Goal: Information Seeking & Learning: Get advice/opinions

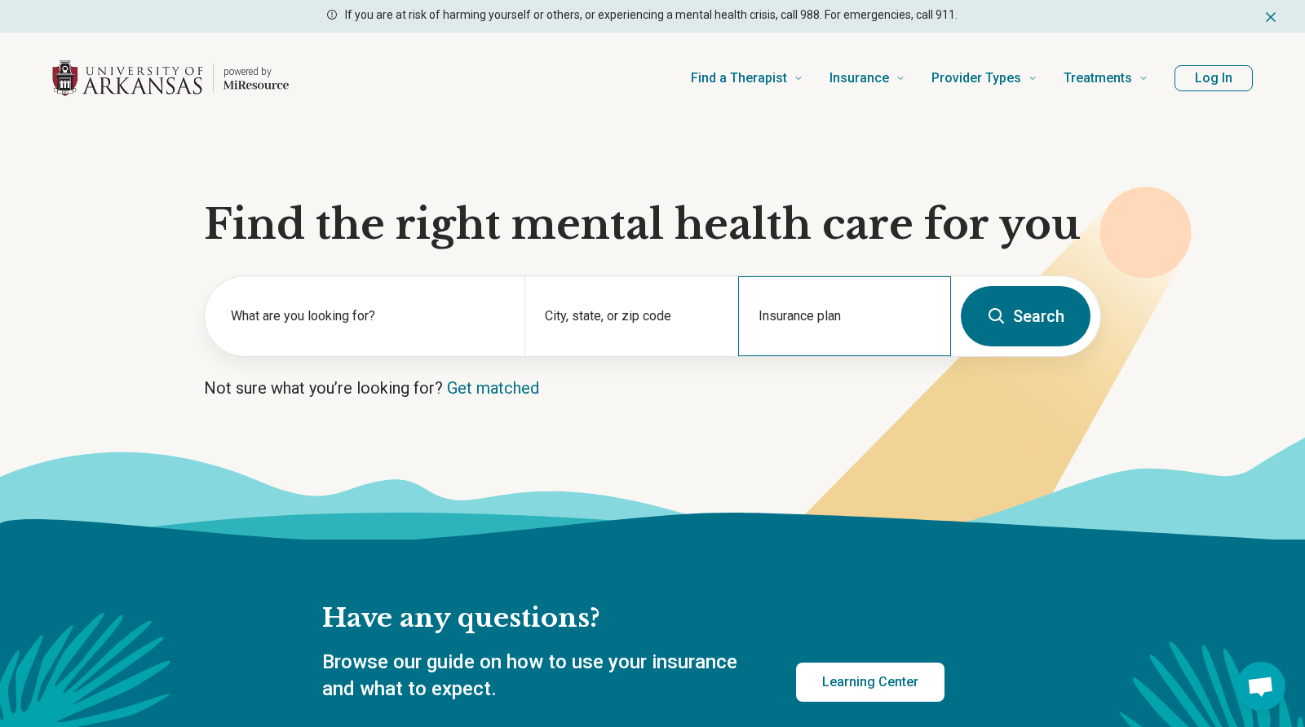
click at [811, 305] on div "Insurance plan" at bounding box center [844, 316] width 213 height 80
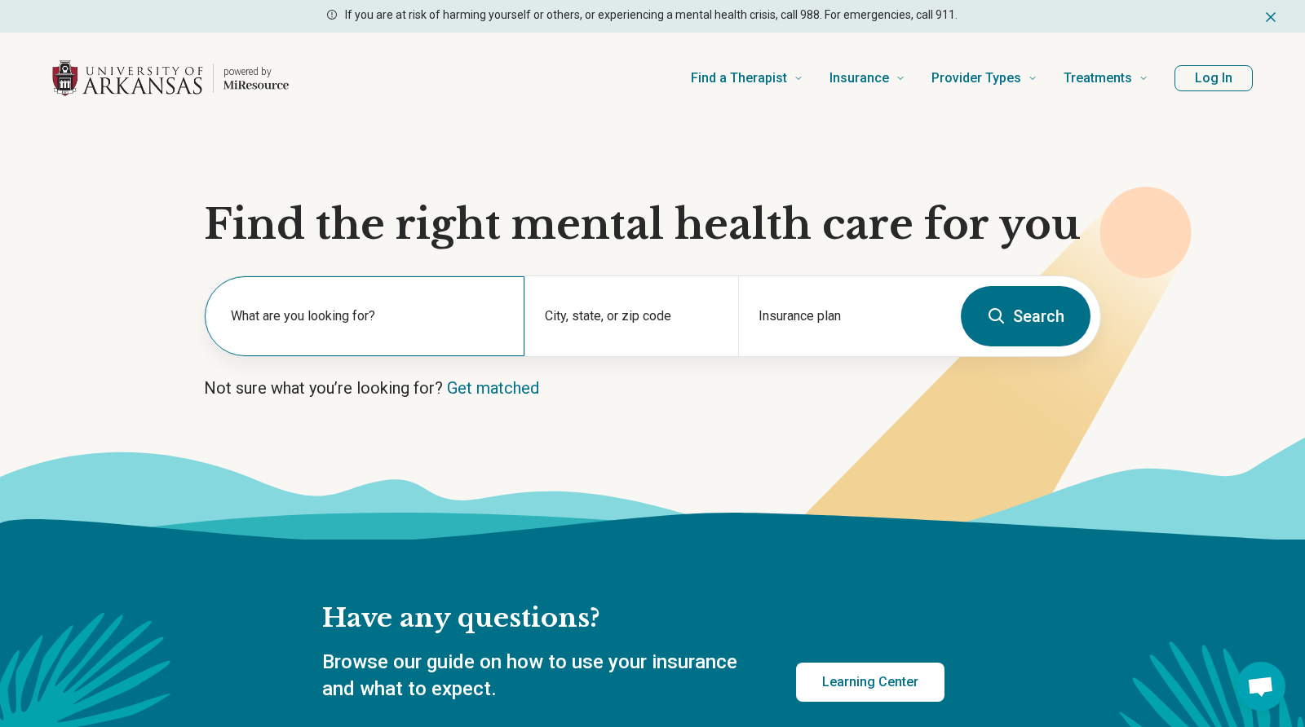
click at [347, 317] on label "What are you looking for?" at bounding box center [368, 317] width 274 height 20
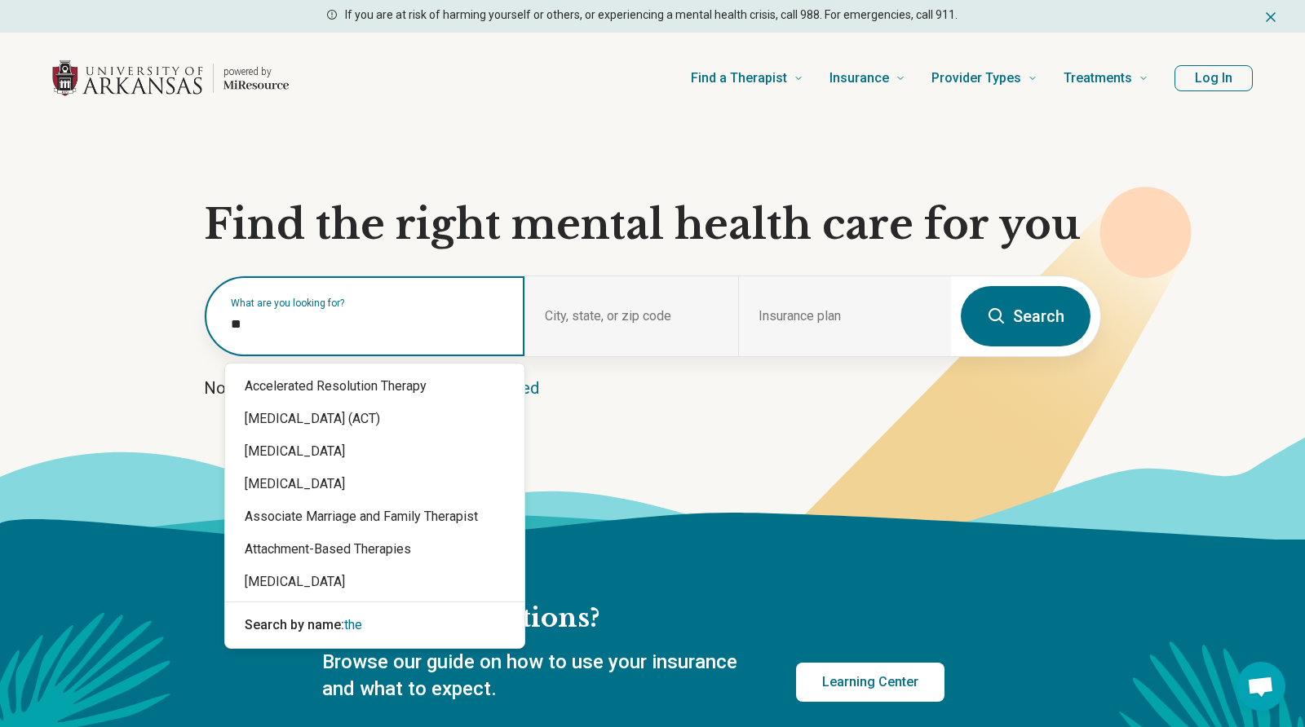
type input "*"
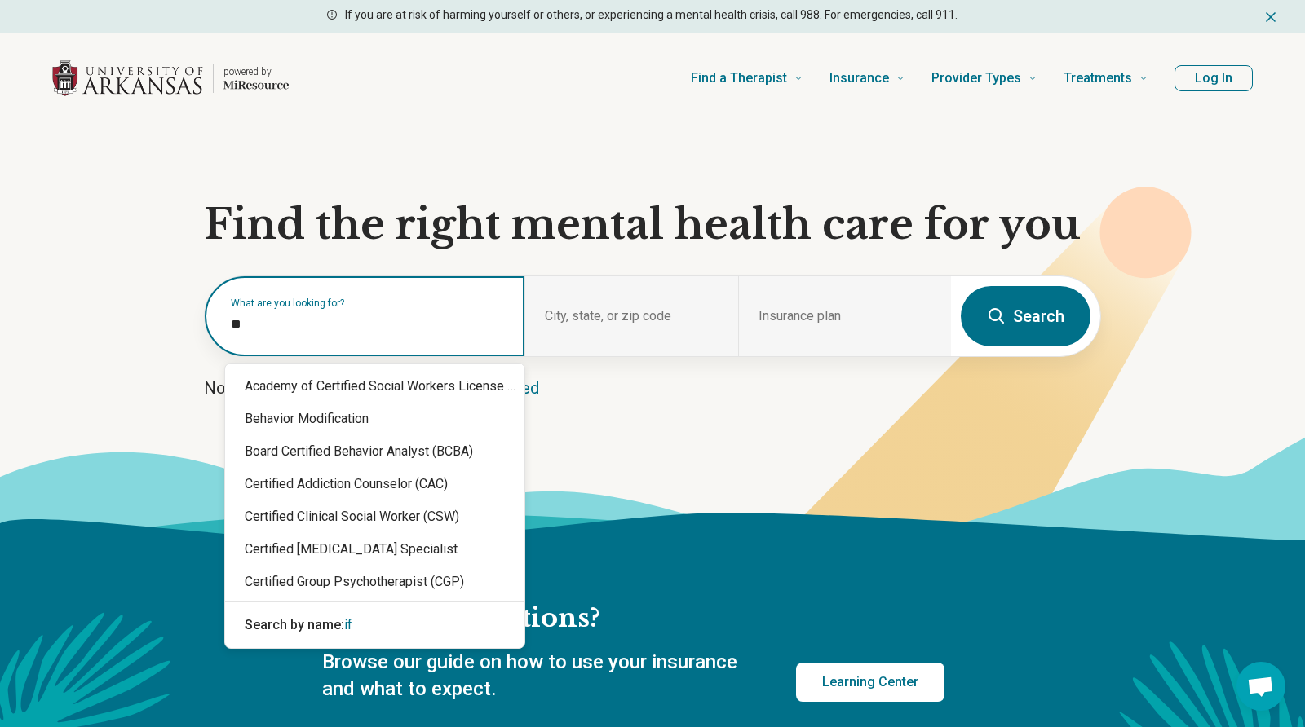
type input "*"
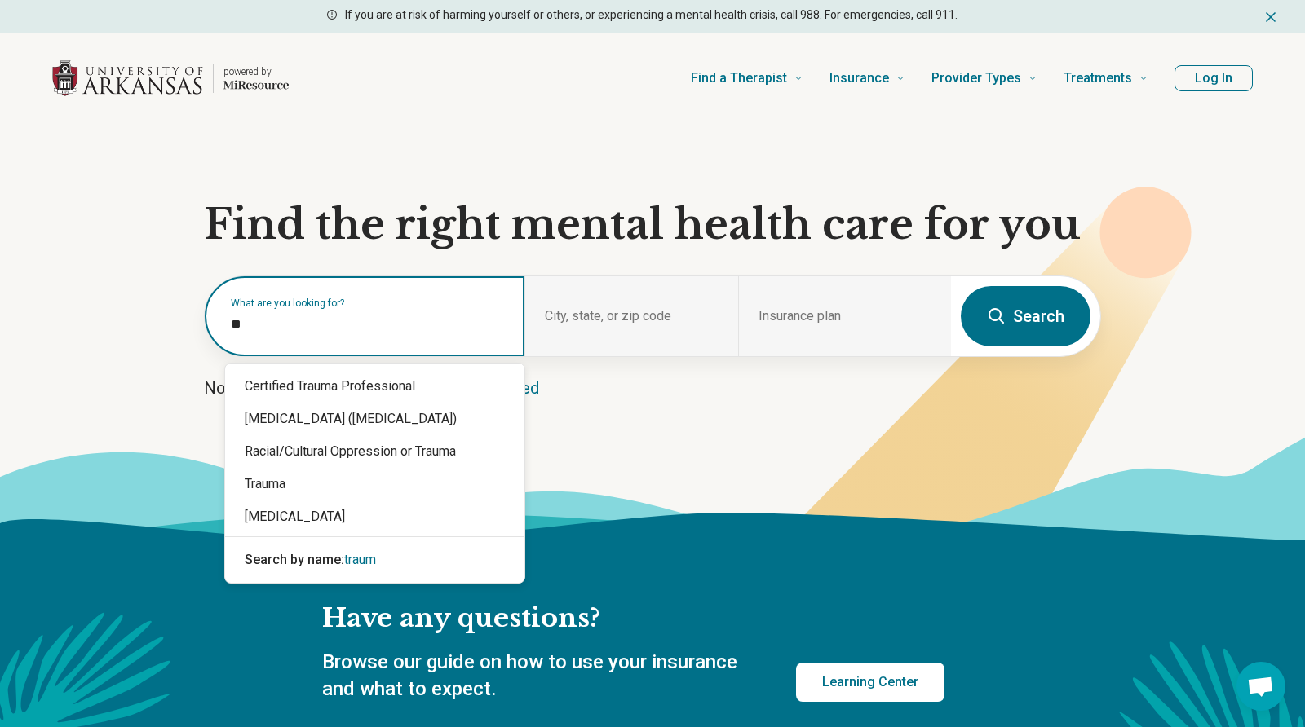
type input "*"
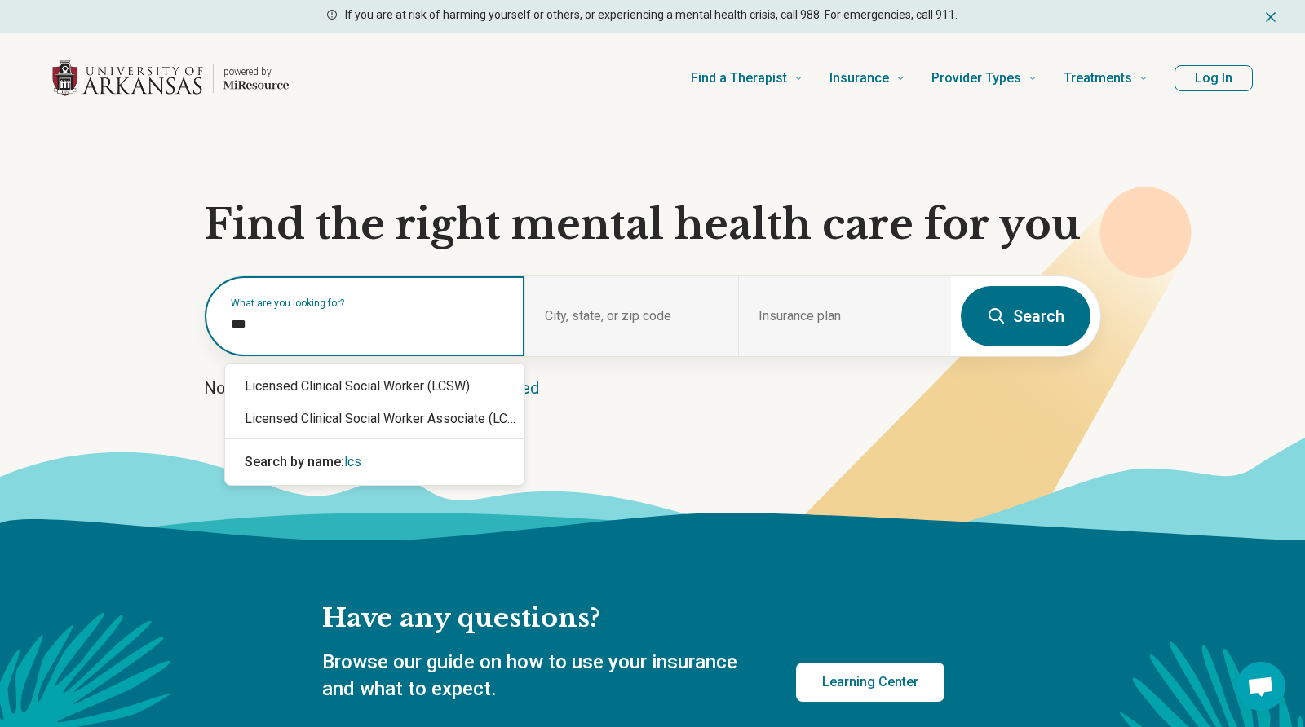
type input "****"
click at [333, 391] on div "Licensed Clinical Social Worker (LCSW)" at bounding box center [374, 386] width 299 height 33
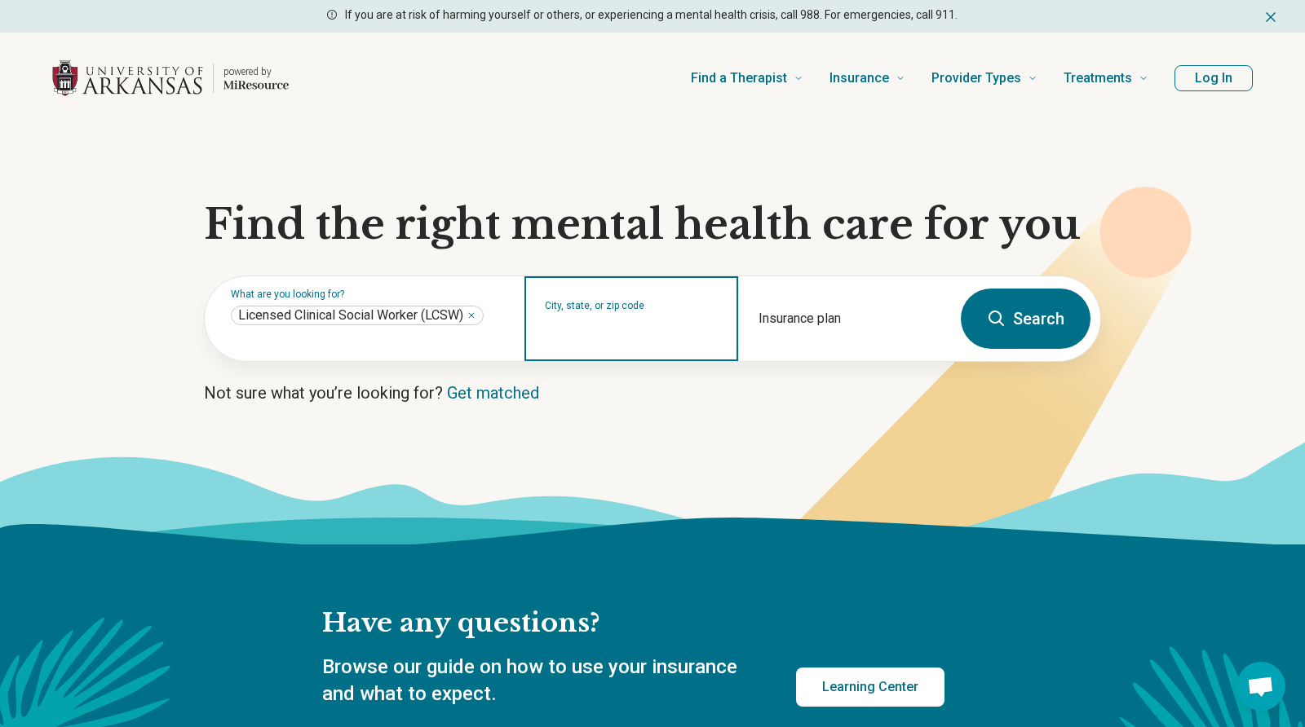
click at [655, 325] on input "City, state, or zip code" at bounding box center [631, 330] width 173 height 20
type input "*****"
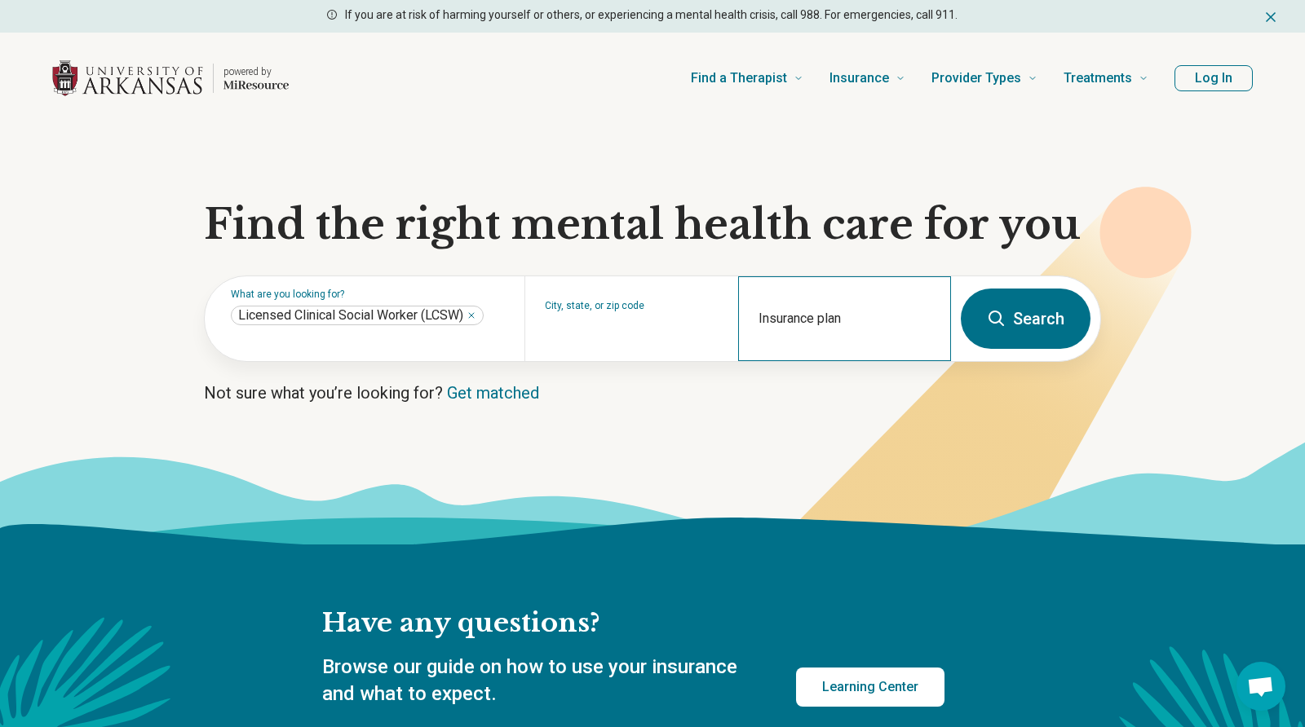
click at [877, 314] on div "Insurance plan" at bounding box center [844, 318] width 213 height 85
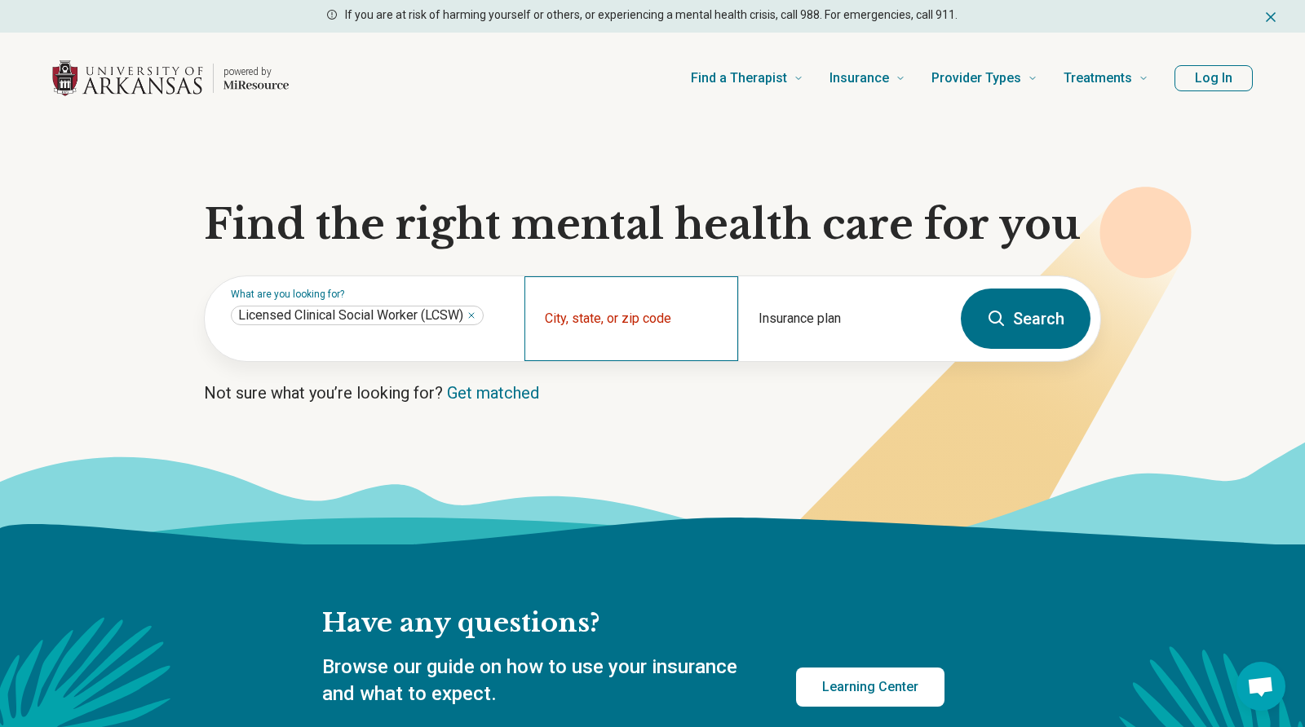
click at [663, 311] on div "City, state, or zip code" at bounding box center [630, 318] width 213 height 85
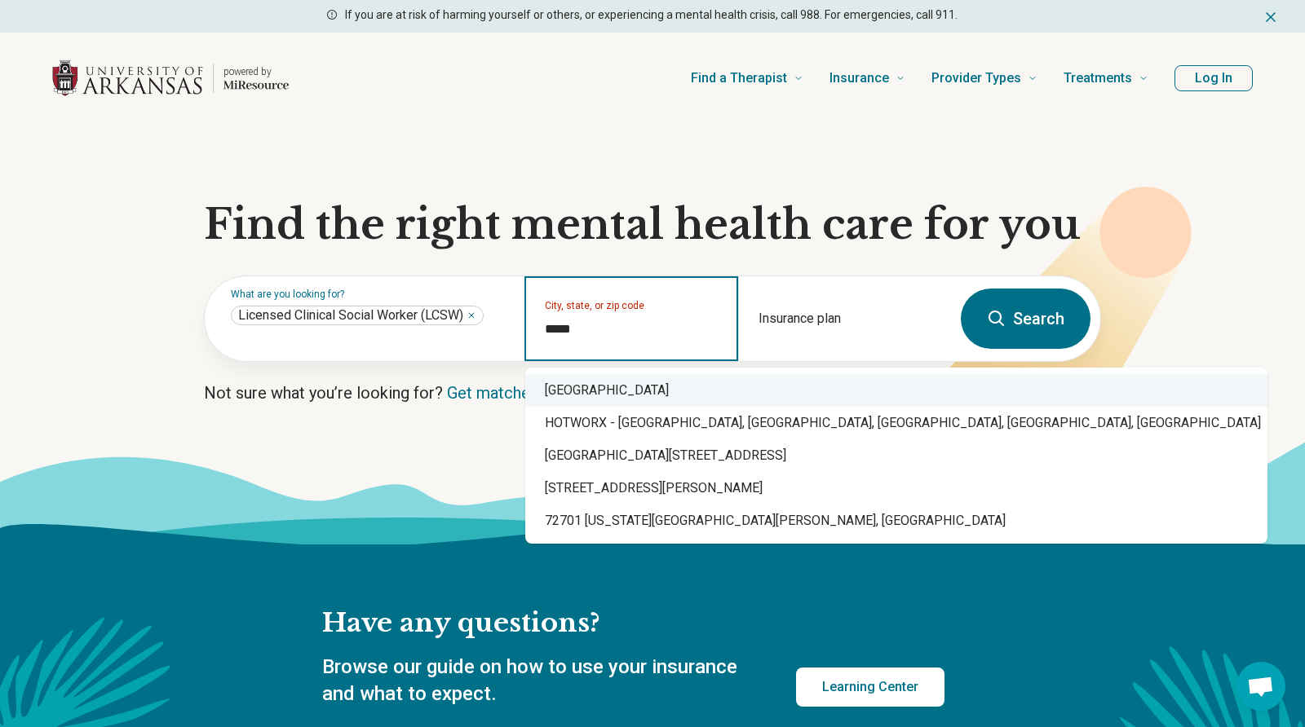
click at [656, 395] on div "Fayetteville, AR 72701" at bounding box center [896, 390] width 742 height 33
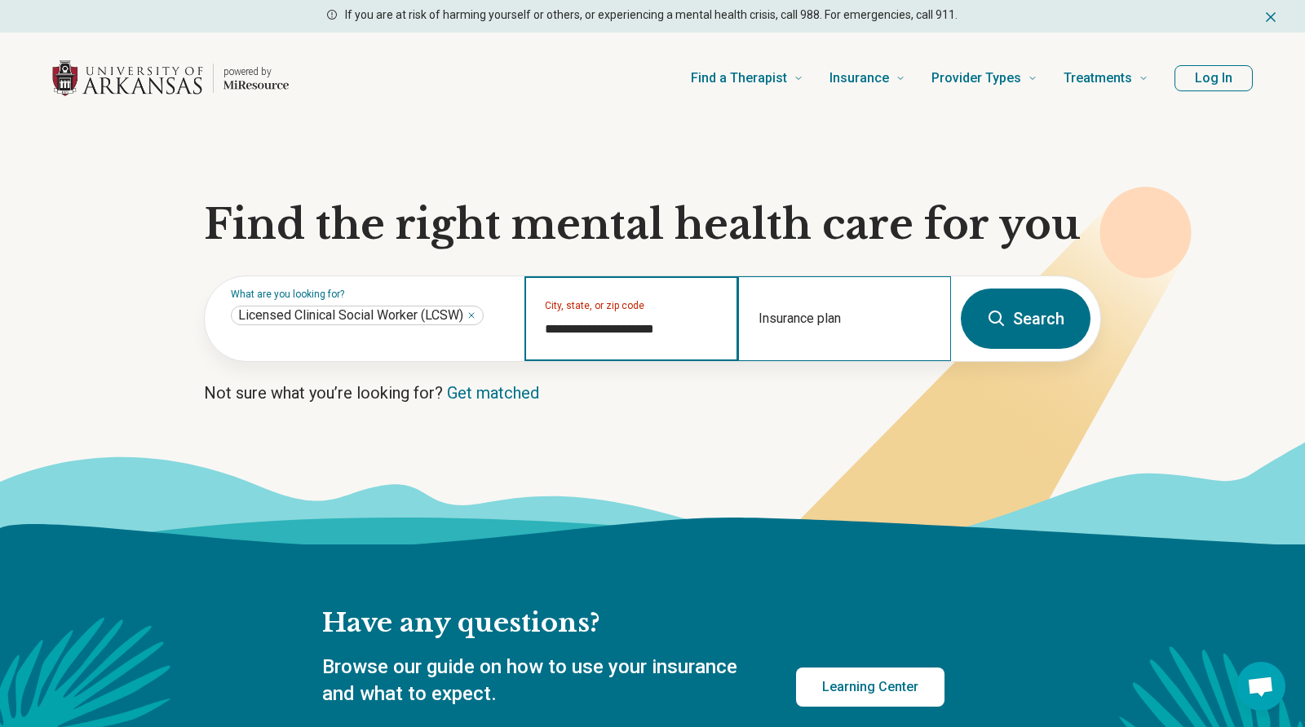
type input "**********"
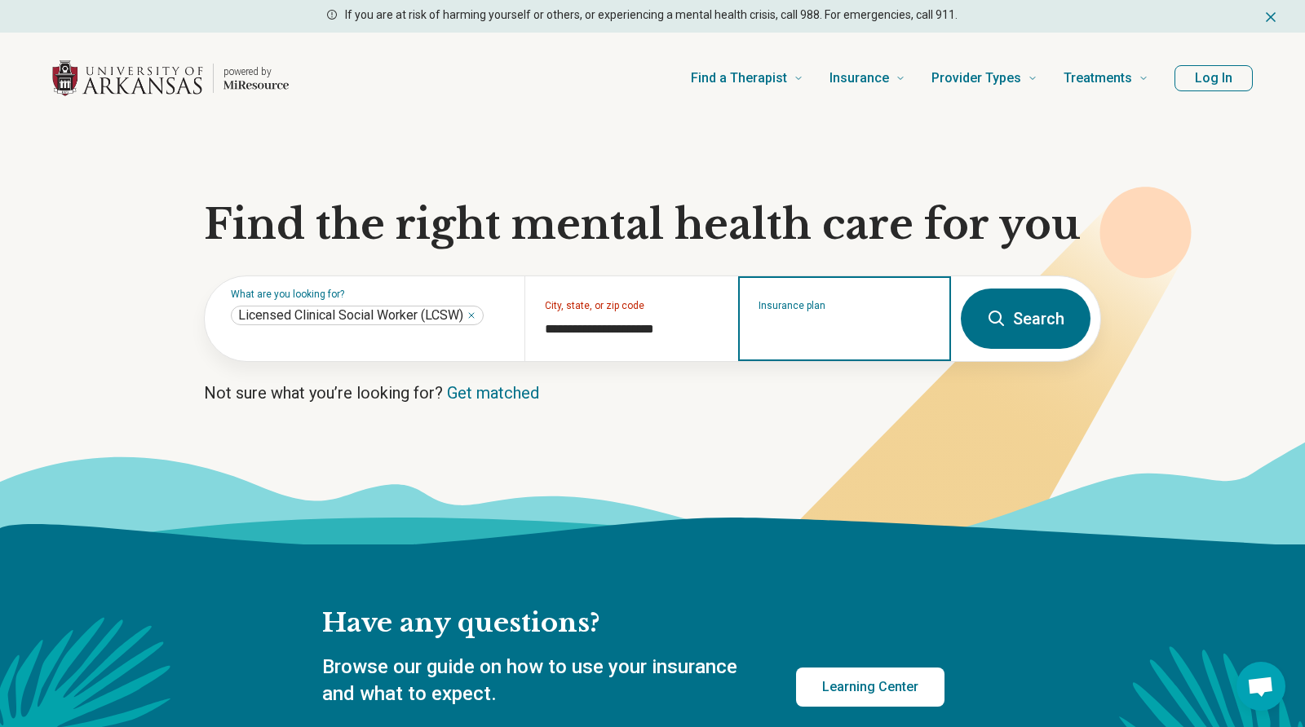
click at [807, 322] on input "Insurance plan" at bounding box center [844, 330] width 173 height 20
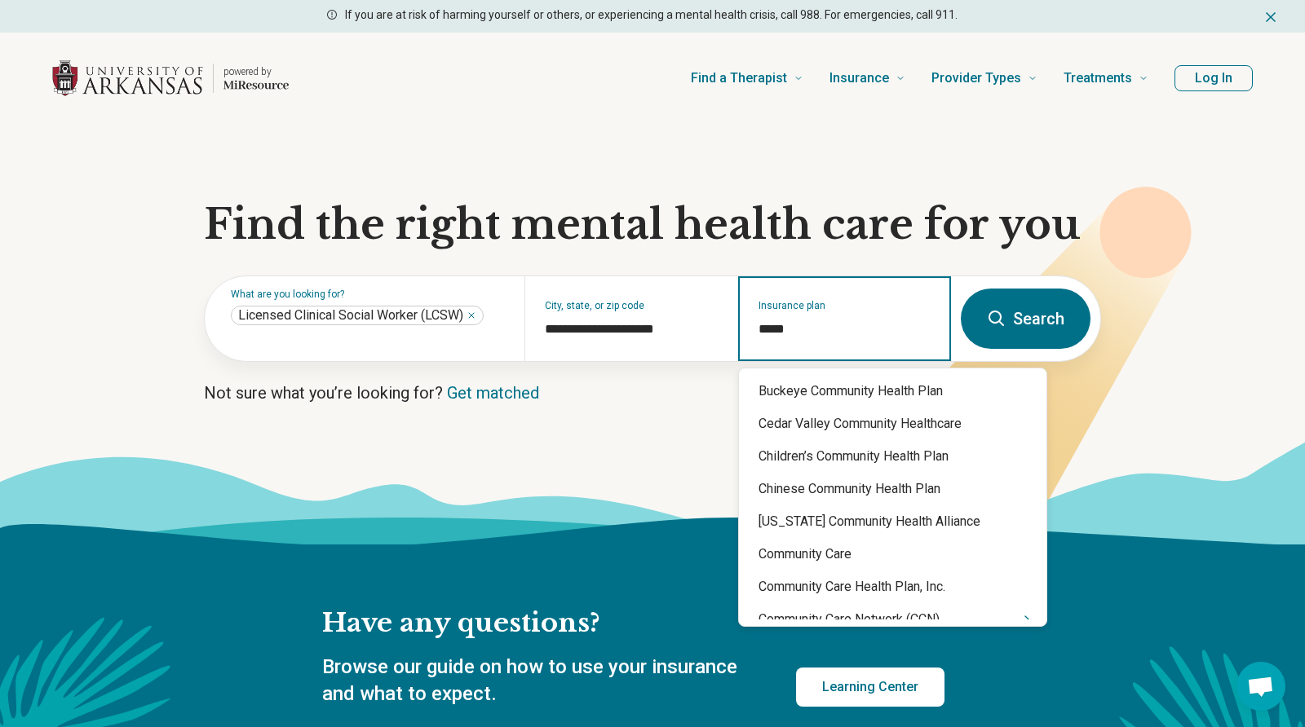
type input "******"
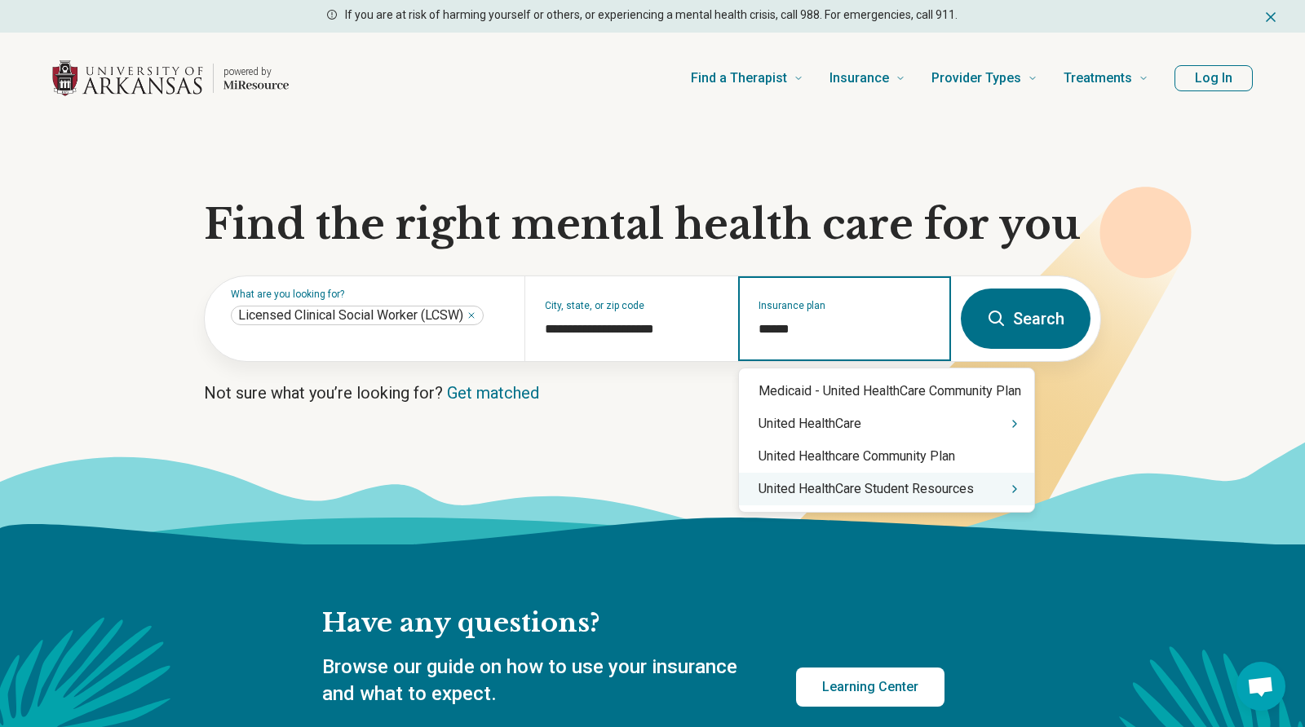
click at [930, 488] on div "United HealthCare Student Resources" at bounding box center [886, 489] width 295 height 33
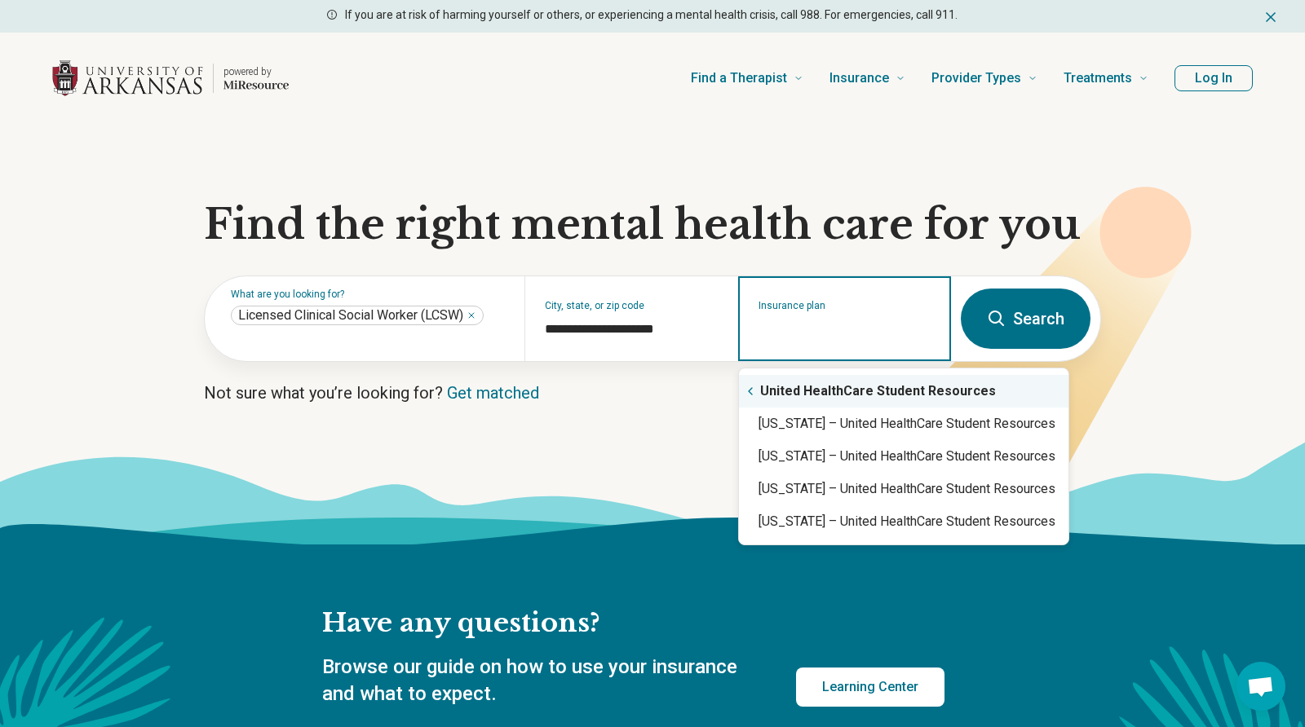
click at [815, 393] on div "United HealthCare Student Resources" at bounding box center [903, 391] width 329 height 33
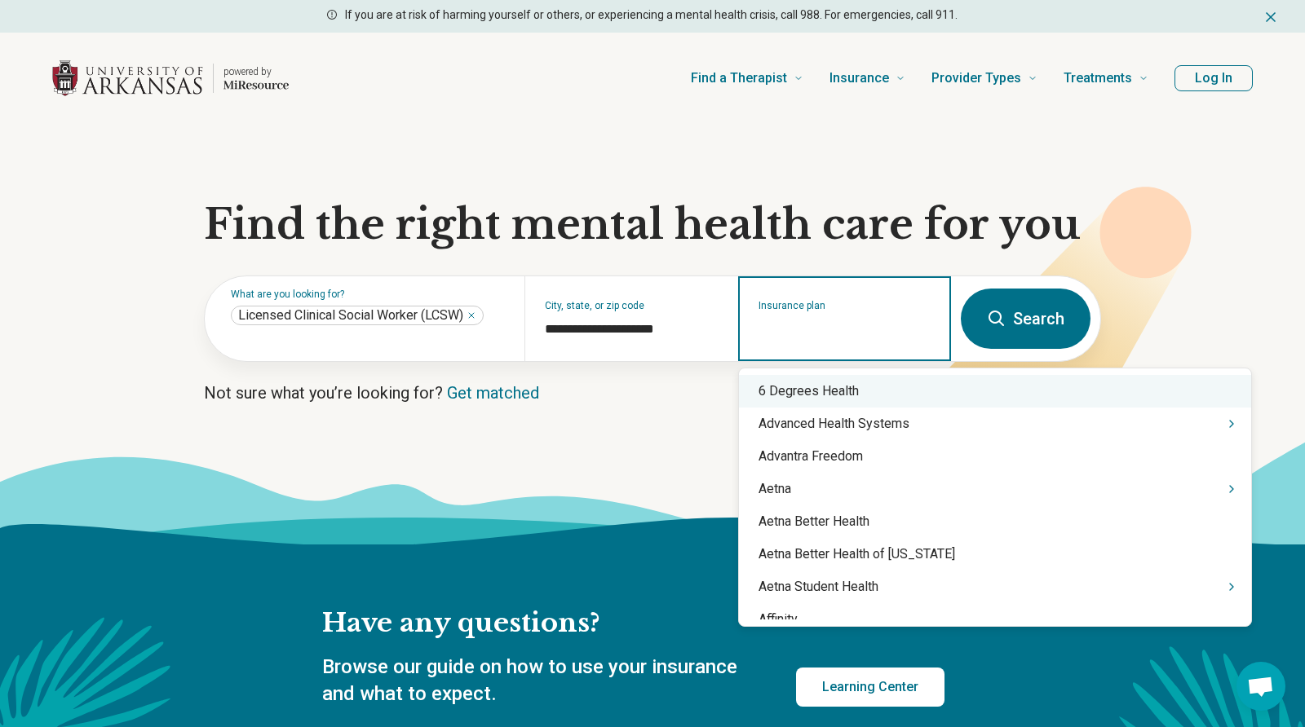
type input "*"
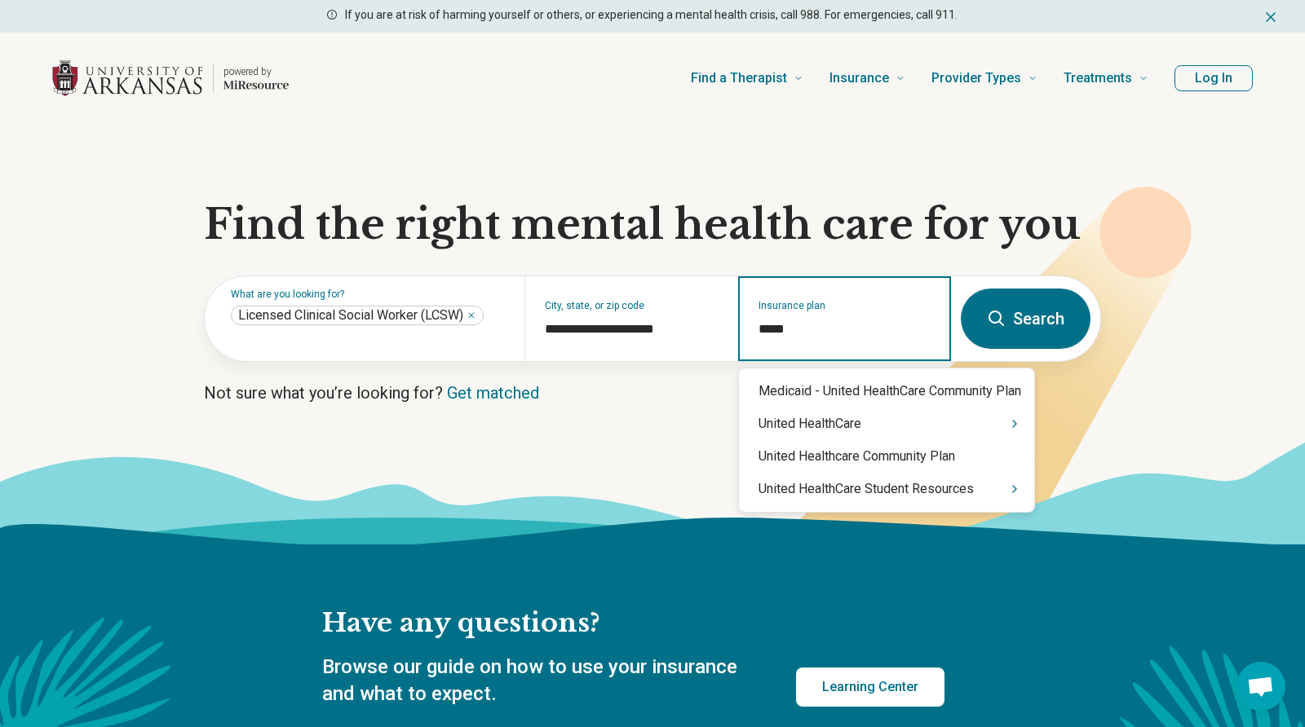
type input "******"
click at [843, 430] on div "United HealthCare" at bounding box center [886, 424] width 295 height 33
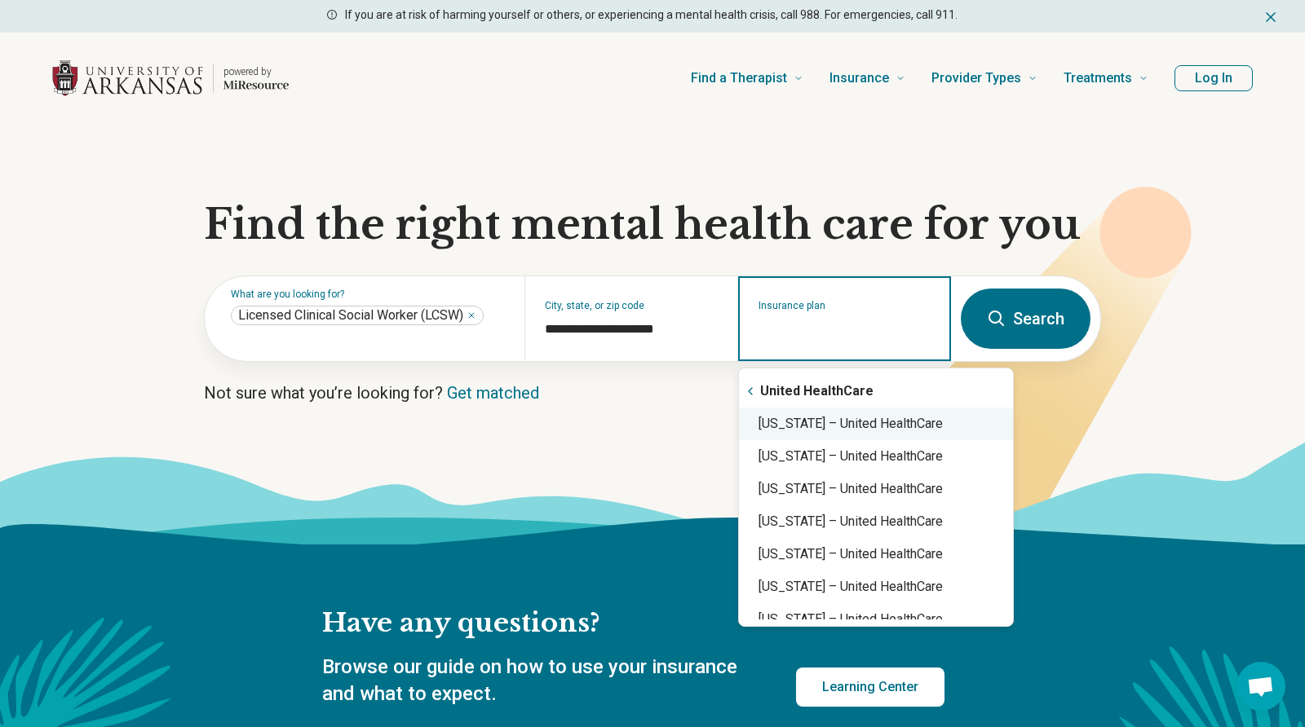
click at [987, 418] on div "Arkansas – United HealthCare" at bounding box center [876, 424] width 274 height 33
type input "**********"
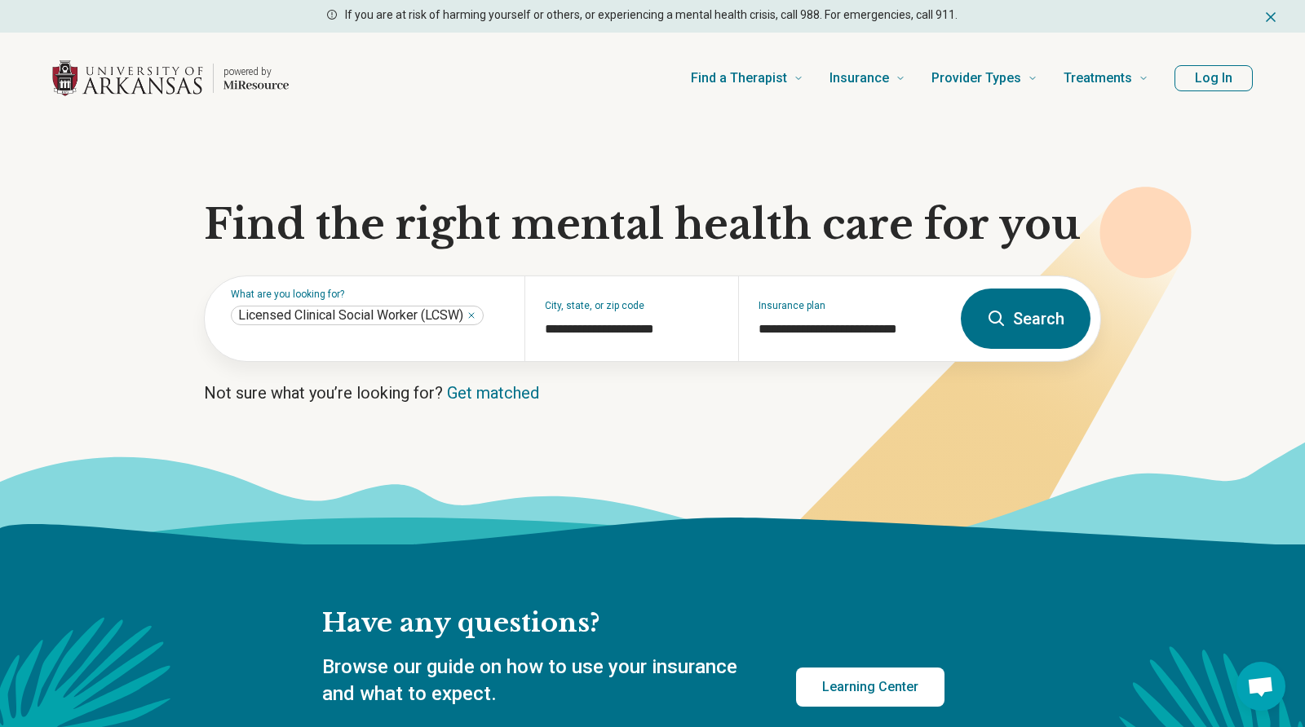
click at [1040, 326] on button "Search" at bounding box center [1026, 319] width 130 height 60
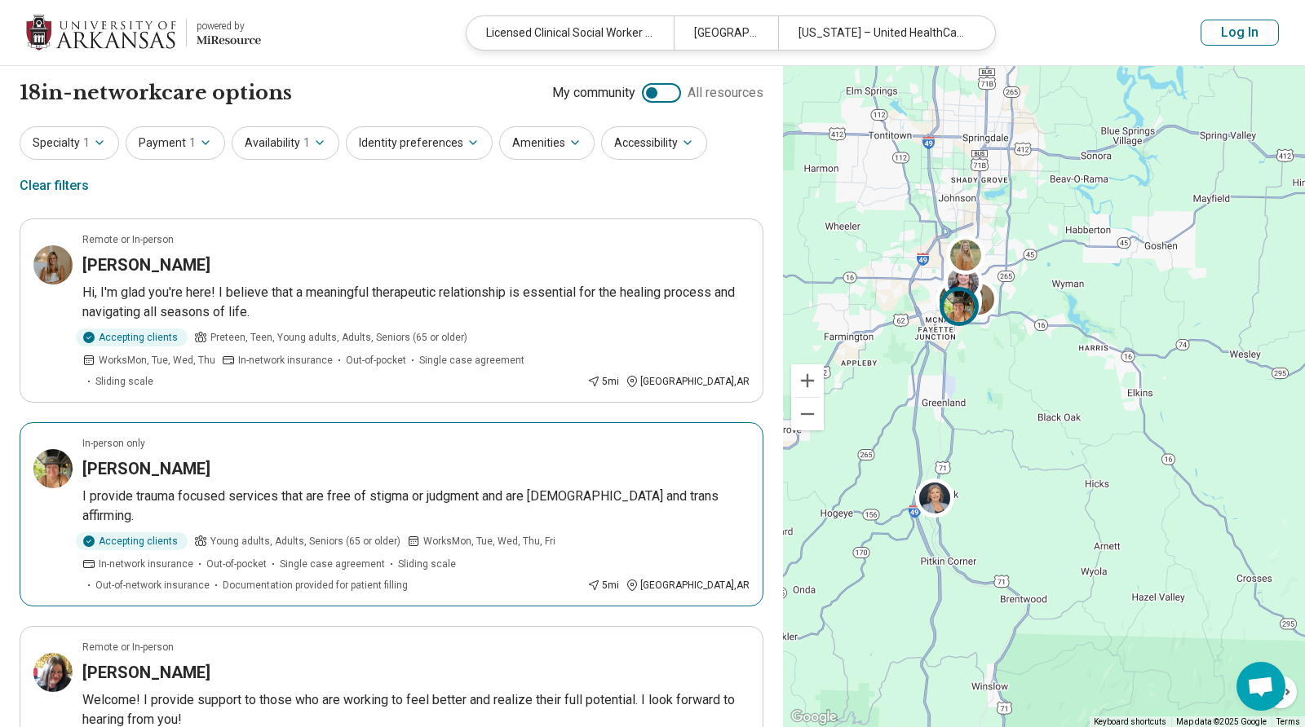
click at [54, 457] on img at bounding box center [52, 468] width 39 height 39
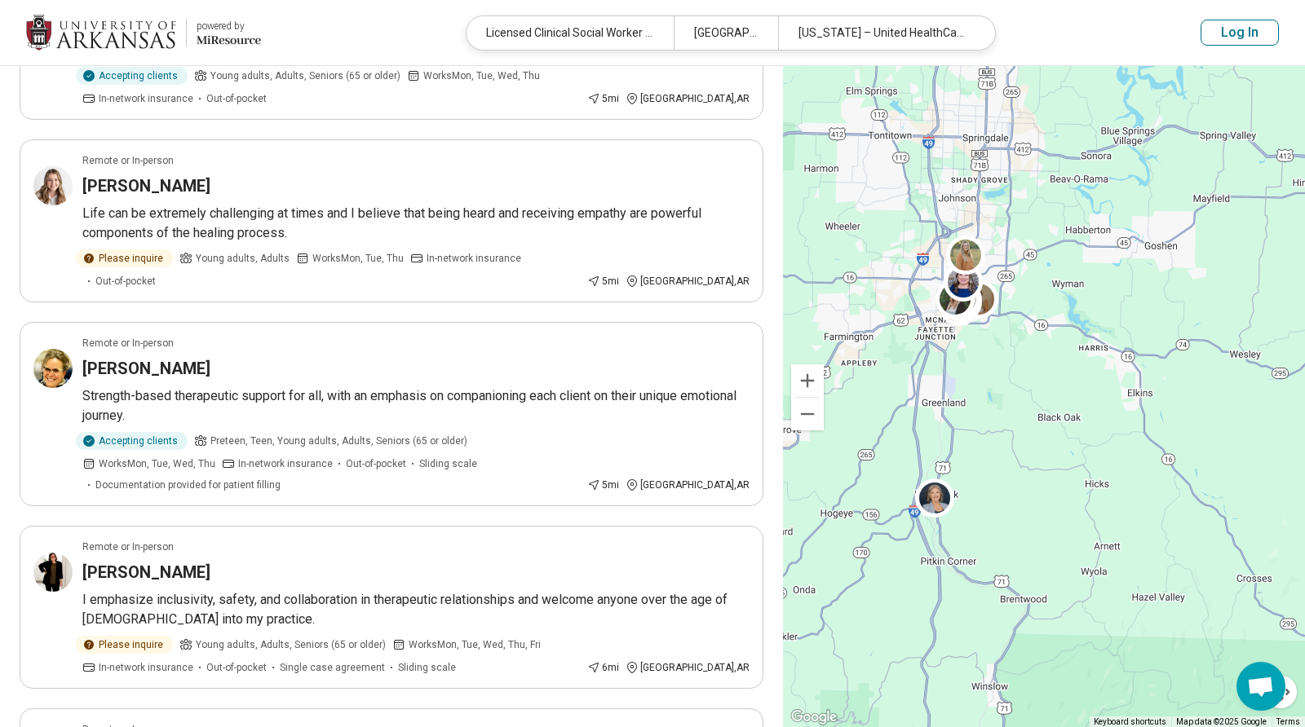
scroll to position [670, 0]
click at [174, 560] on h3 "Helen Cheek" at bounding box center [146, 571] width 128 height 23
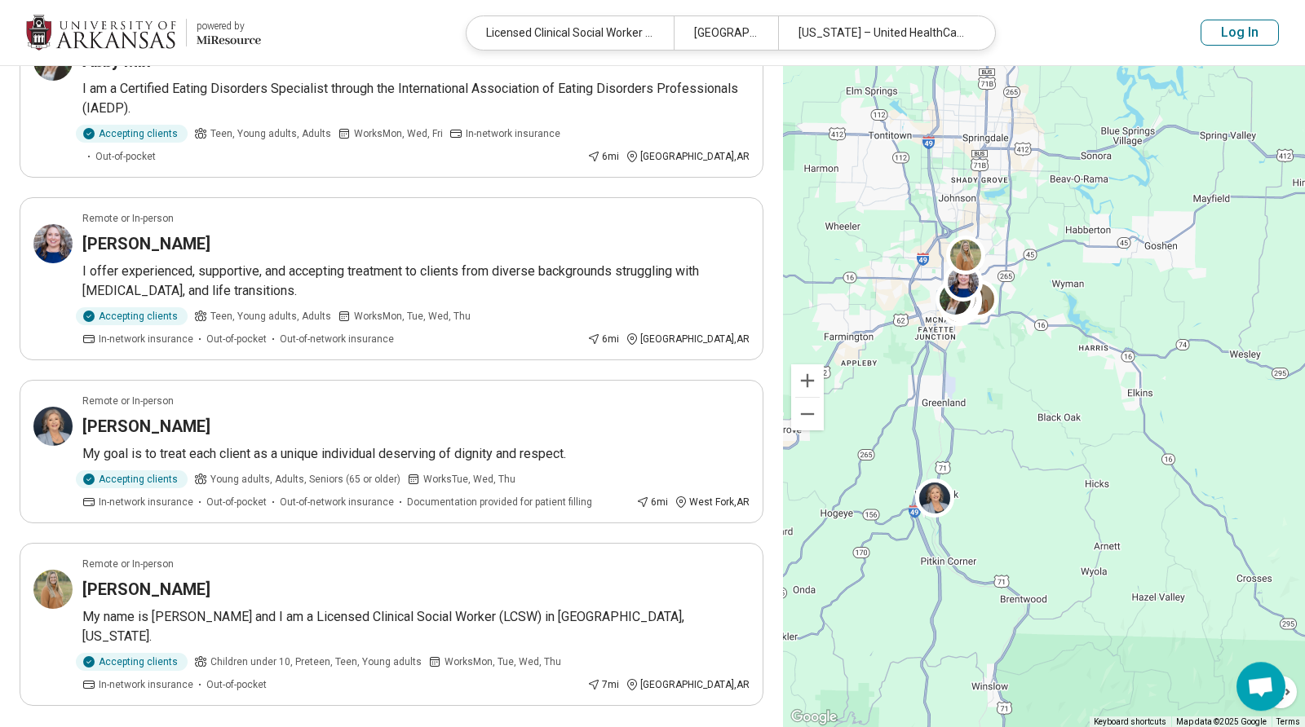
scroll to position [1378, 0]
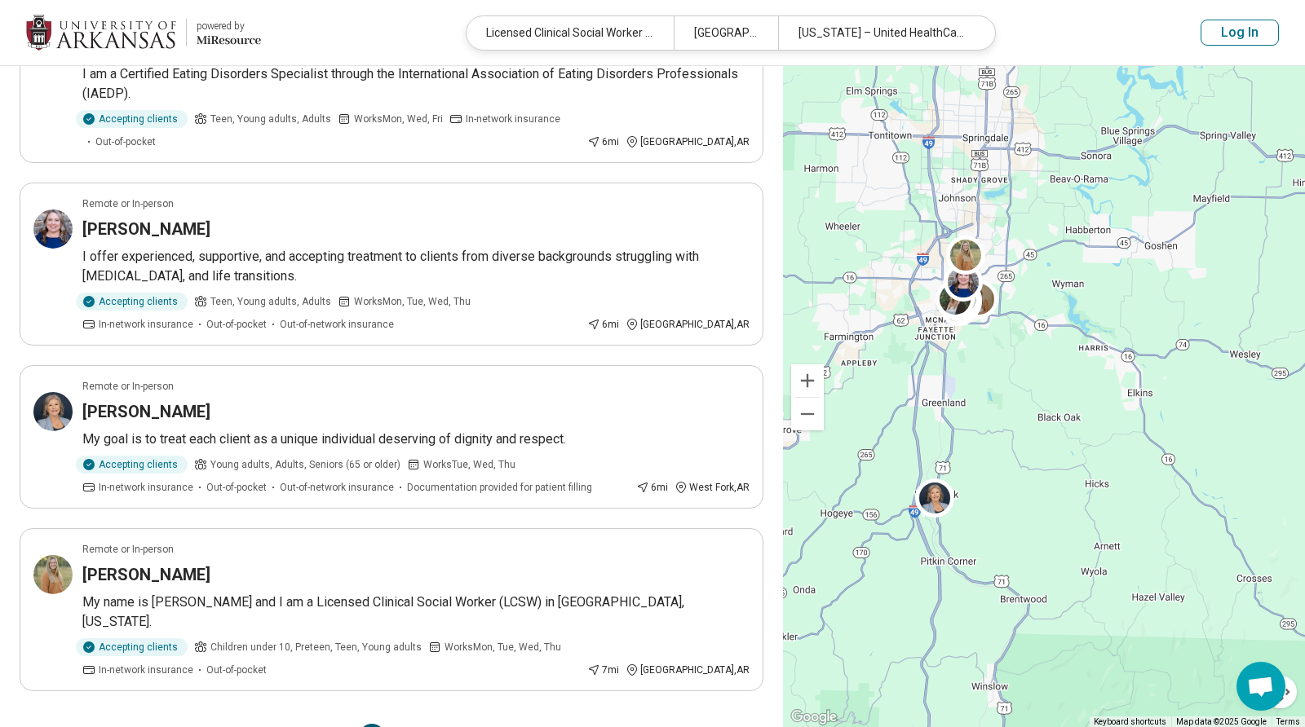
click at [414, 724] on button "2" at bounding box center [411, 737] width 26 height 26
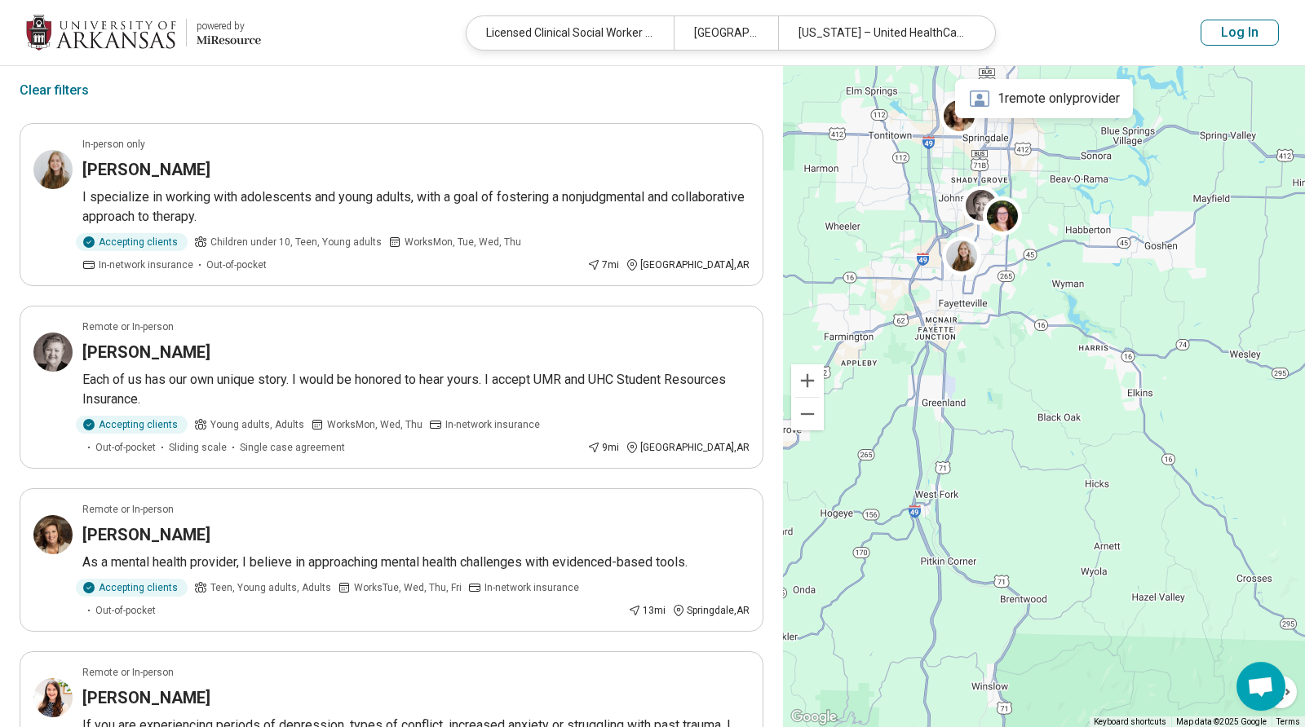
scroll to position [99, 0]
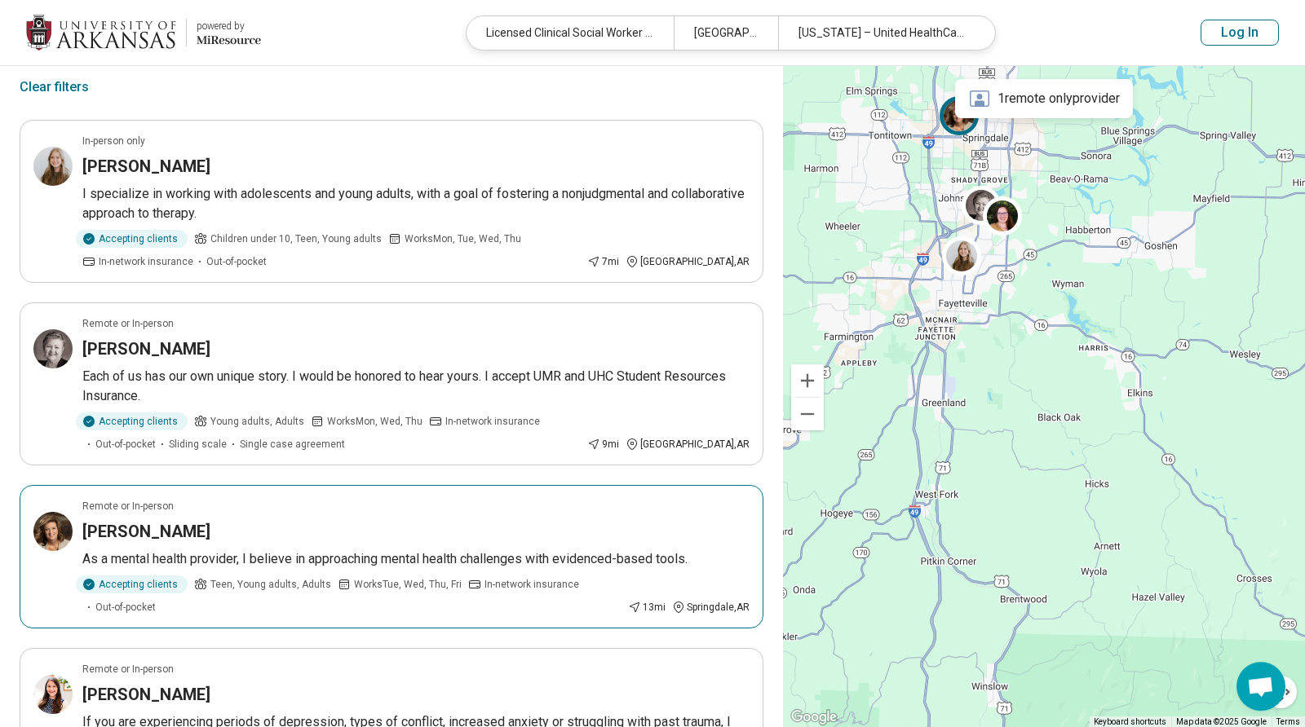
click at [110, 530] on h3 "Angela Moses" at bounding box center [146, 531] width 128 height 23
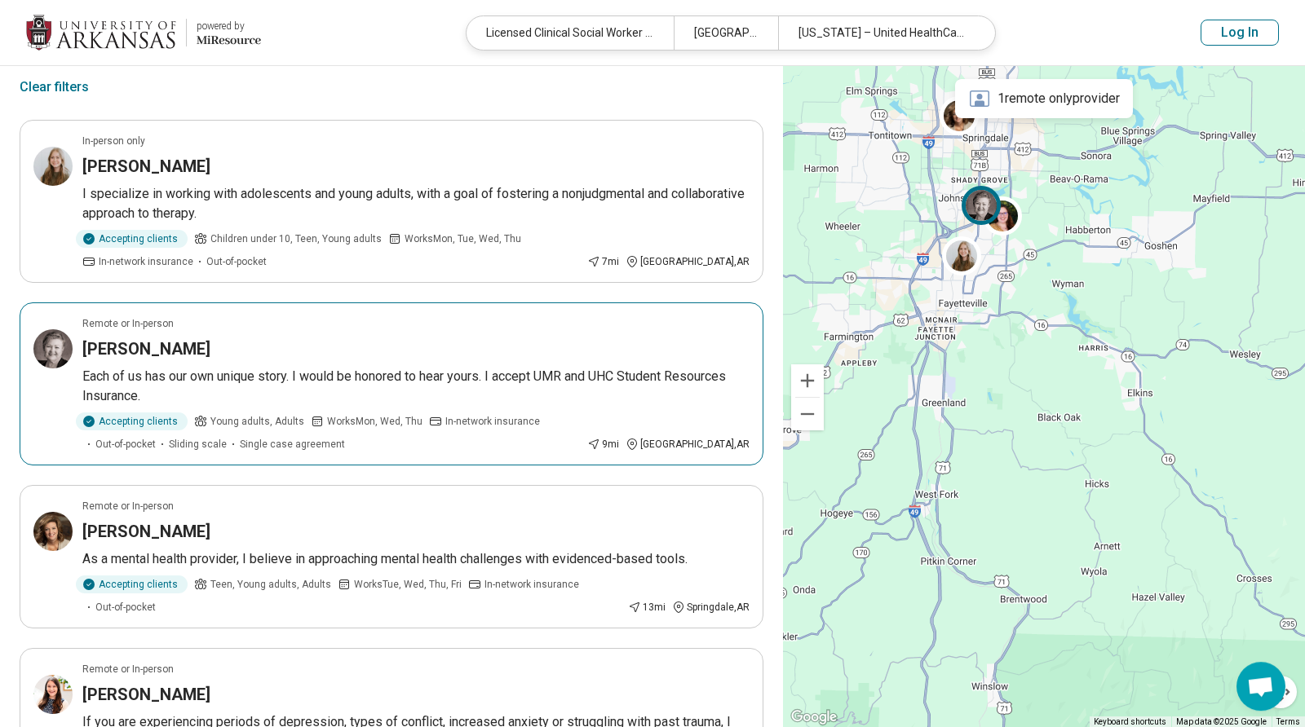
click at [141, 341] on h3 "Melody Mortenson" at bounding box center [146, 349] width 128 height 23
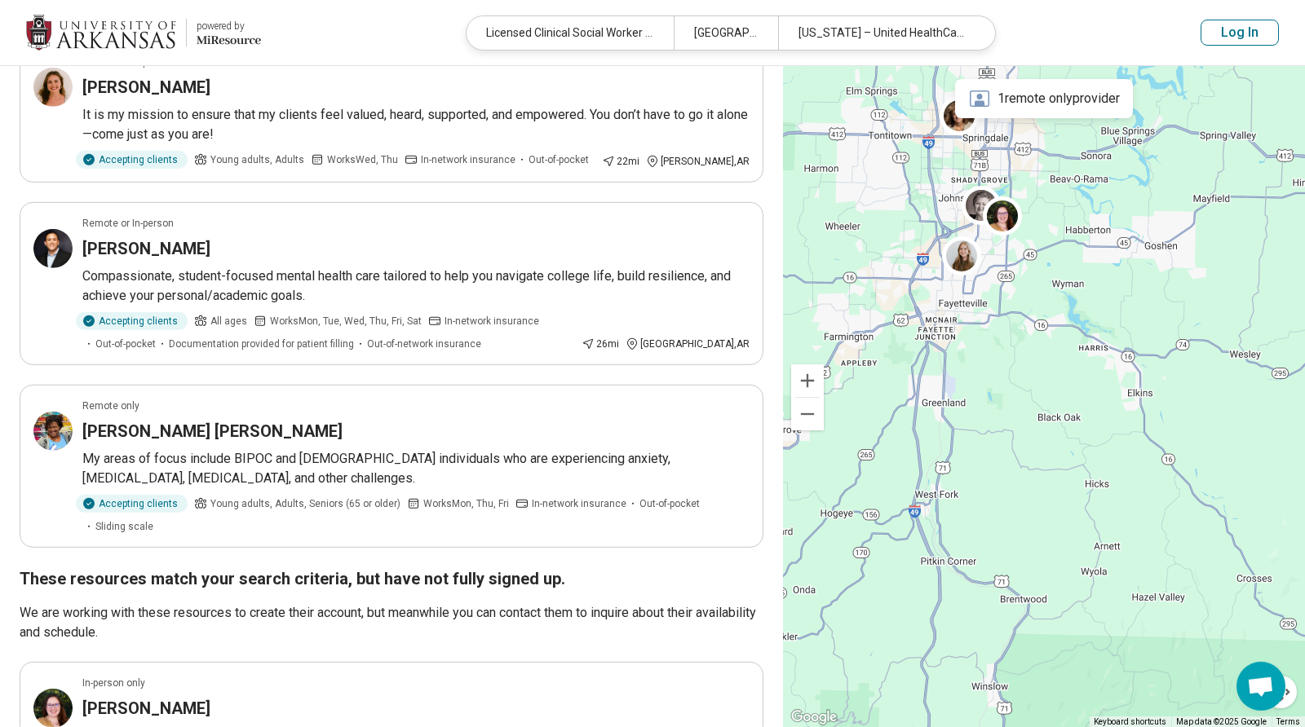
scroll to position [886, 0]
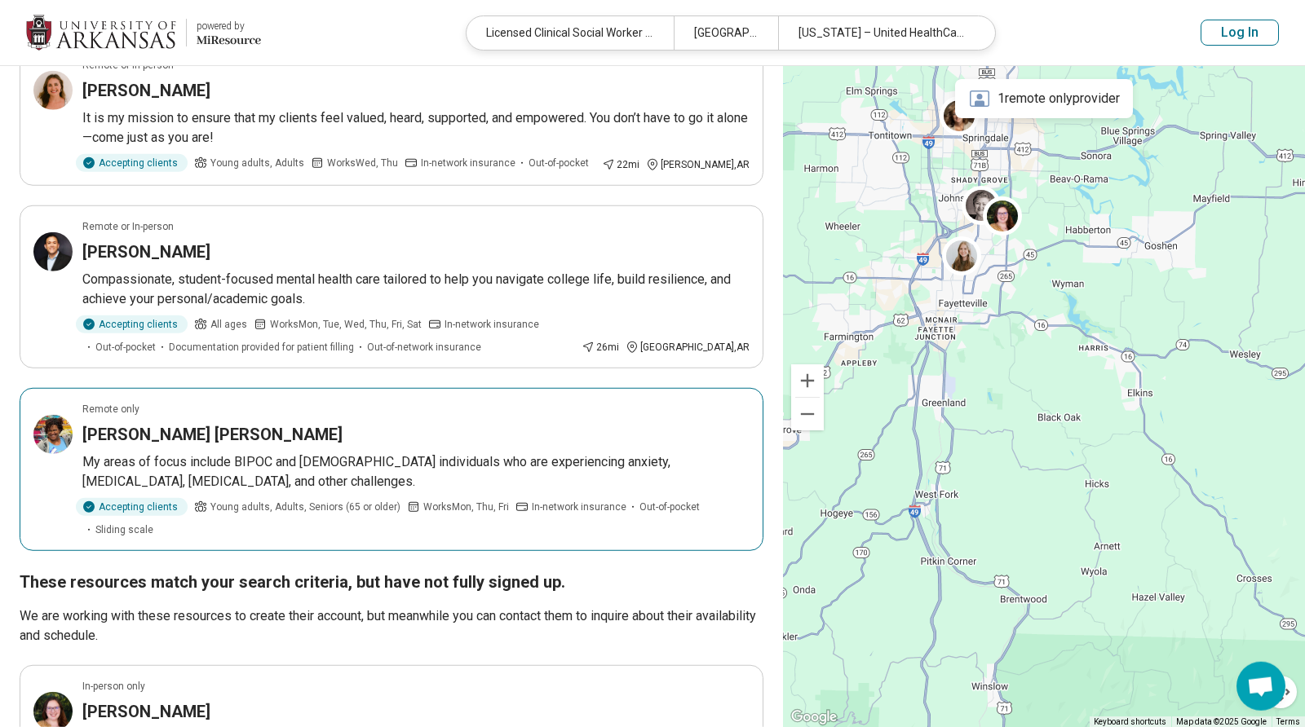
click at [143, 423] on h3 "Shakira Eakins" at bounding box center [212, 434] width 260 height 23
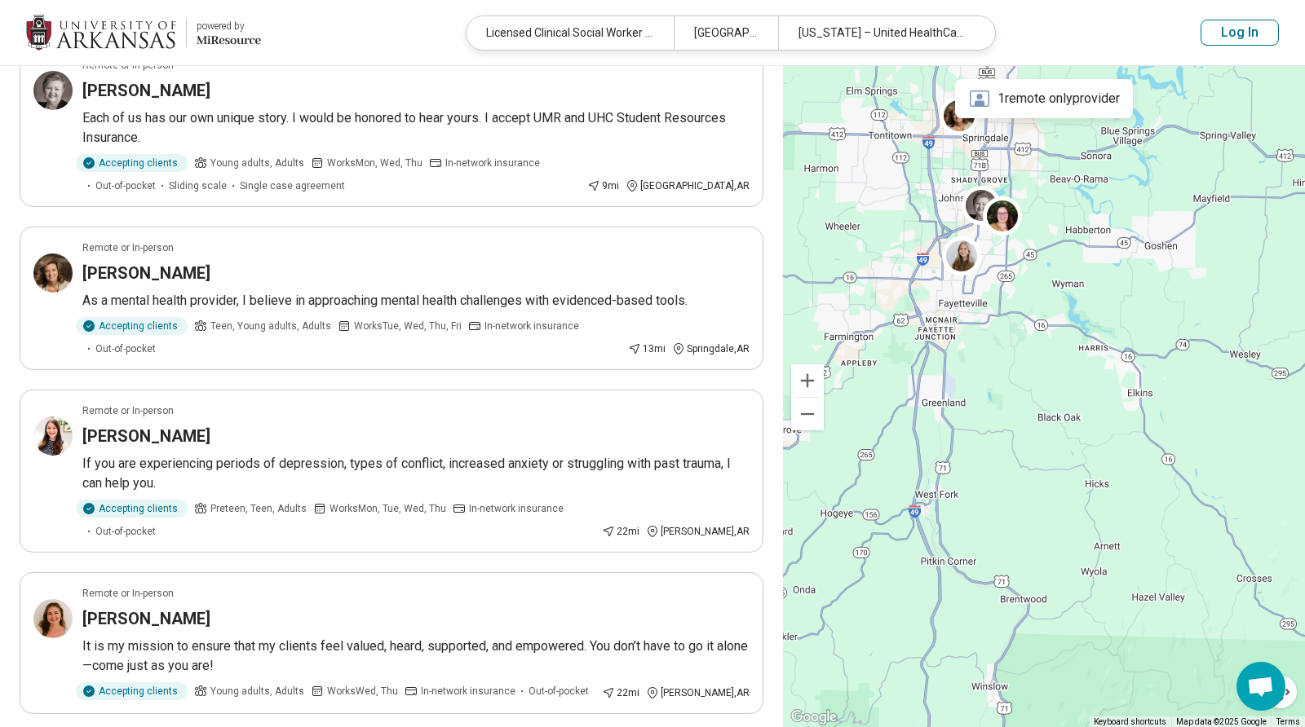
scroll to position [352, 0]
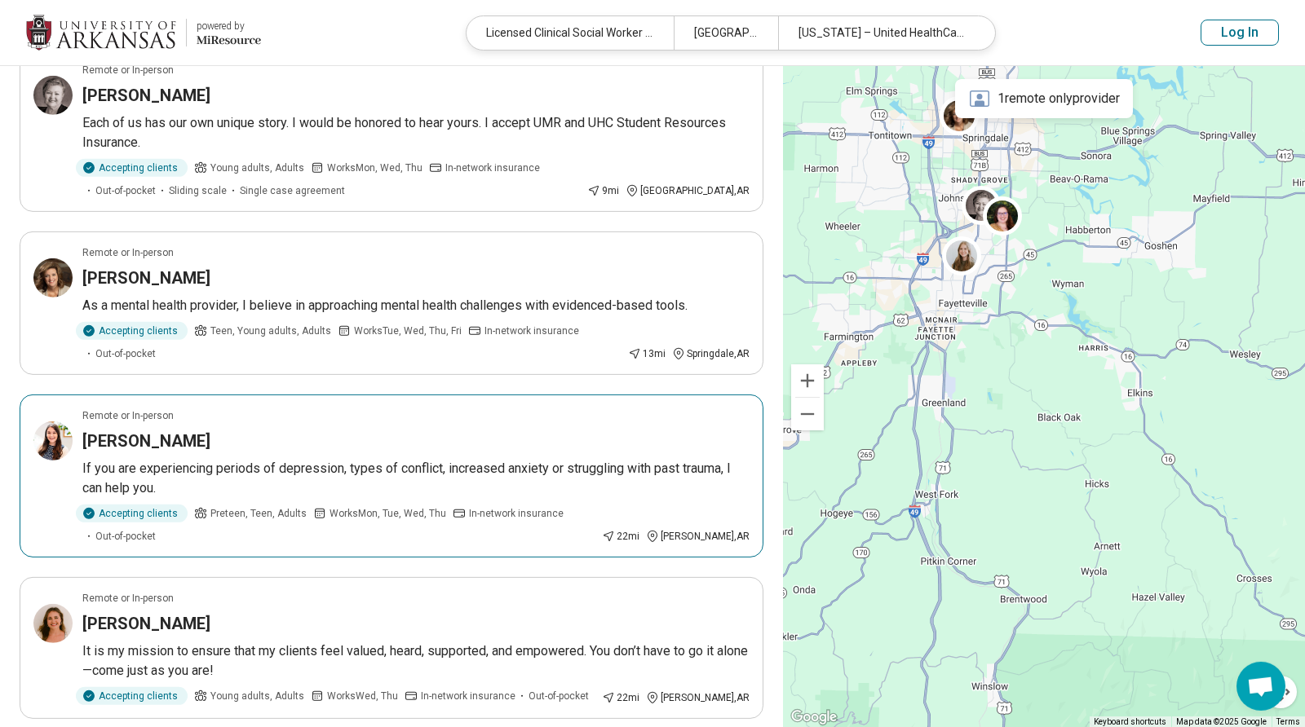
click at [150, 453] on article "Remote or In-person Sarah Augusti If you are experiencing periods of depression…" at bounding box center [392, 476] width 744 height 163
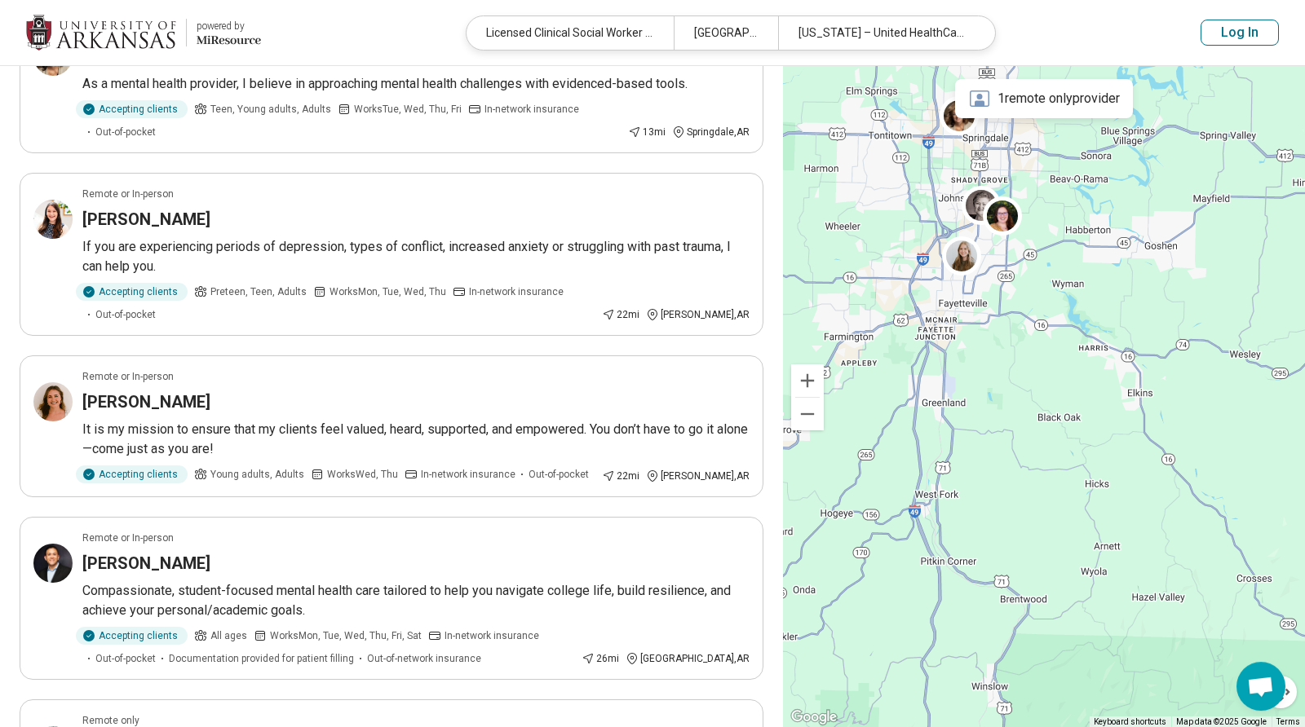
scroll to position [0, 0]
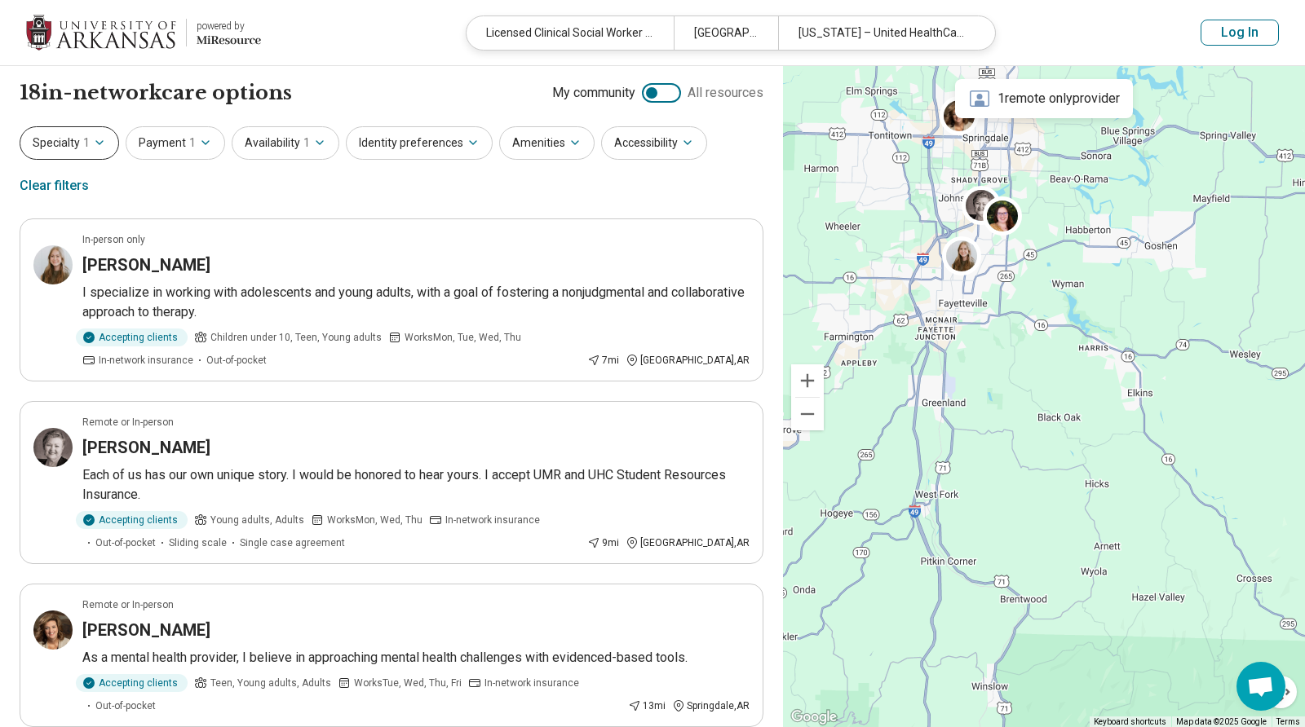
click at [108, 146] on button "Specialty 1" at bounding box center [69, 142] width 99 height 33
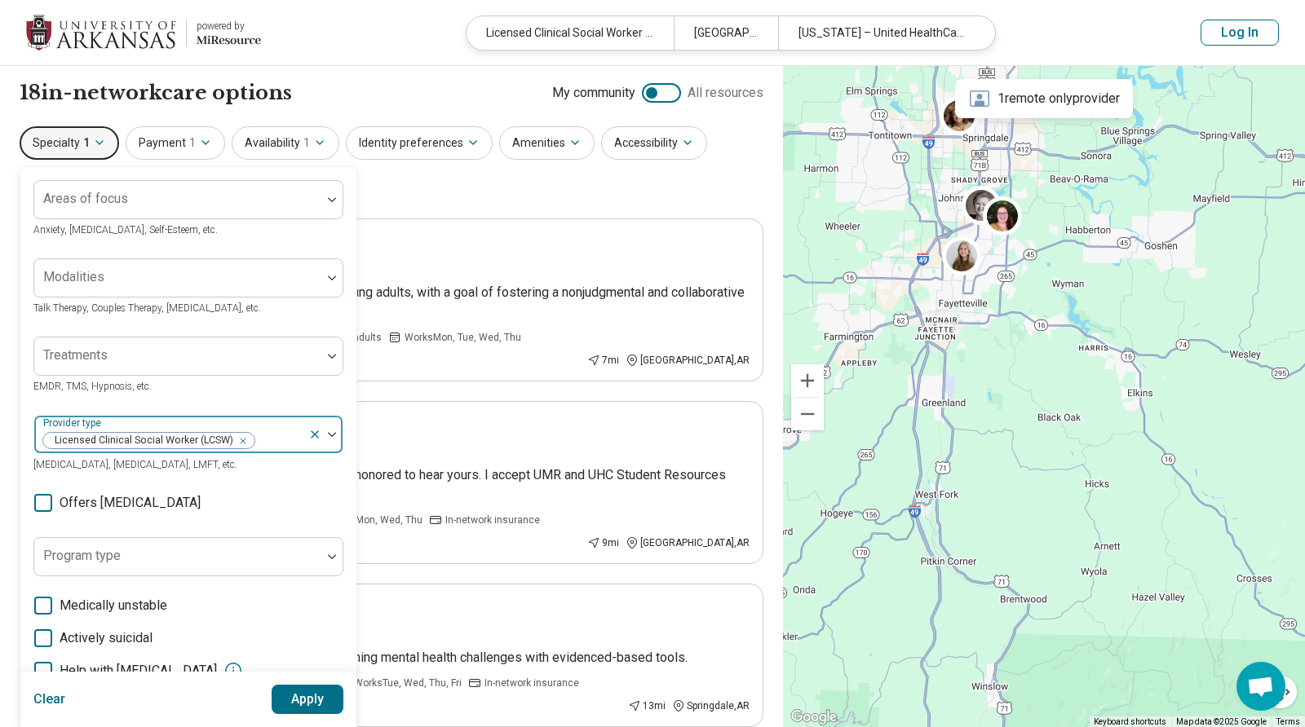
click at [309, 434] on icon at bounding box center [314, 434] width 13 height 13
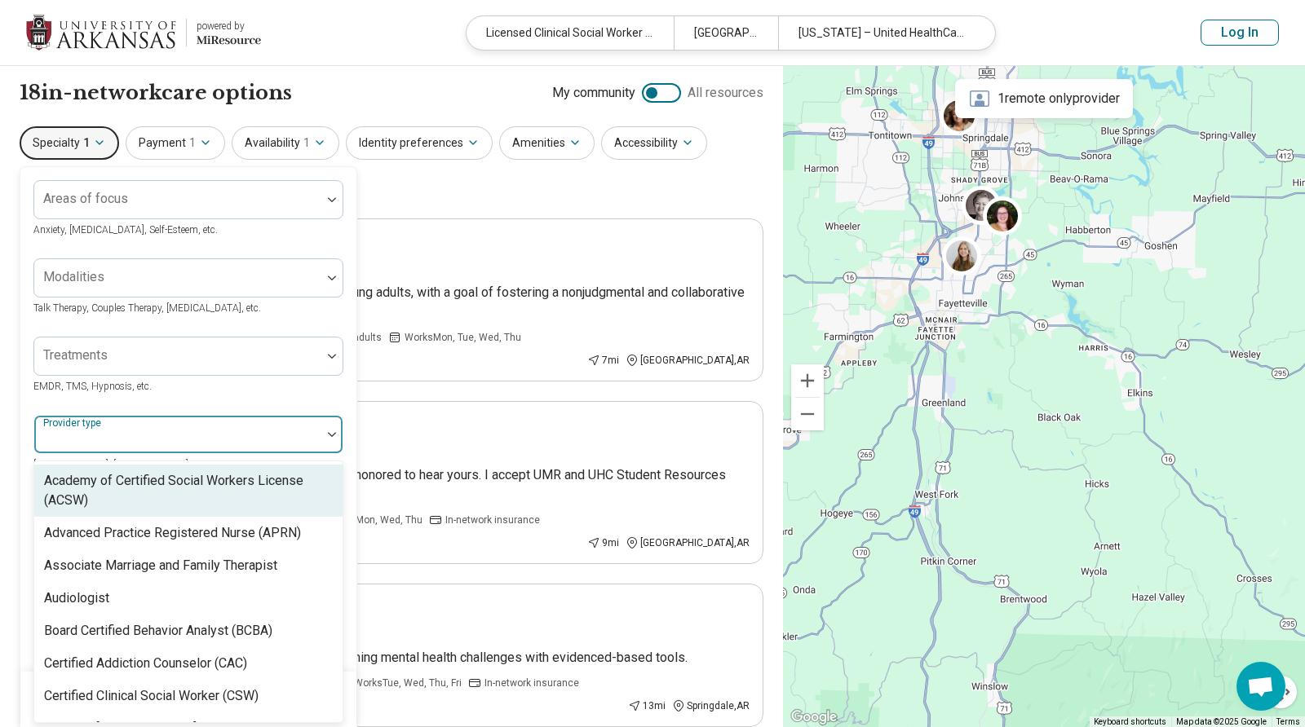
click at [204, 420] on div at bounding box center [177, 435] width 287 height 36
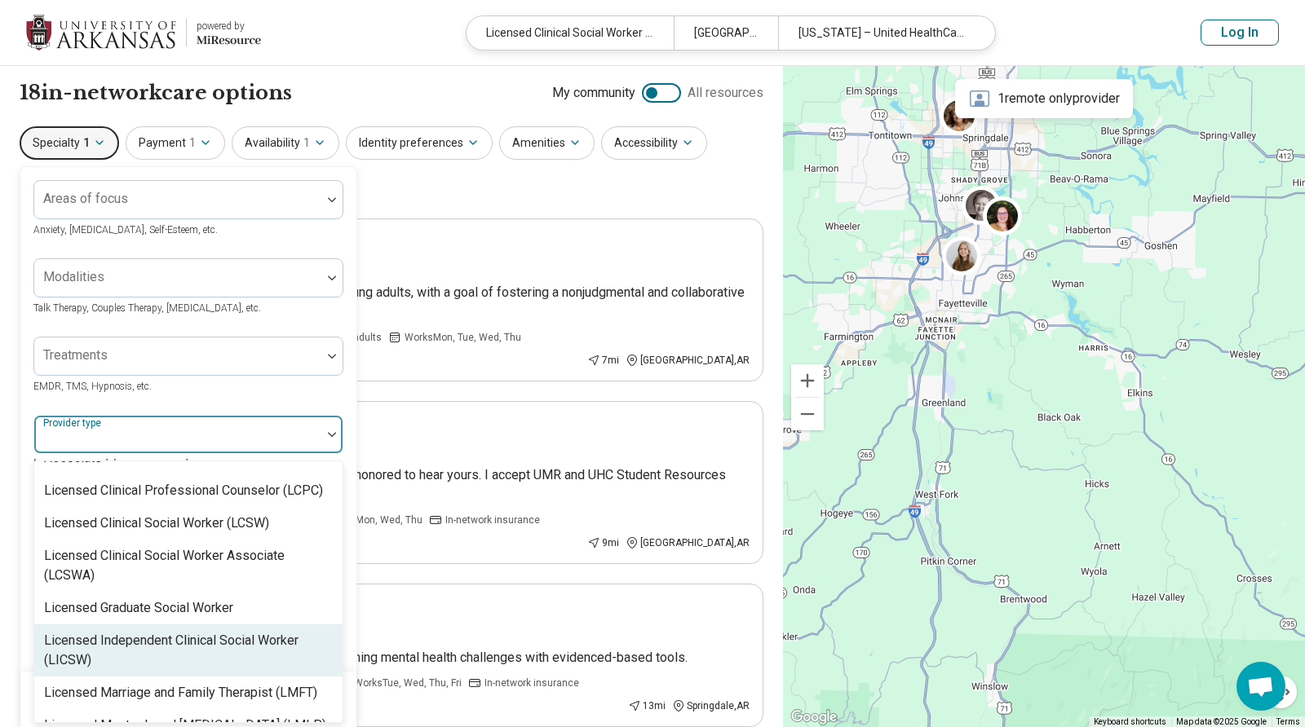
scroll to position [963, 0]
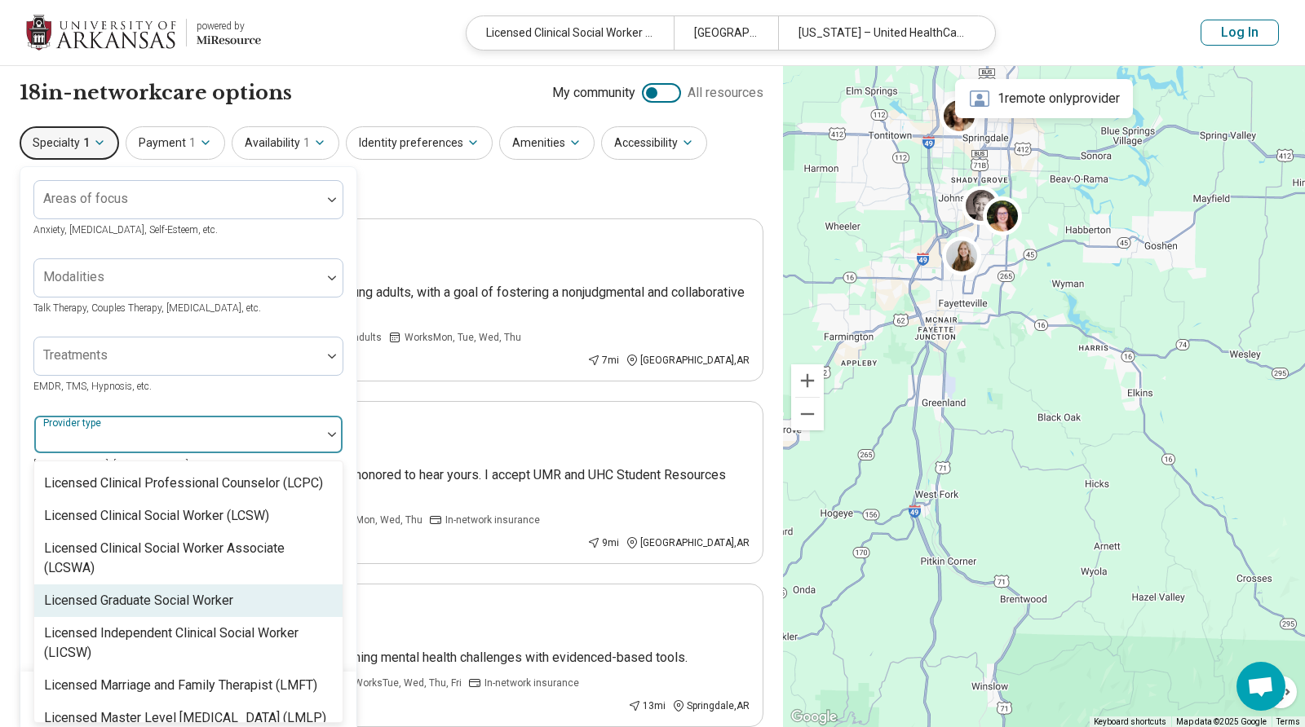
click at [269, 585] on div "Licensed Graduate Social Worker" at bounding box center [188, 601] width 308 height 33
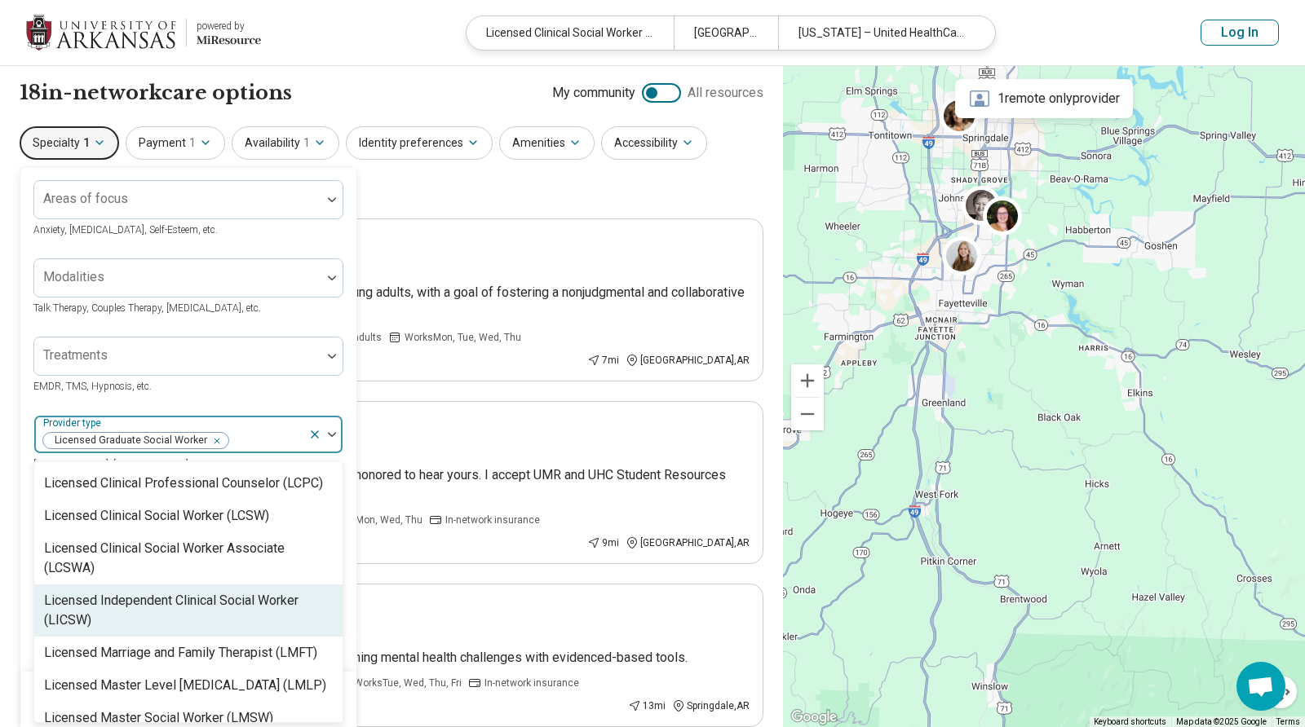
click at [263, 591] on div "Licensed Independent Clinical Social Worker (LICSW)" at bounding box center [188, 610] width 289 height 39
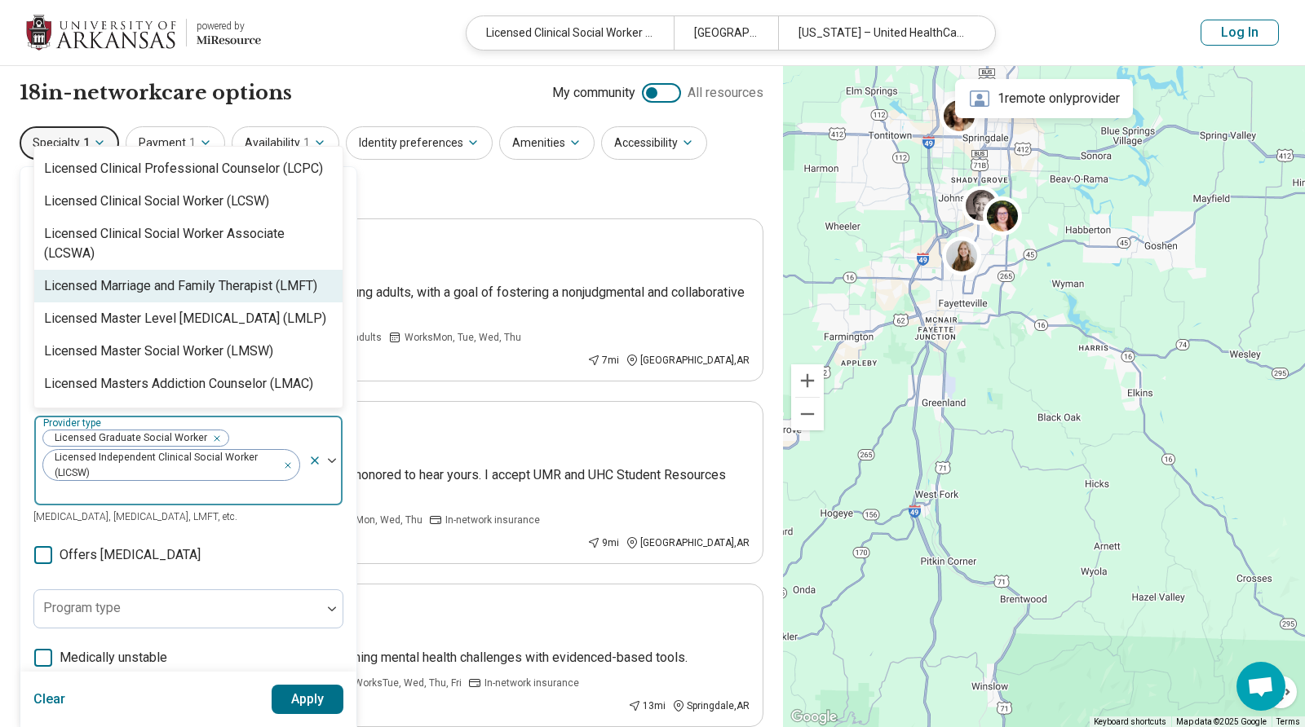
scroll to position [2048, 0]
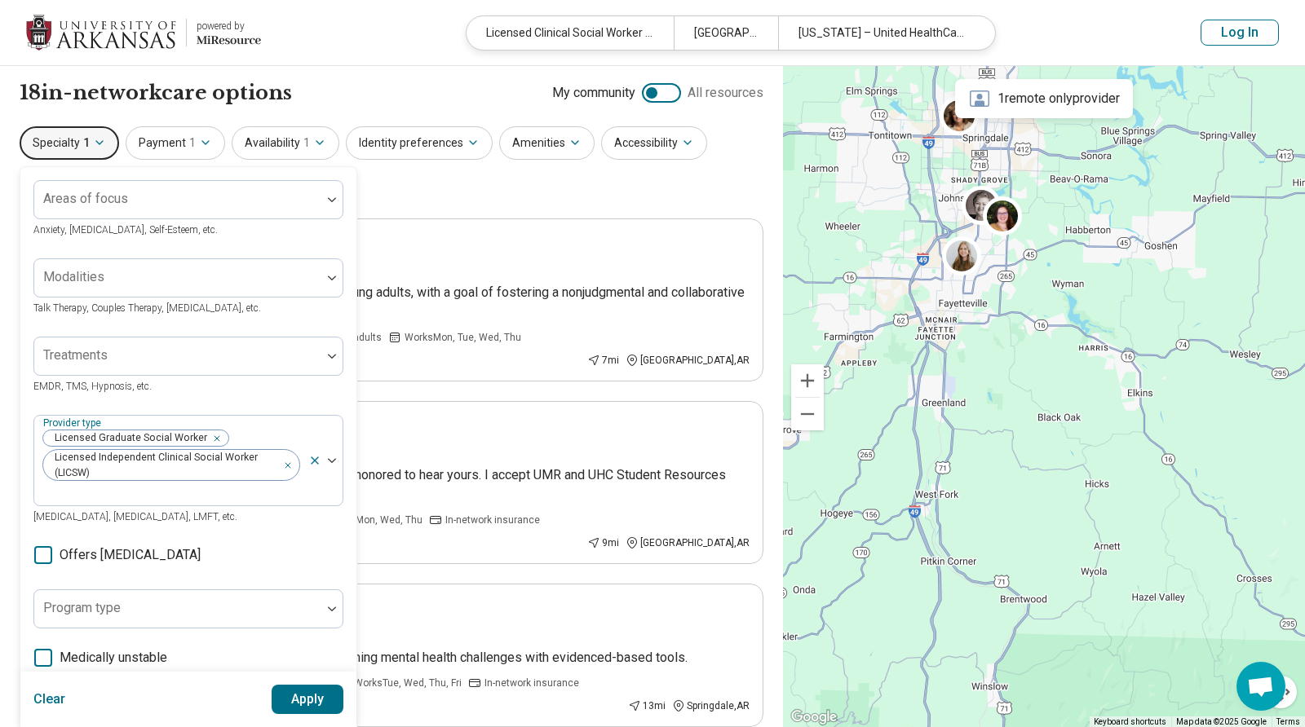
click at [333, 463] on img at bounding box center [332, 460] width 8 height 5
click at [259, 488] on div at bounding box center [171, 494] width 261 height 23
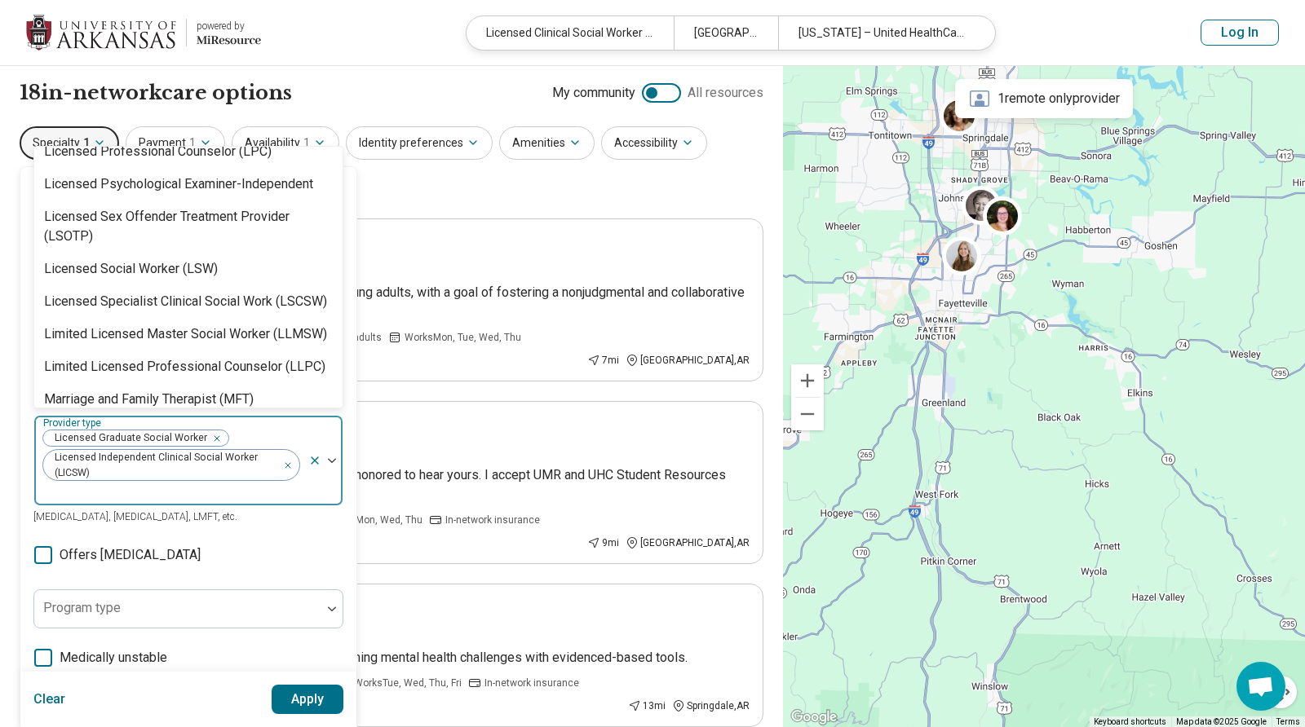
scroll to position [1330, 0]
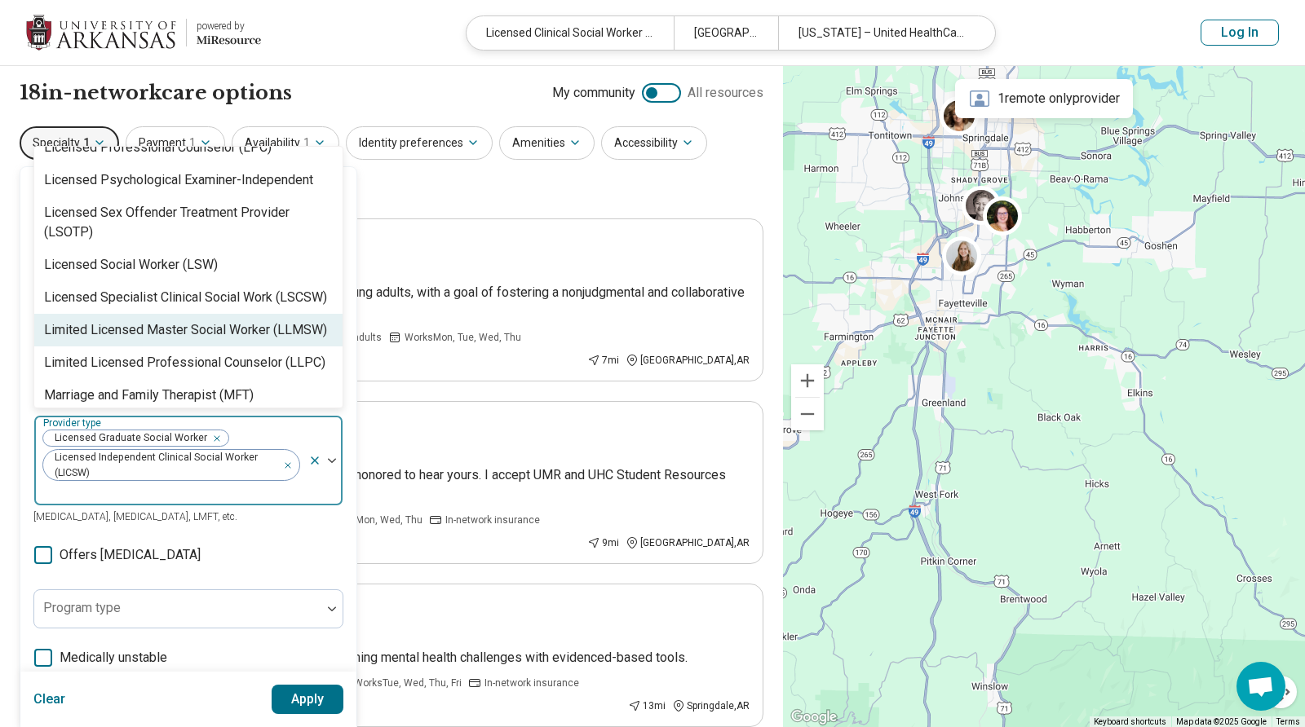
click at [276, 320] on div "Limited Licensed Master Social Worker (LLMSW)" at bounding box center [185, 330] width 283 height 20
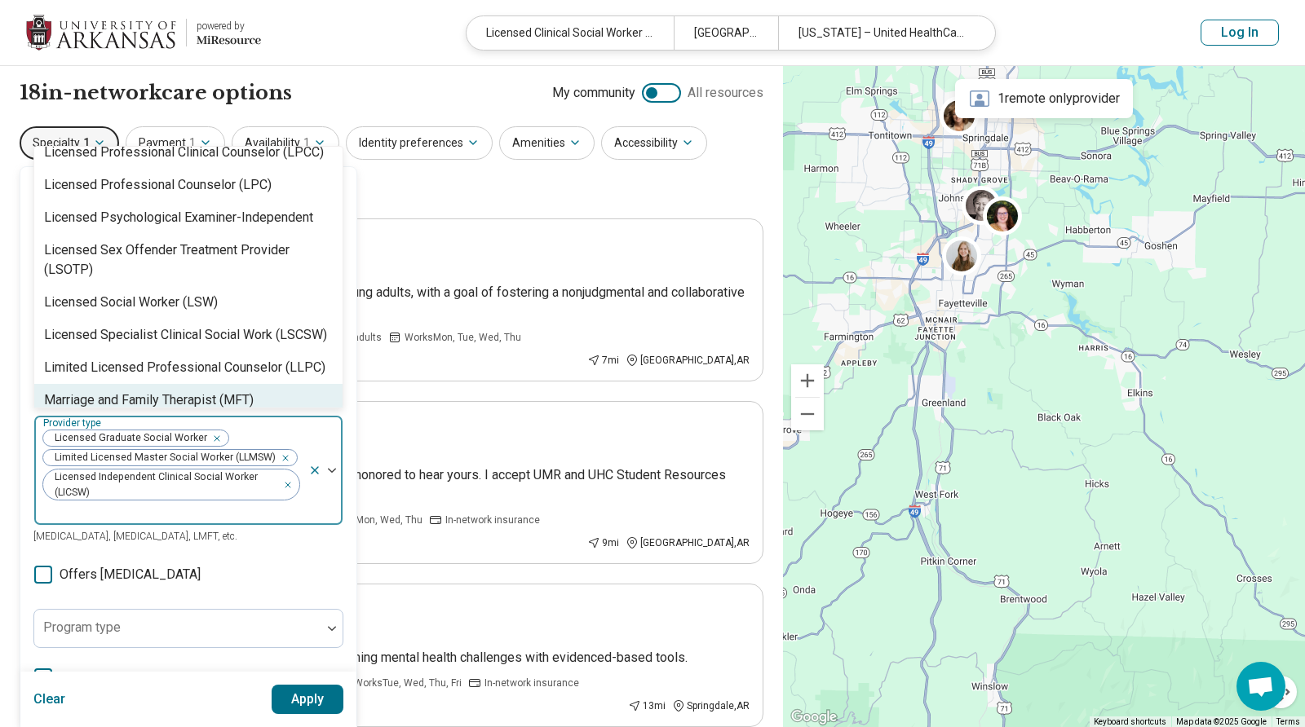
scroll to position [1284, 0]
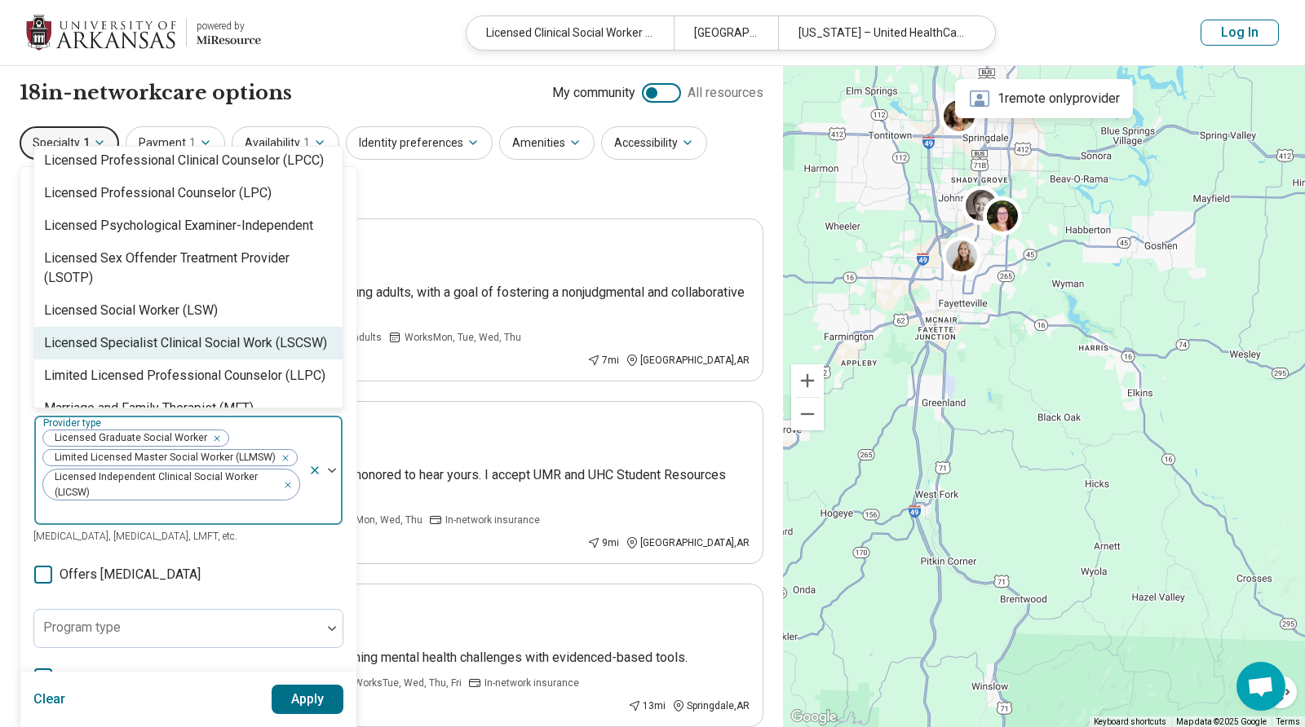
click at [268, 334] on div "Licensed Specialist Clinical Social Work (LSCSW)" at bounding box center [185, 344] width 283 height 20
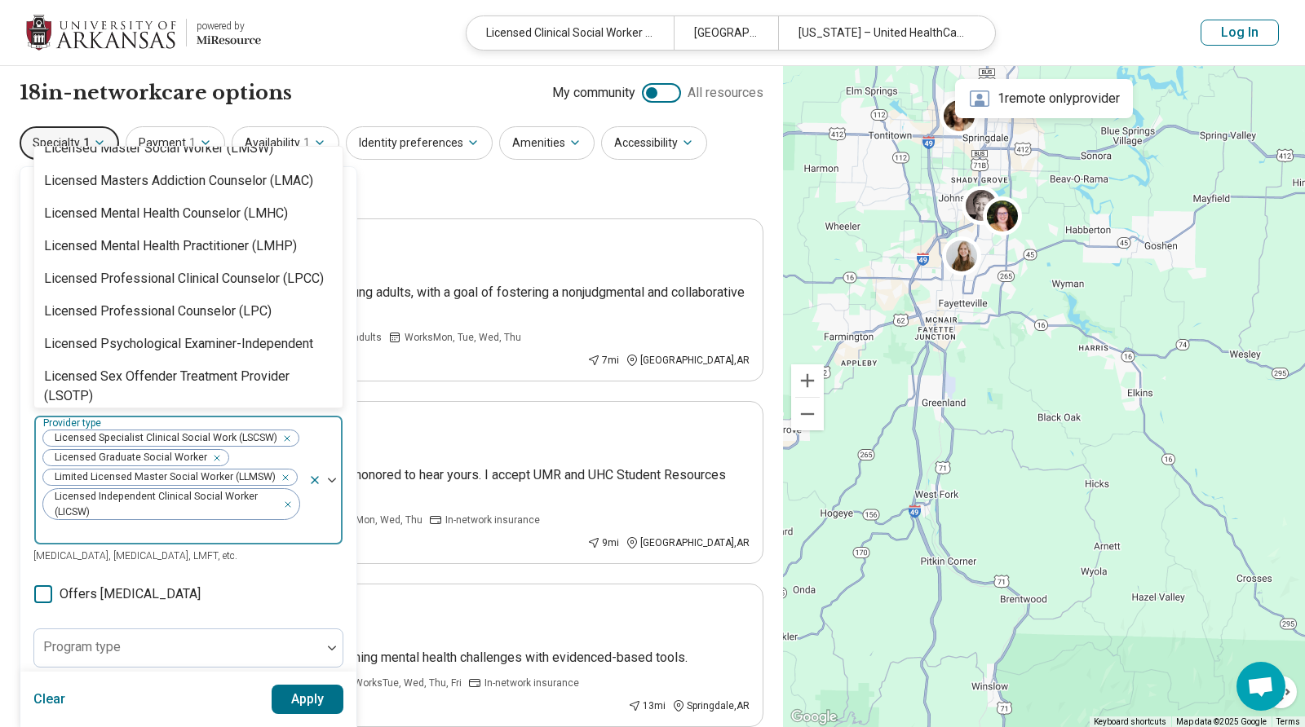
scroll to position [1162, 0]
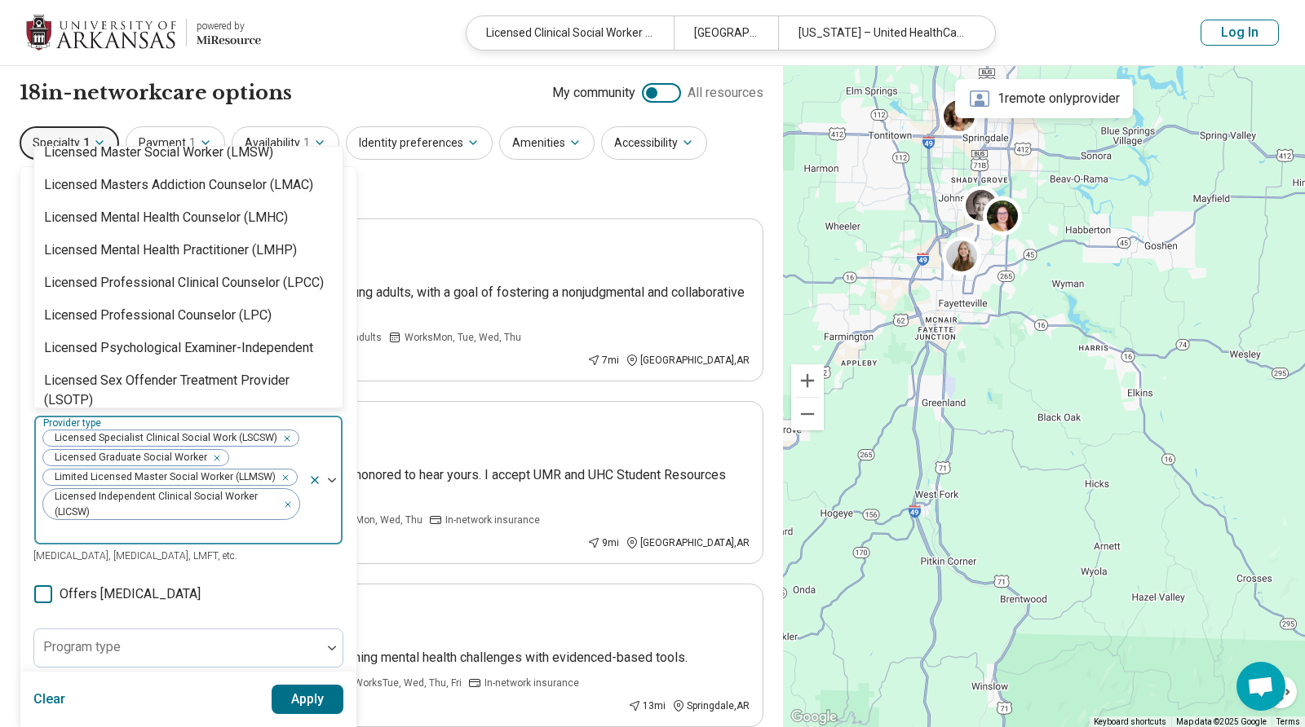
click at [247, 417] on div "Licensed Social Worker (LSW)" at bounding box center [188, 433] width 308 height 33
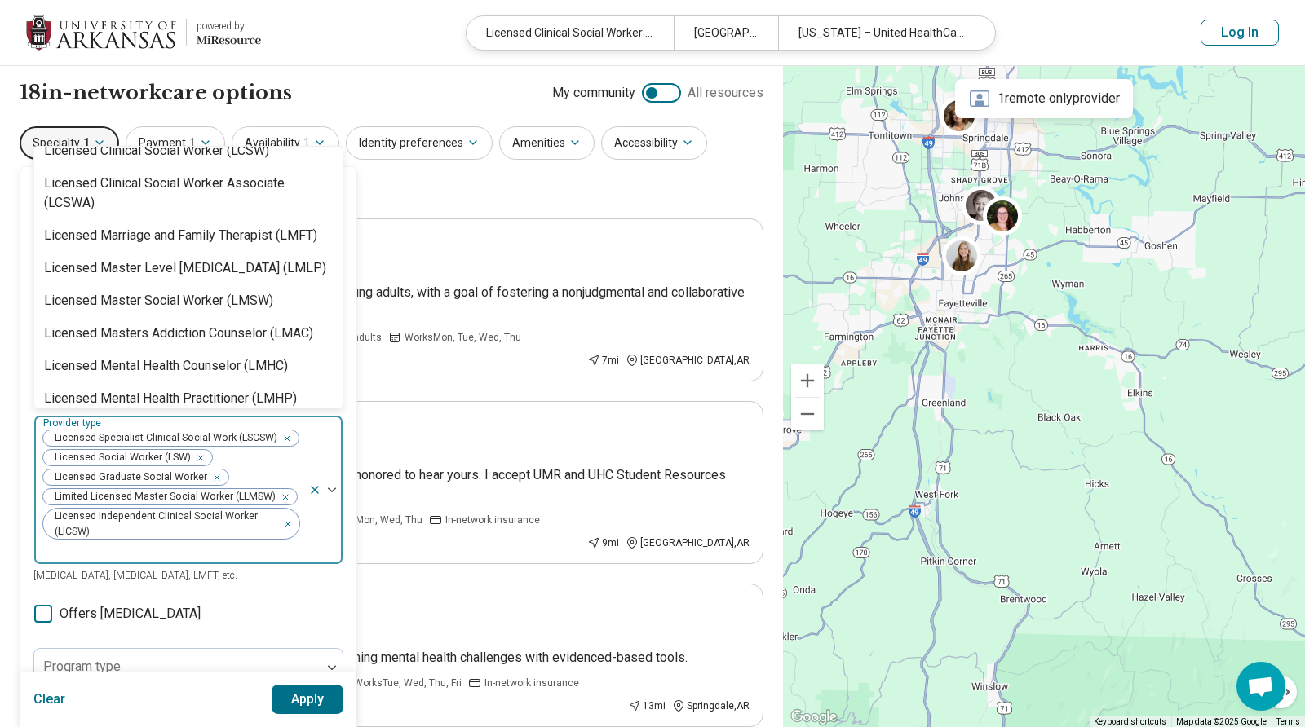
scroll to position [1002, 0]
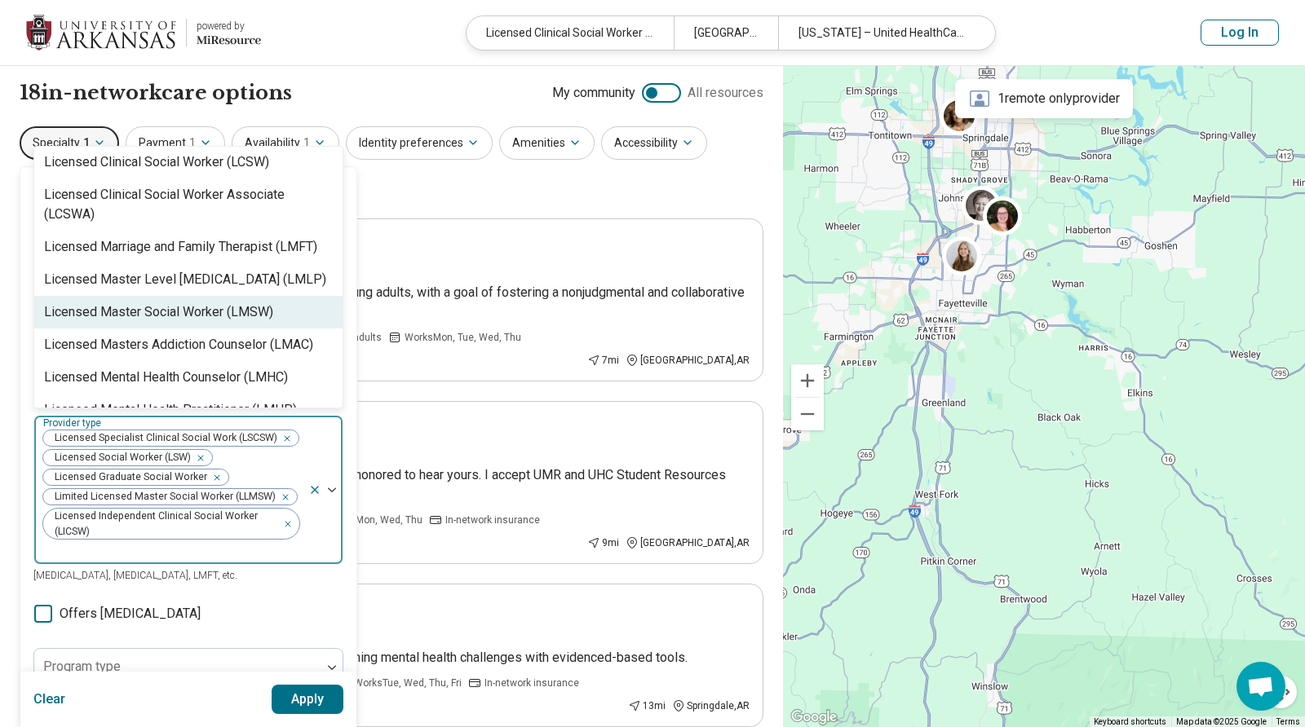
click at [258, 303] on div "Licensed Master Social Worker (LMSW)" at bounding box center [158, 313] width 229 height 20
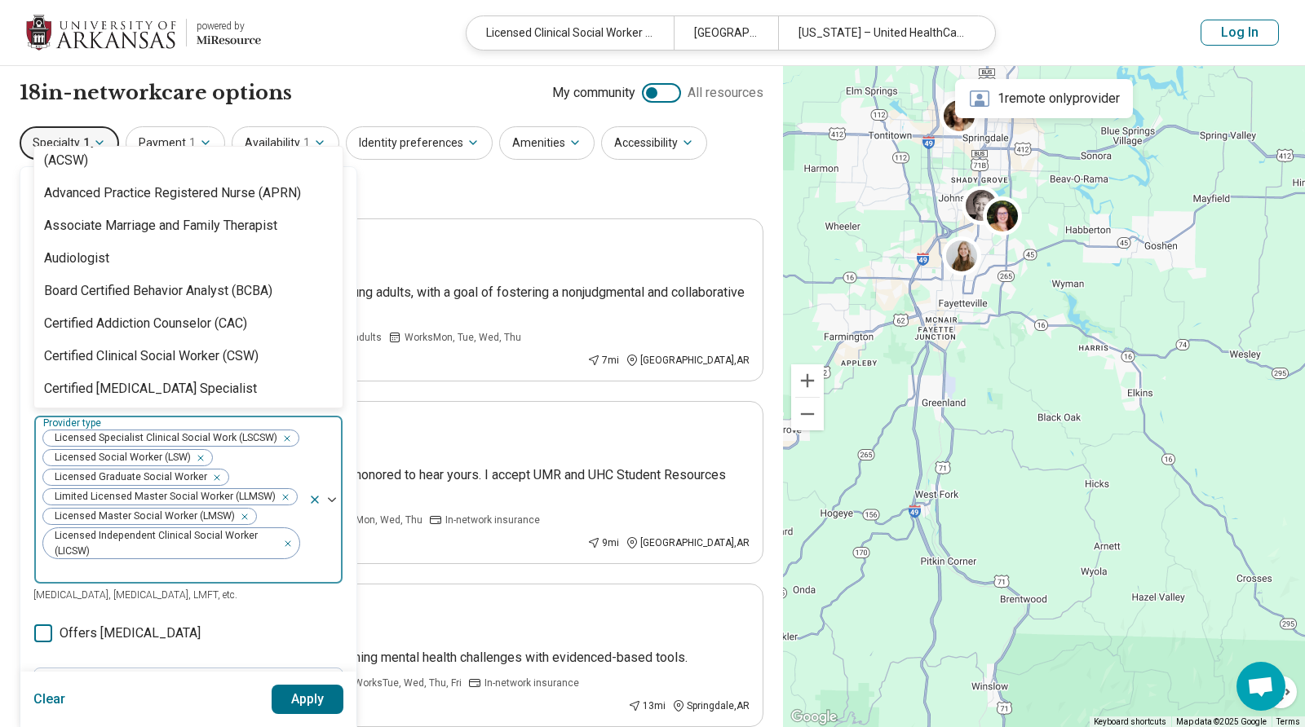
scroll to position [21, 0]
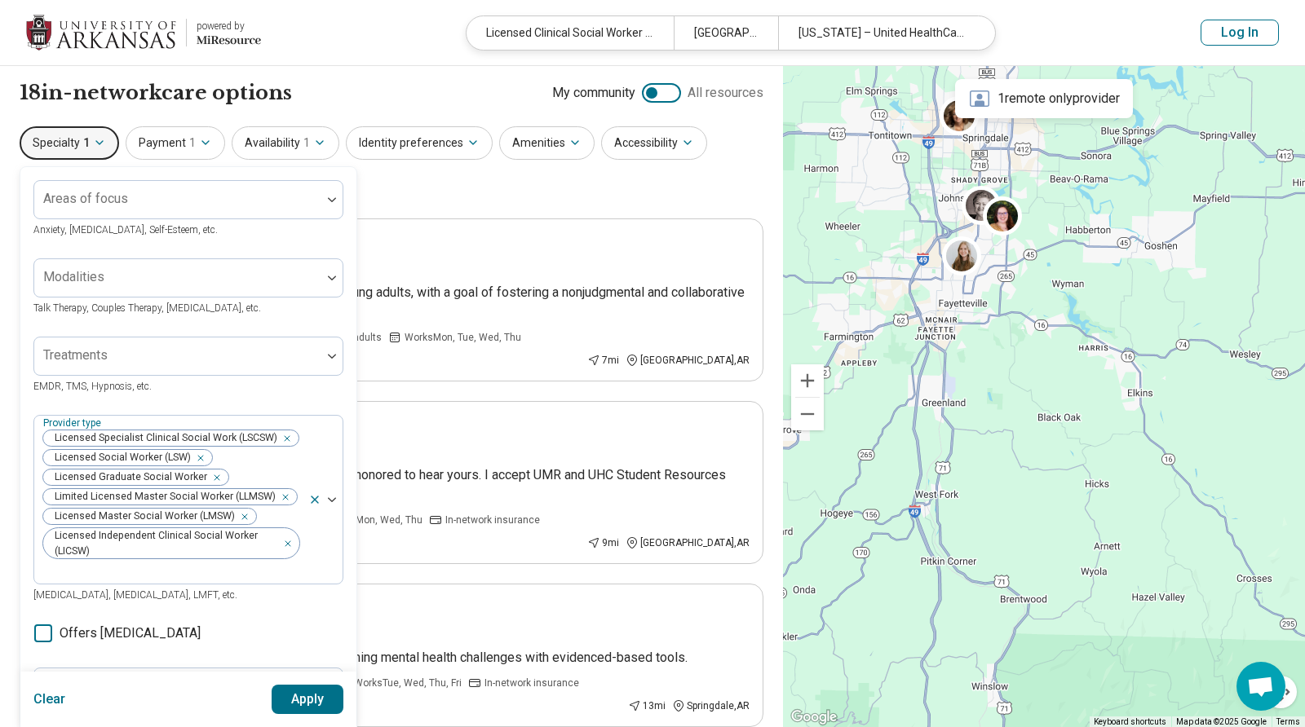
click at [313, 694] on button "Apply" at bounding box center [308, 699] width 73 height 29
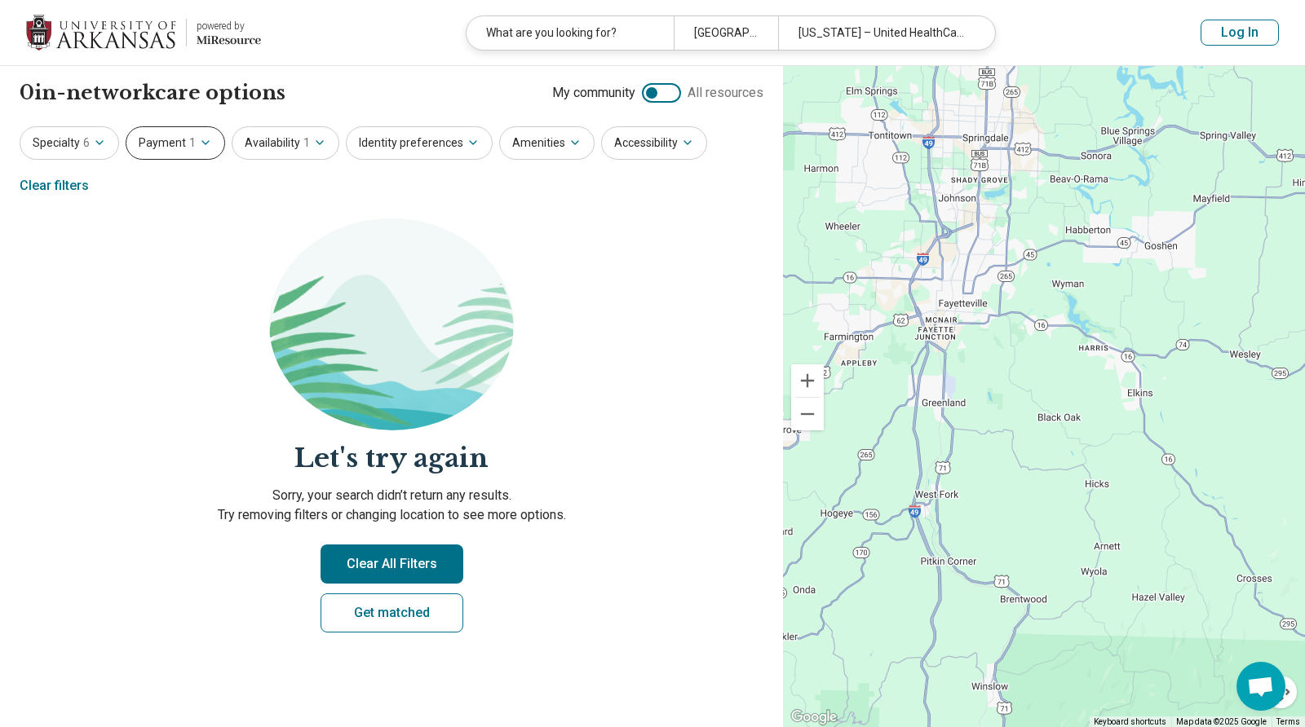
click at [172, 139] on button "Payment 1" at bounding box center [175, 142] width 99 height 33
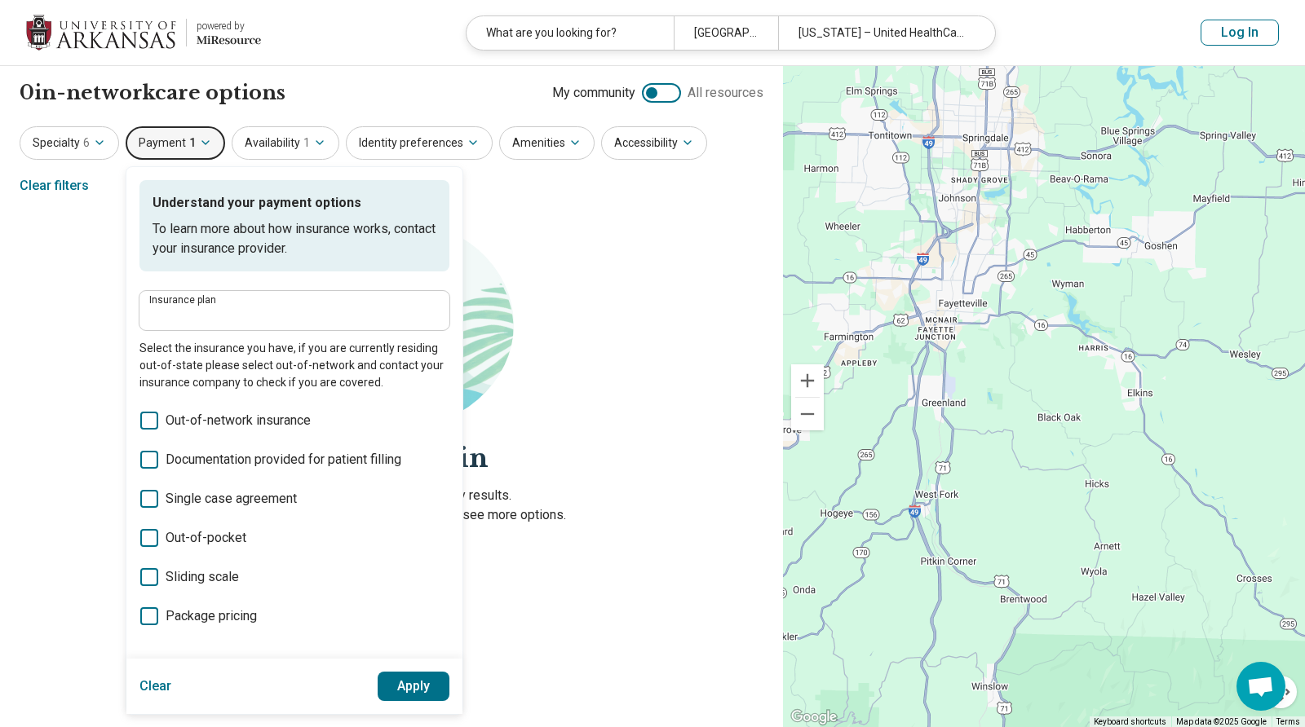
type input "**********"
click at [145, 574] on icon at bounding box center [149, 577] width 18 height 18
click at [413, 684] on button "Apply" at bounding box center [414, 686] width 73 height 29
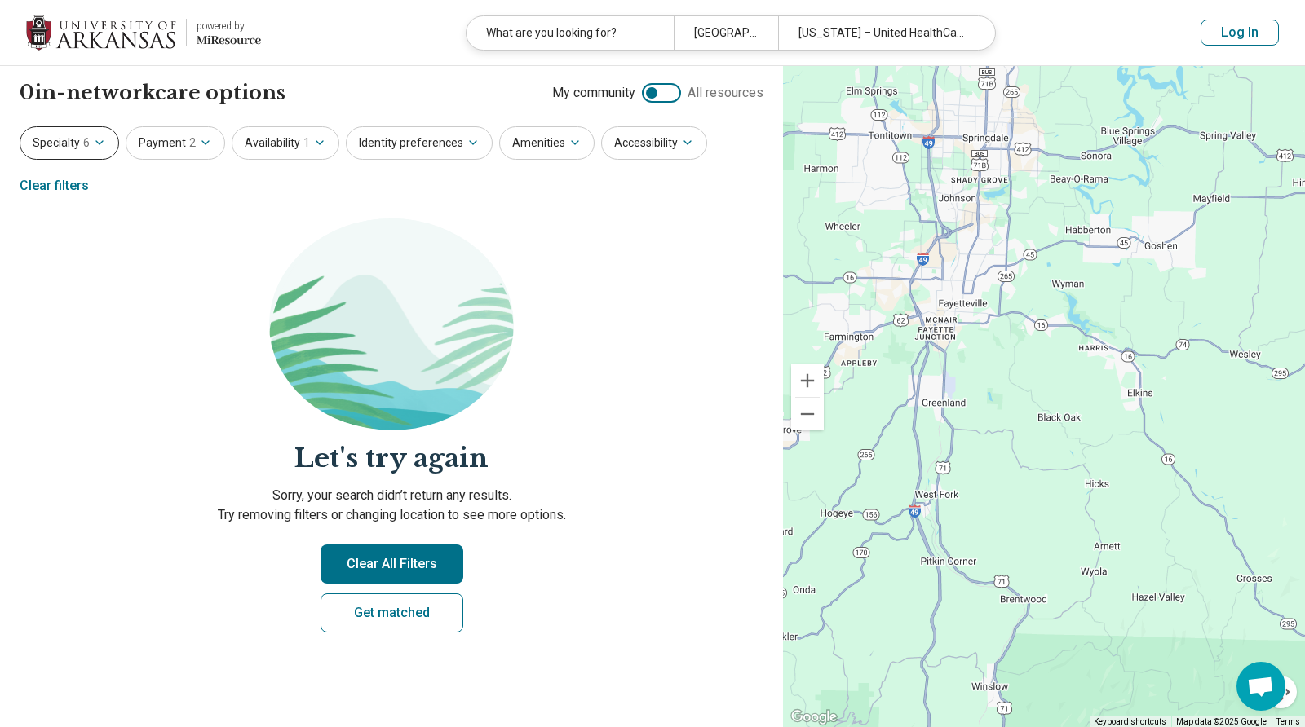
click at [101, 146] on icon "button" at bounding box center [99, 142] width 13 height 13
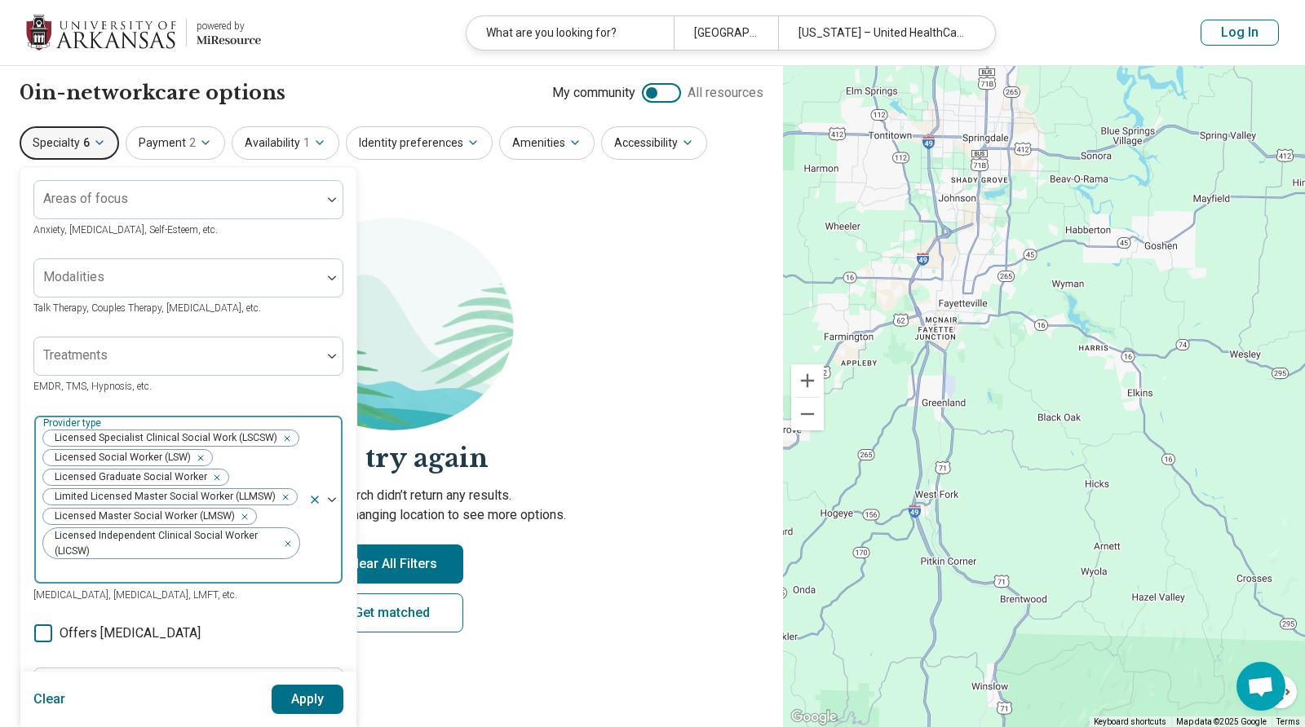
click at [314, 502] on icon at bounding box center [314, 500] width 7 height 7
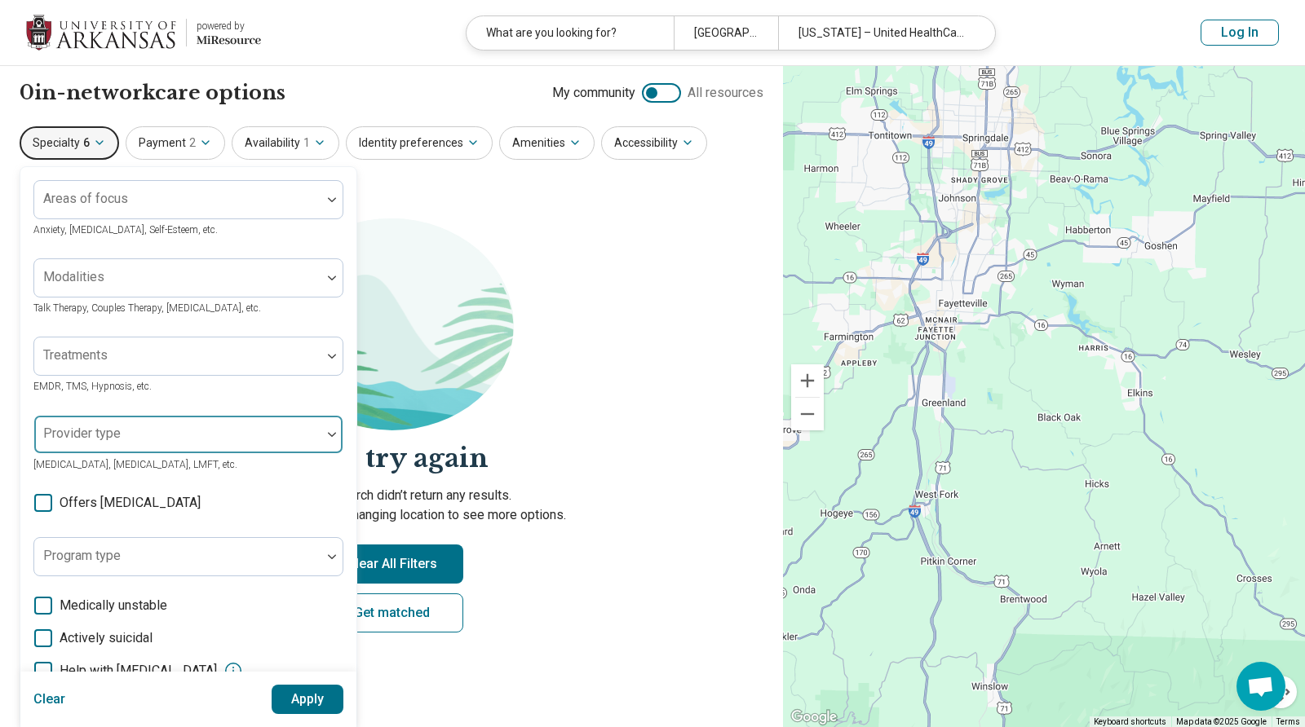
click at [284, 440] on div at bounding box center [178, 441] width 274 height 23
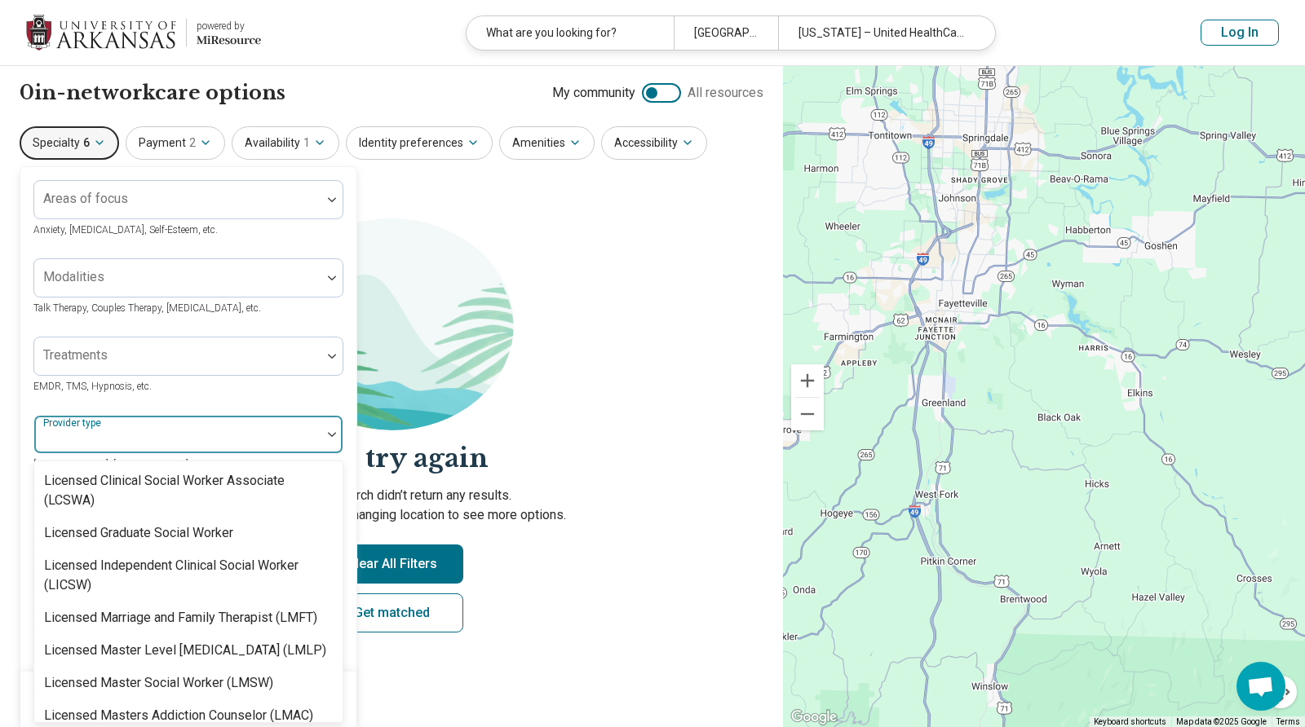
scroll to position [1046, 0]
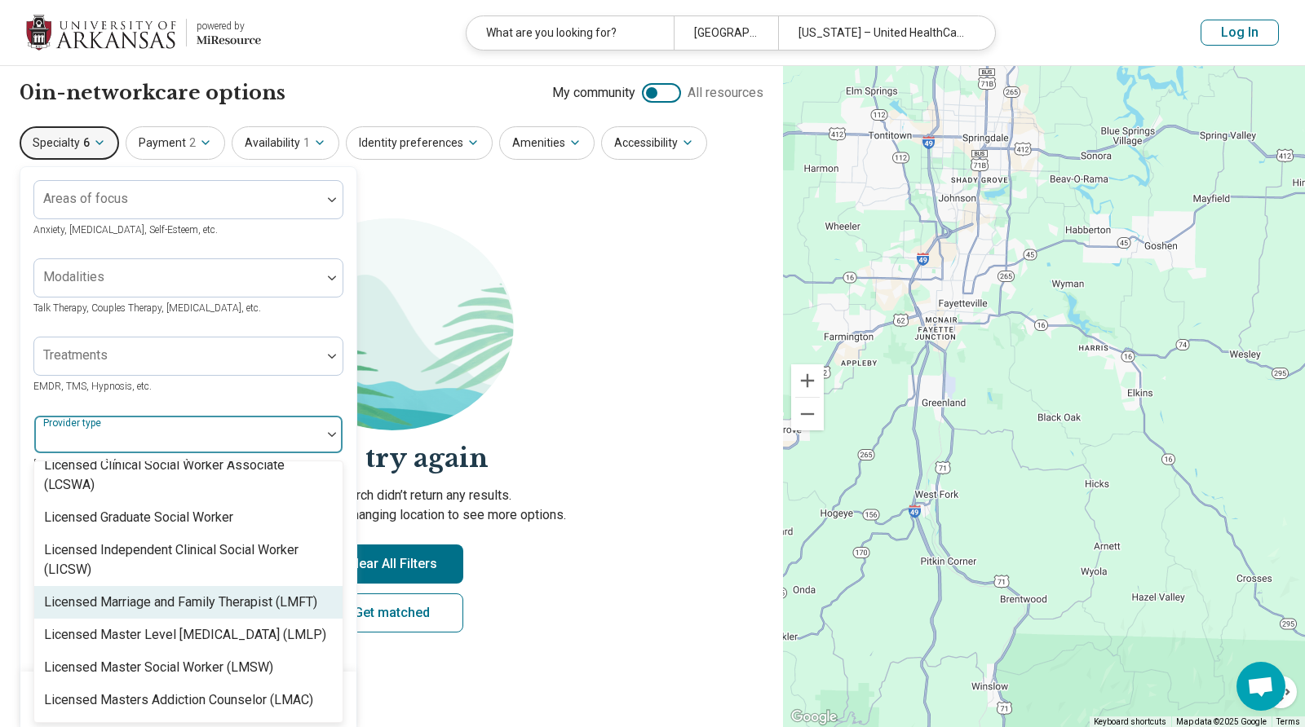
click at [273, 593] on div "Licensed Marriage and Family Therapist (LMFT)" at bounding box center [180, 603] width 273 height 20
click at [500, 423] on section "Let's try again Sorry, your search didn’t return any results. Try removing filt…" at bounding box center [392, 439] width 744 height 441
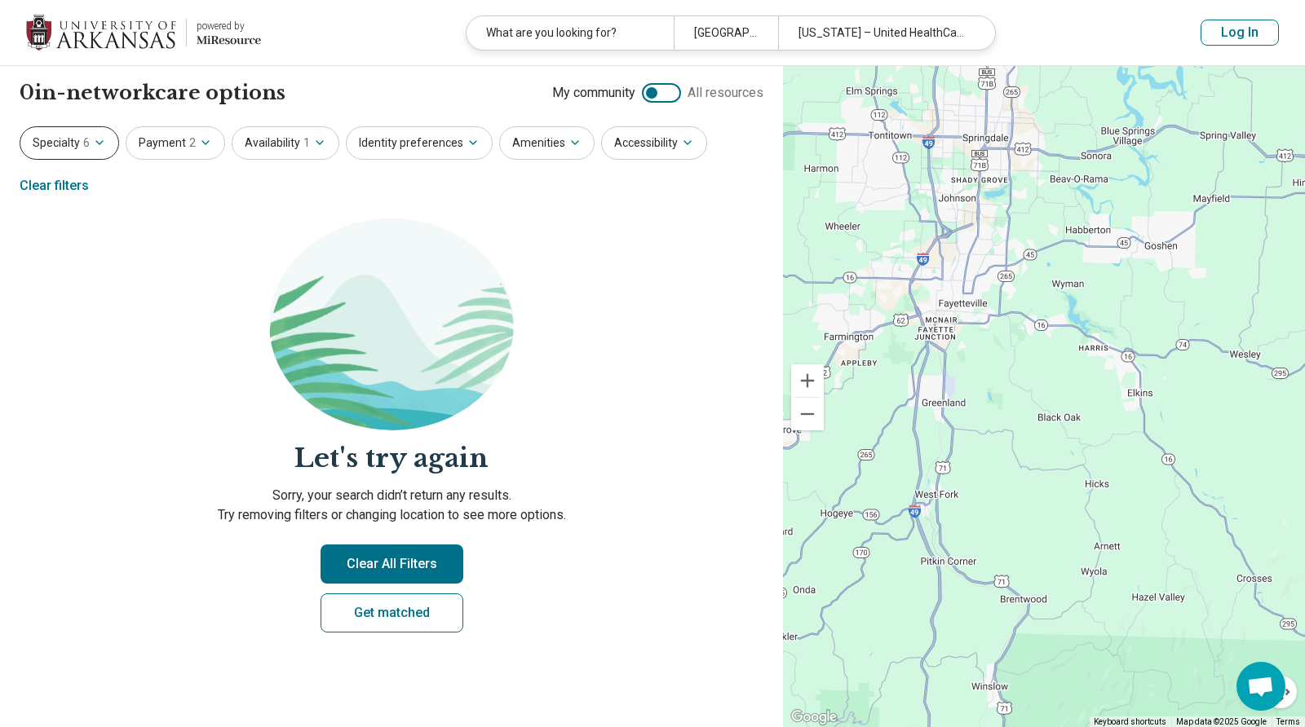
click at [89, 144] on button "Specialty 6" at bounding box center [69, 142] width 99 height 33
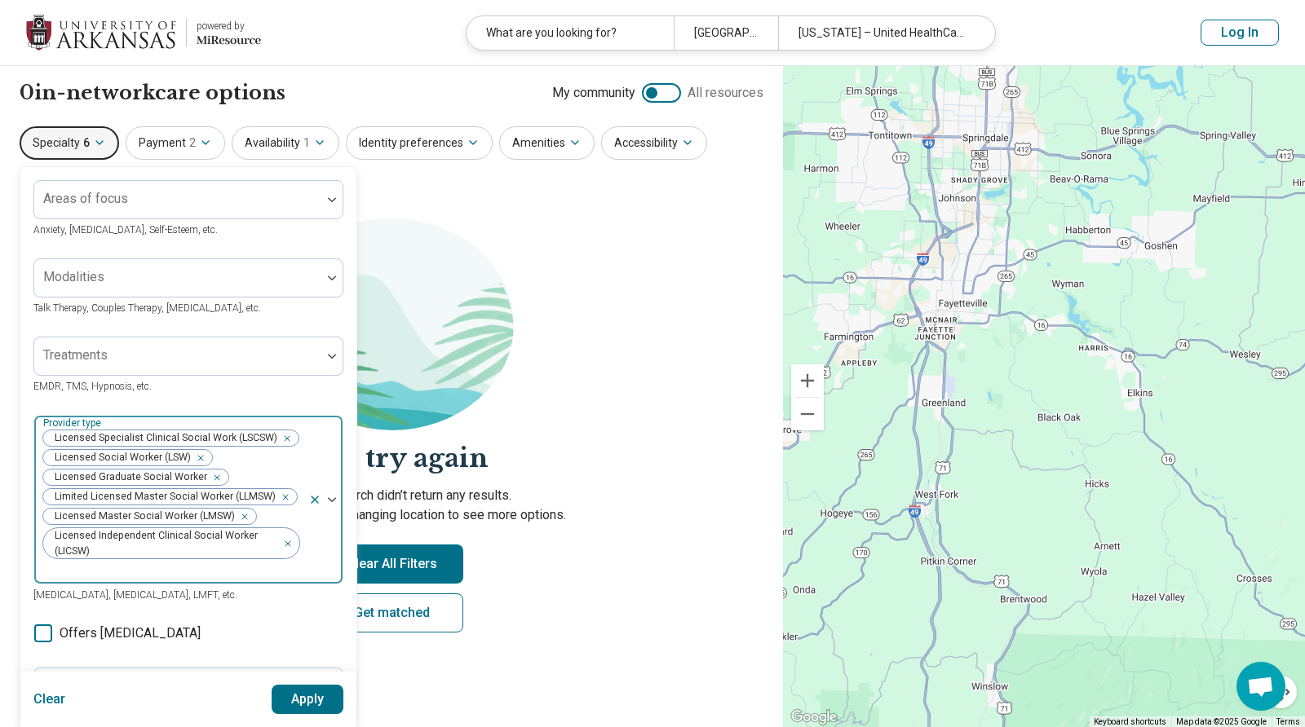
click at [314, 506] on icon at bounding box center [314, 499] width 13 height 13
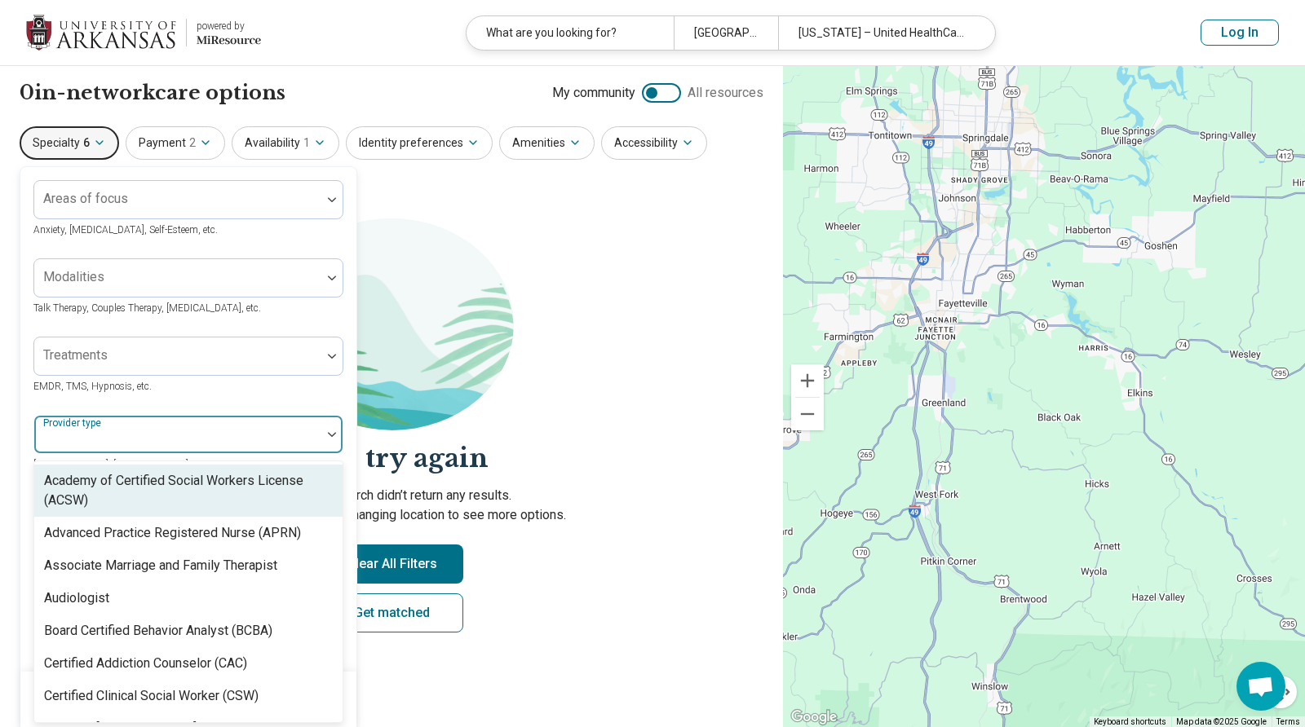
click at [327, 438] on div at bounding box center [331, 435] width 21 height 38
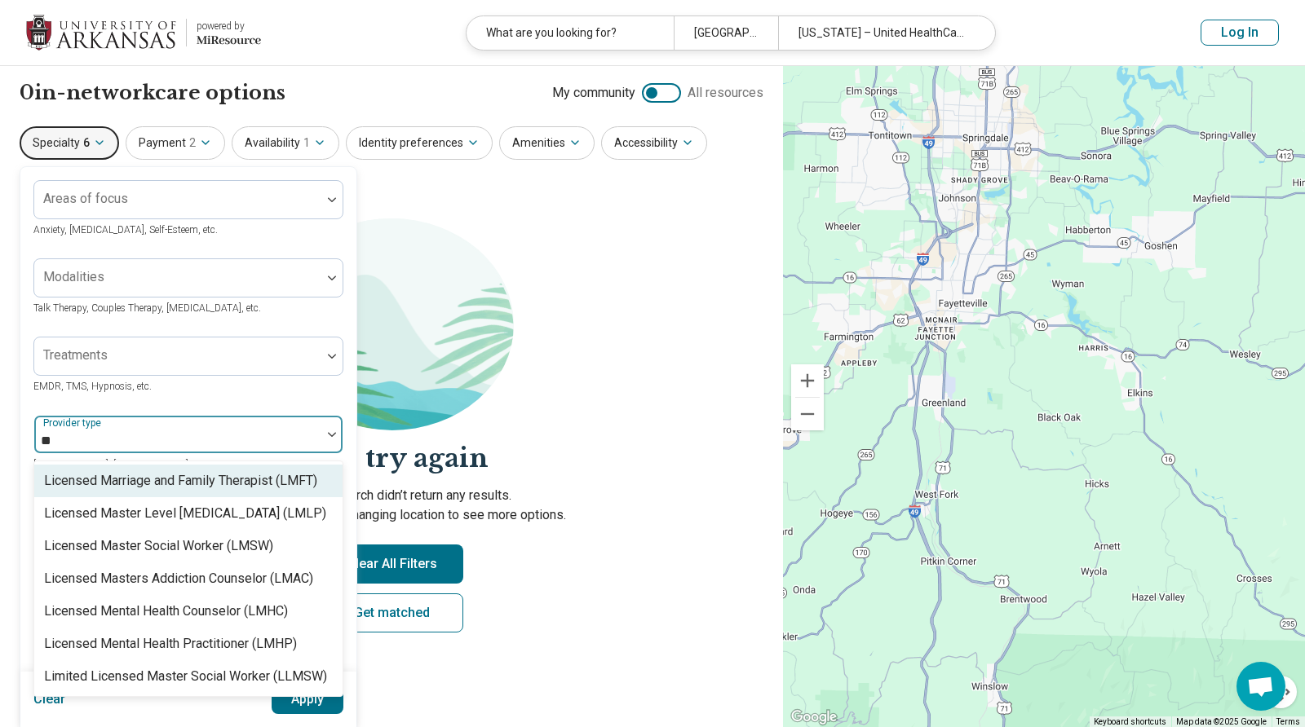
type input "***"
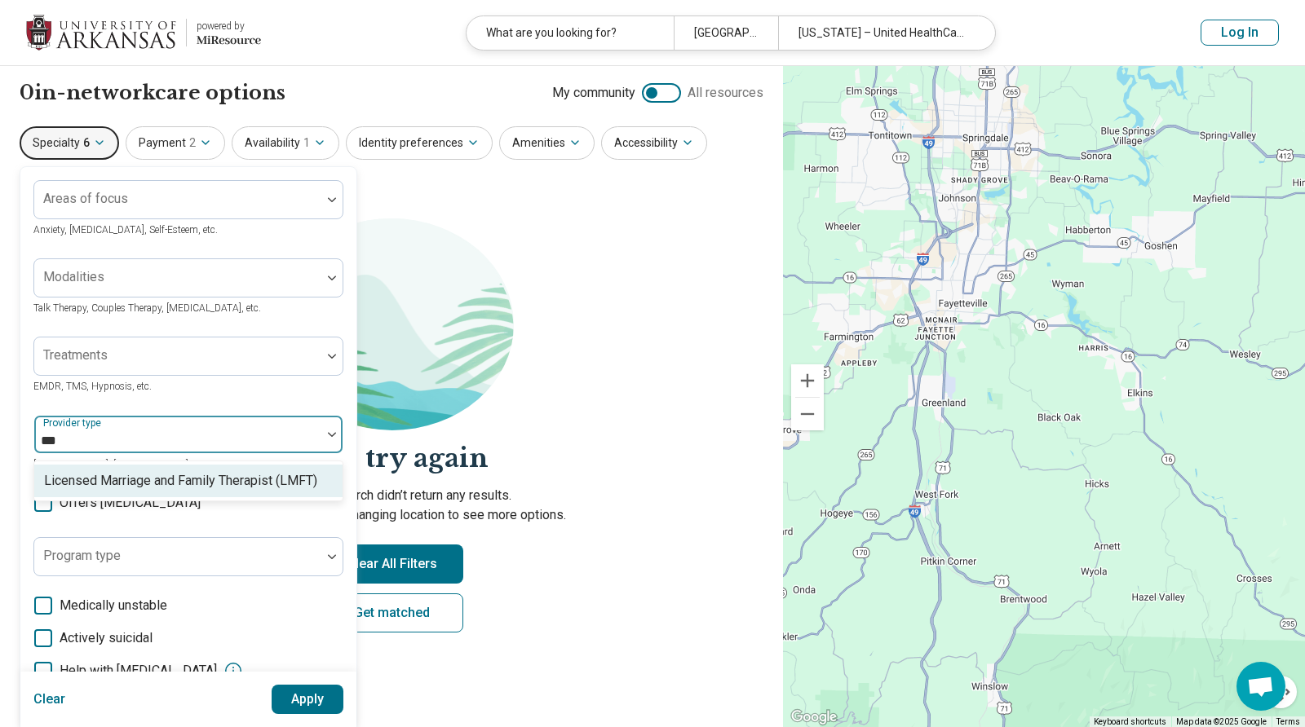
click at [256, 479] on div "Licensed Marriage and Family Therapist (LMFT)" at bounding box center [180, 481] width 273 height 20
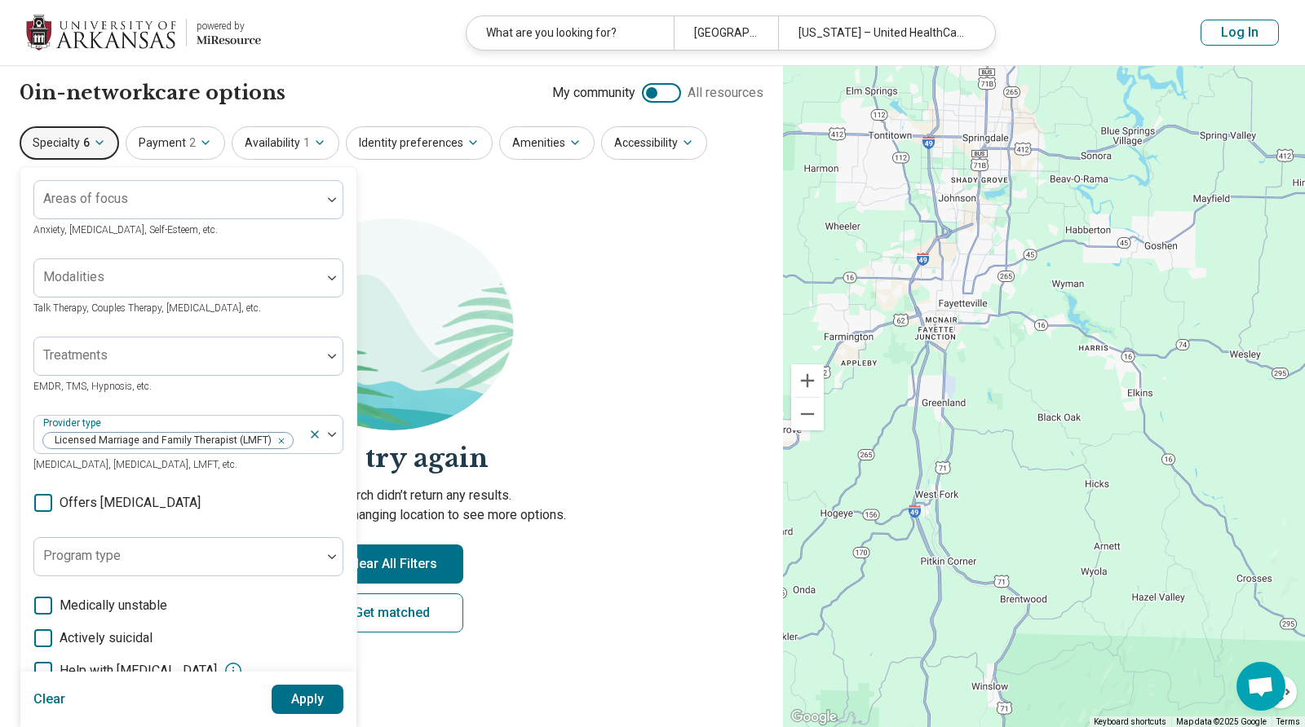
click at [241, 388] on div "Treatments EMDR, TMS, Hypnosis, etc." at bounding box center [188, 366] width 310 height 59
click at [316, 706] on button "Apply" at bounding box center [308, 699] width 73 height 29
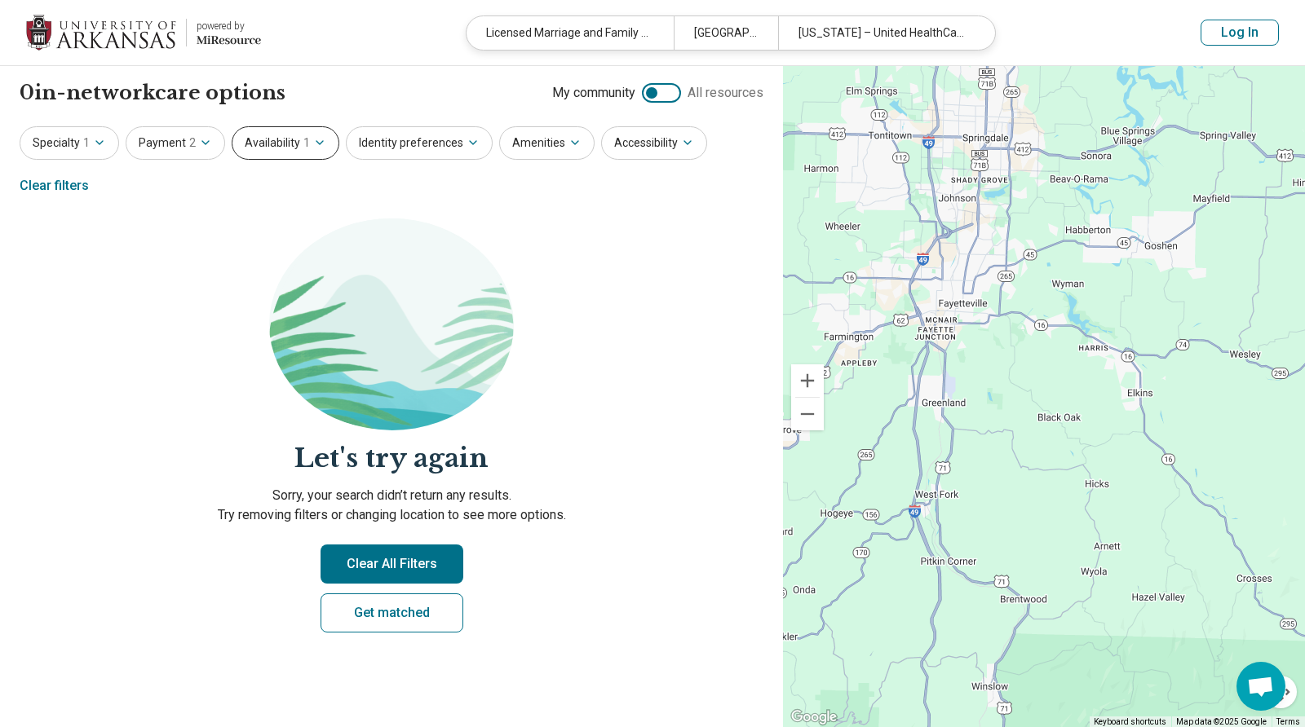
click at [278, 147] on button "Availability 1" at bounding box center [286, 142] width 108 height 33
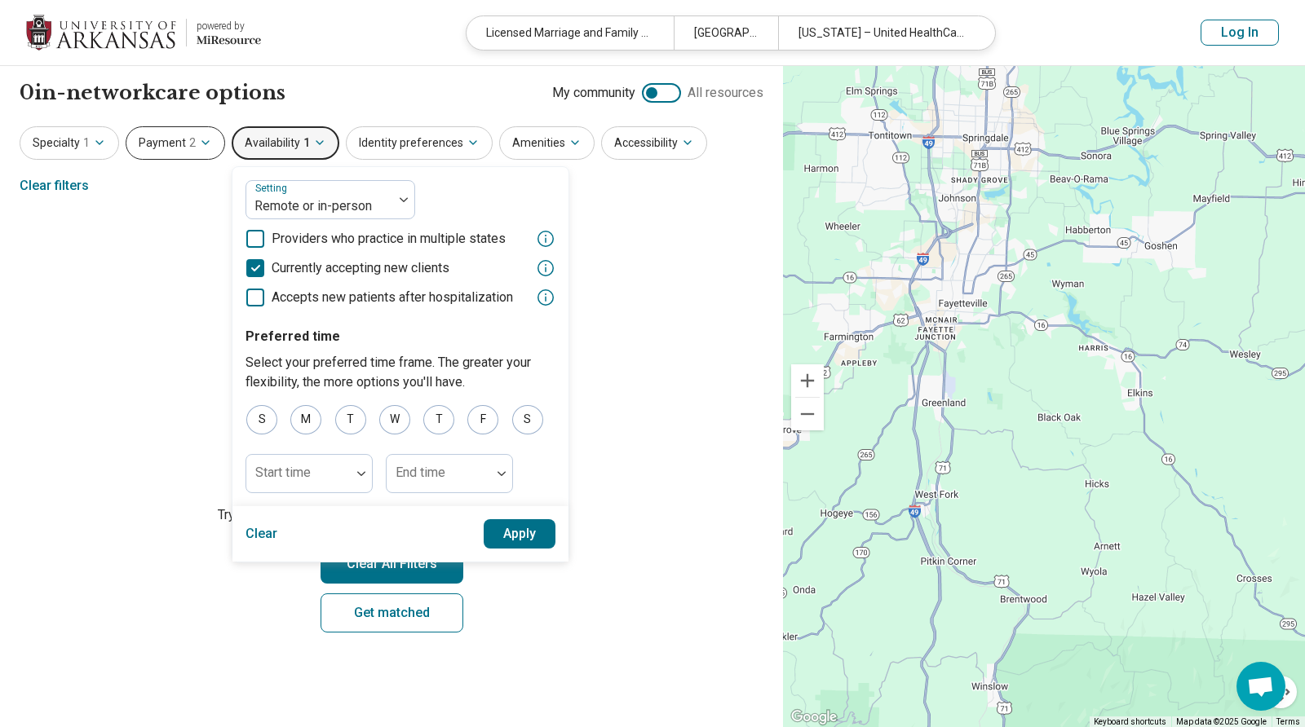
click at [166, 140] on button "Payment 2" at bounding box center [175, 142] width 99 height 33
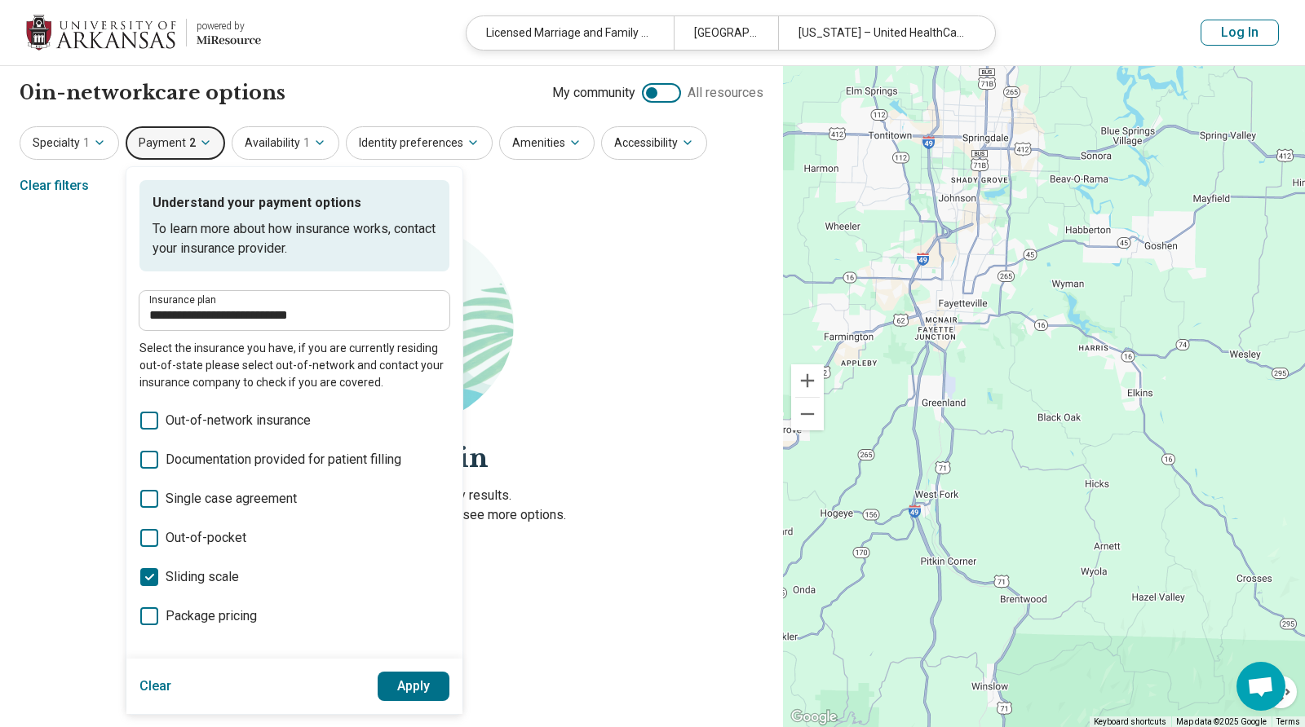
click at [148, 575] on icon at bounding box center [149, 577] width 18 height 18
click at [409, 684] on button "Apply" at bounding box center [414, 686] width 73 height 29
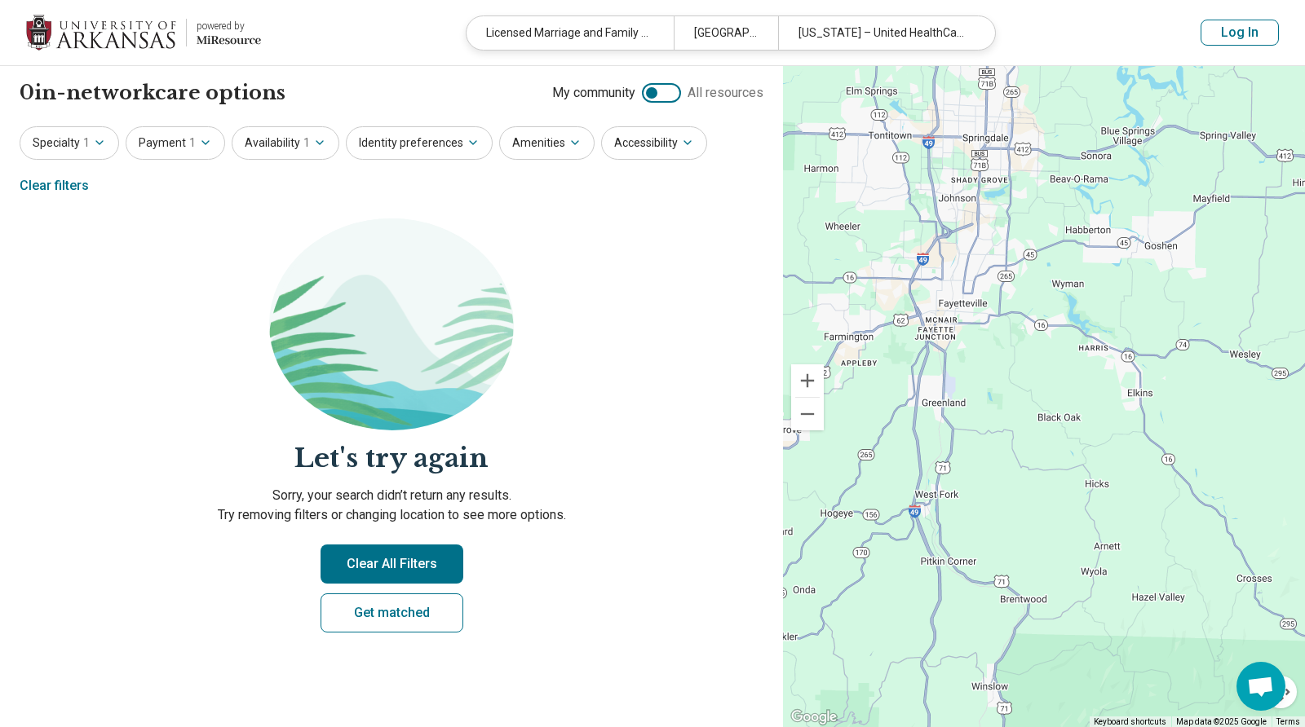
click at [64, 188] on div "Clear filters" at bounding box center [54, 185] width 69 height 39
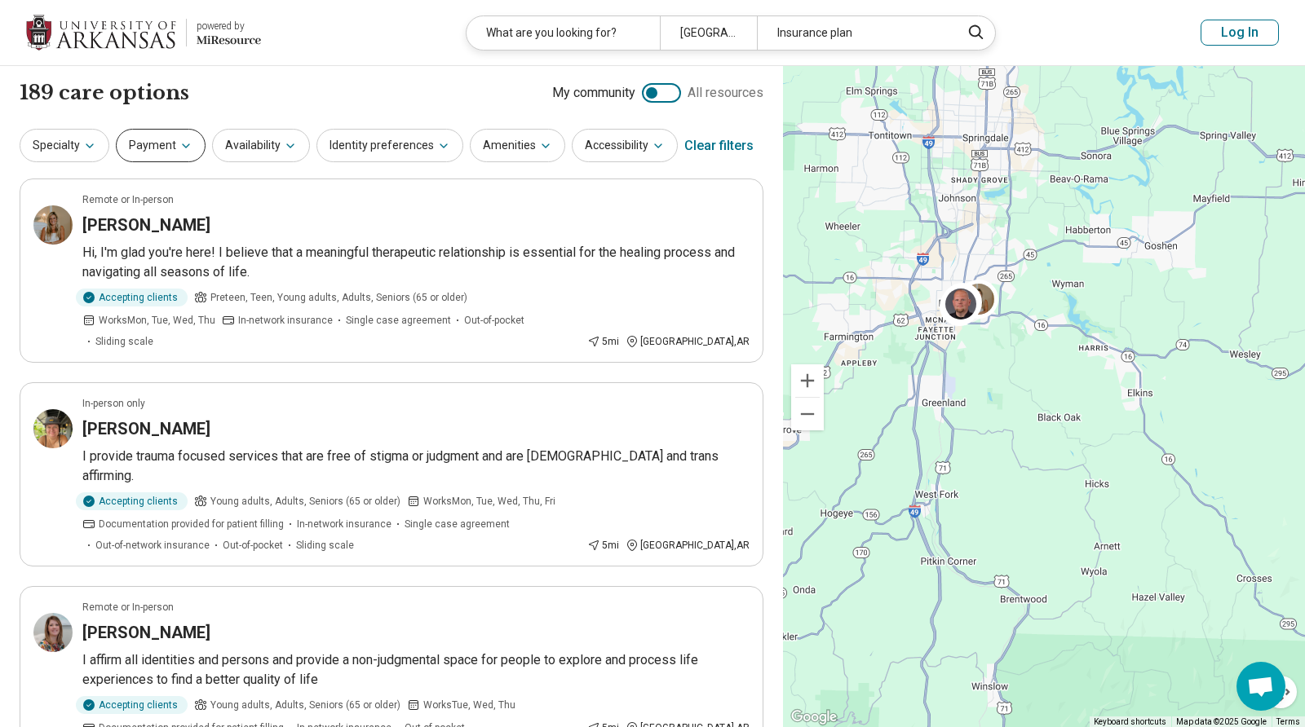
click at [181, 147] on icon "button" at bounding box center [185, 145] width 13 height 13
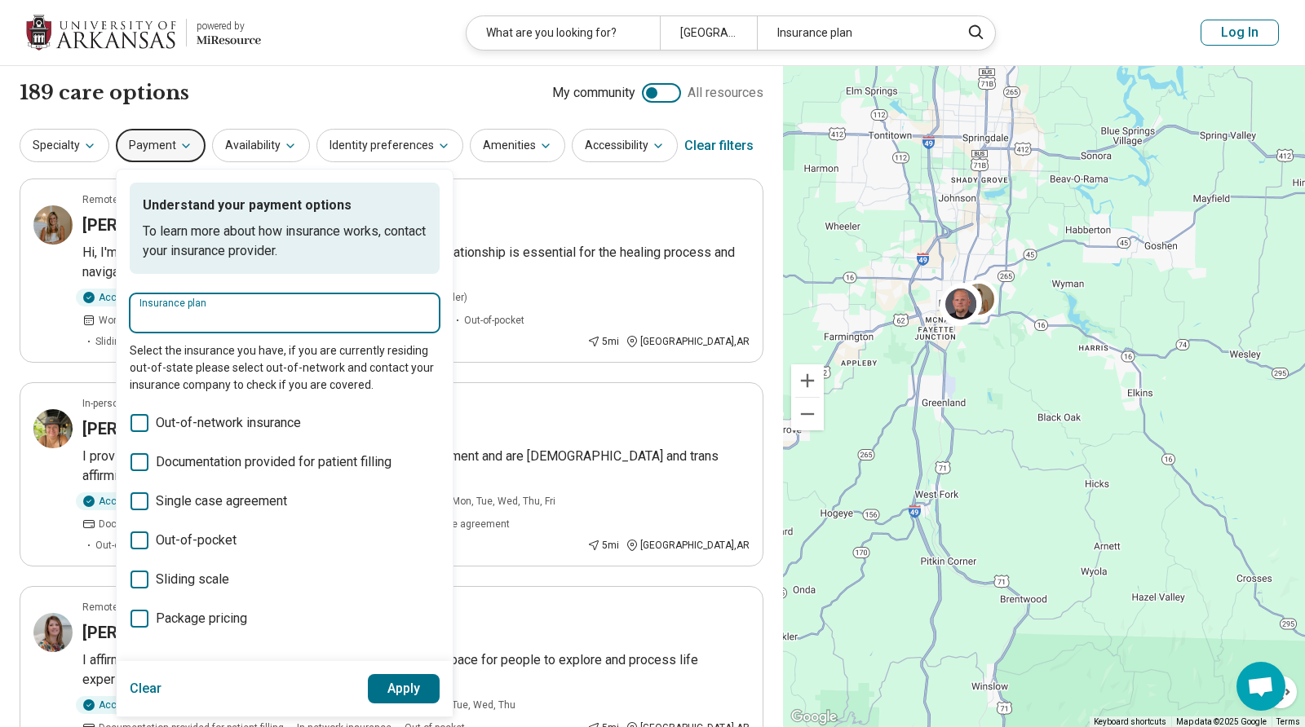
click at [210, 323] on input "Insurance plan" at bounding box center [284, 319] width 290 height 20
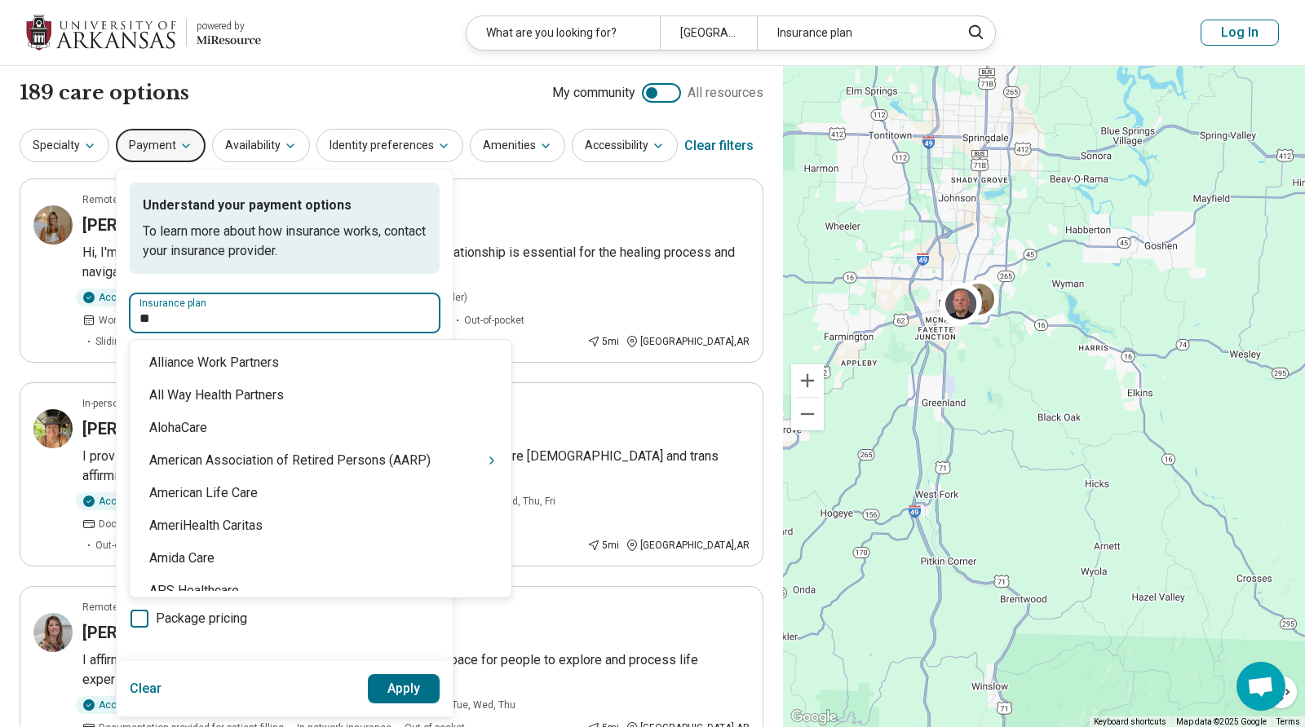
type input "*"
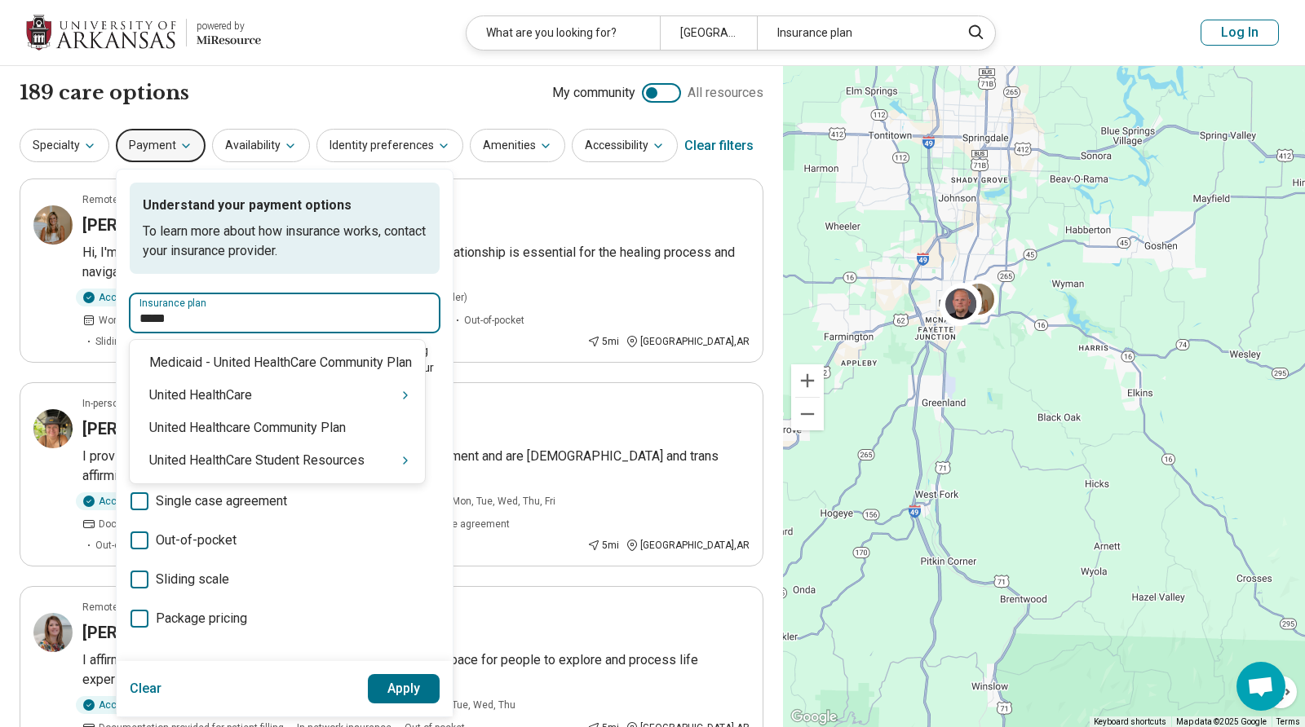
type input "******"
click at [334, 404] on div "United HealthCare" at bounding box center [277, 395] width 295 height 33
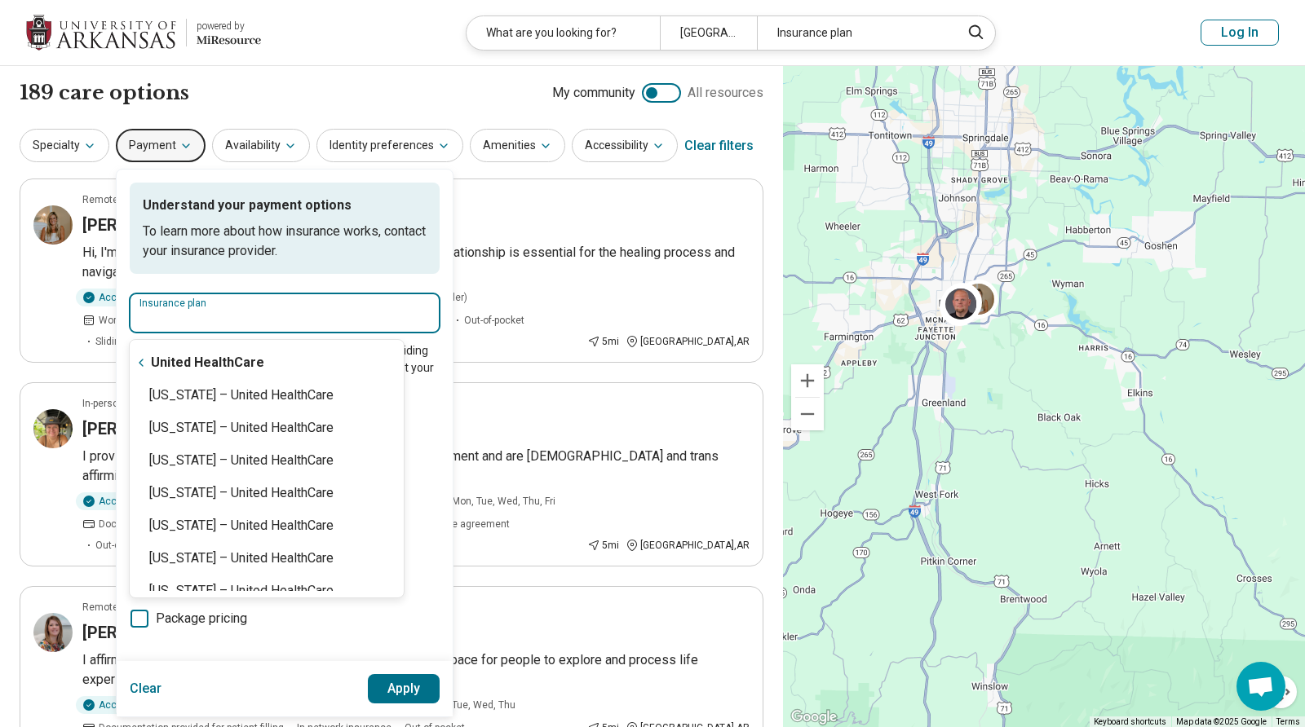
click at [304, 400] on div "Arkansas – United HealthCare" at bounding box center [267, 395] width 274 height 33
type input "**********"
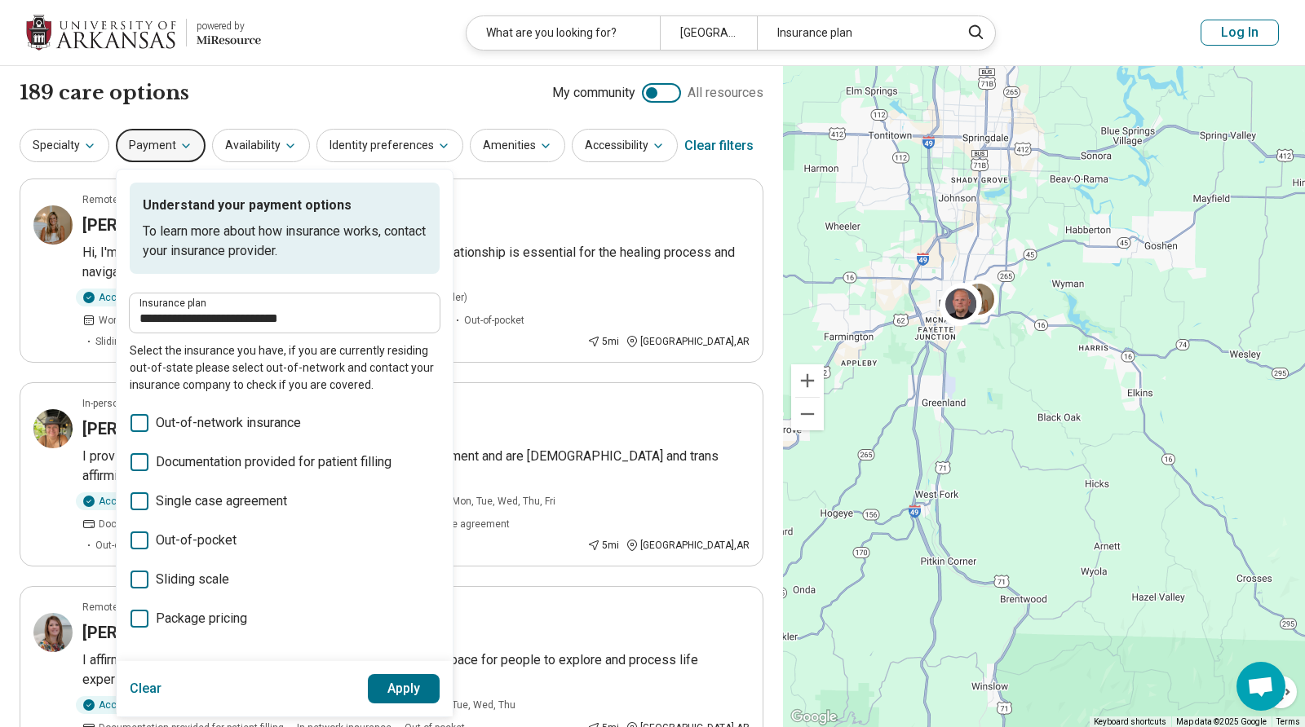
click at [413, 683] on button "Apply" at bounding box center [404, 688] width 73 height 29
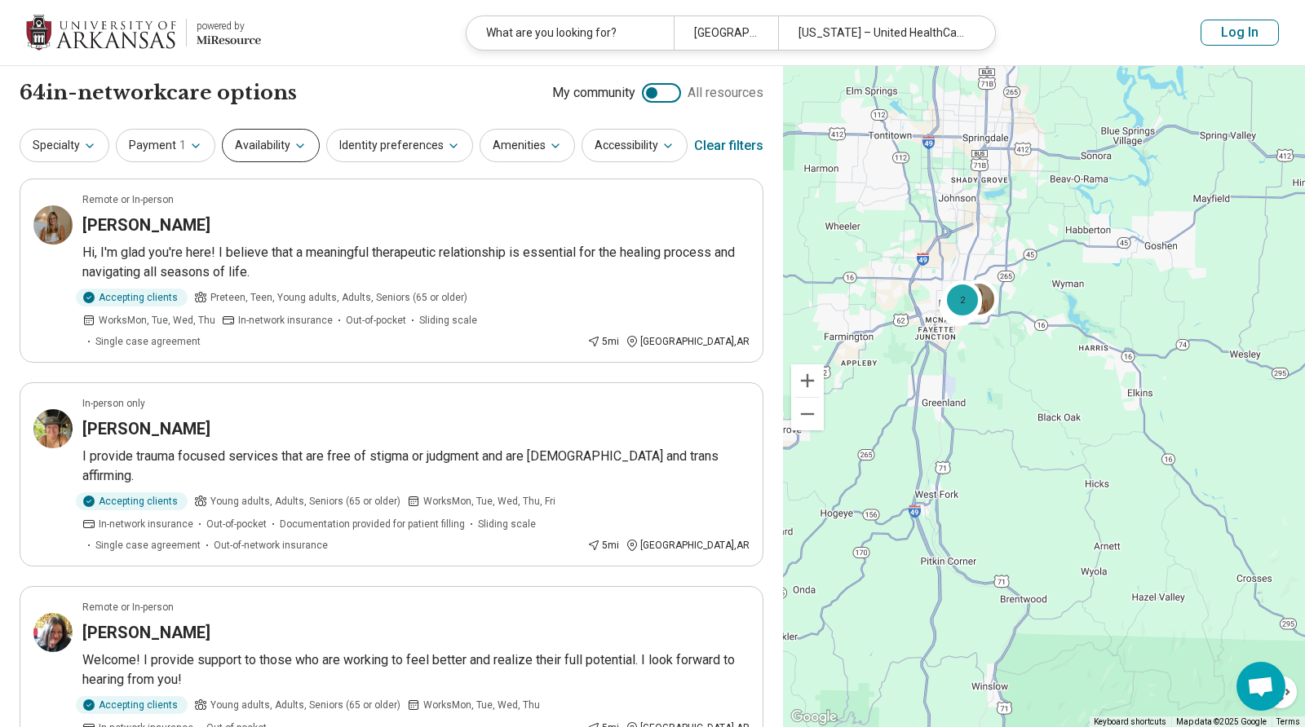
click at [280, 148] on button "Availability" at bounding box center [271, 145] width 98 height 33
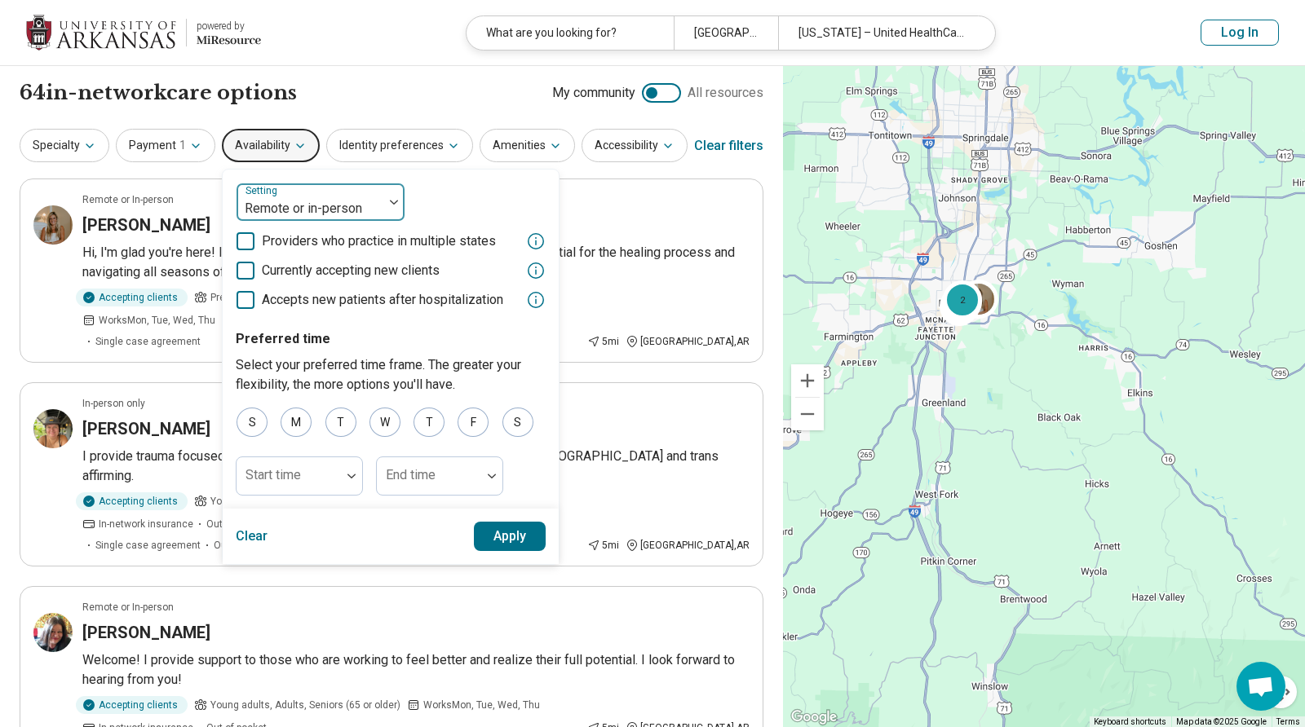
click at [294, 212] on div at bounding box center [310, 208] width 134 height 23
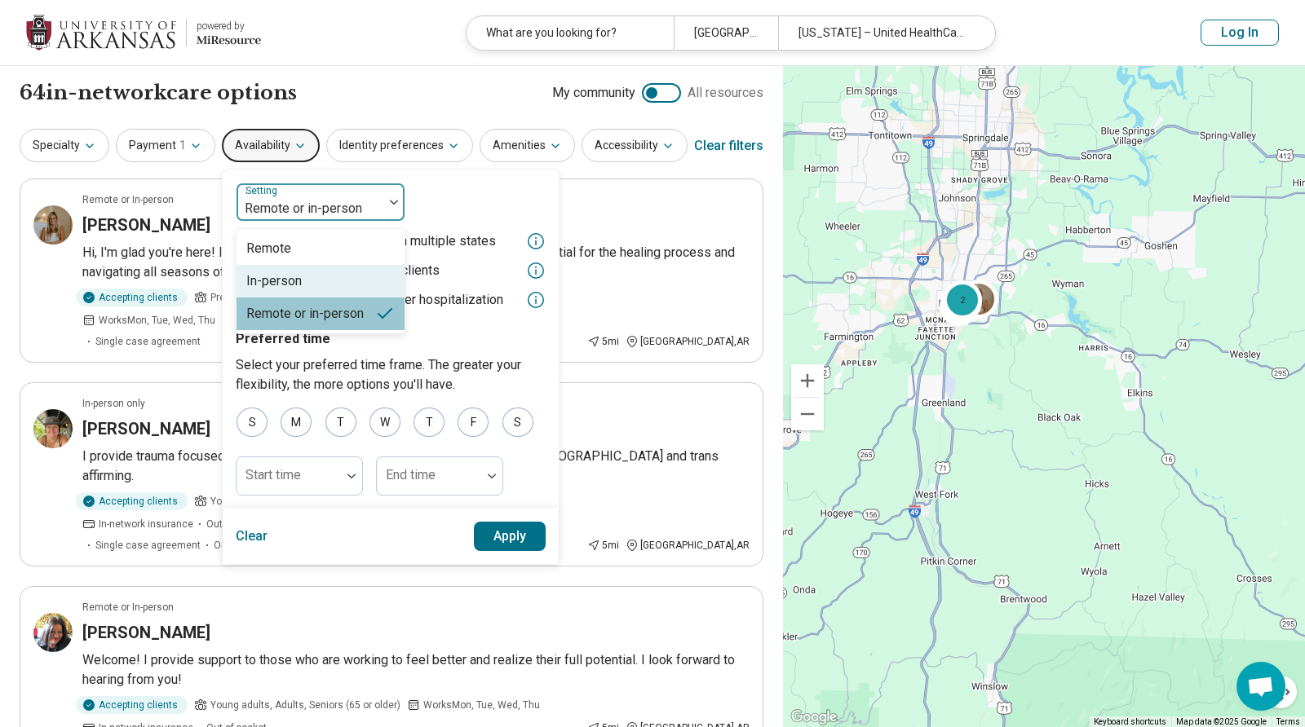
click at [287, 288] on div "In-person" at bounding box center [273, 282] width 55 height 20
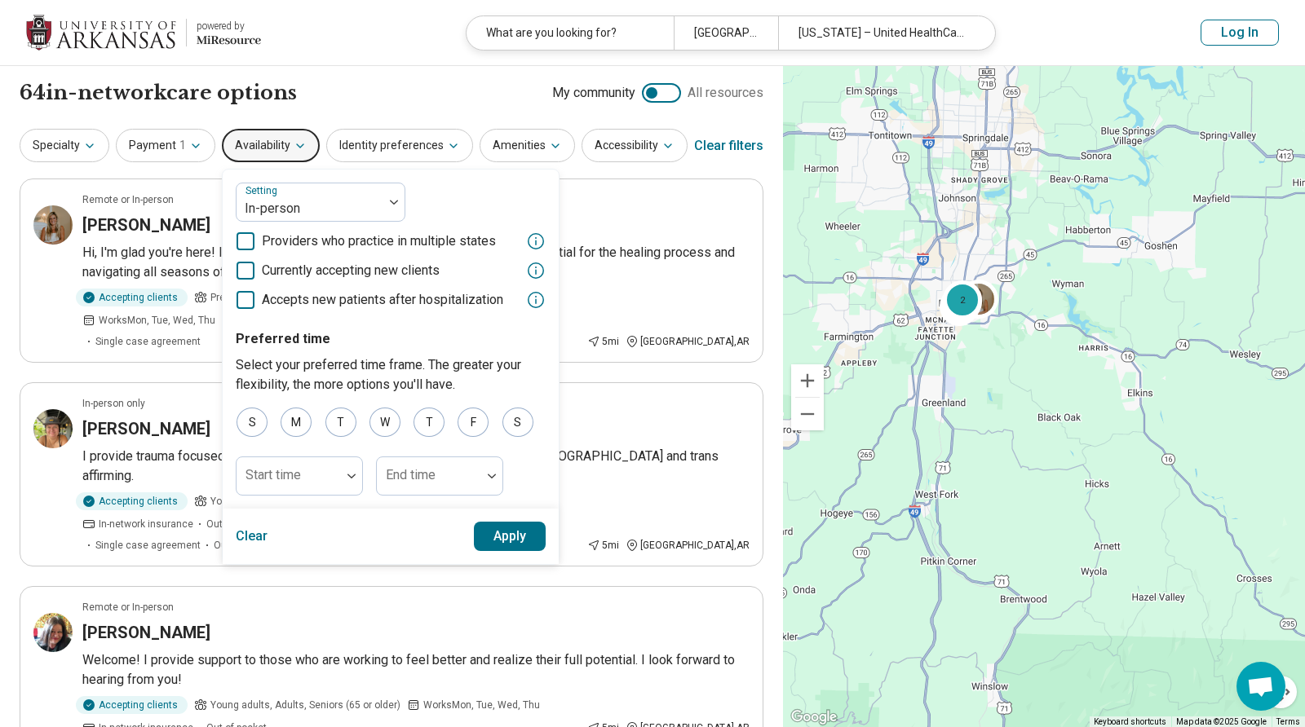
click at [248, 272] on icon at bounding box center [245, 271] width 18 height 18
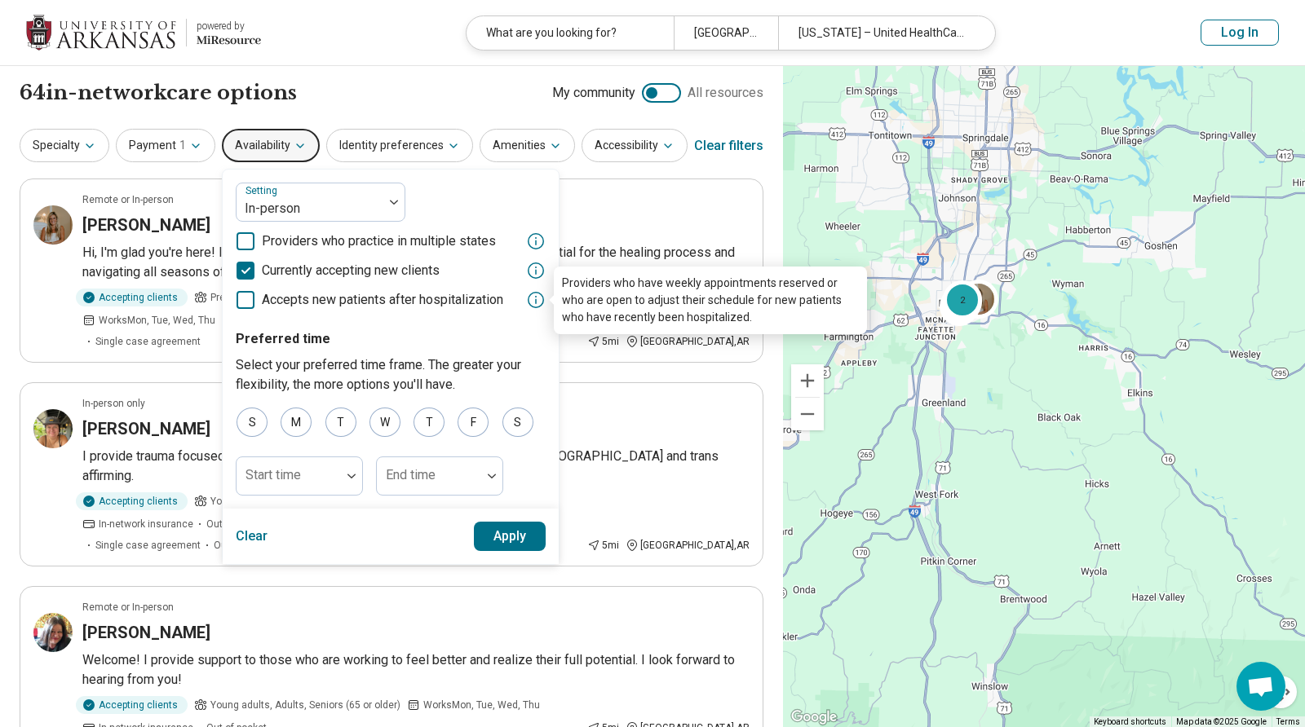
click at [530, 300] on icon at bounding box center [536, 300] width 20 height 20
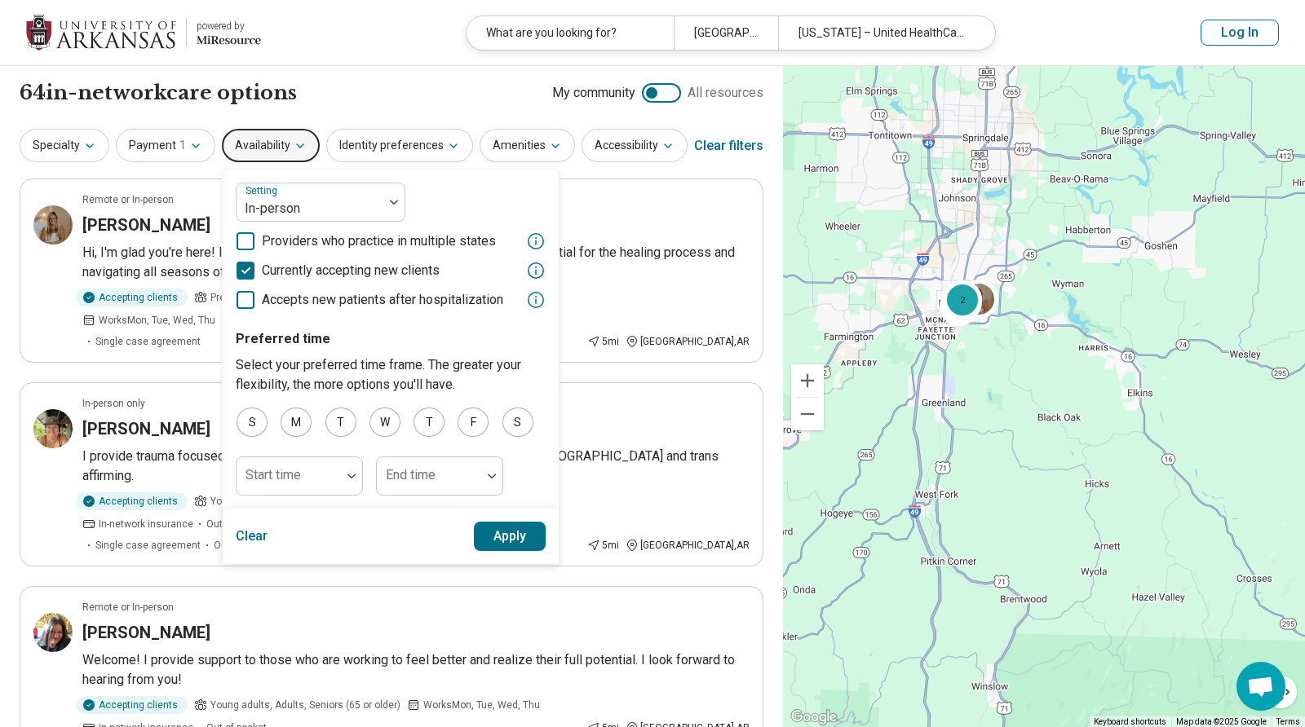
click at [511, 534] on button "Apply" at bounding box center [510, 536] width 73 height 29
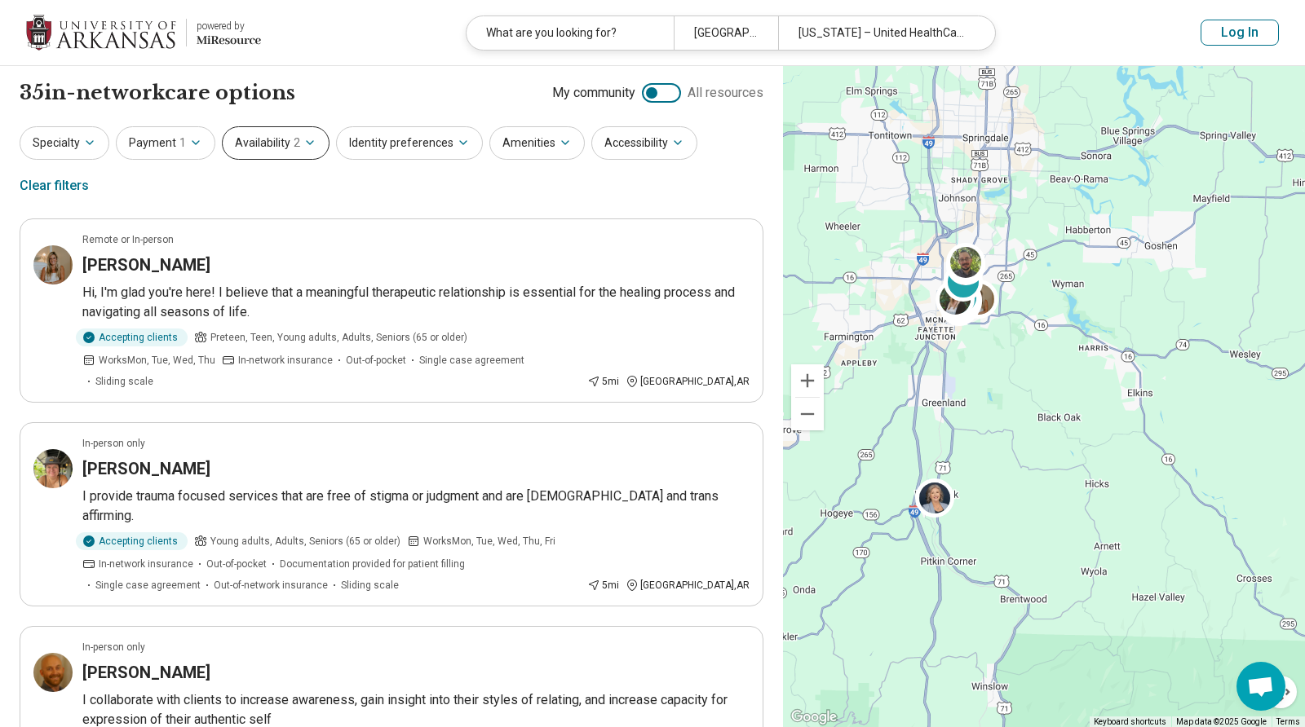
click at [303, 148] on icon "button" at bounding box center [309, 142] width 13 height 13
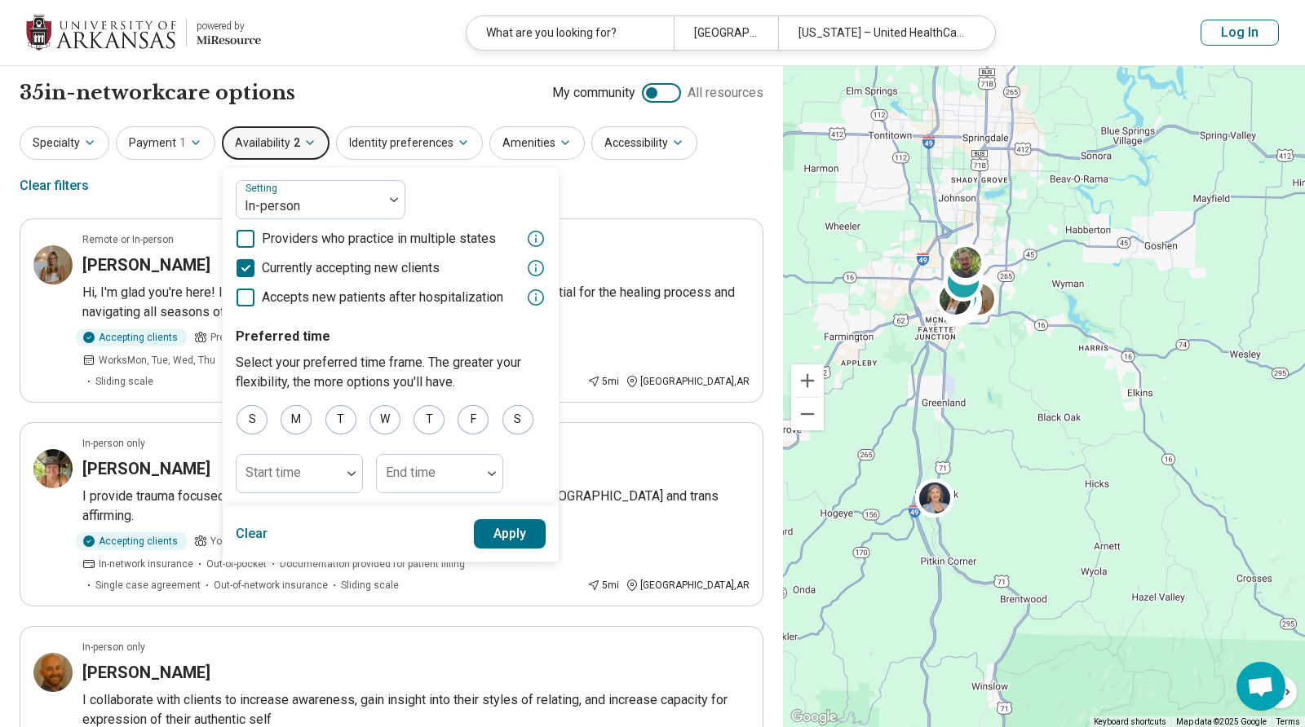
click at [388, 92] on div "35 in-network care options 35 in-network provider s My community All resources" at bounding box center [392, 93] width 744 height 28
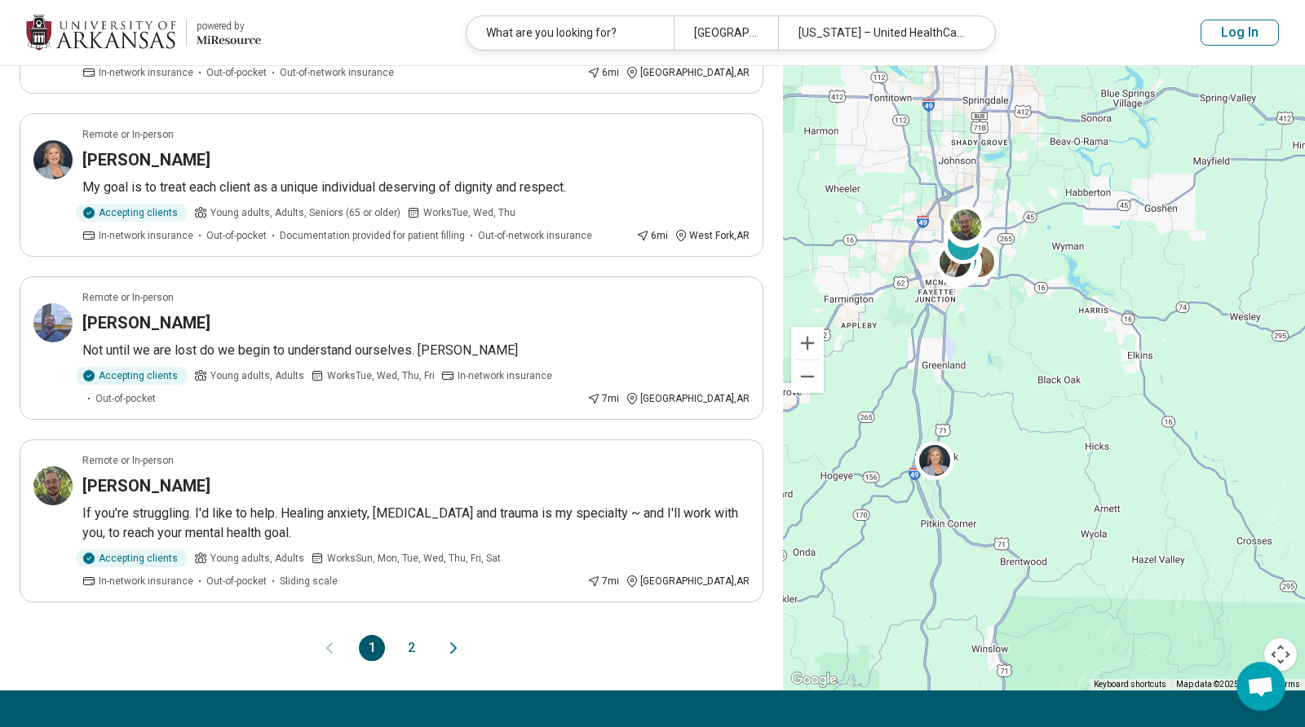
scroll to position [3289, 0]
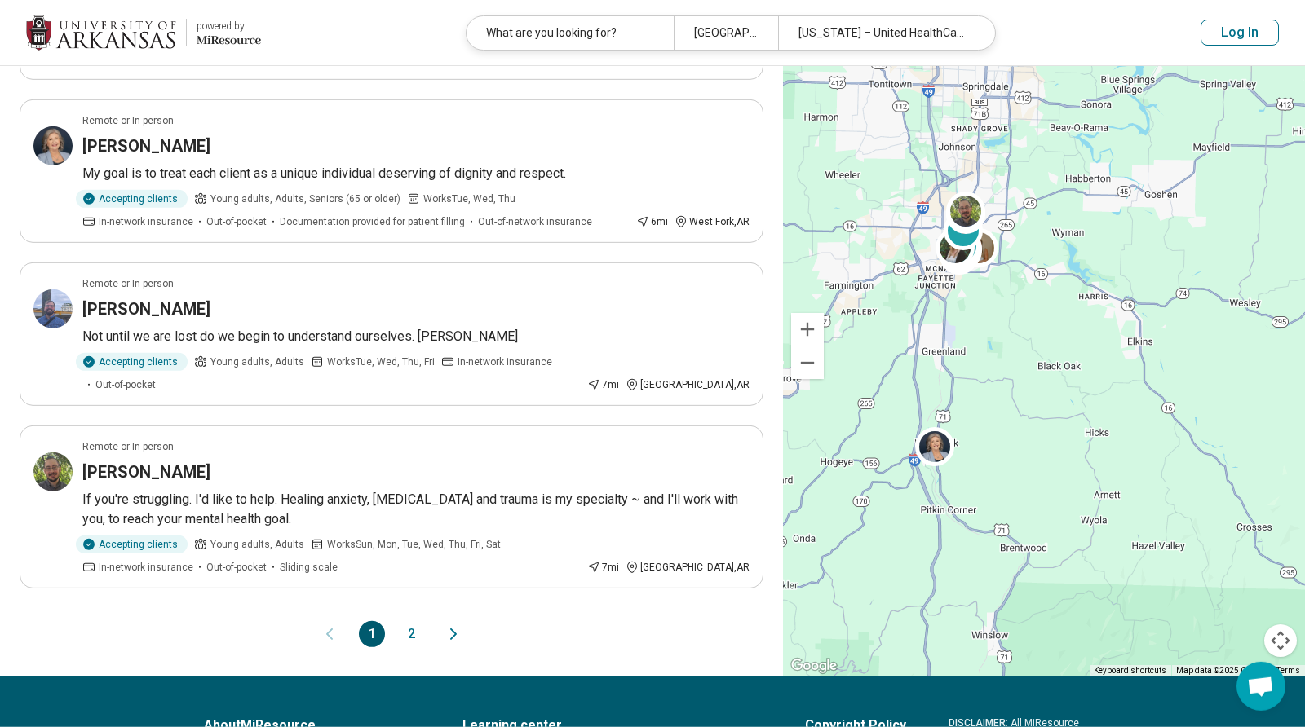
click at [419, 621] on button "2" at bounding box center [411, 634] width 26 height 26
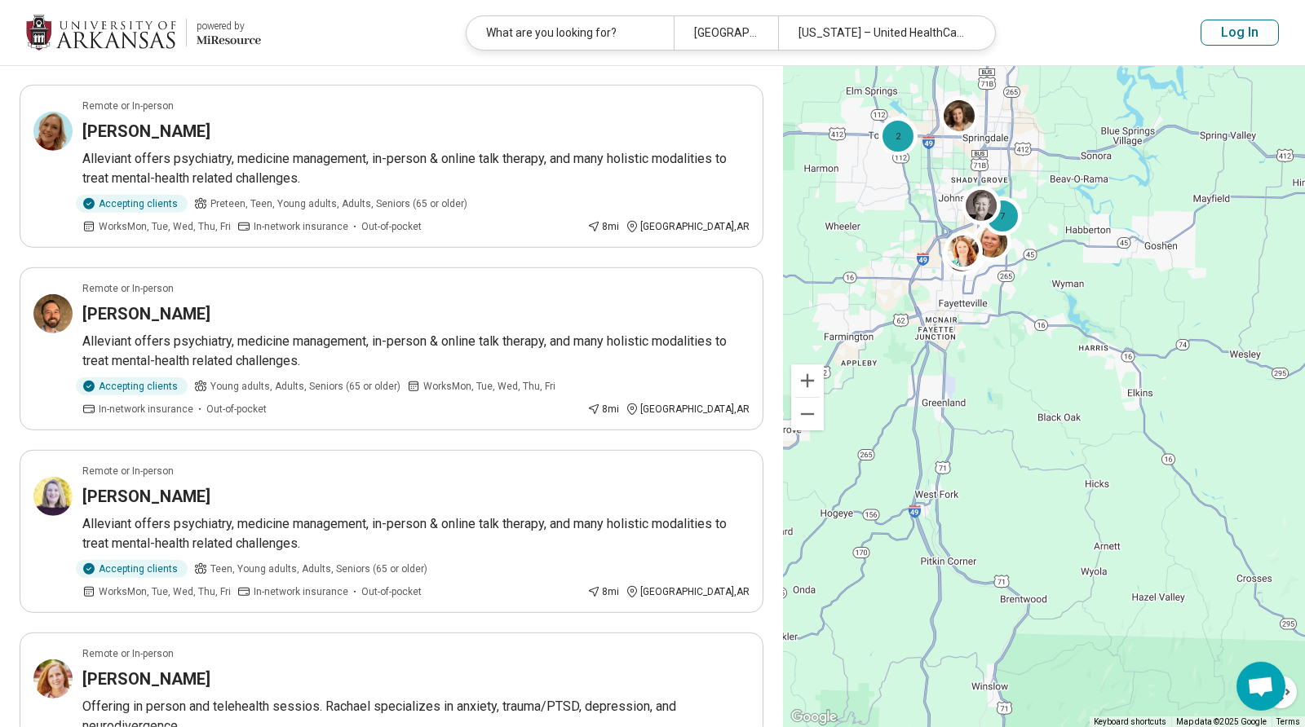
scroll to position [2201, 0]
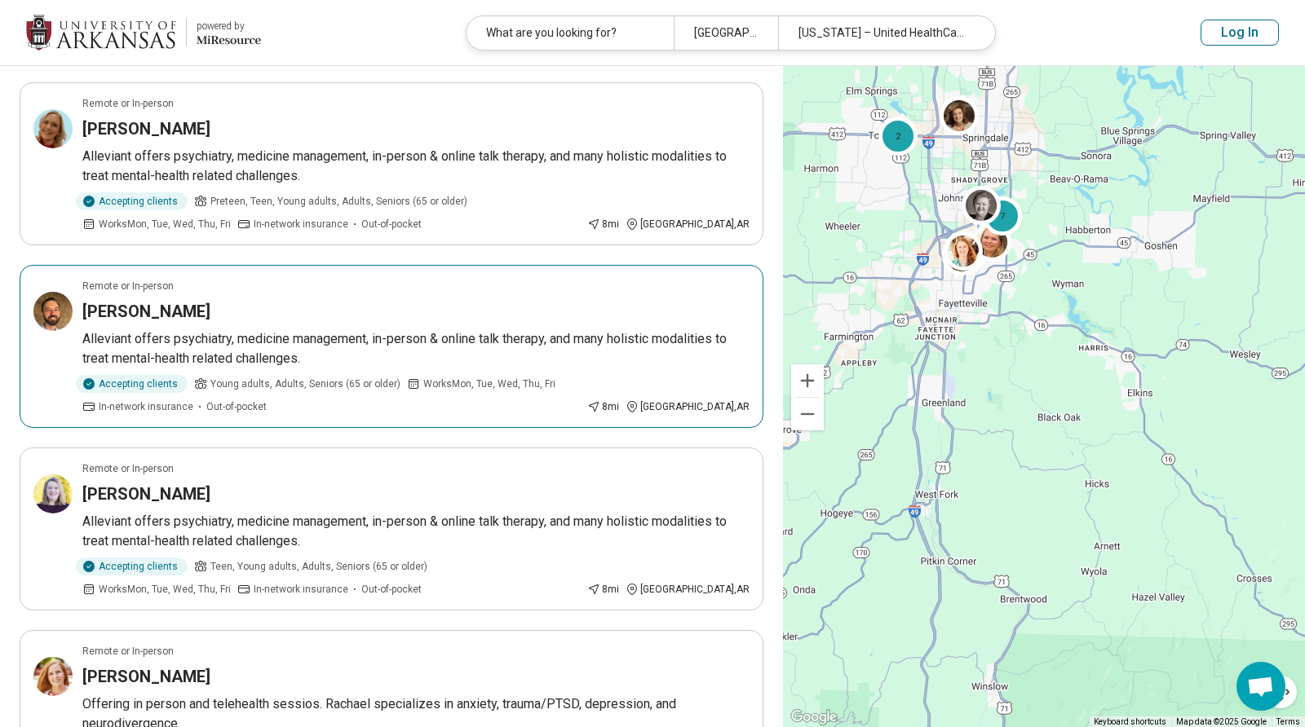
click at [277, 329] on p "Alleviant offers psychiatry, medicine management, in-person & online talk thera…" at bounding box center [415, 348] width 667 height 39
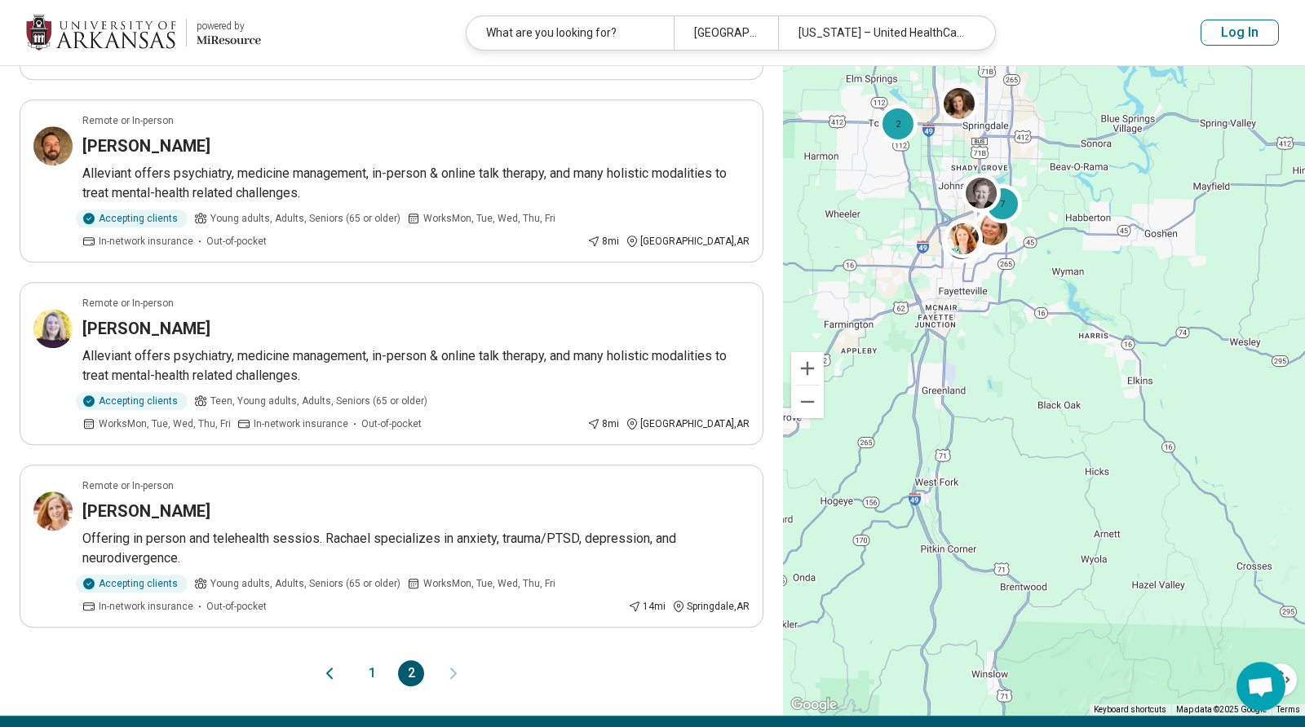
scroll to position [2372, 0]
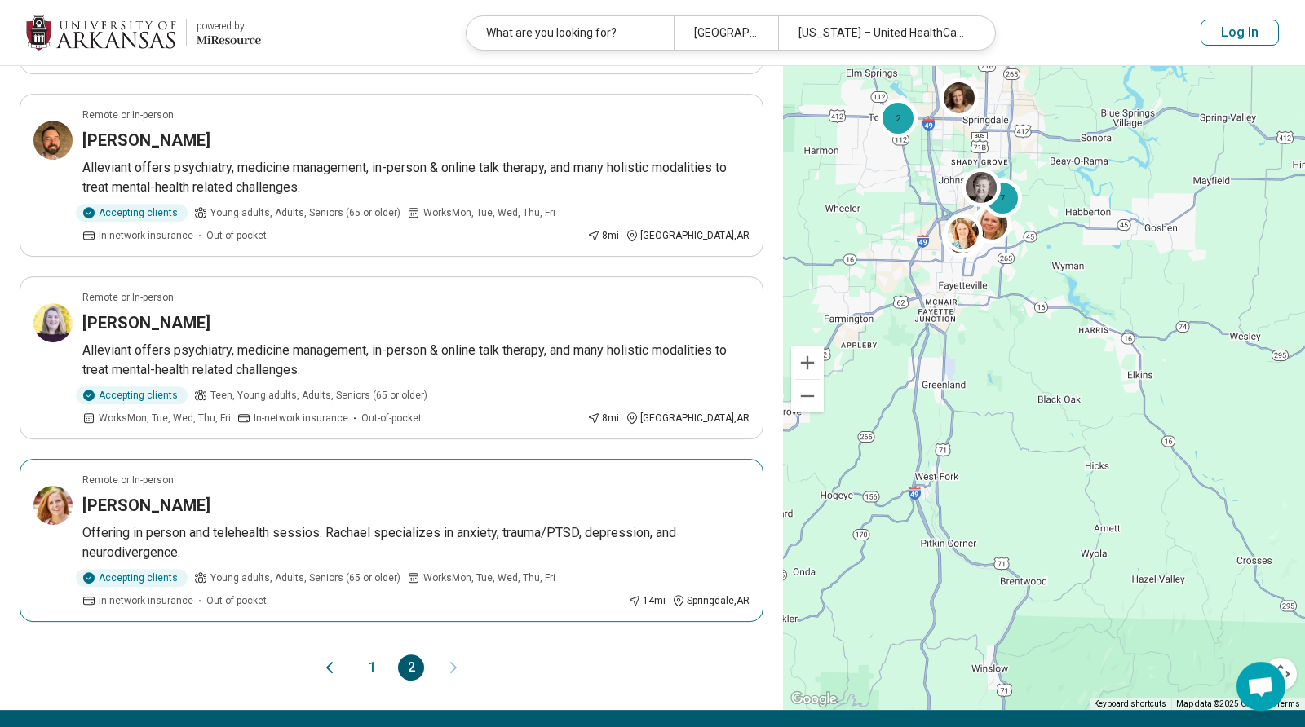
click at [177, 494] on h3 "Rachael Nachtigal" at bounding box center [146, 505] width 128 height 23
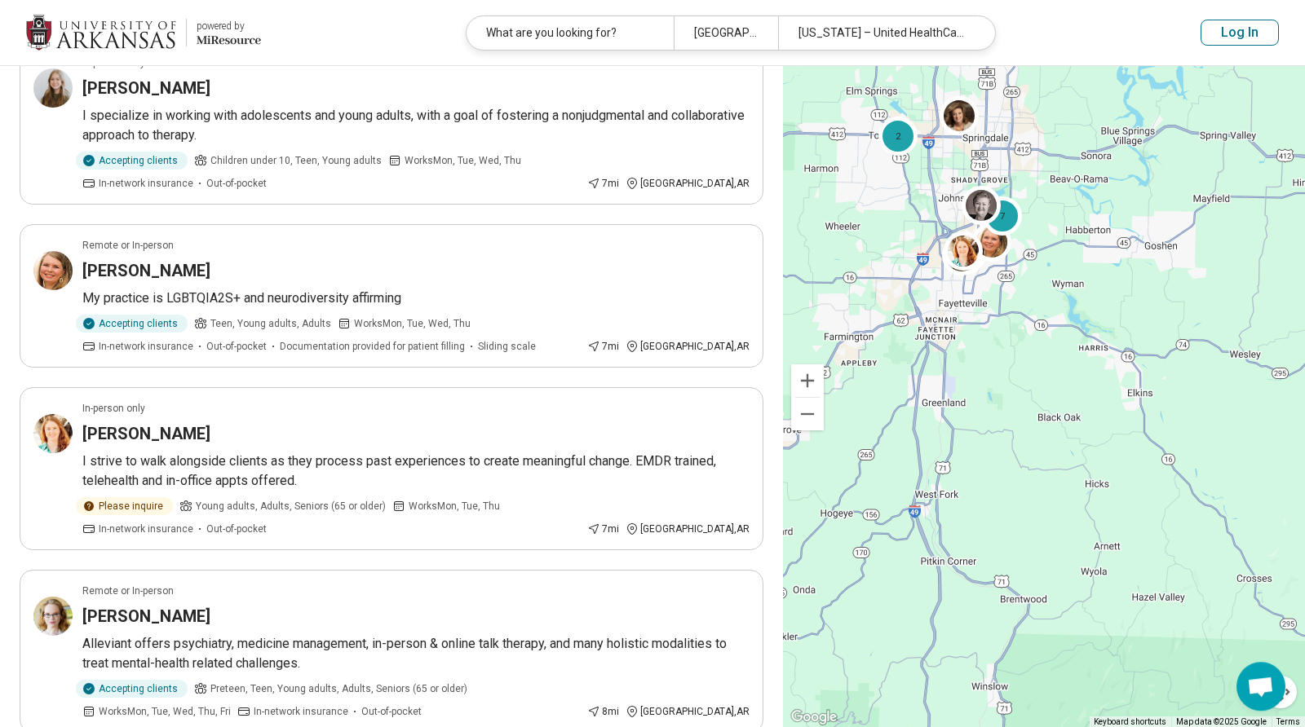
scroll to position [356, 0]
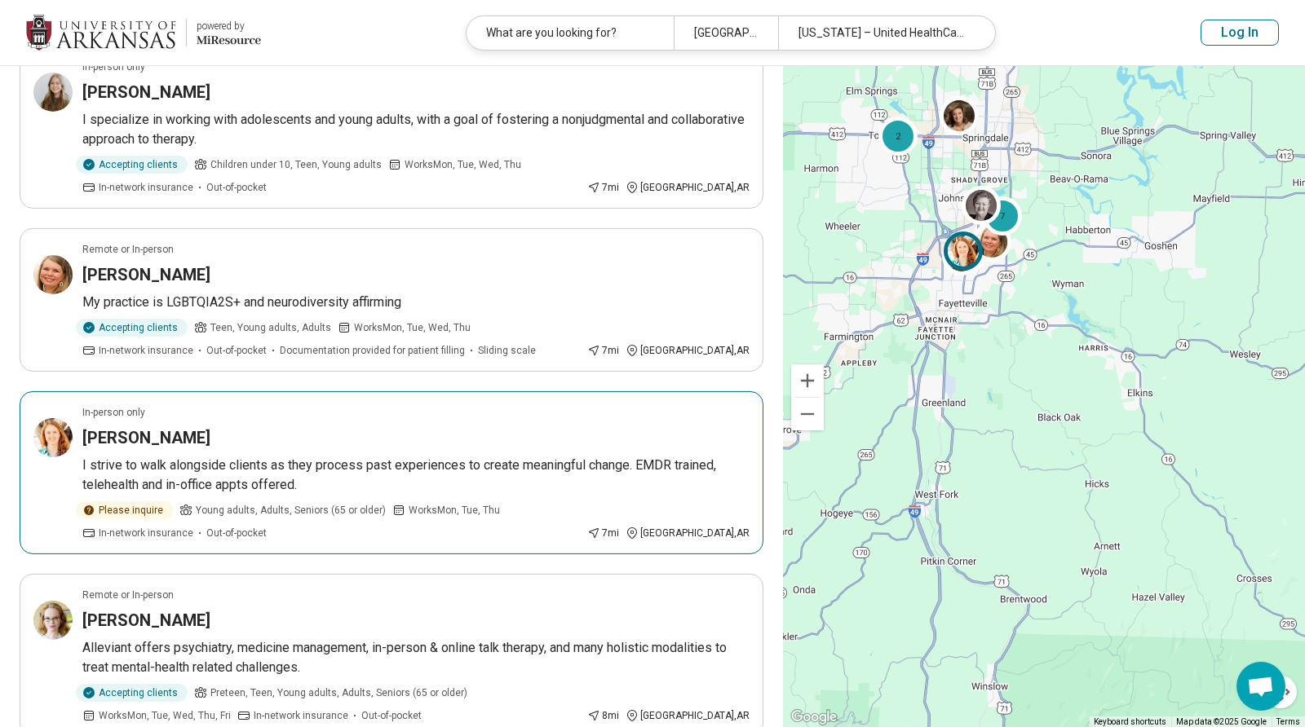
click at [149, 426] on h3 "Kelsey Sundara" at bounding box center [146, 437] width 128 height 23
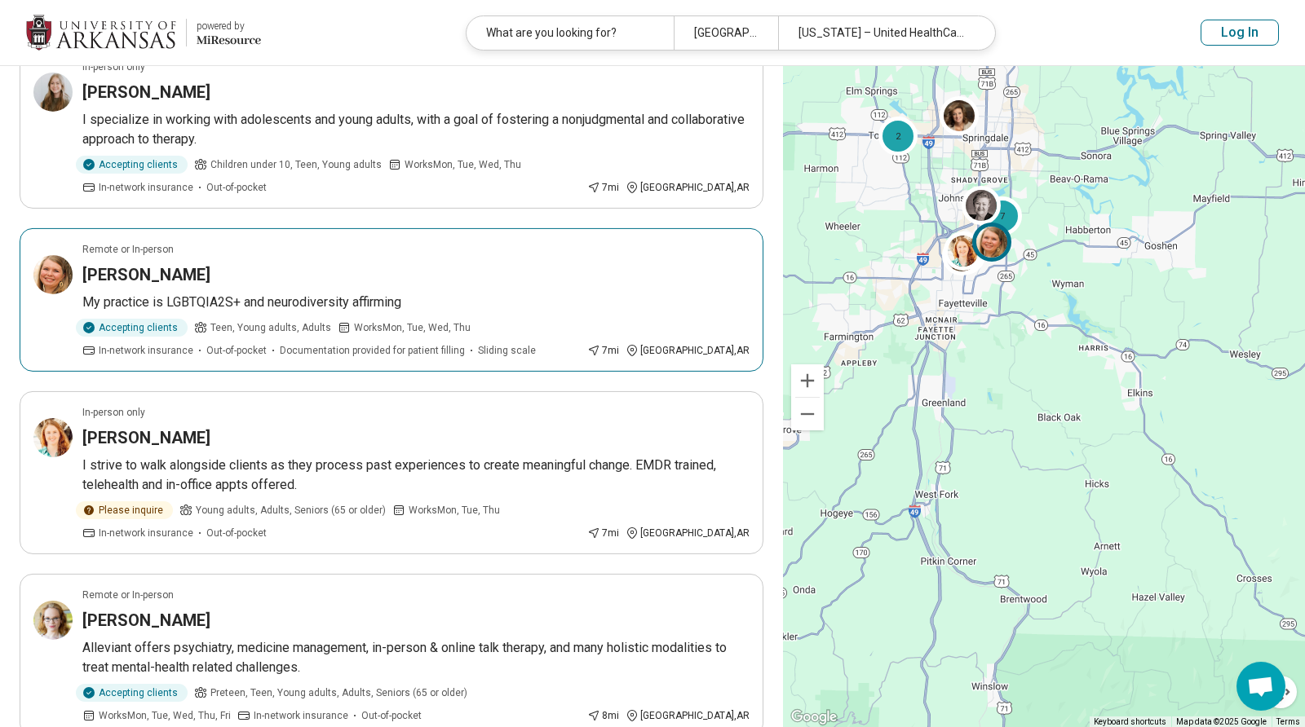
click at [304, 232] on article "Remote or In-person Alyssa Flynn My practice is LGBTQIA2S+ and neurodiversity a…" at bounding box center [392, 300] width 744 height 144
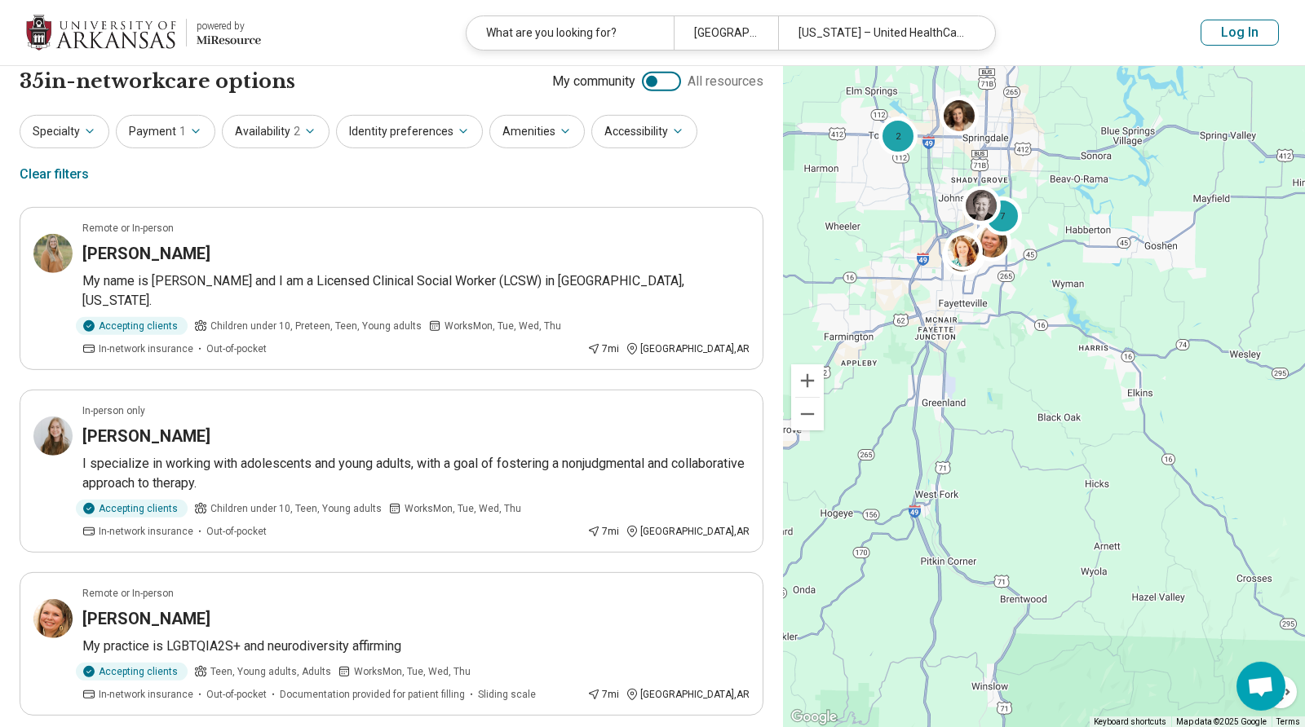
scroll to position [2, 0]
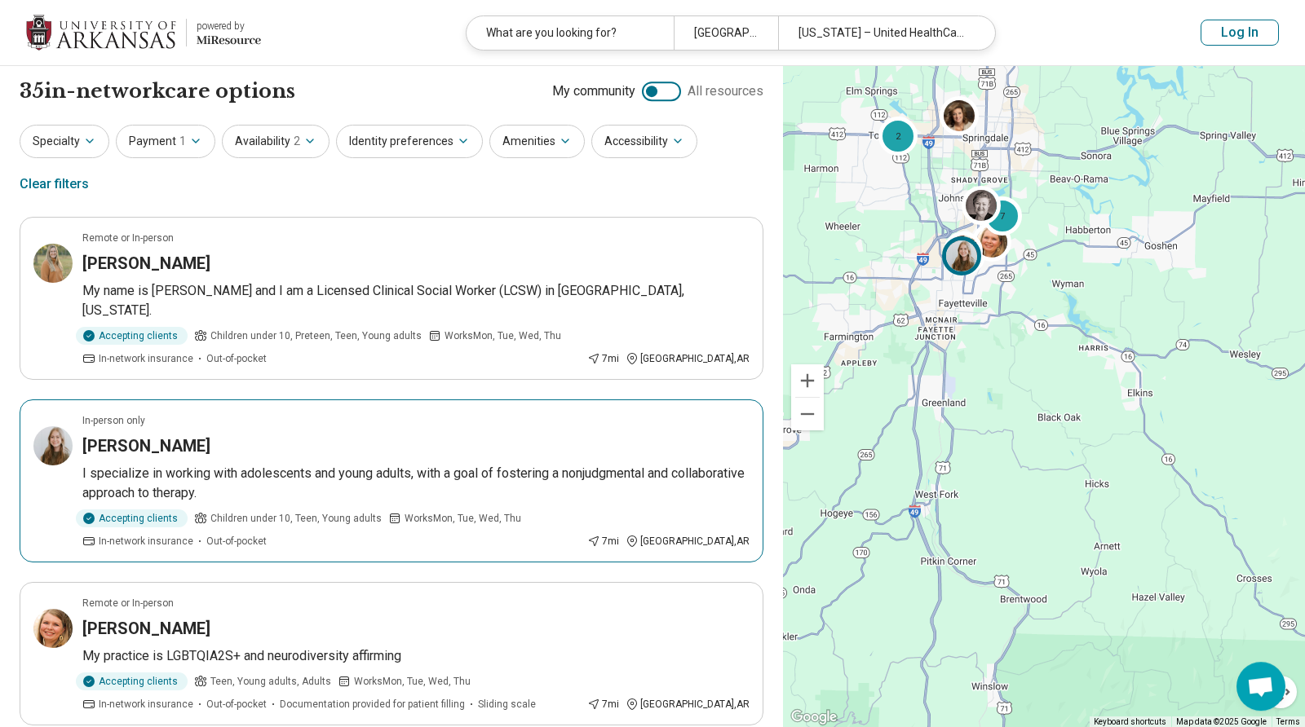
click at [121, 435] on h3 "Jessica Jeffrey" at bounding box center [146, 446] width 128 height 23
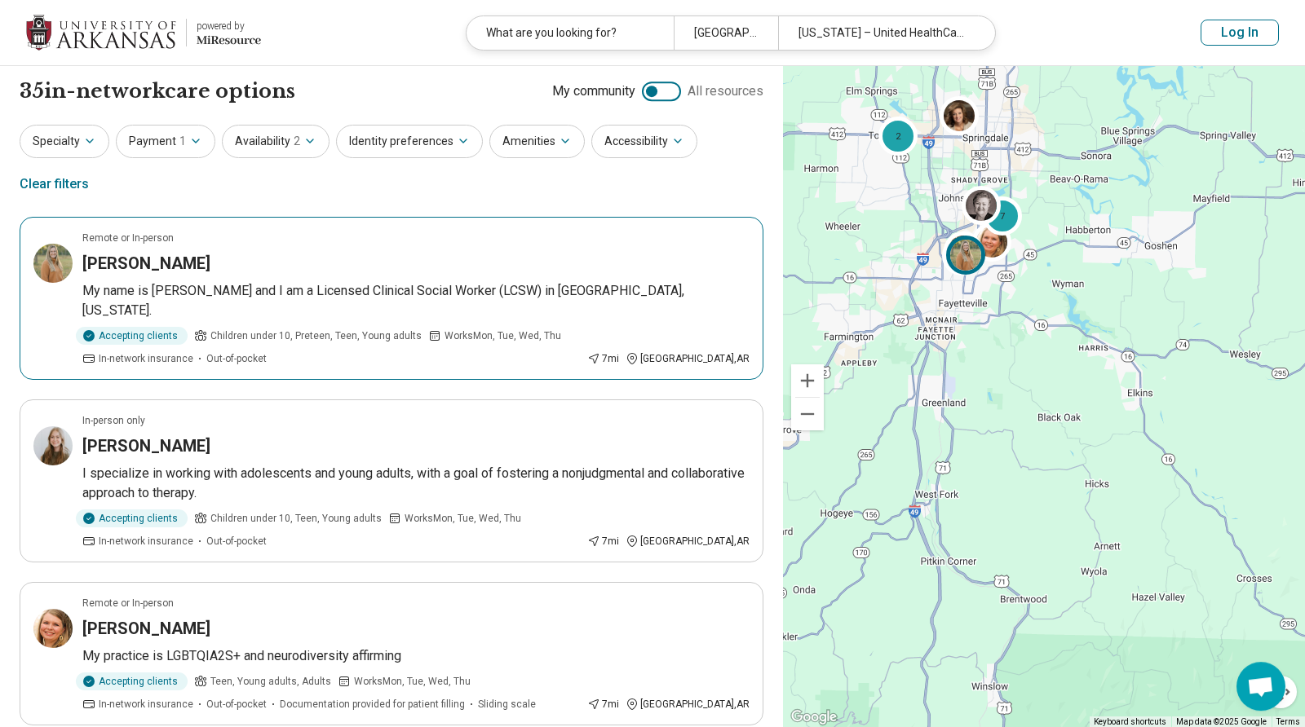
click at [265, 241] on article "Remote or In-person Laura Carpenter My name is Laura Carpenter and I am a Licen…" at bounding box center [392, 298] width 744 height 163
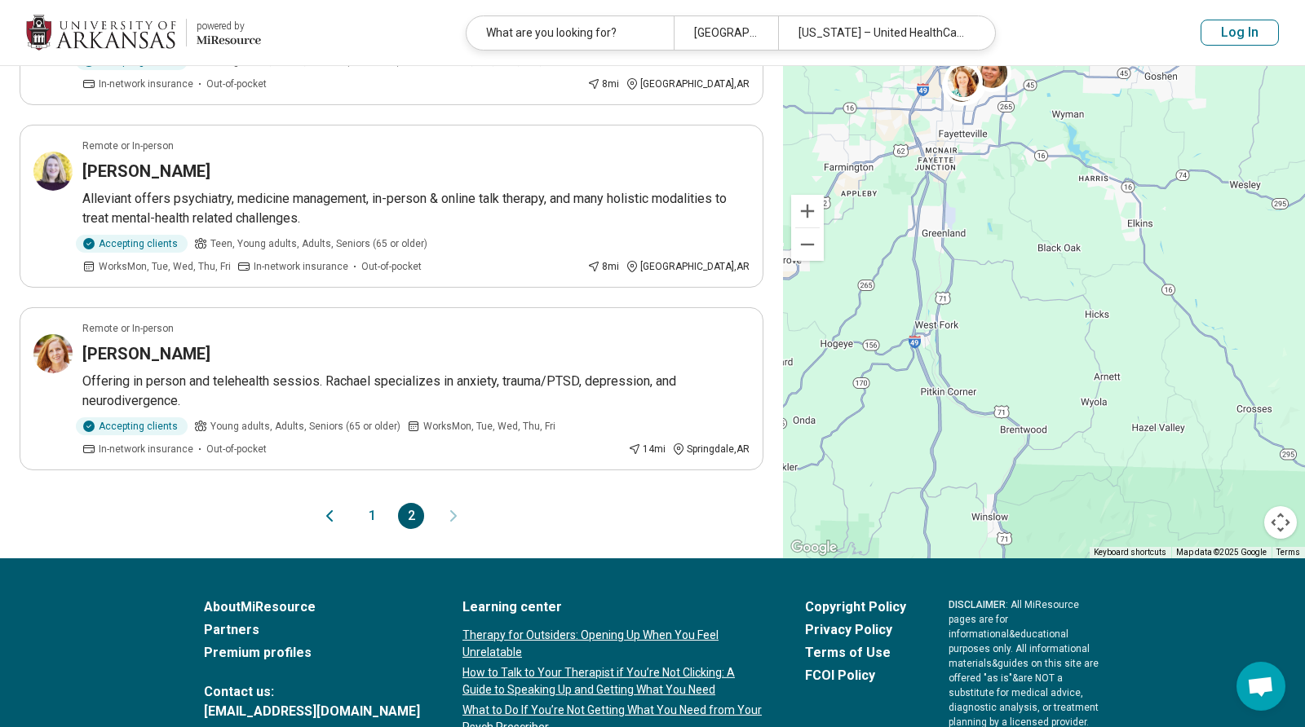
scroll to position [2541, 0]
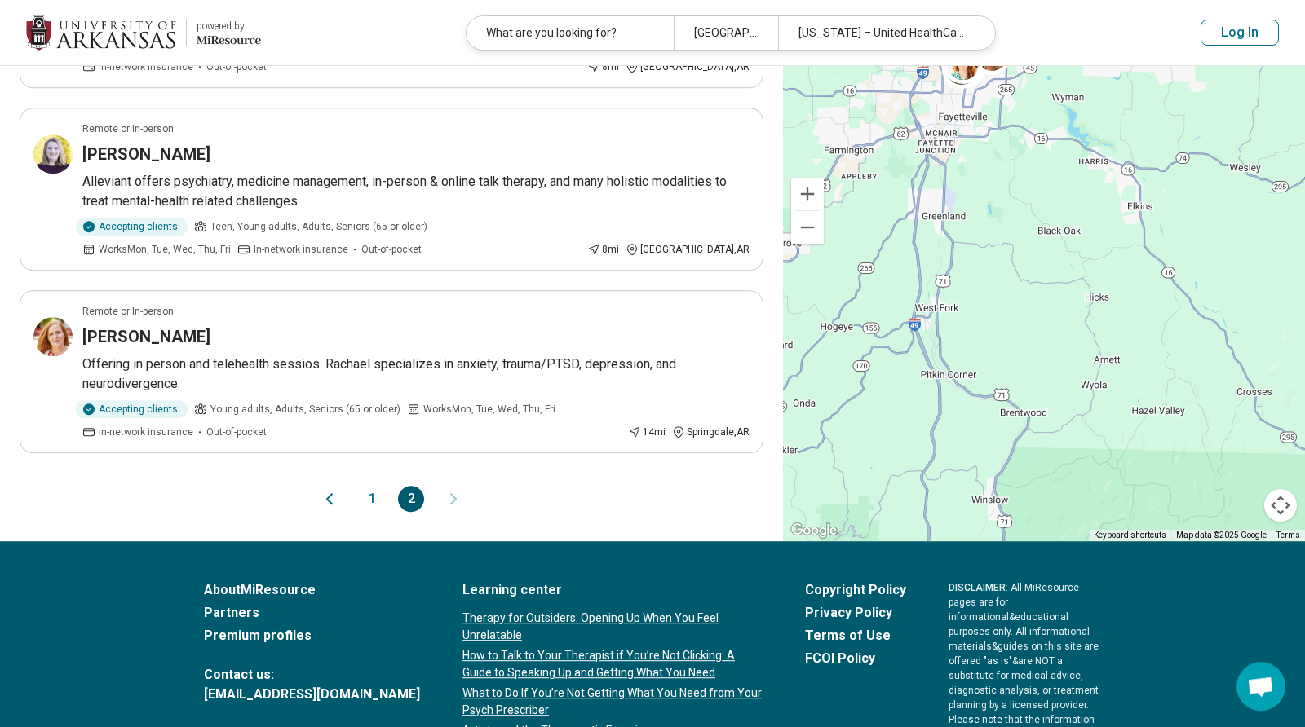
click at [373, 486] on button "1" at bounding box center [372, 499] width 26 height 26
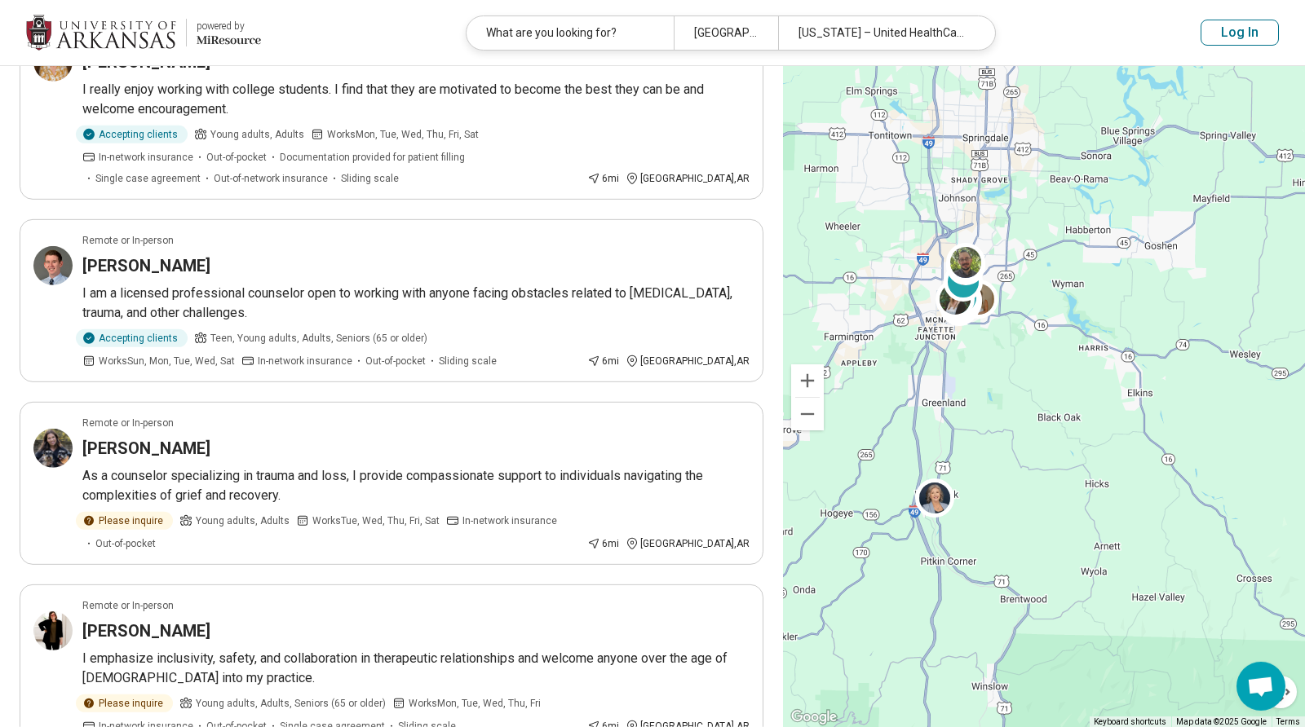
scroll to position [2062, 0]
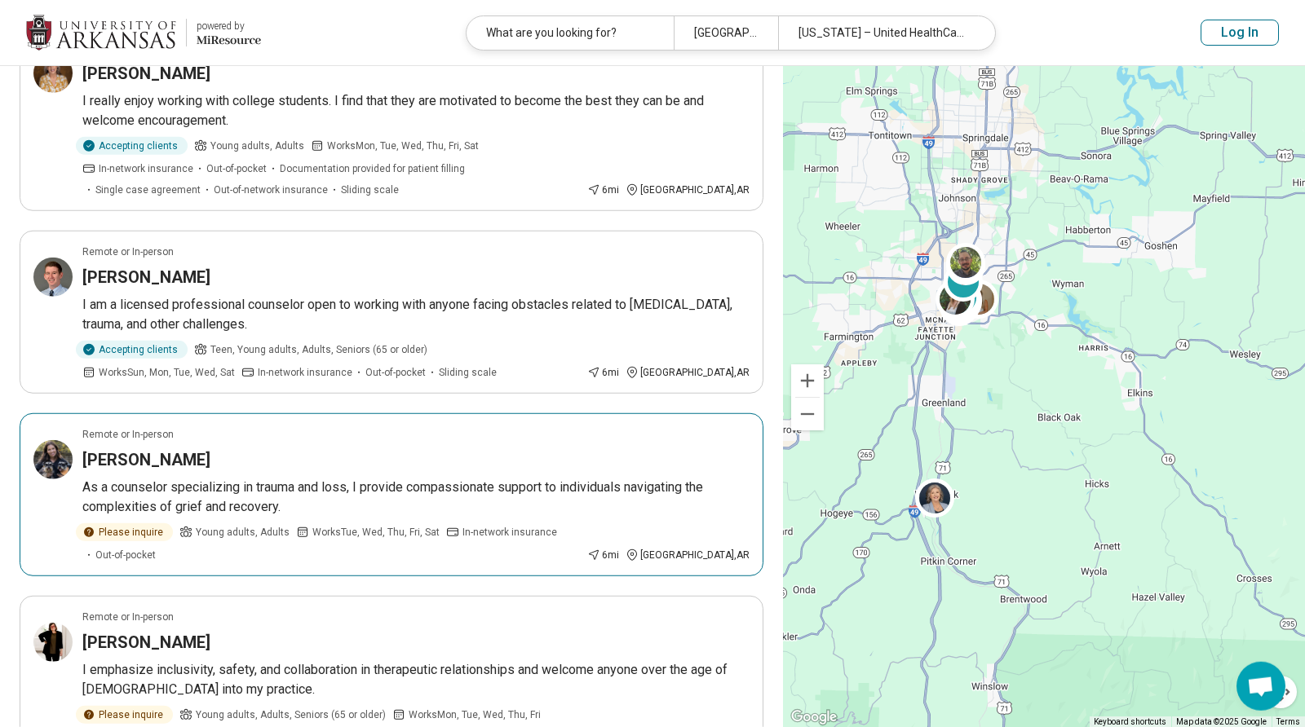
click at [127, 448] on h3 "Kristin Temple" at bounding box center [146, 459] width 128 height 23
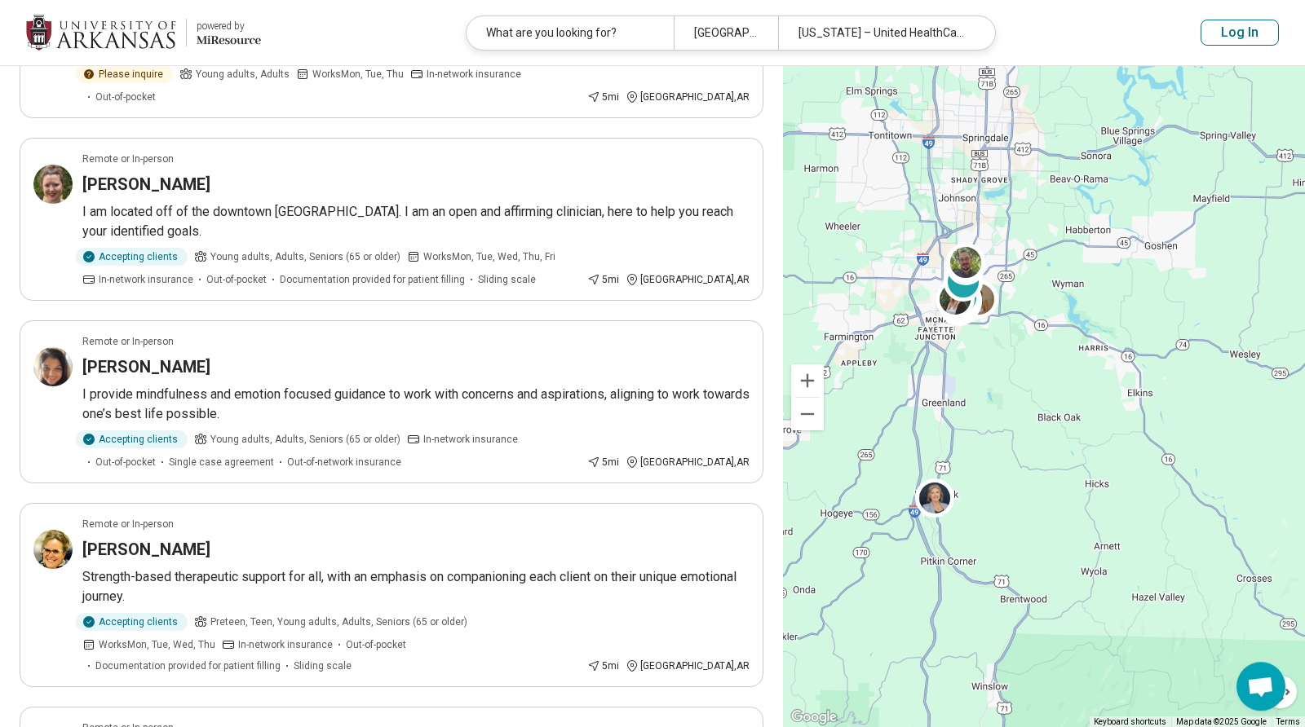
scroll to position [1377, 0]
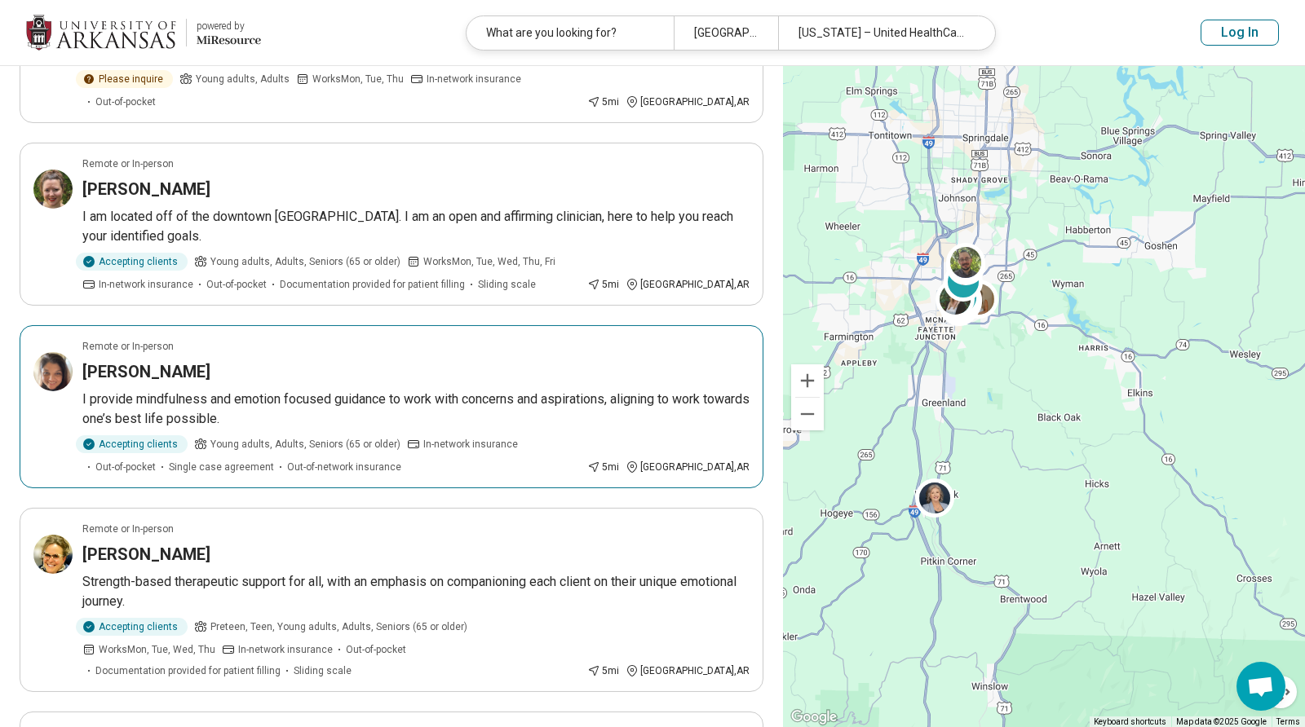
click at [144, 360] on h3 "Aneeqa Ishtiaq" at bounding box center [146, 371] width 128 height 23
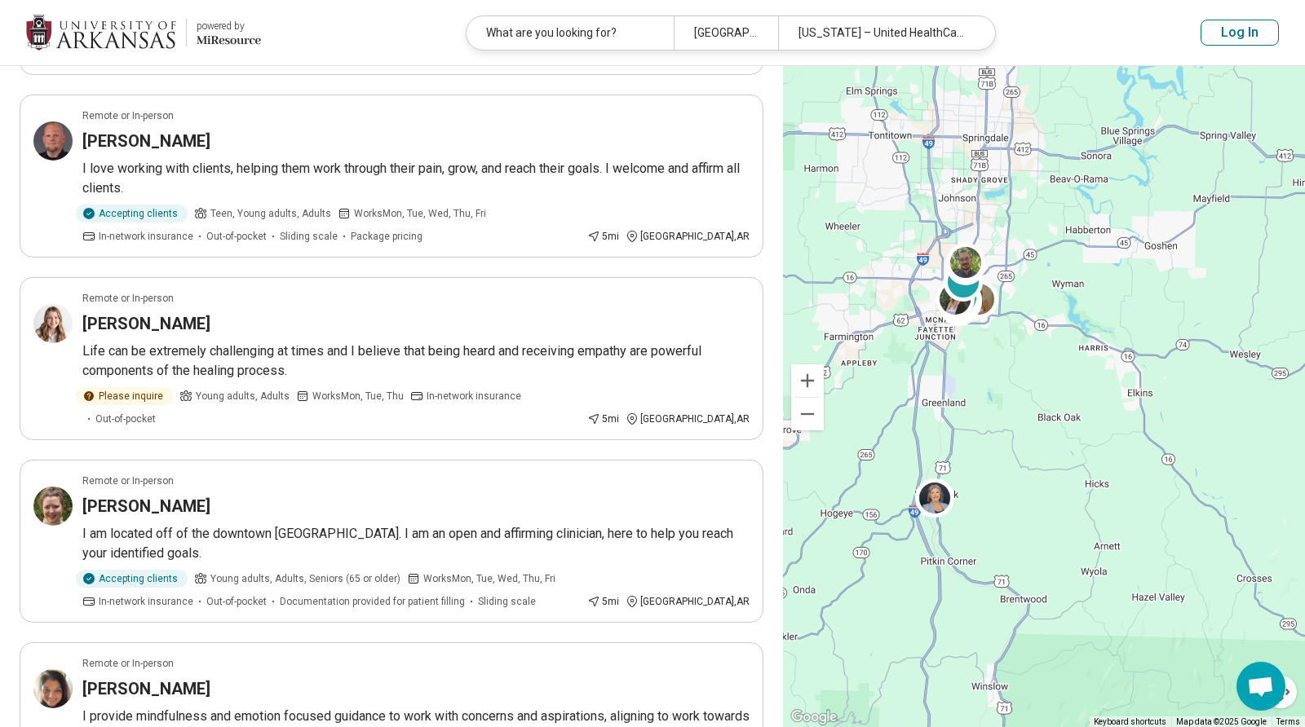
scroll to position [1056, 0]
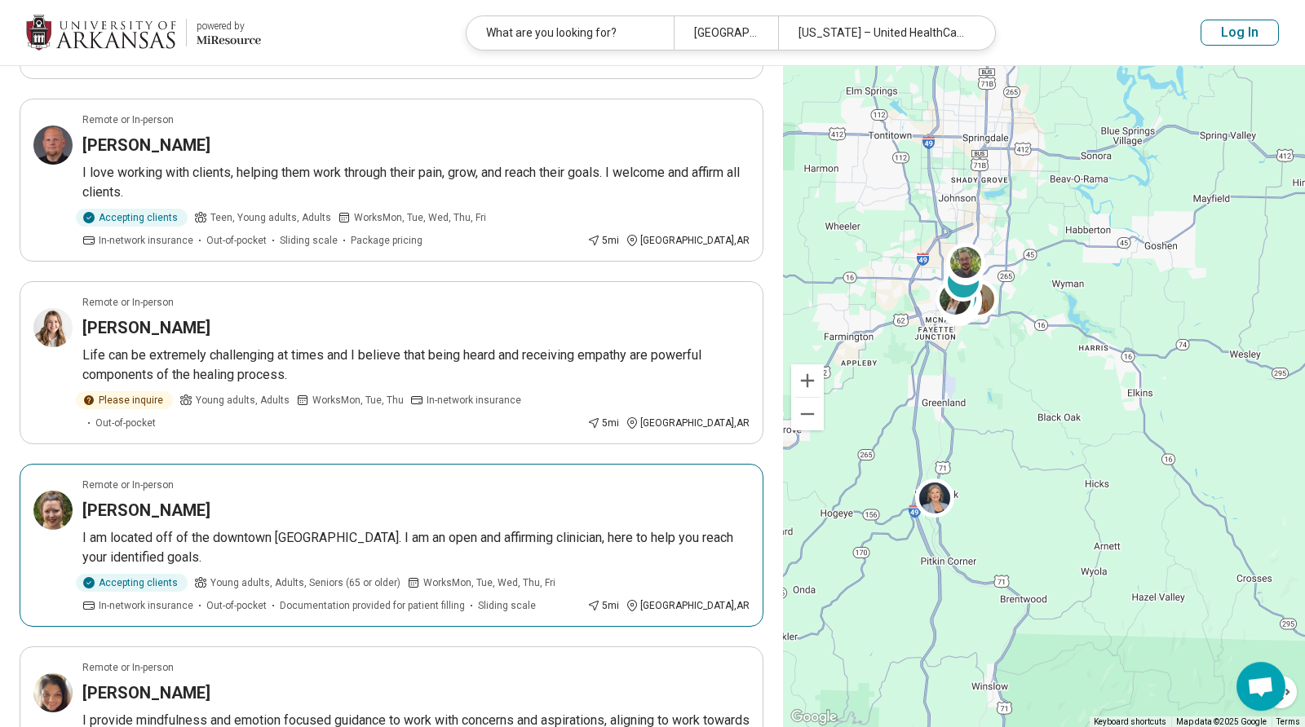
click at [128, 499] on h3 "Kari Spears" at bounding box center [146, 510] width 128 height 23
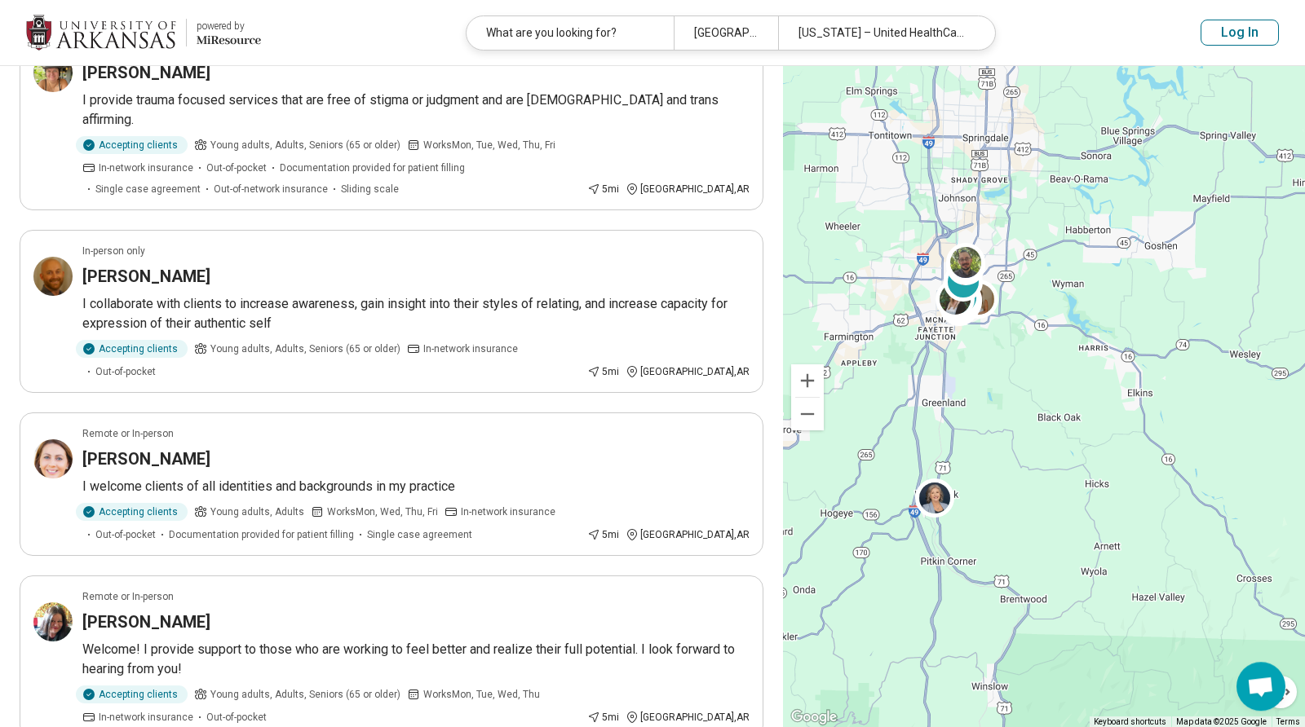
scroll to position [385, 0]
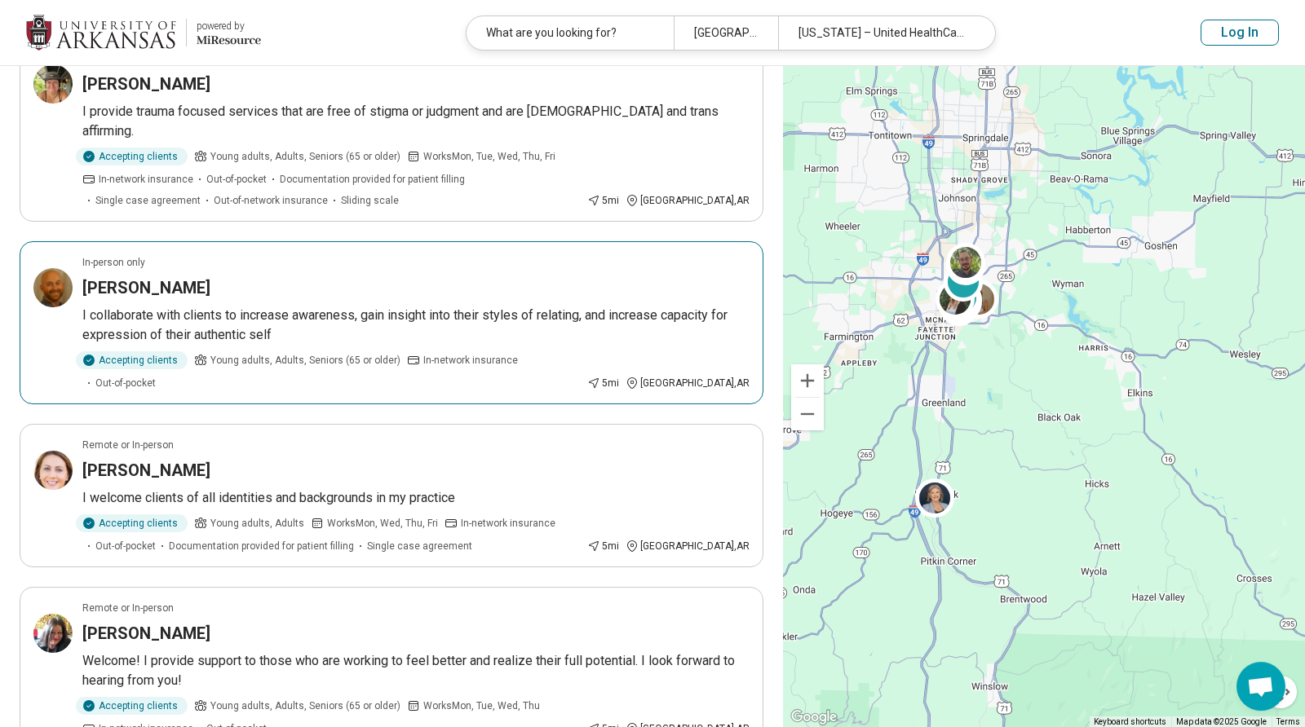
click at [189, 306] on p "I collaborate with clients to increase awareness, gain insight into their style…" at bounding box center [415, 325] width 667 height 39
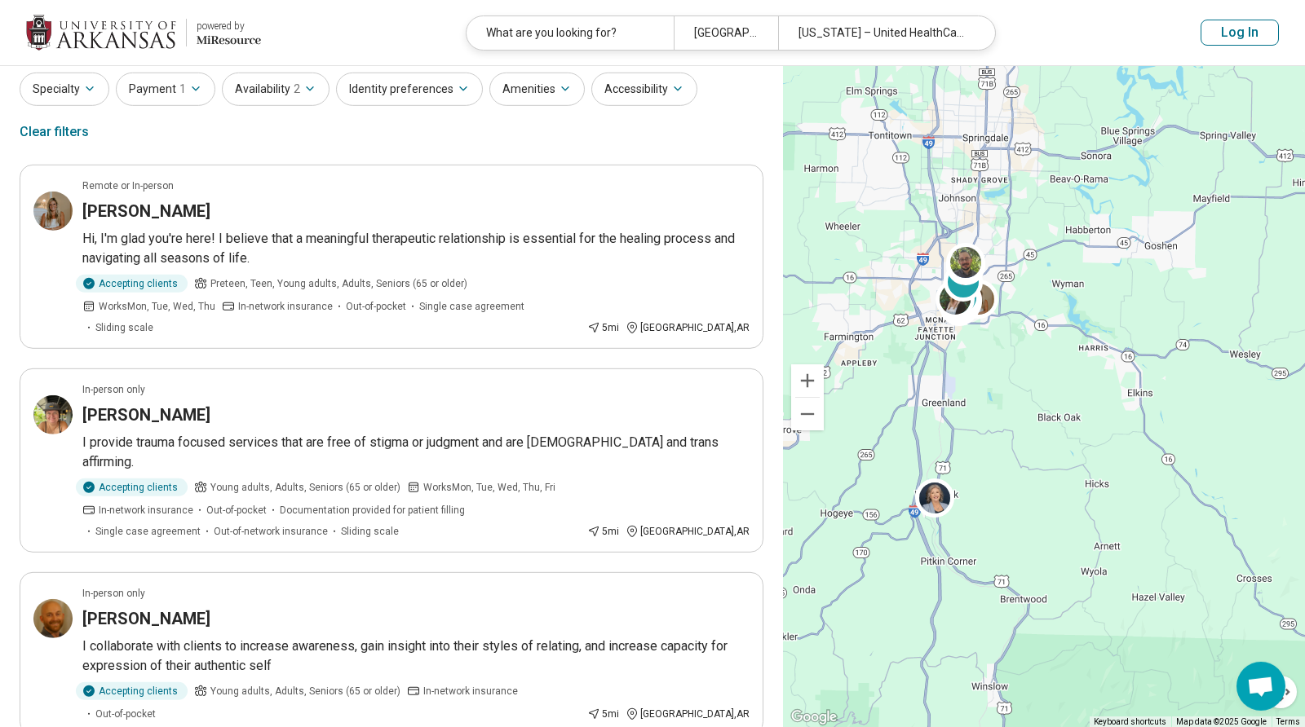
scroll to position [0, 0]
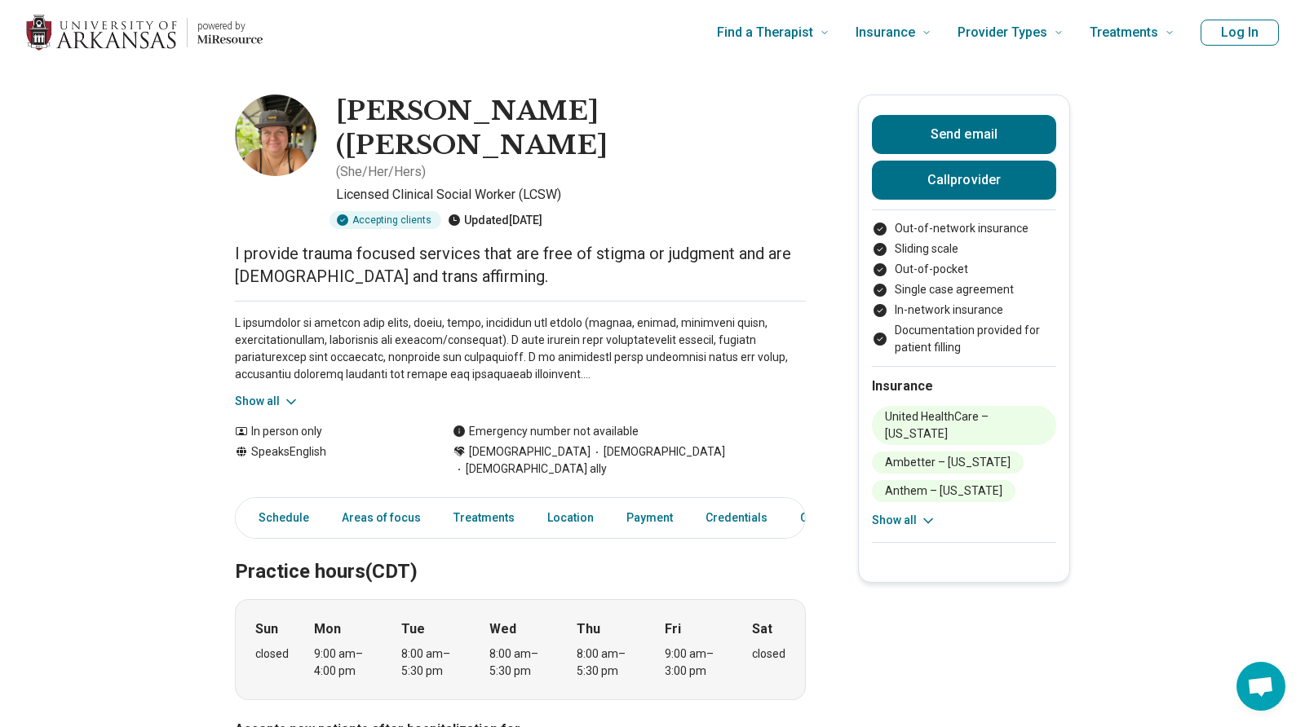
click at [283, 394] on icon at bounding box center [291, 402] width 16 height 16
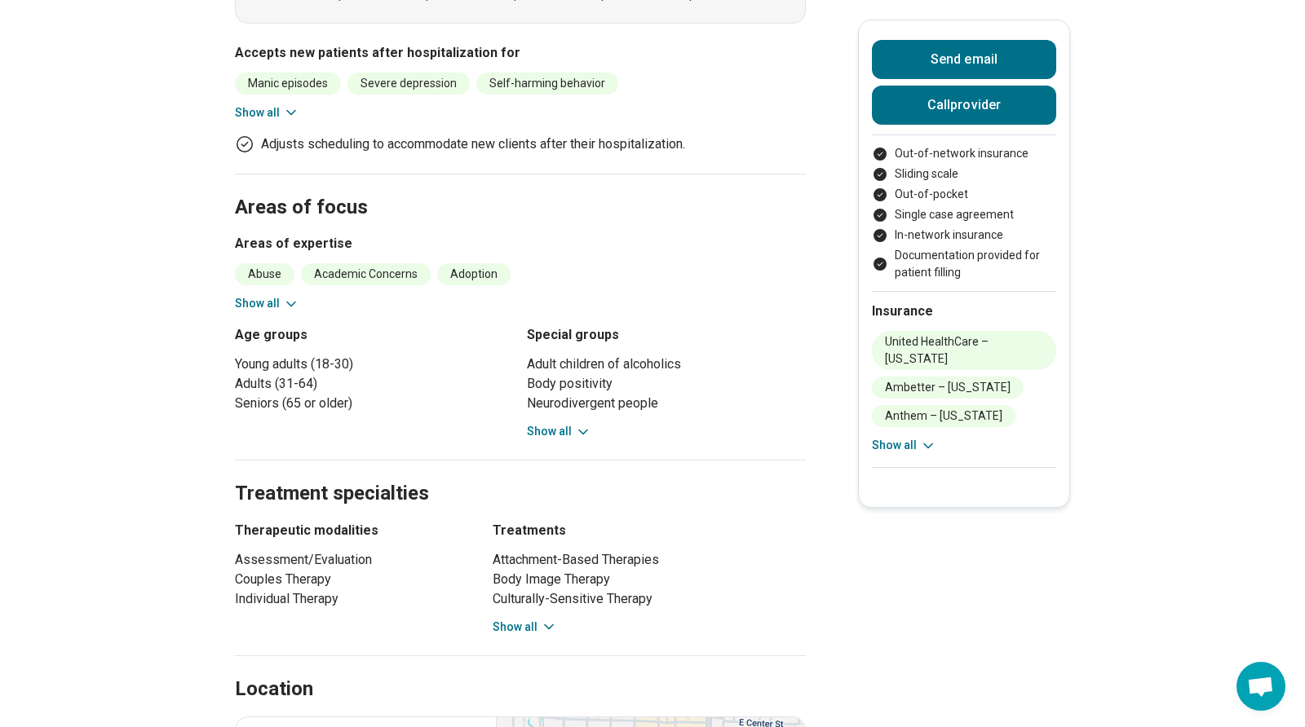
scroll to position [867, 0]
click at [288, 294] on icon at bounding box center [291, 302] width 16 height 16
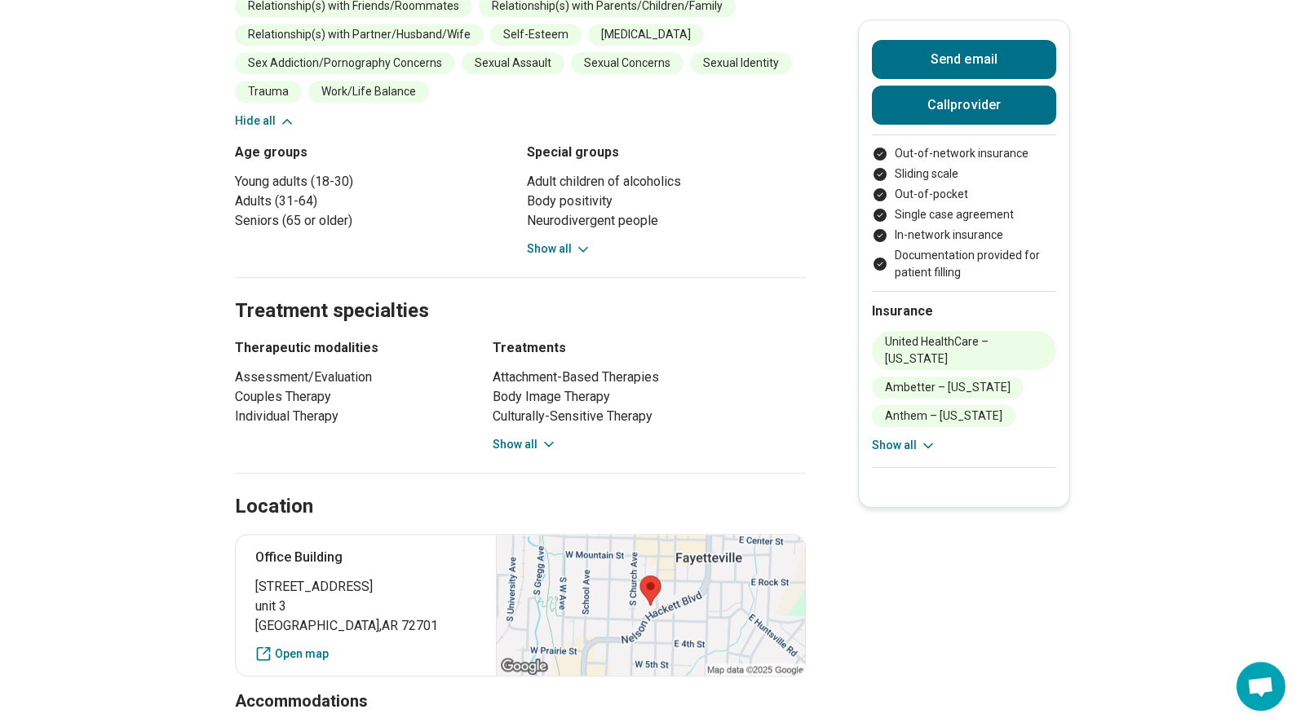
scroll to position [1396, 0]
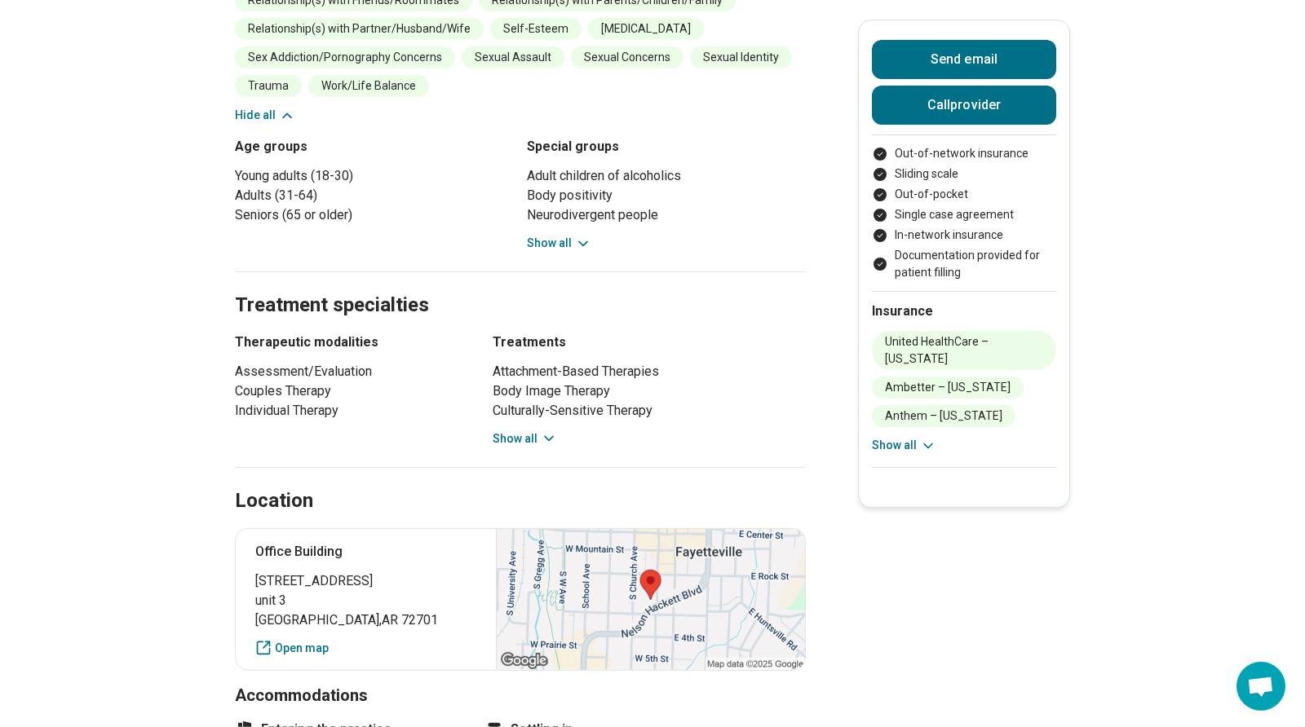
click at [576, 236] on icon at bounding box center [583, 244] width 16 height 16
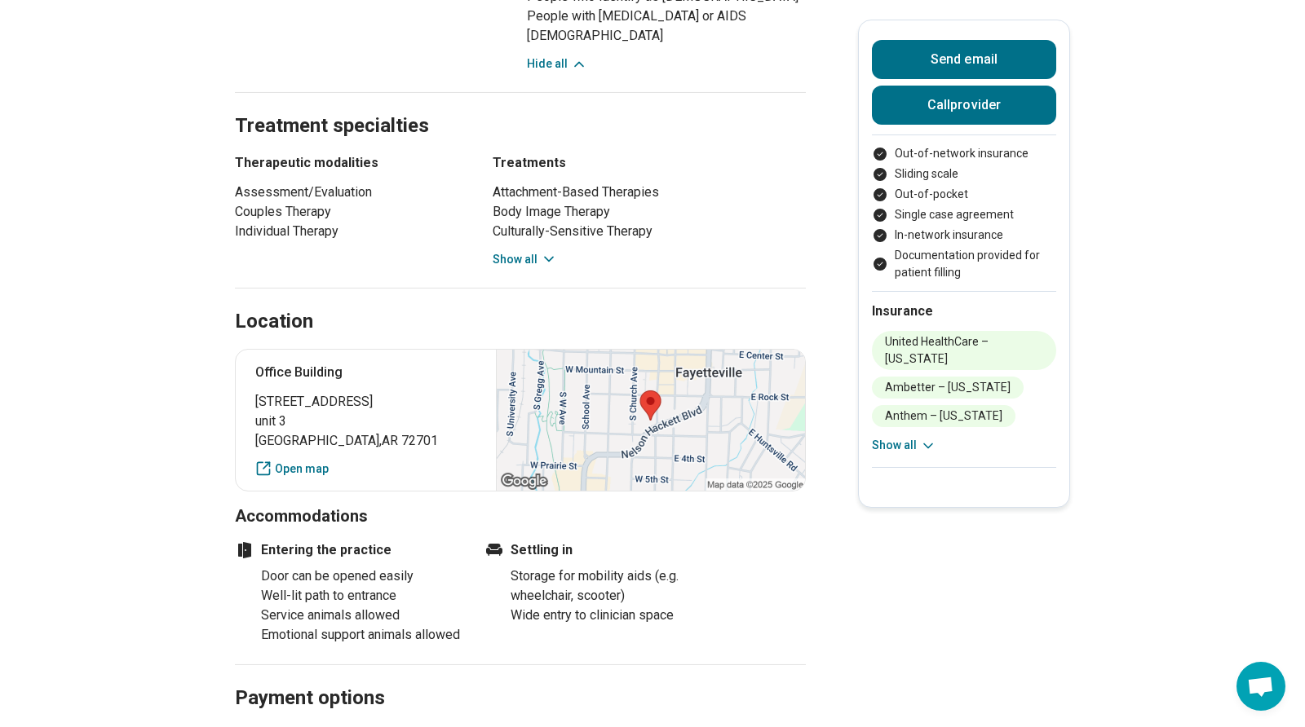
scroll to position [1718, 0]
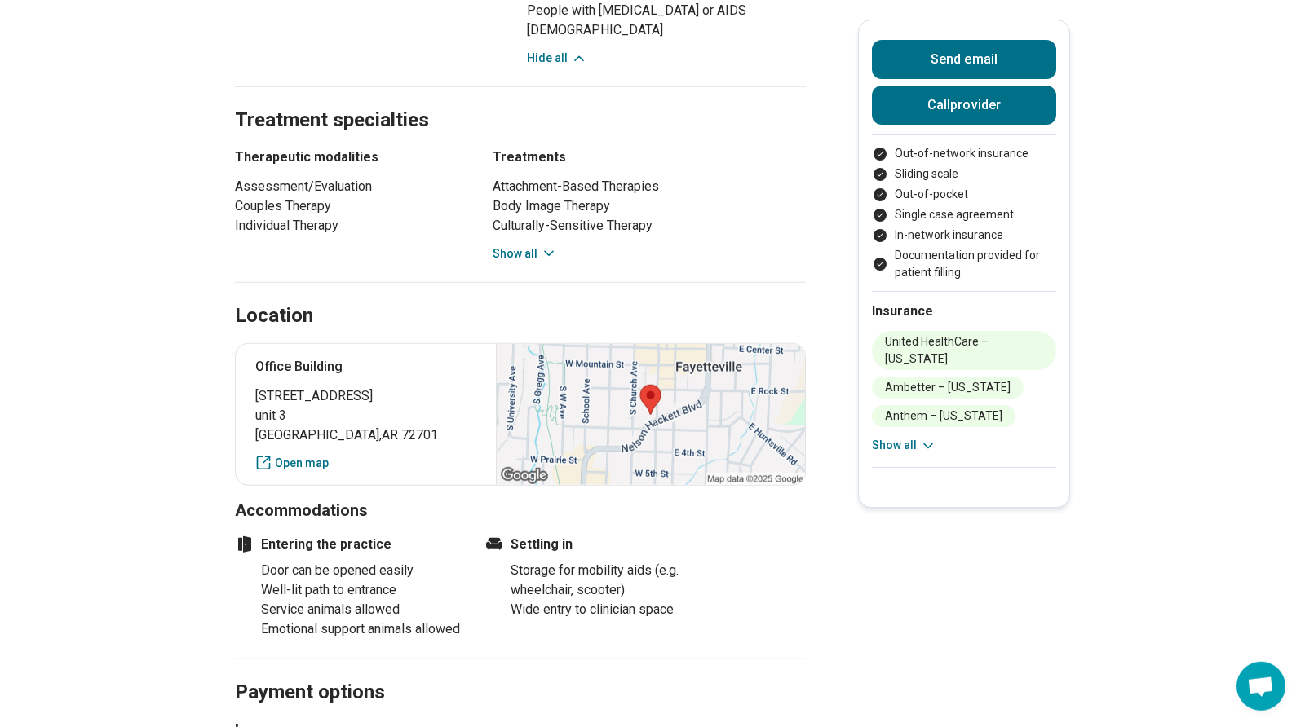
click at [537, 245] on button "Show all" at bounding box center [525, 253] width 64 height 17
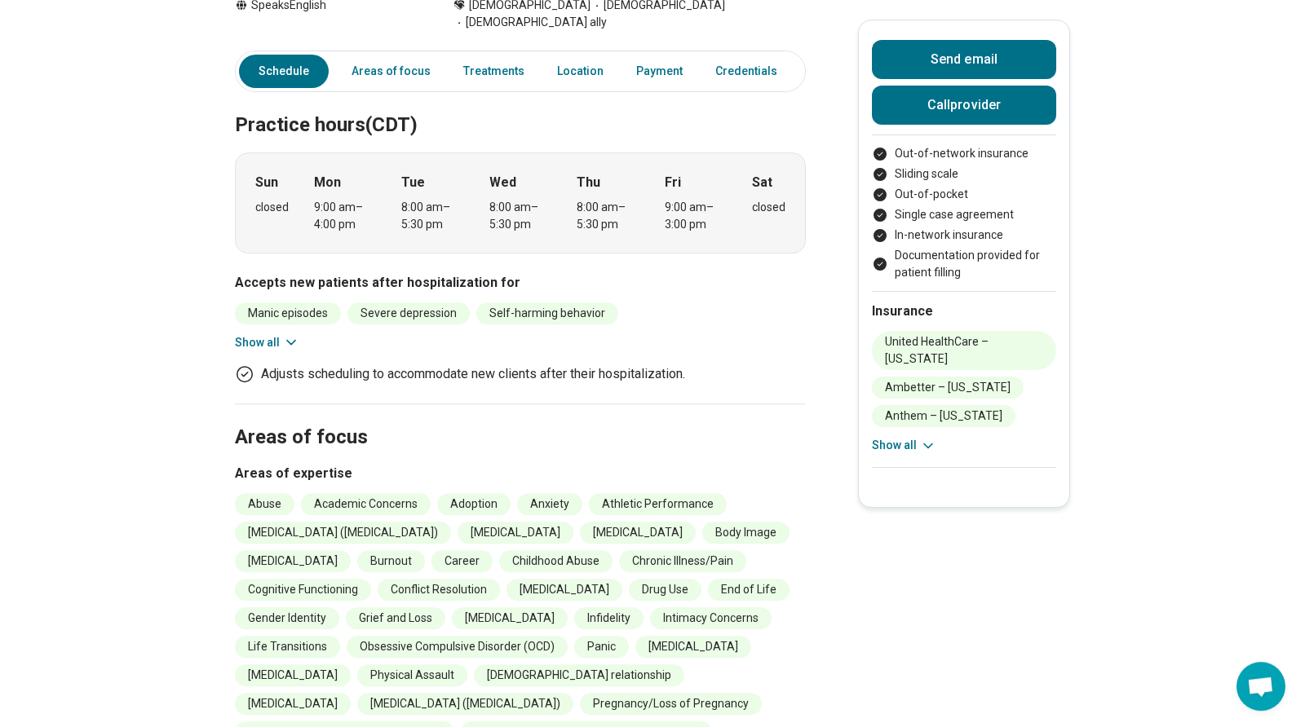
scroll to position [77, 0]
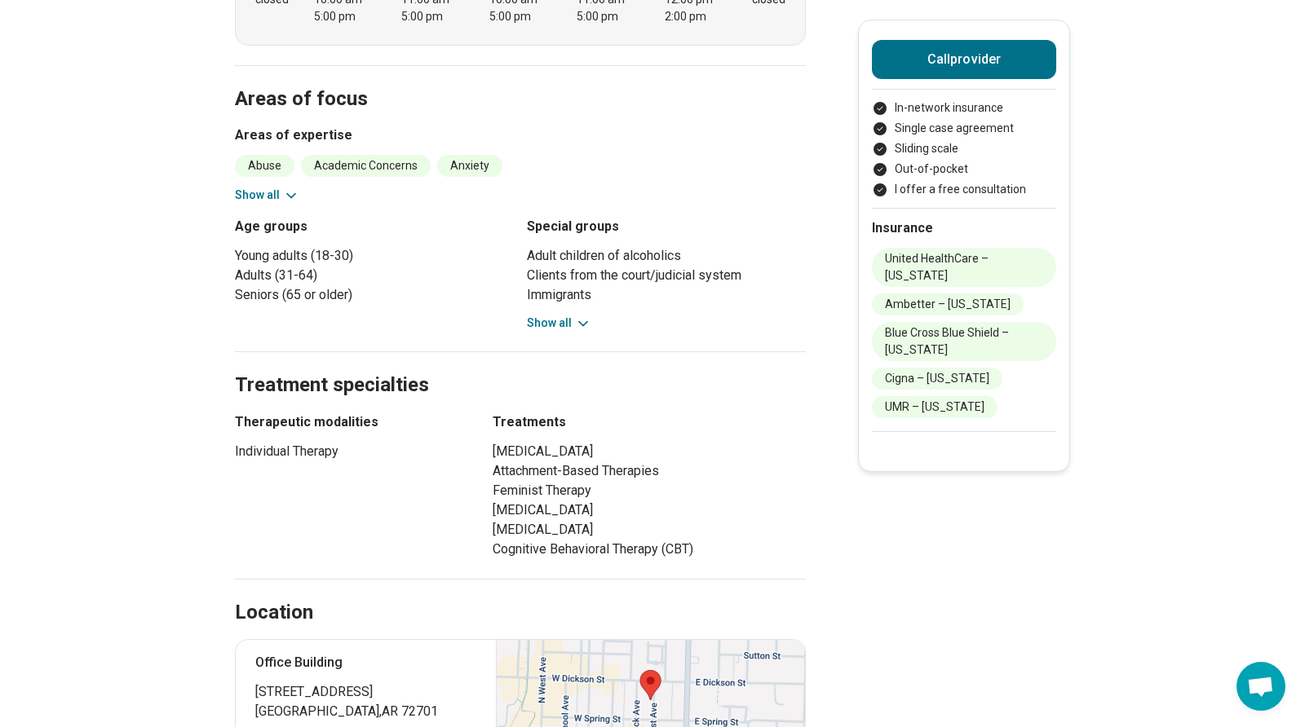
scroll to position [625, 0]
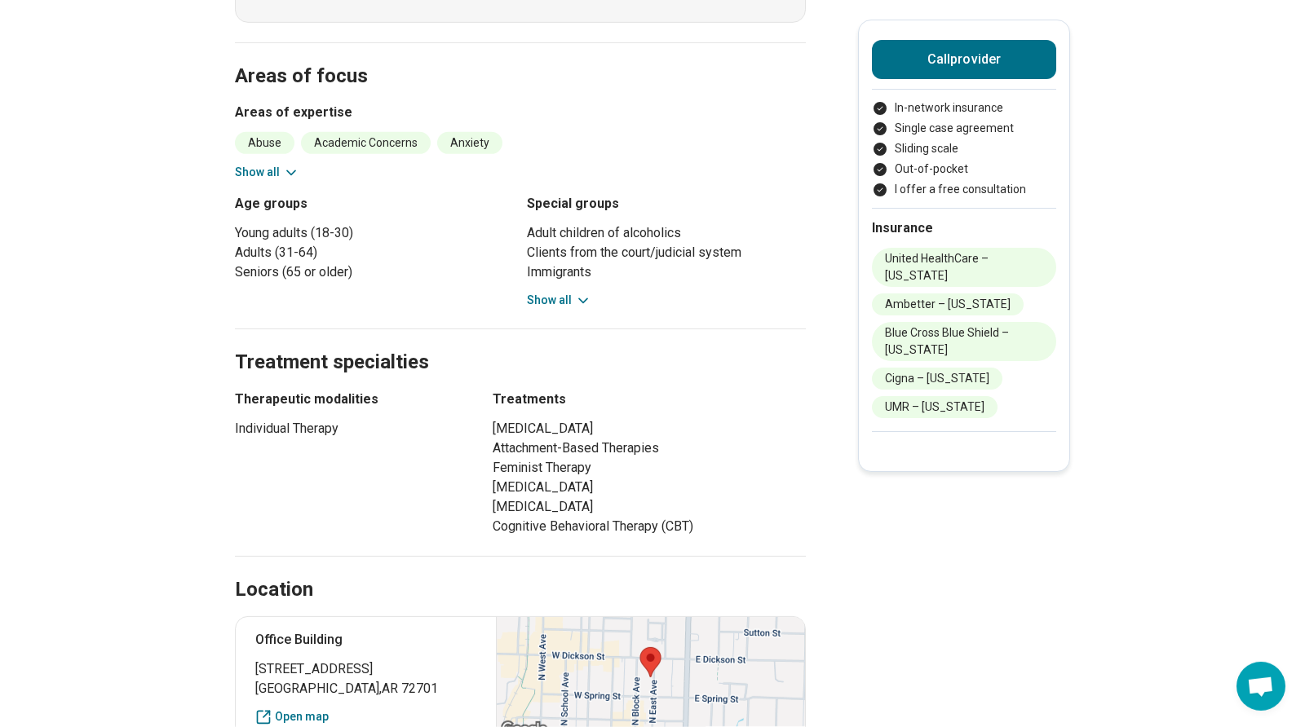
click at [563, 292] on button "Show all" at bounding box center [559, 300] width 64 height 17
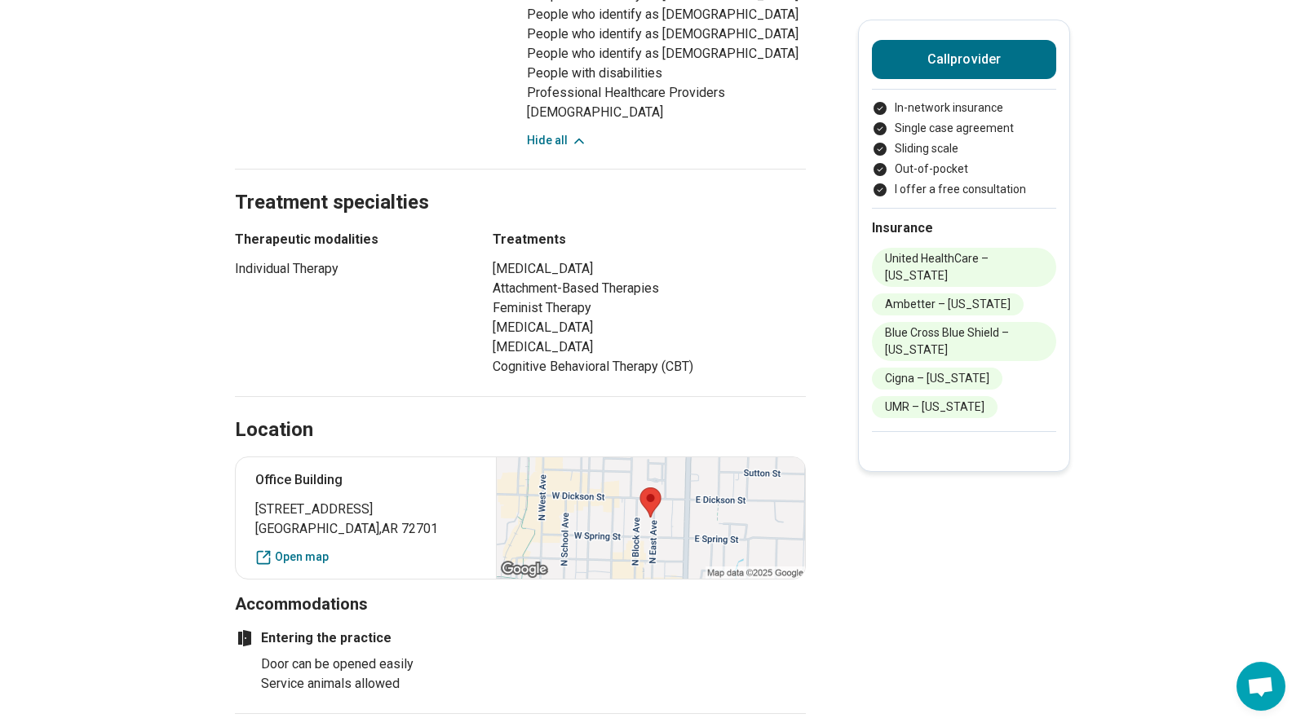
scroll to position [0, 0]
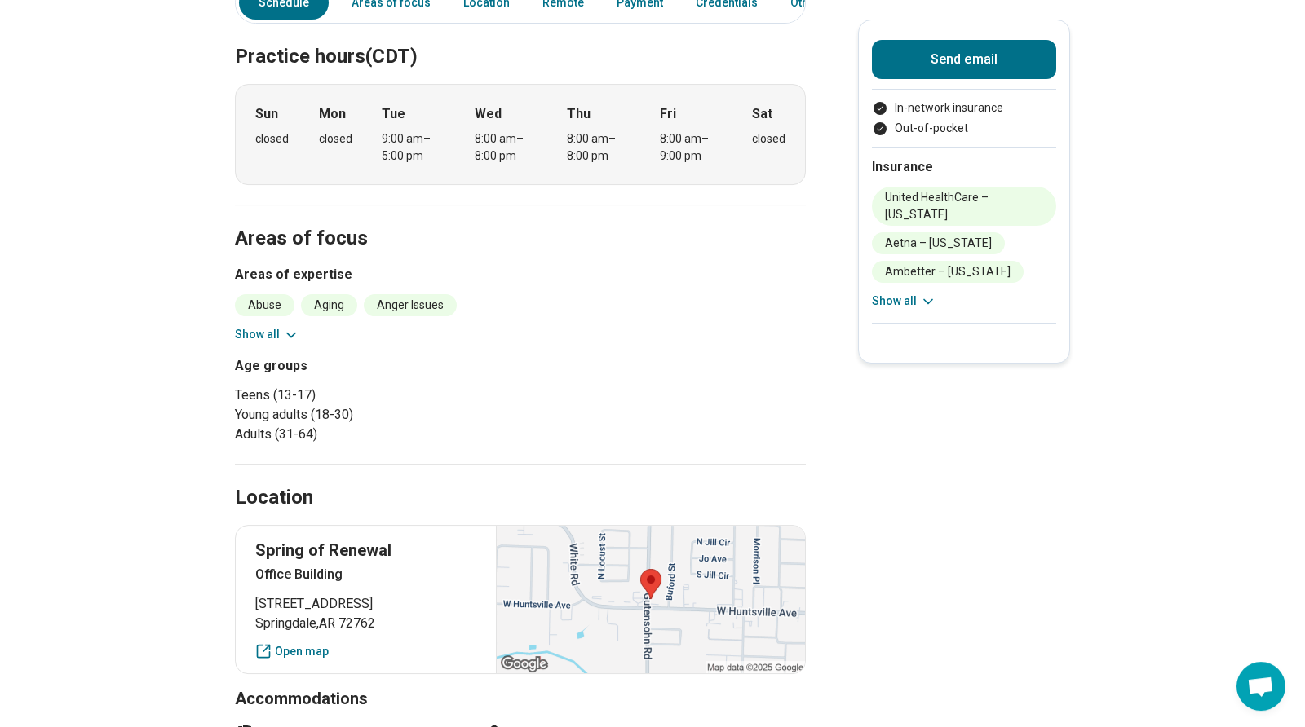
scroll to position [307, 0]
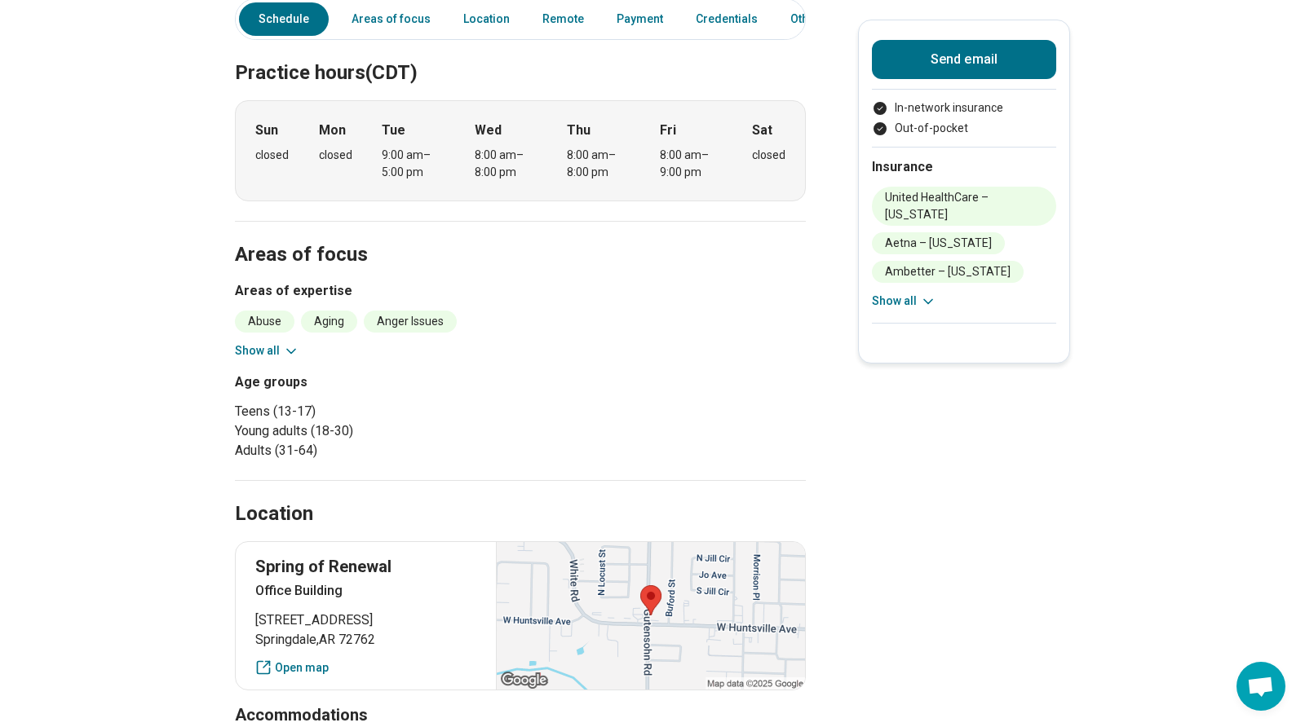
click at [288, 344] on icon at bounding box center [291, 351] width 16 height 16
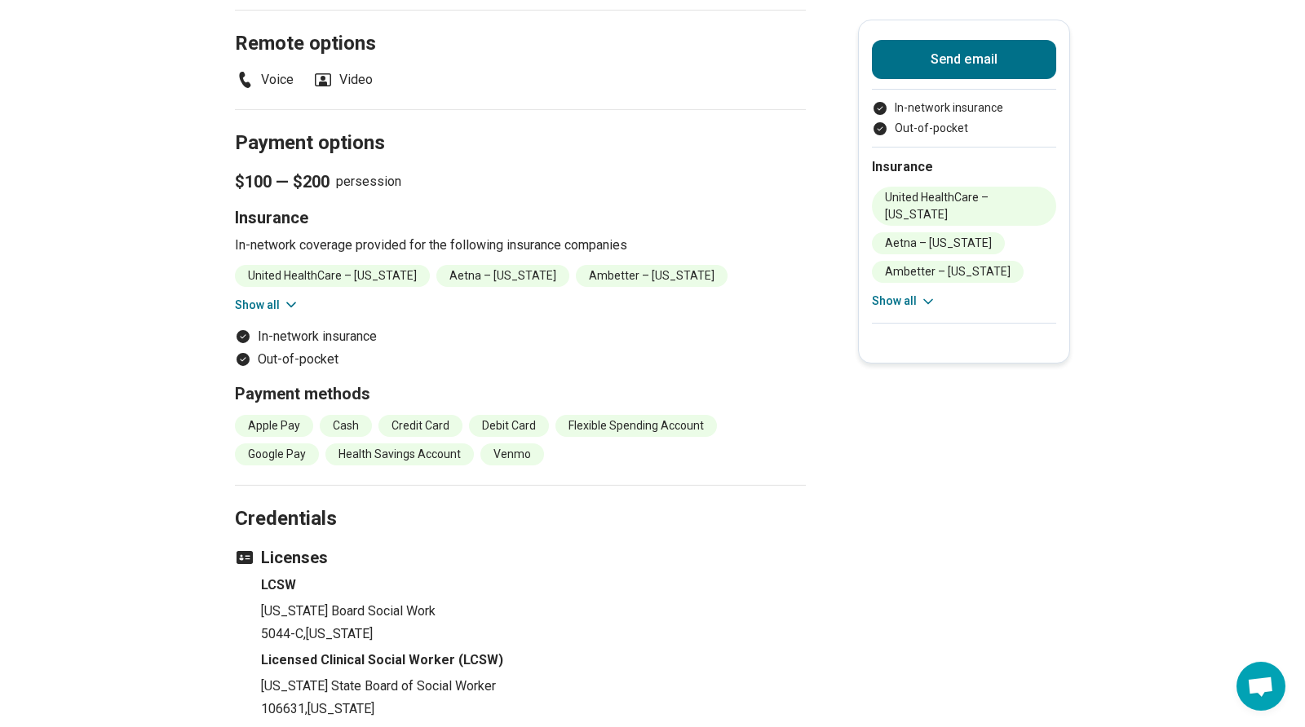
scroll to position [1291, 0]
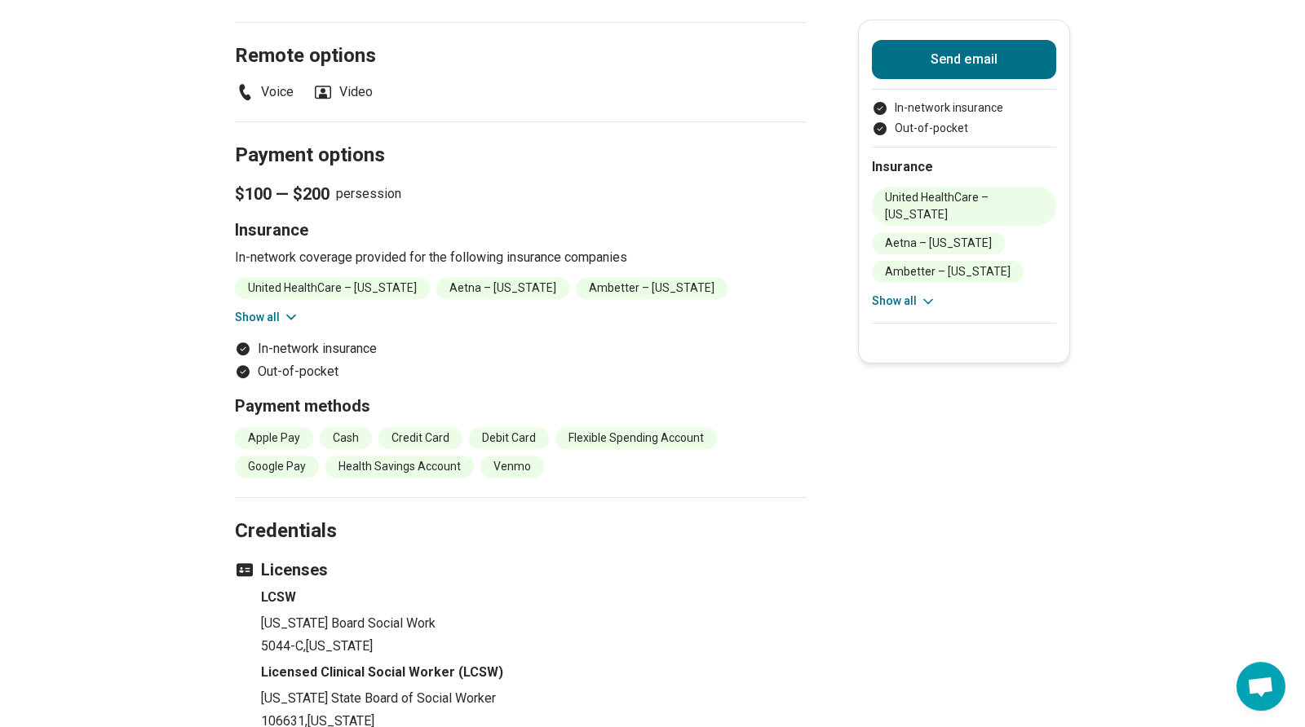
click at [280, 314] on button "Show all" at bounding box center [267, 317] width 64 height 17
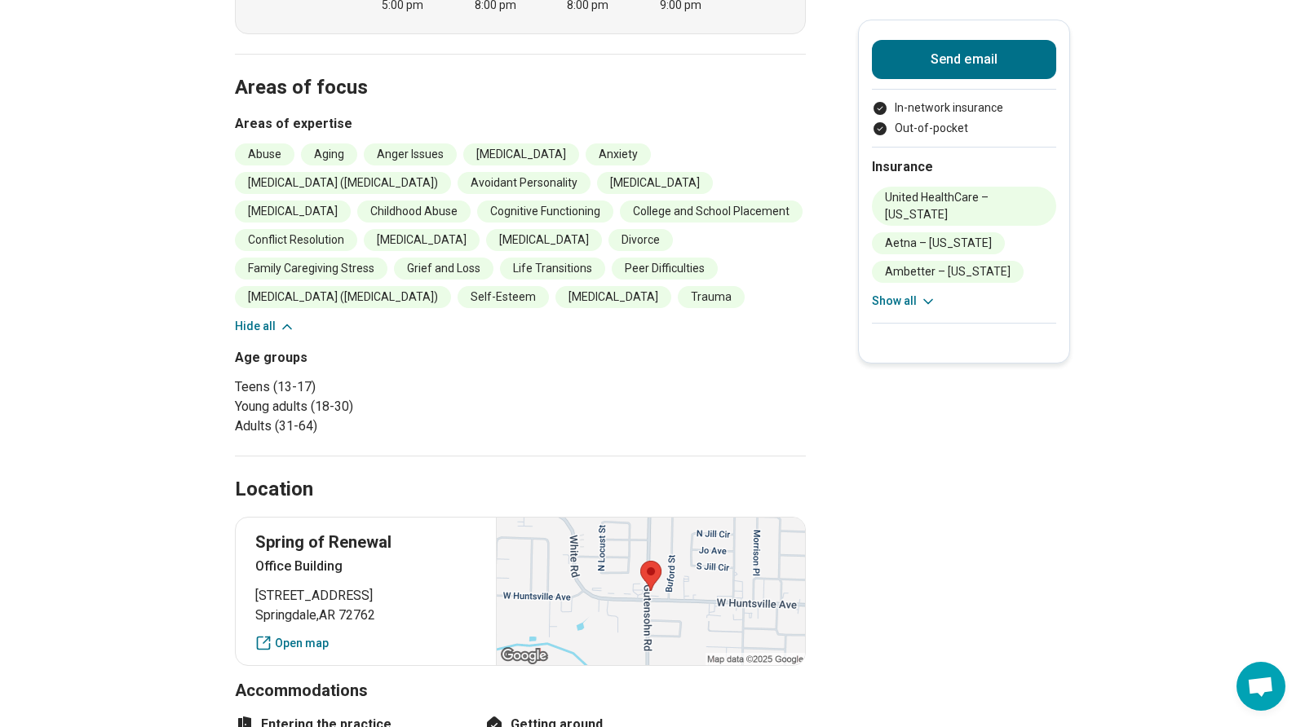
scroll to position [0, 0]
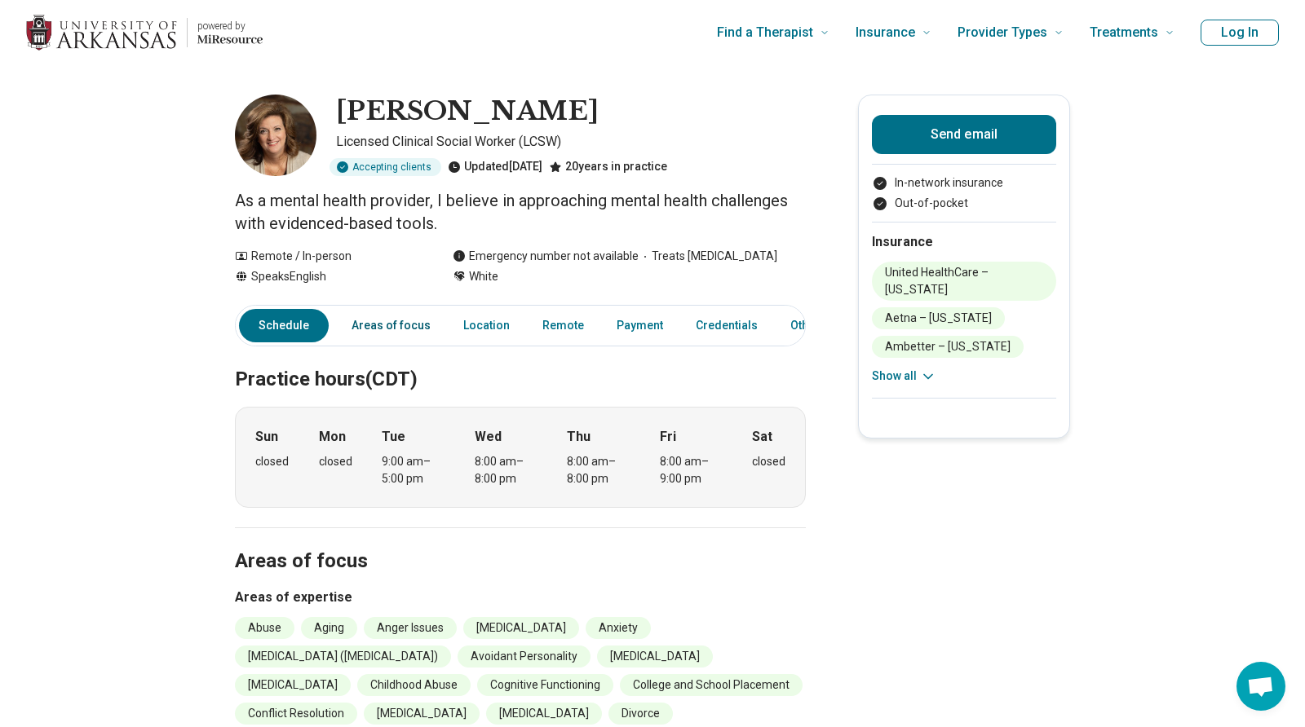
click at [391, 316] on link "Areas of focus" at bounding box center [391, 325] width 99 height 33
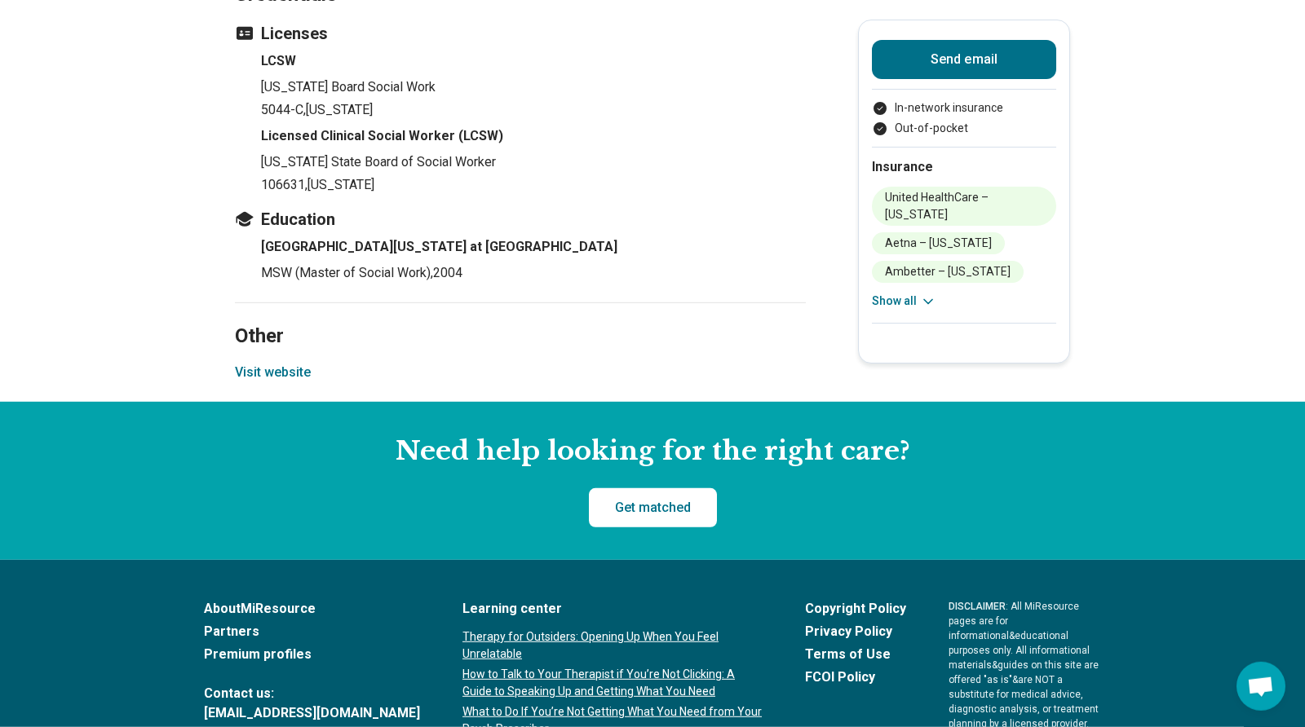
scroll to position [1951, 0]
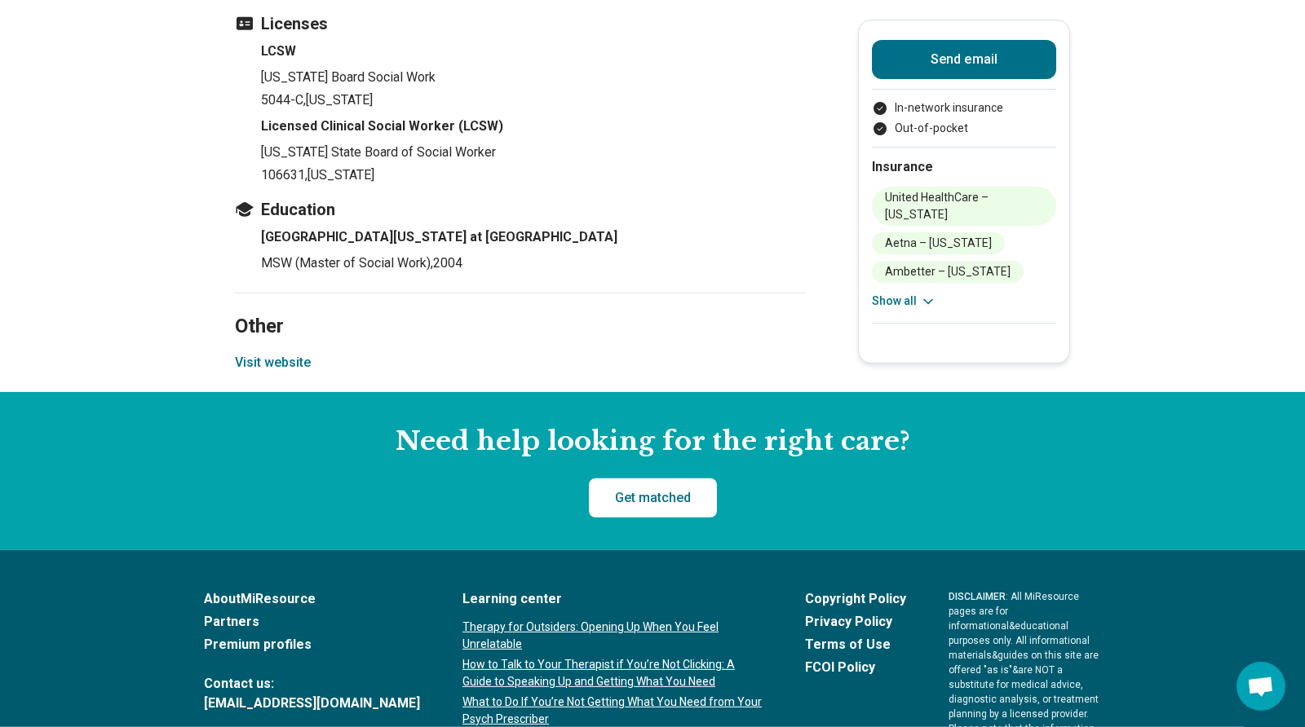
click at [285, 365] on button "Visit website" at bounding box center [273, 363] width 76 height 20
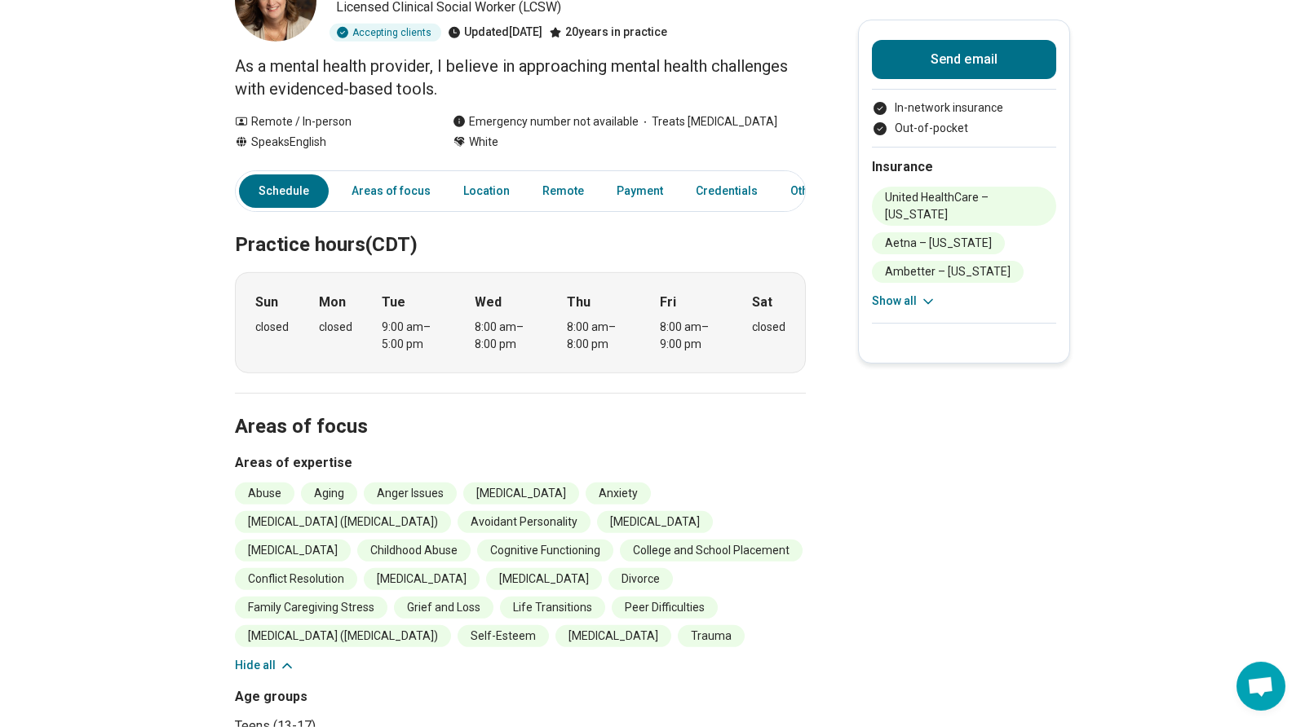
scroll to position [159, 0]
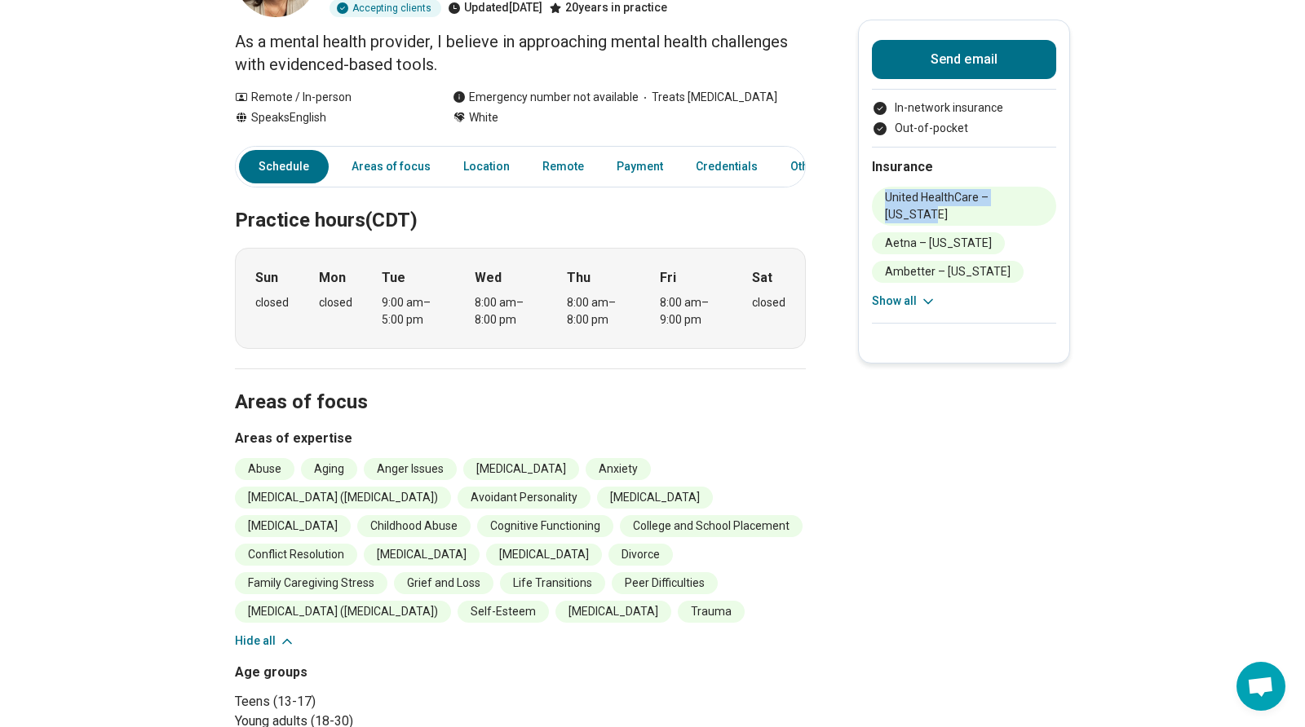
drag, startPoint x: 1293, startPoint y: 203, endPoint x: 1305, endPoint y: 177, distance: 28.5
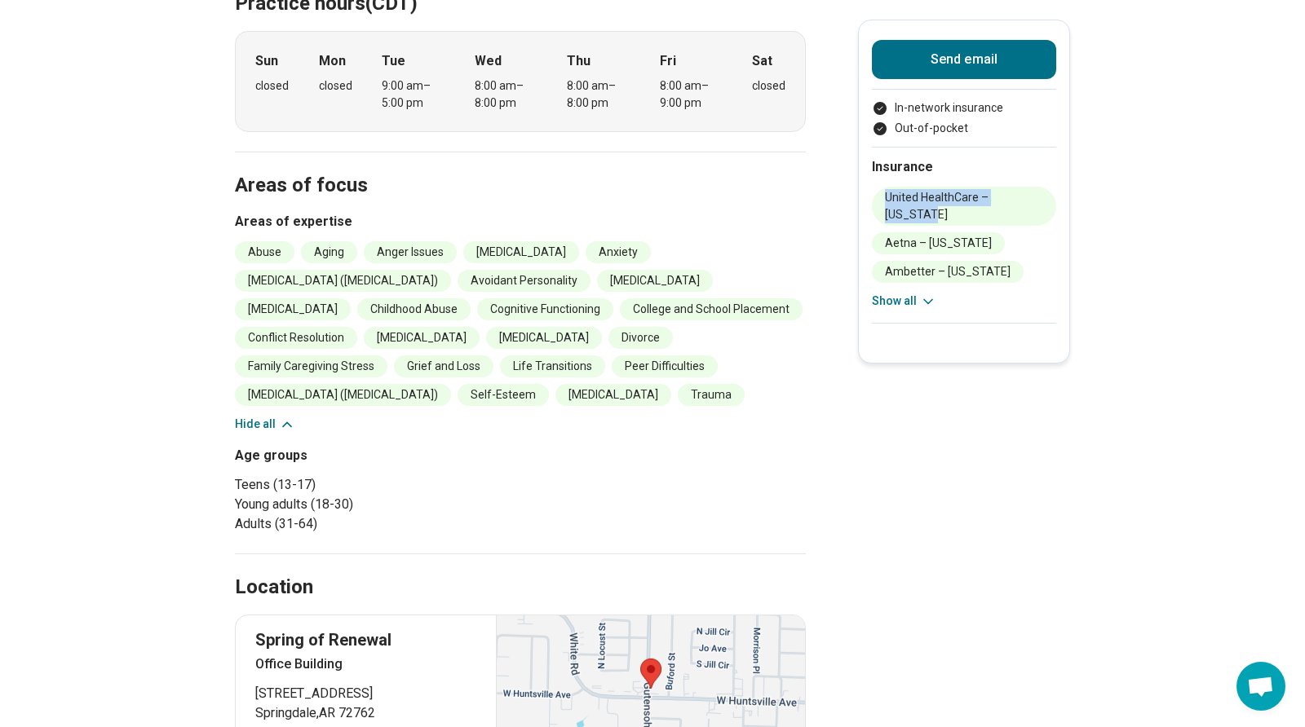
scroll to position [0, 0]
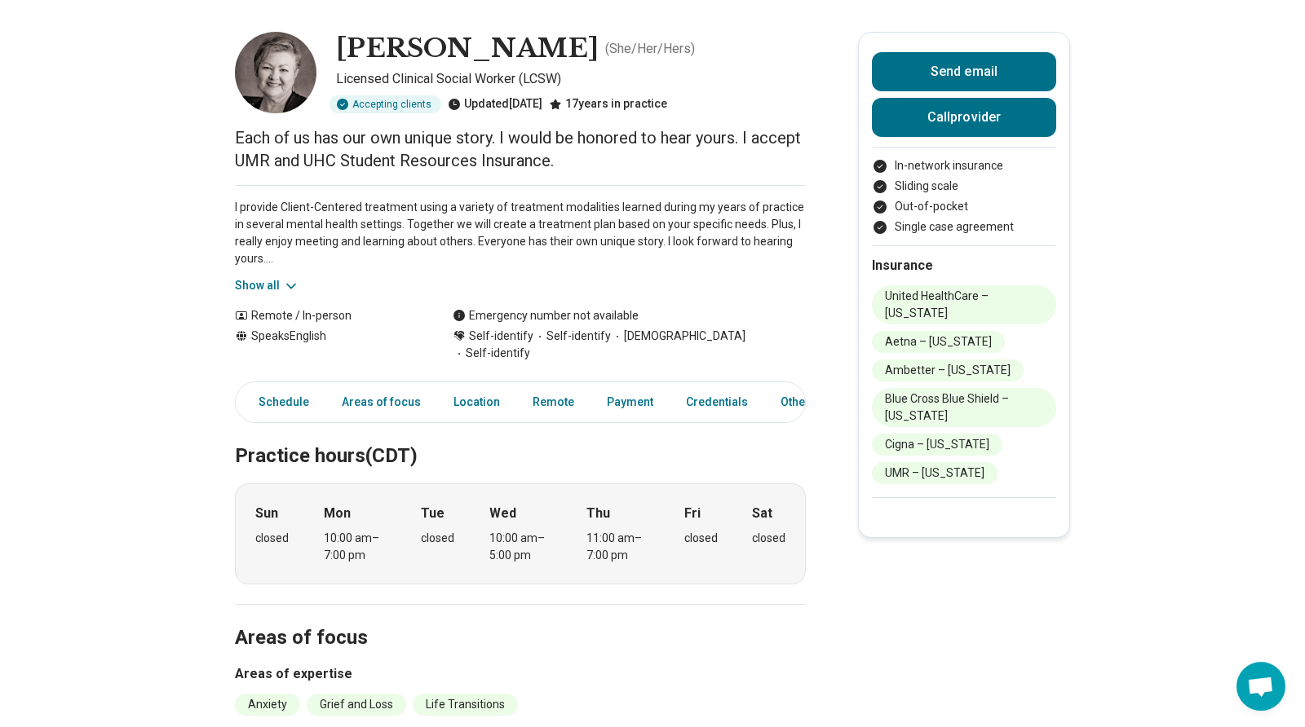
scroll to position [91, 0]
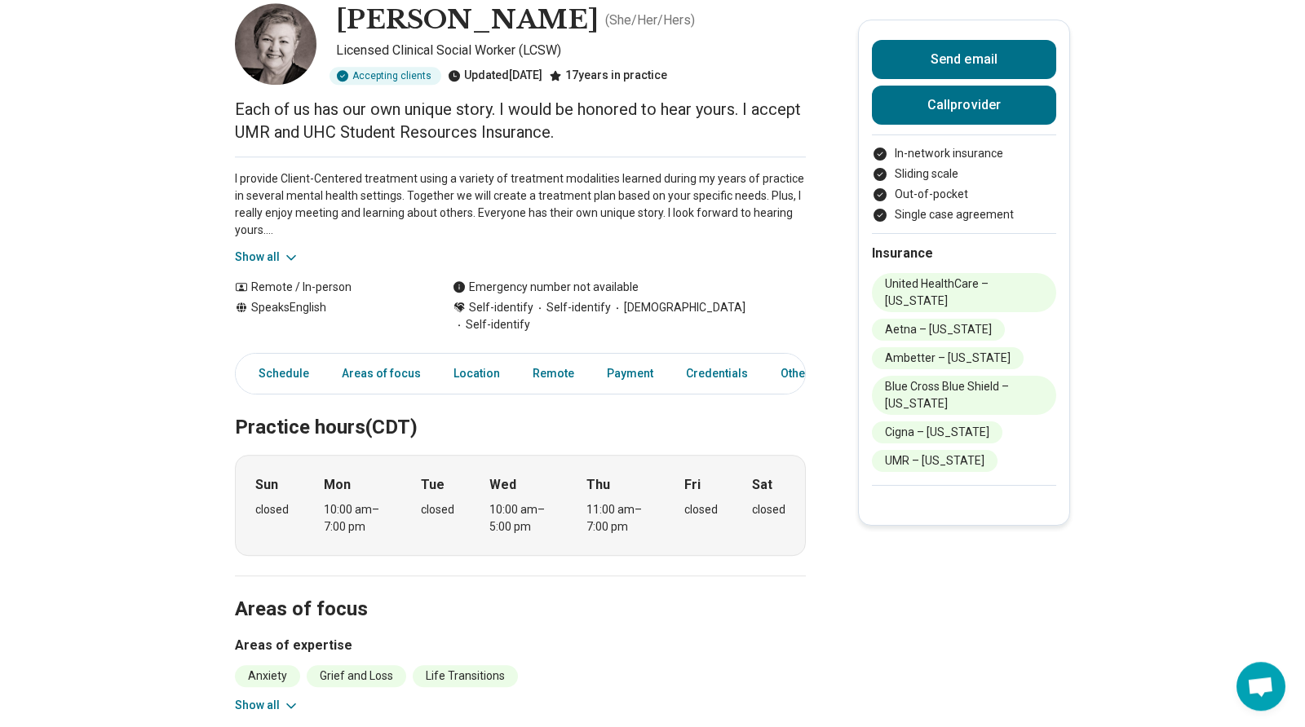
click at [276, 252] on button "Show all" at bounding box center [267, 257] width 64 height 17
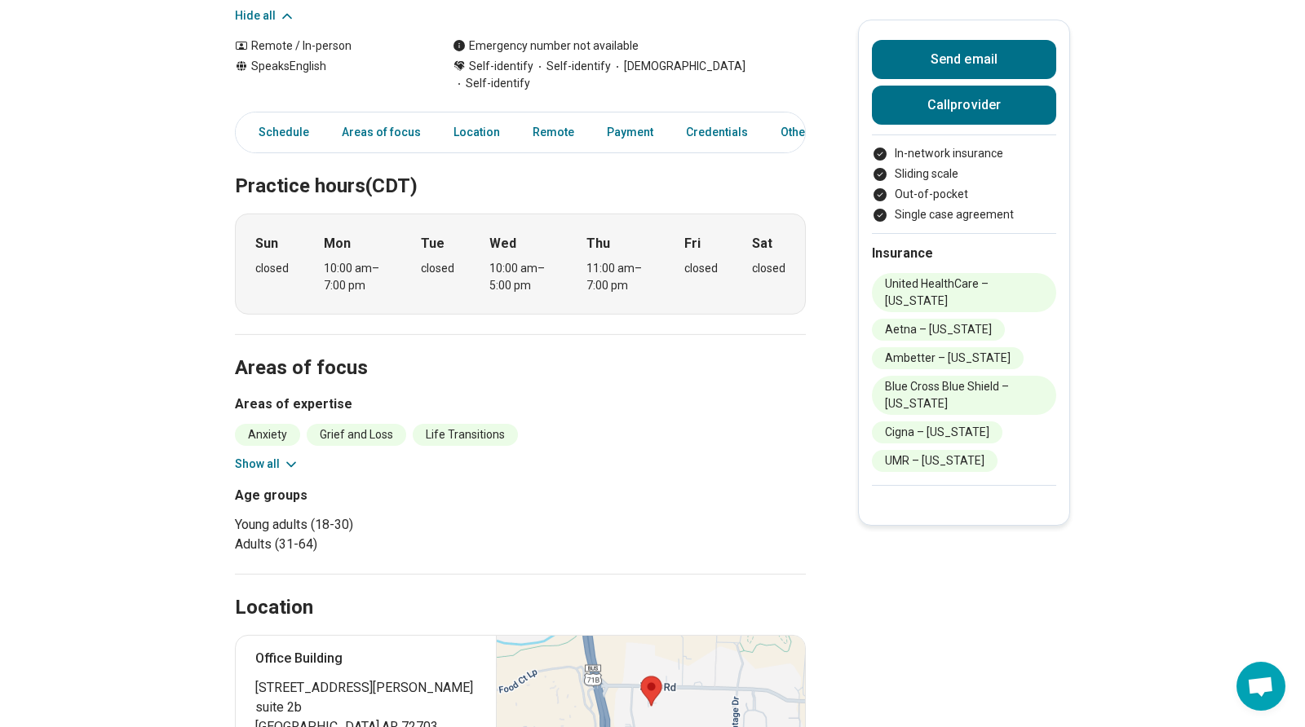
scroll to position [444, 0]
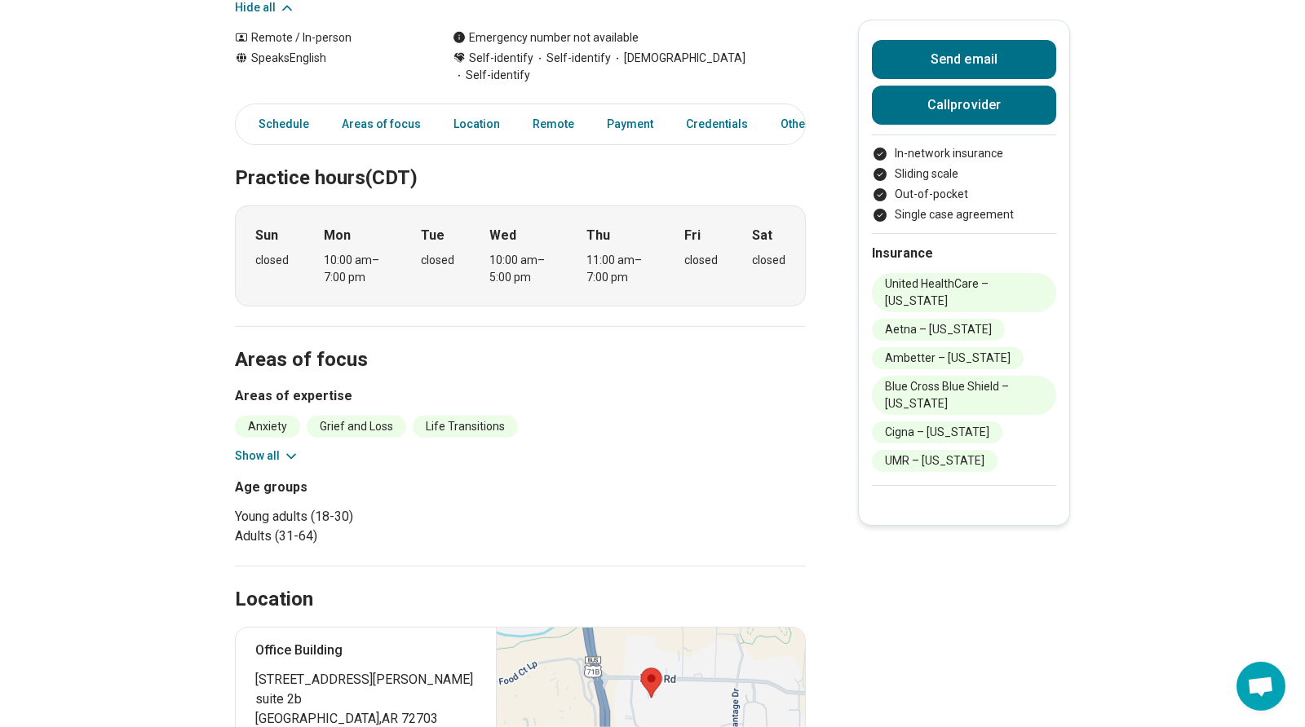
click at [276, 448] on button "Show all" at bounding box center [267, 456] width 64 height 17
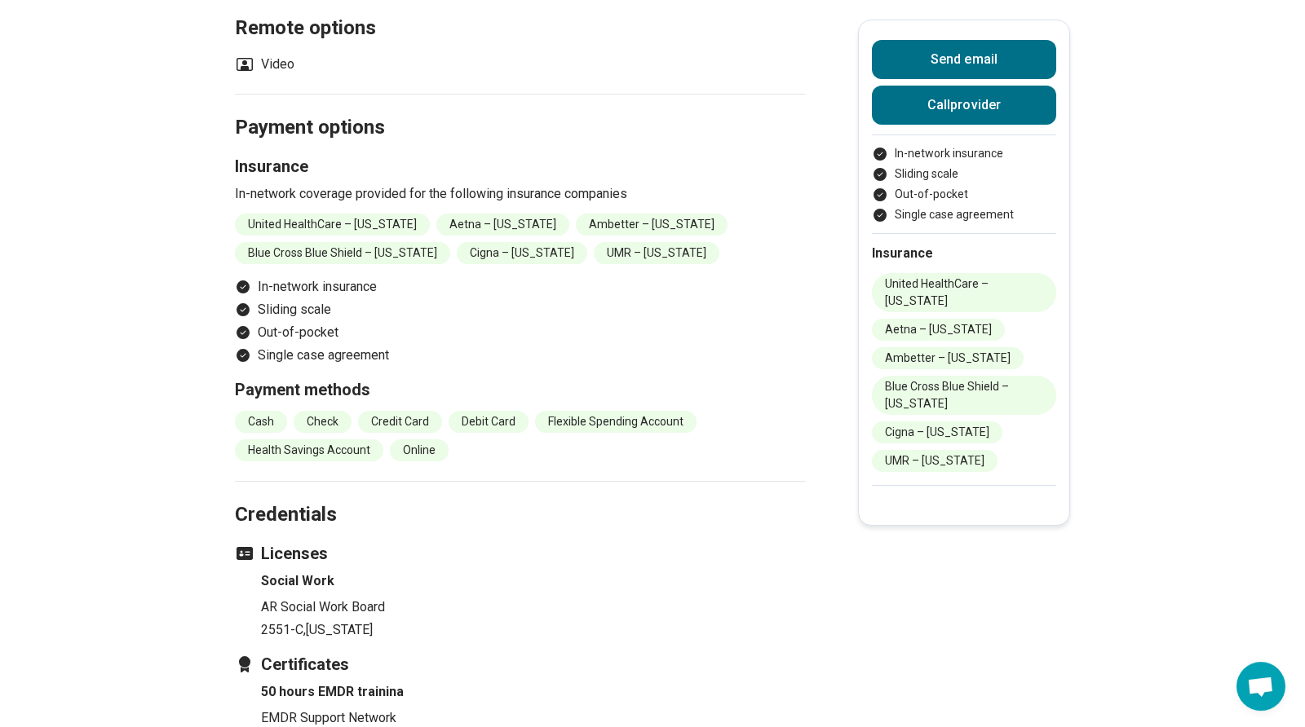
scroll to position [1879, 0]
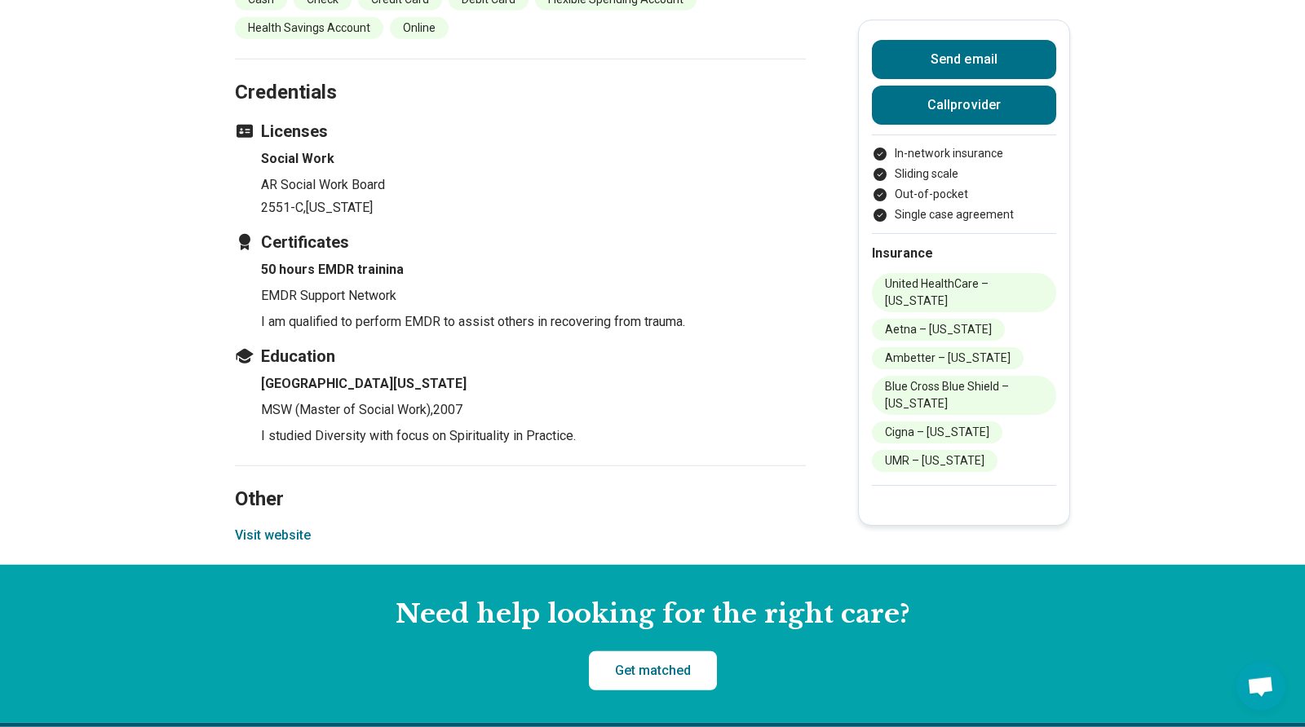
click at [256, 526] on button "Visit website" at bounding box center [273, 536] width 76 height 20
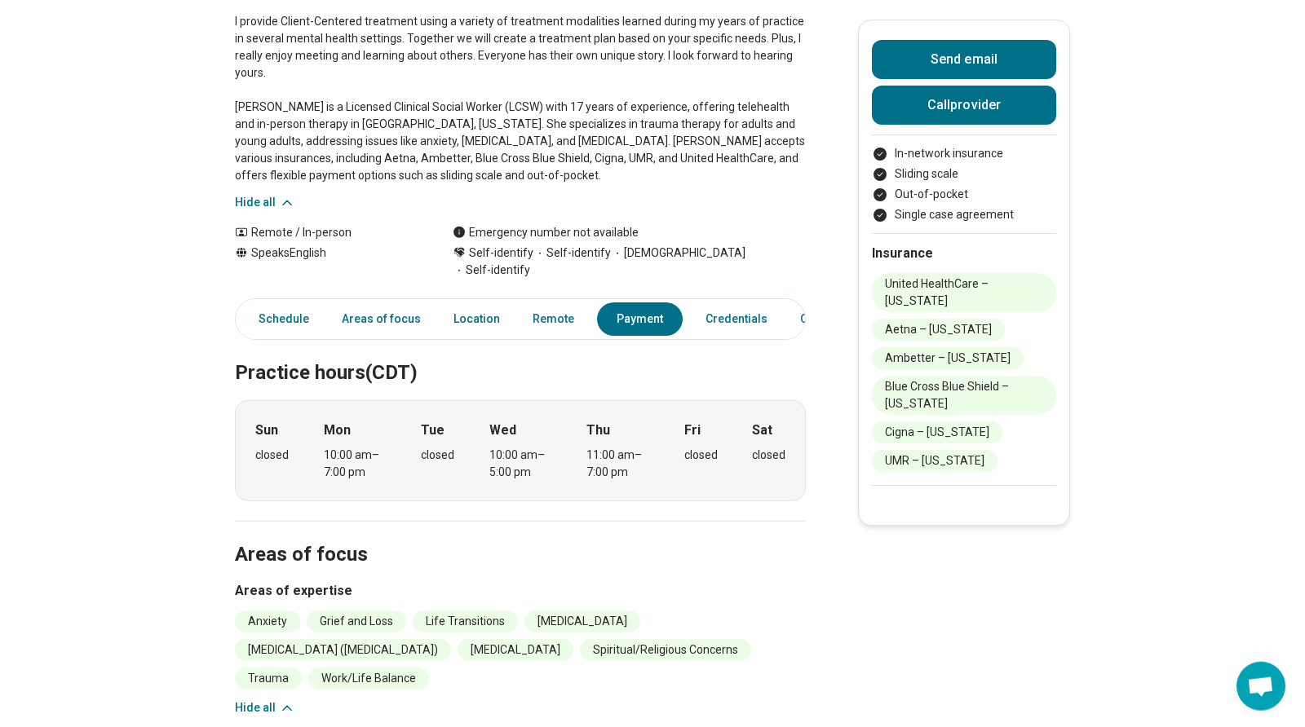
scroll to position [0, 0]
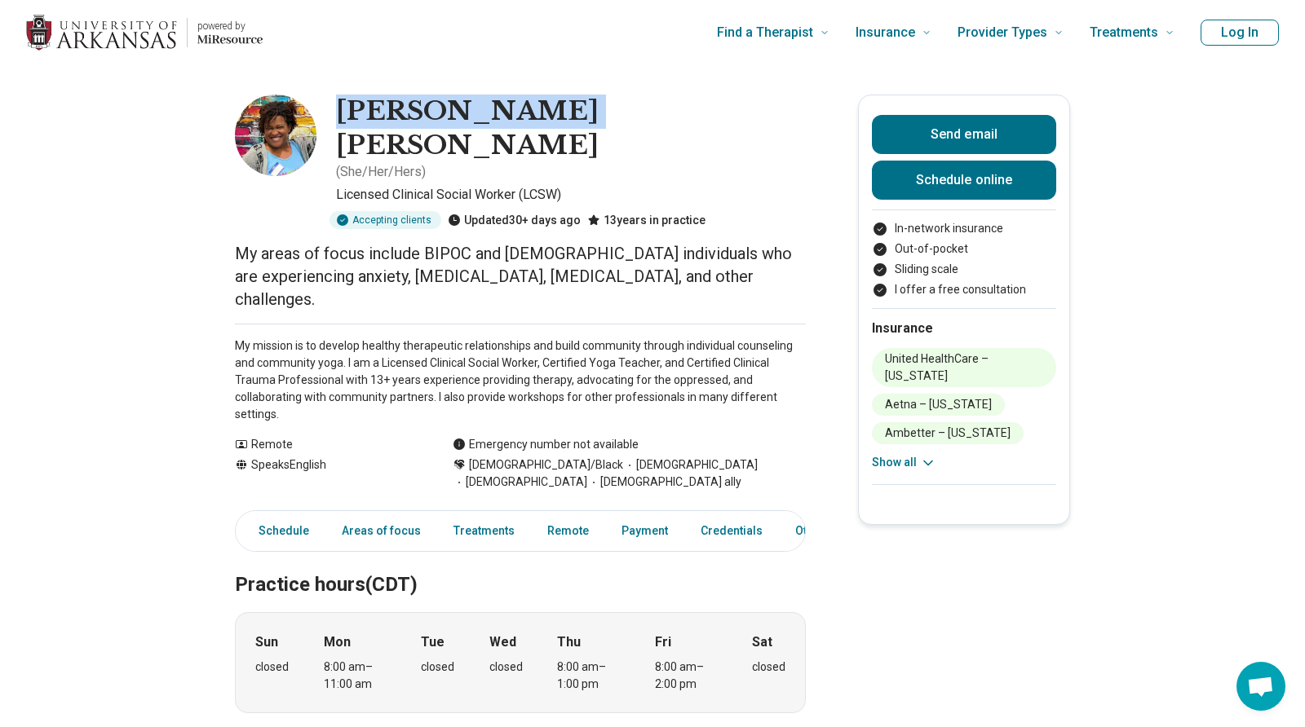
drag, startPoint x: 342, startPoint y: 117, endPoint x: 541, endPoint y: 106, distance: 199.3
click at [541, 106] on h1 "[PERSON_NAME] [PERSON_NAME]" at bounding box center [571, 129] width 470 height 68
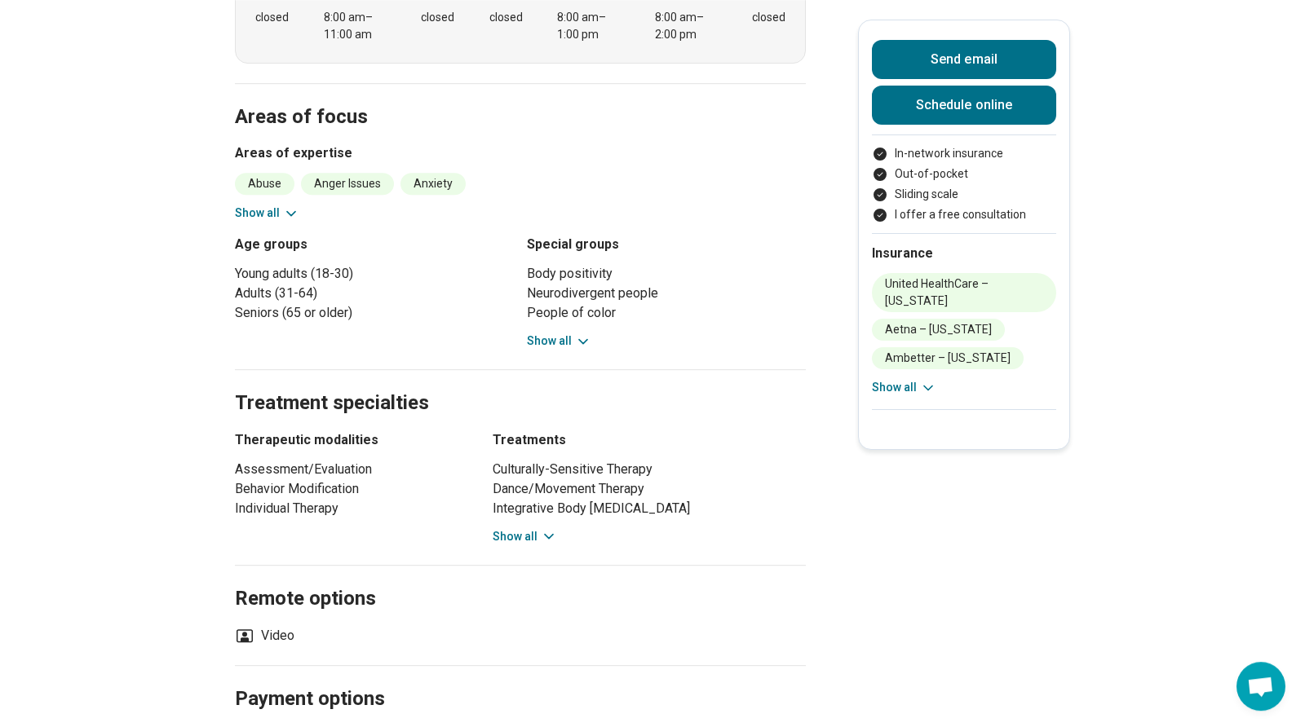
scroll to position [652, 0]
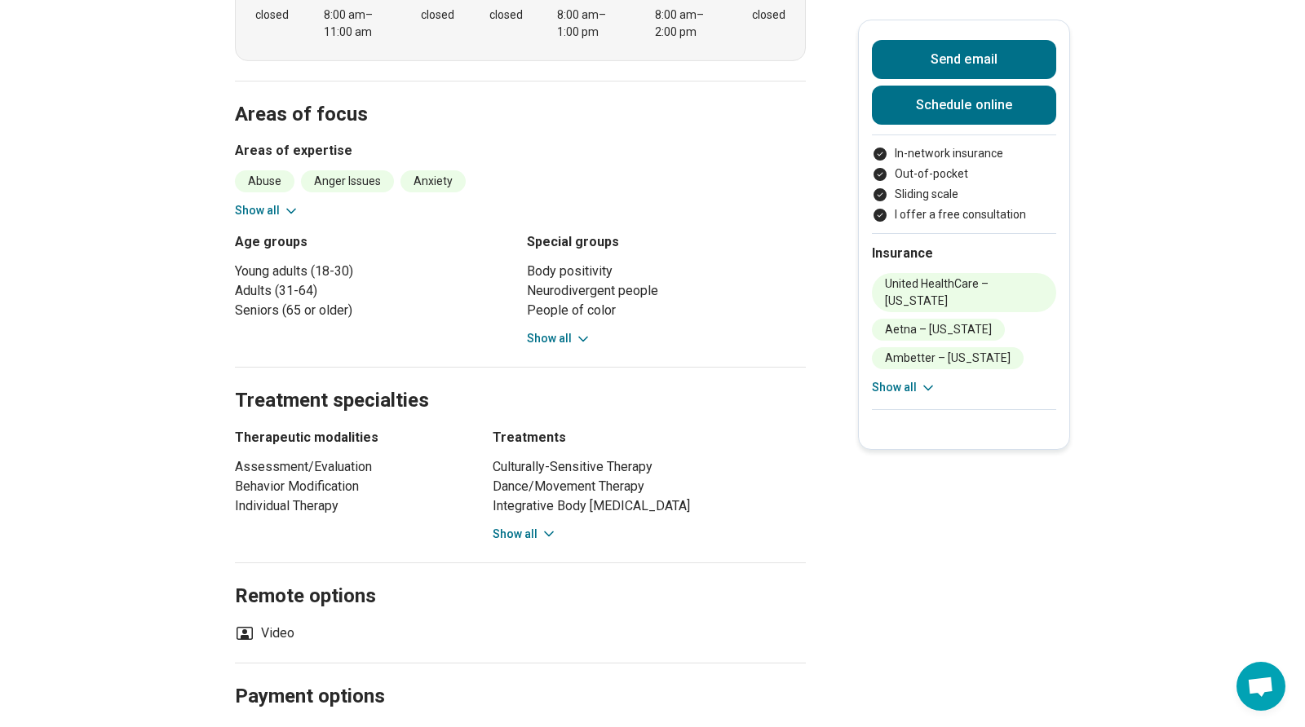
click at [535, 526] on button "Show all" at bounding box center [525, 534] width 64 height 17
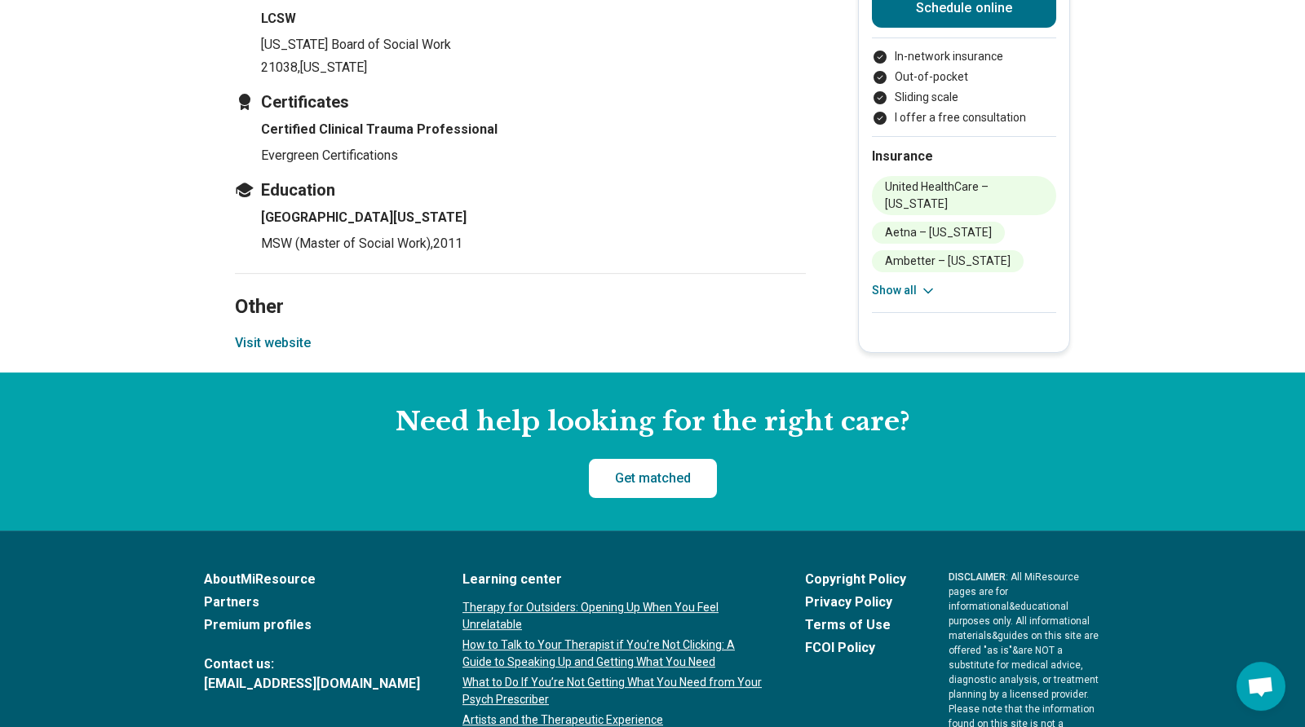
scroll to position [2119, 0]
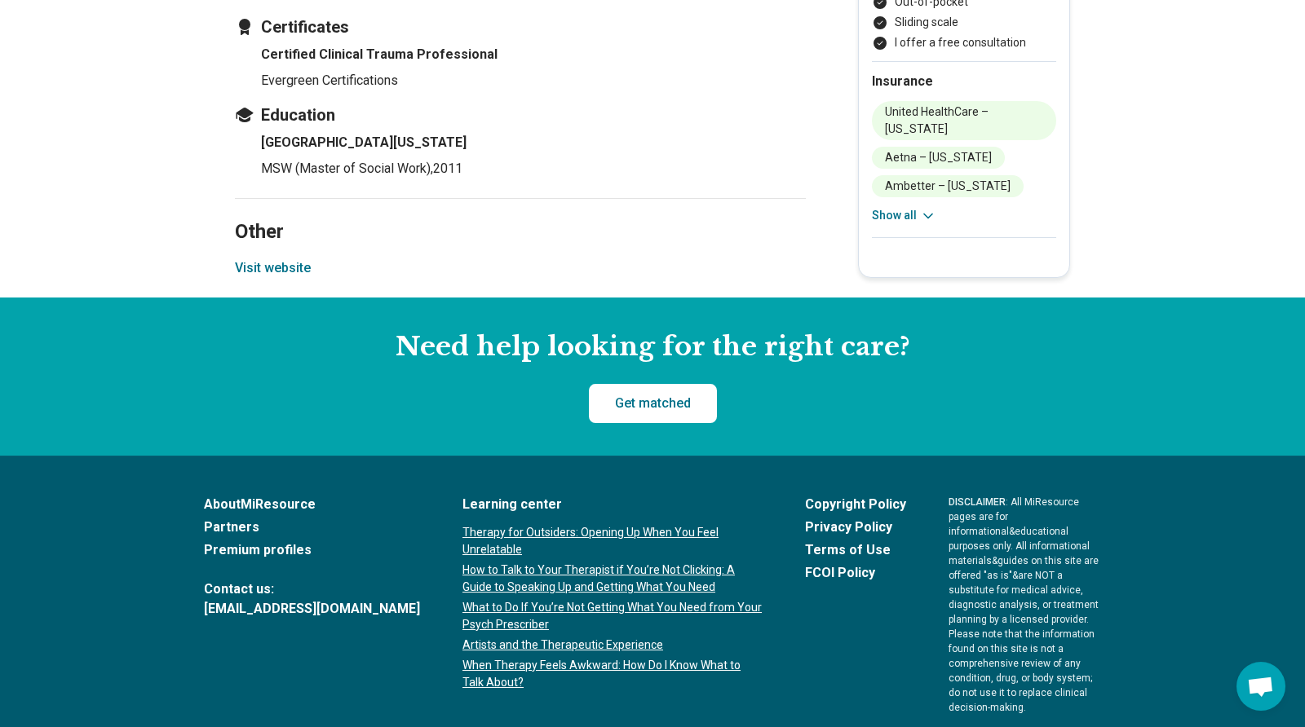
click at [256, 258] on button "Visit website" at bounding box center [273, 268] width 76 height 20
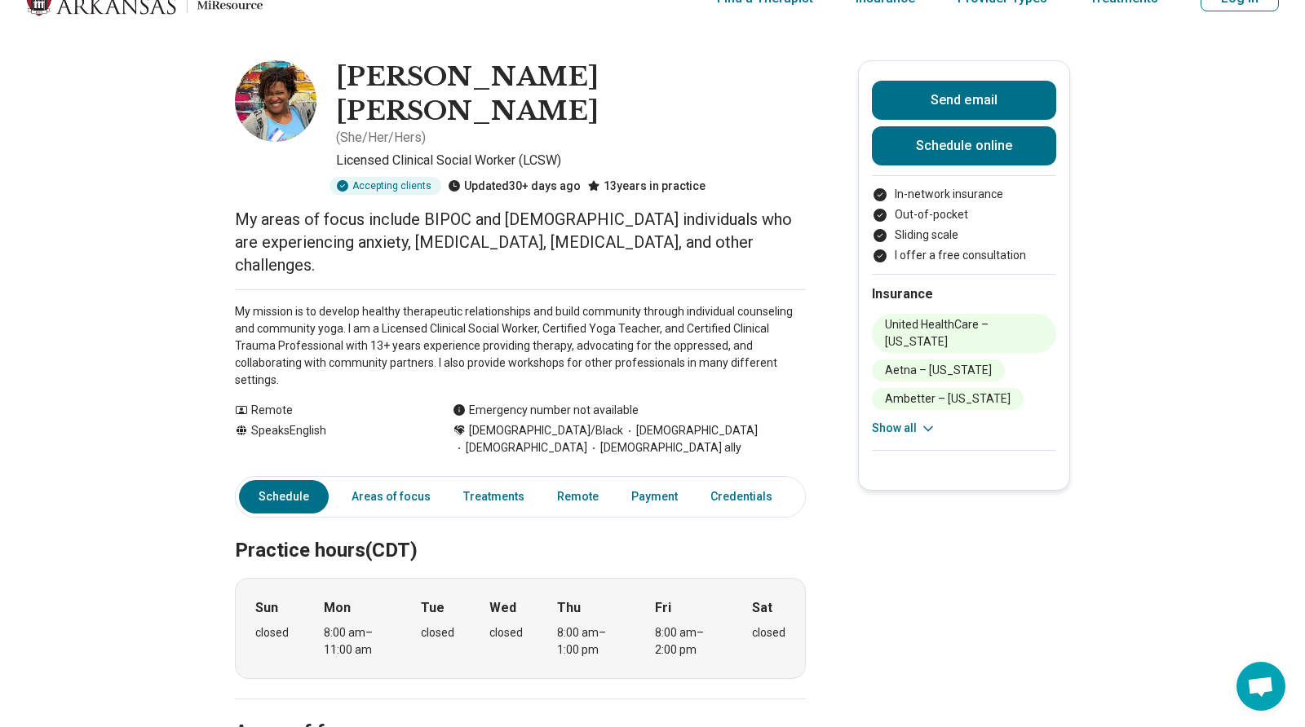
scroll to position [0, 0]
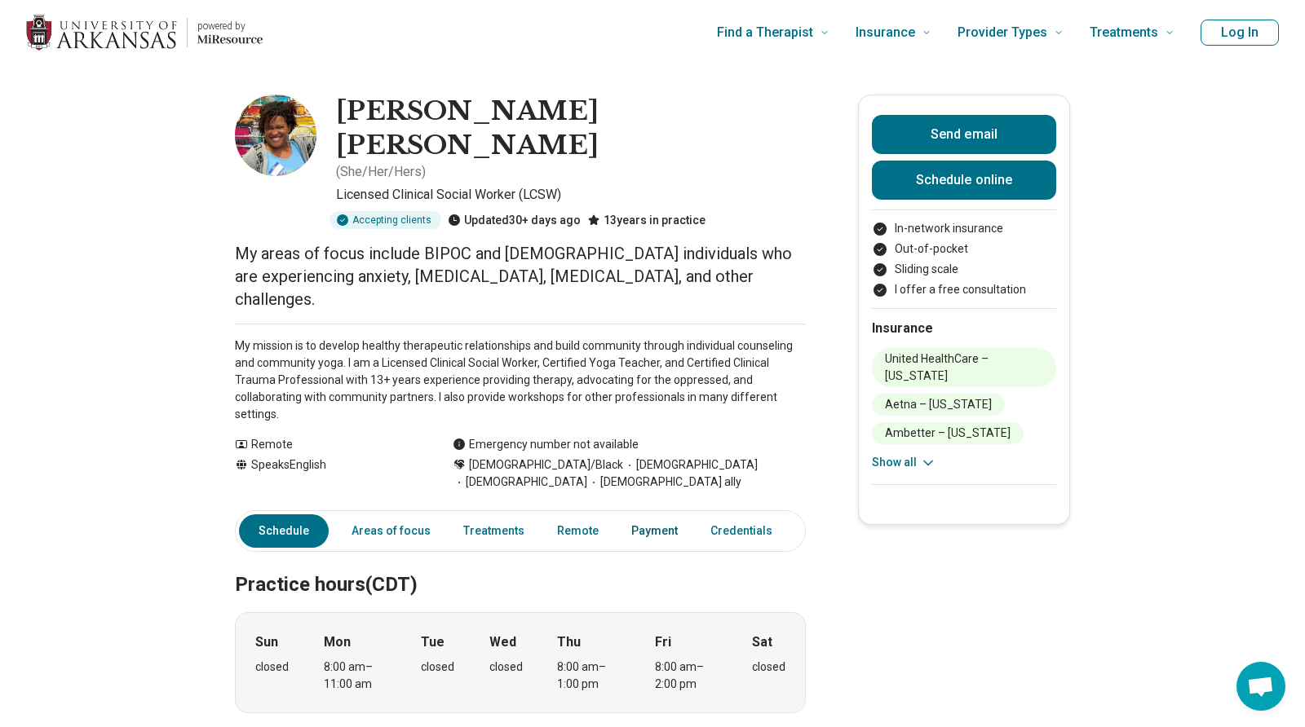
click at [649, 515] on link "Payment" at bounding box center [654, 531] width 66 height 33
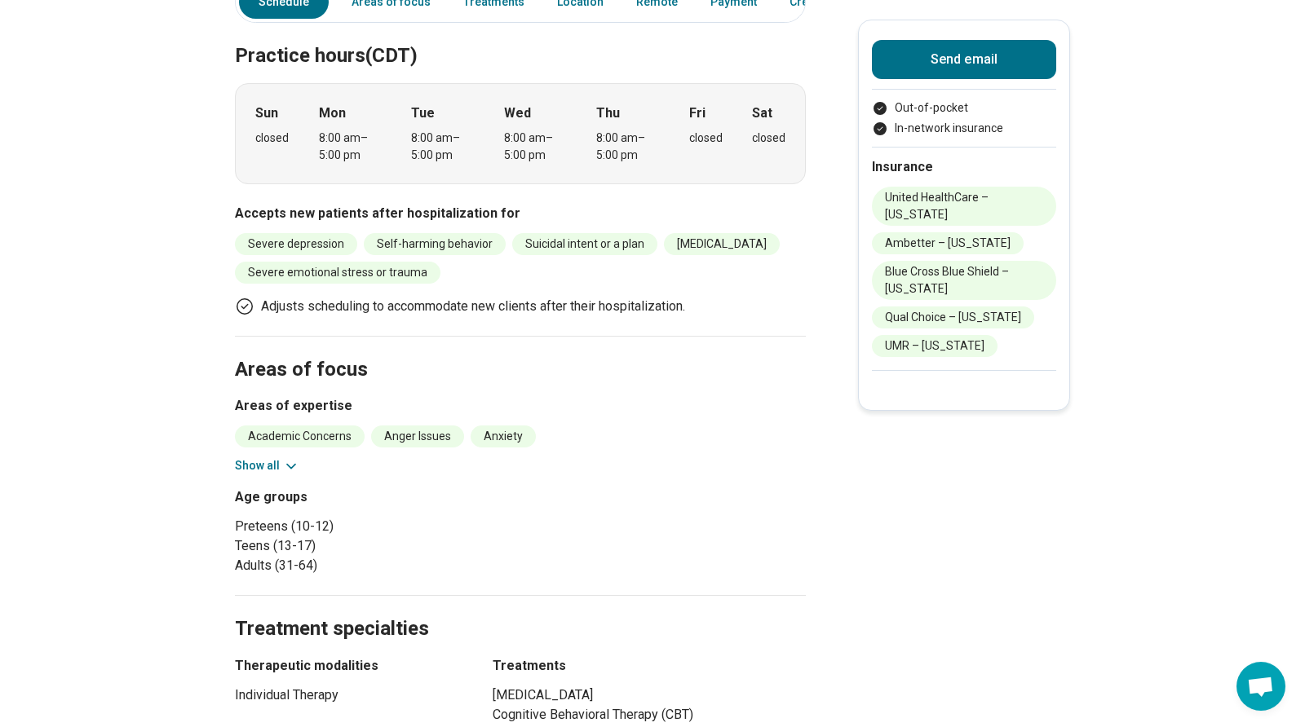
scroll to position [325, 0]
click at [287, 465] on icon at bounding box center [291, 464] width 8 height 4
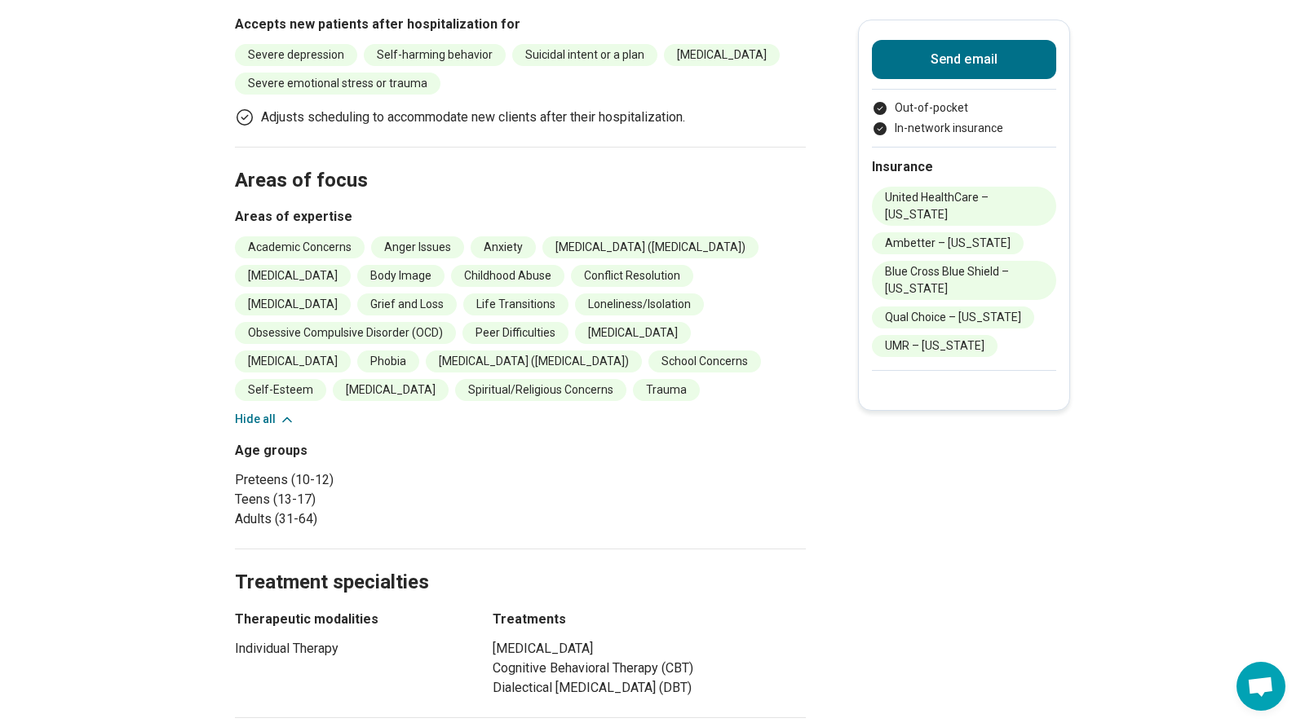
scroll to position [325, 0]
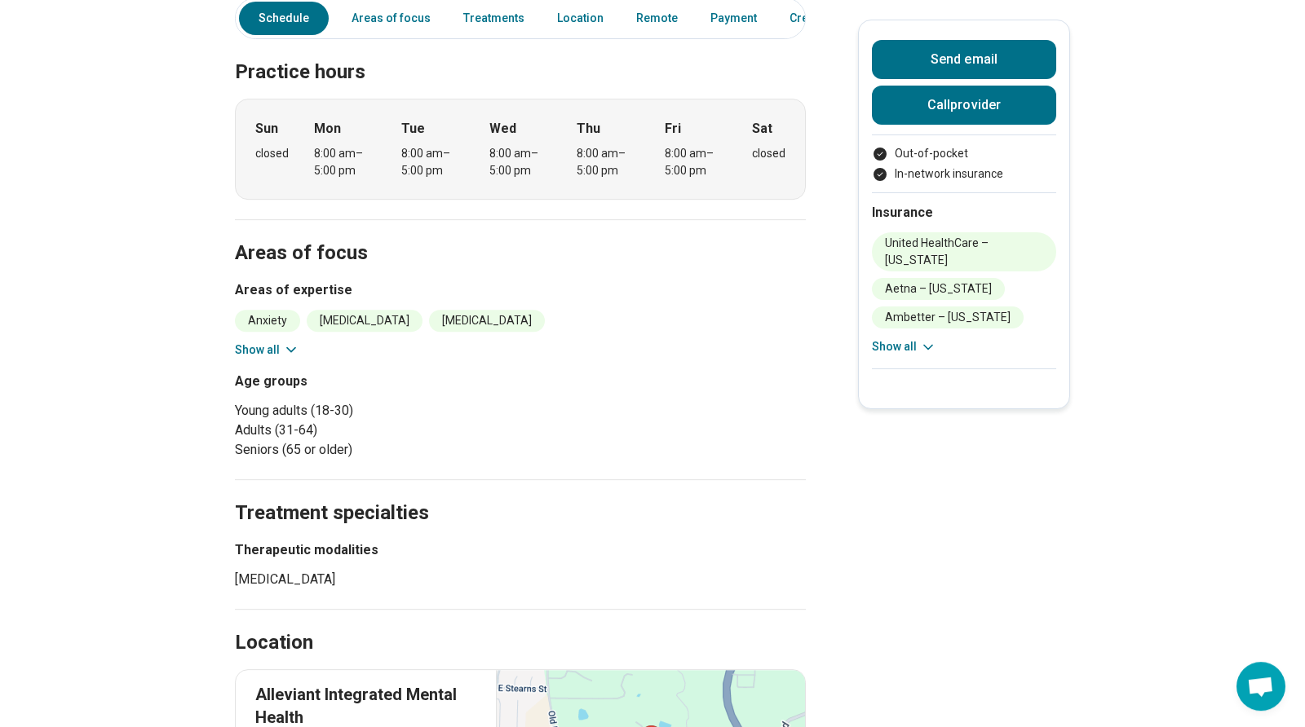
scroll to position [507, 0]
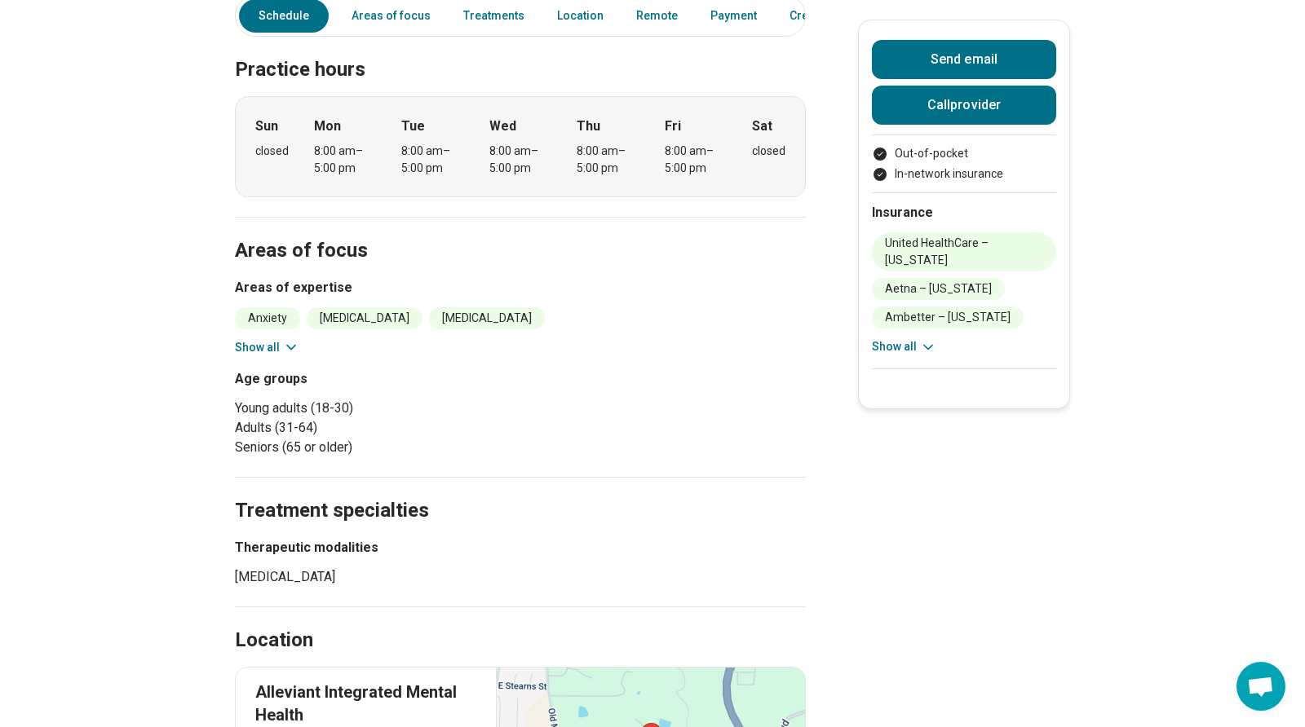
click at [268, 290] on section "Areas of focus Areas of expertise Anxiety Bipolar Disorder Depression Medicatio…" at bounding box center [520, 347] width 571 height 260
click at [279, 339] on button "Show all" at bounding box center [267, 347] width 64 height 17
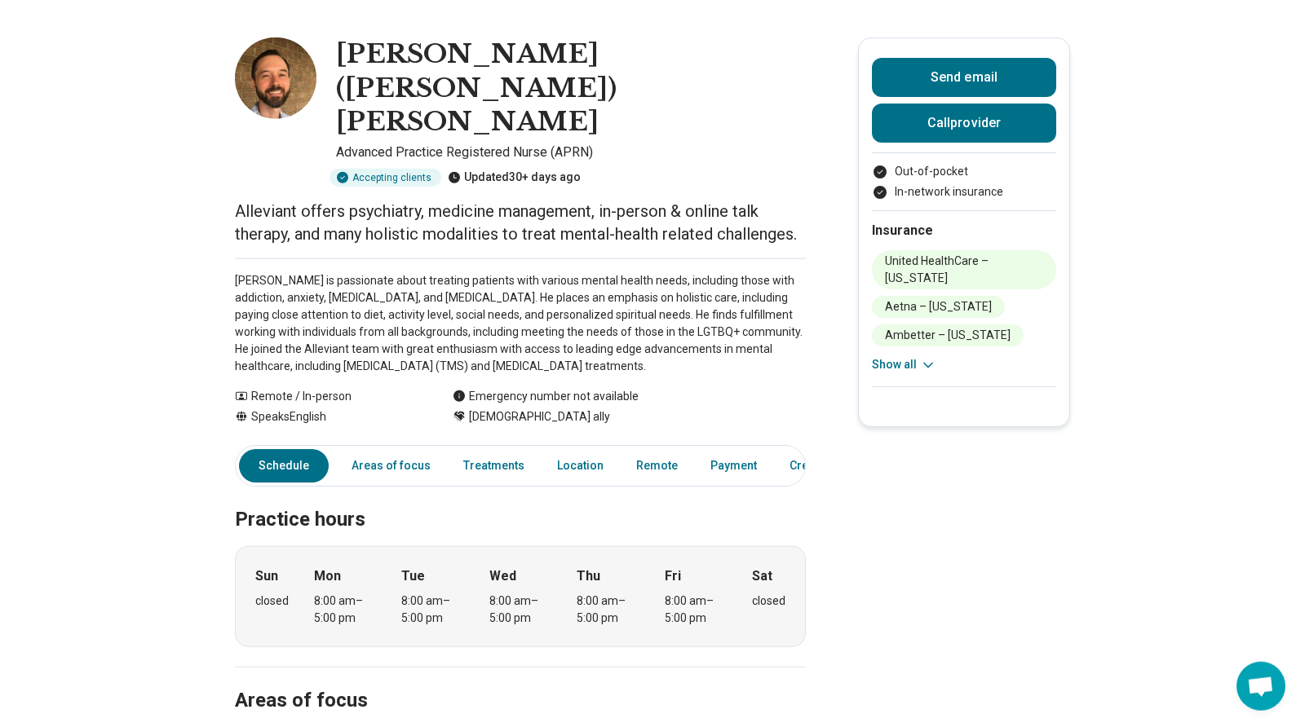
scroll to position [0, 0]
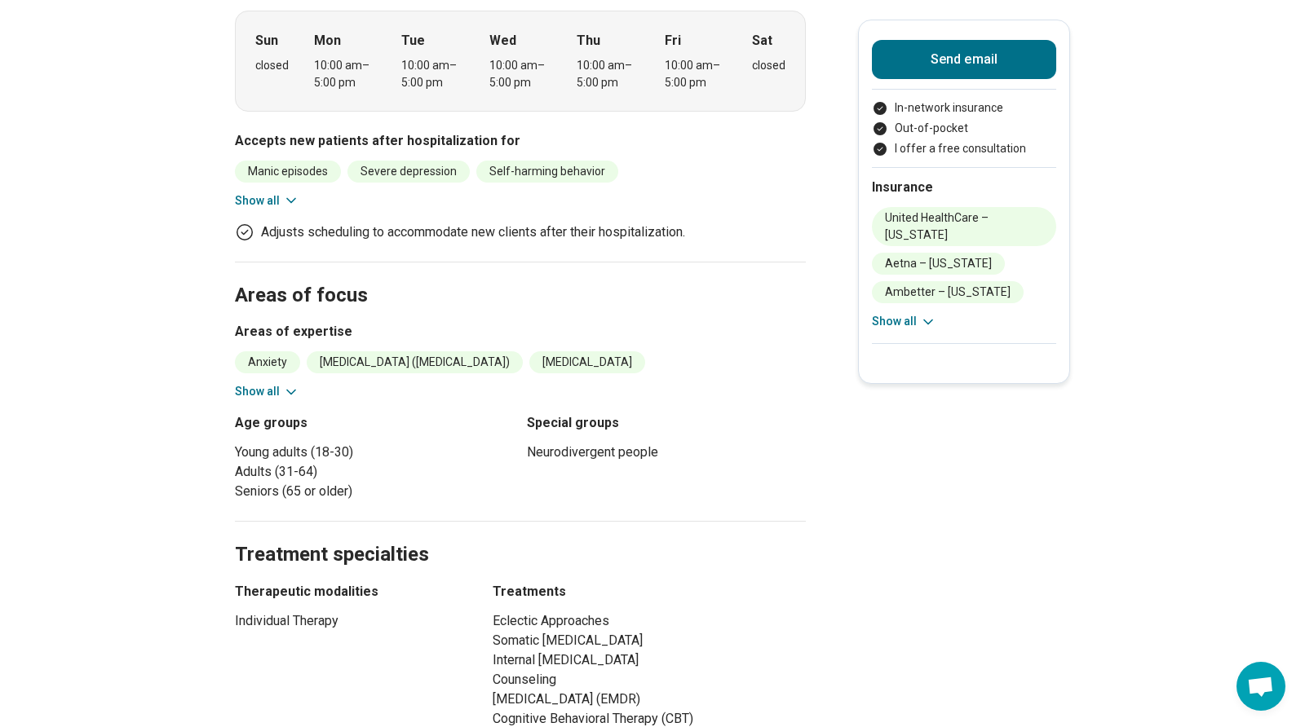
scroll to position [398, 0]
click at [283, 382] on icon at bounding box center [291, 390] width 16 height 16
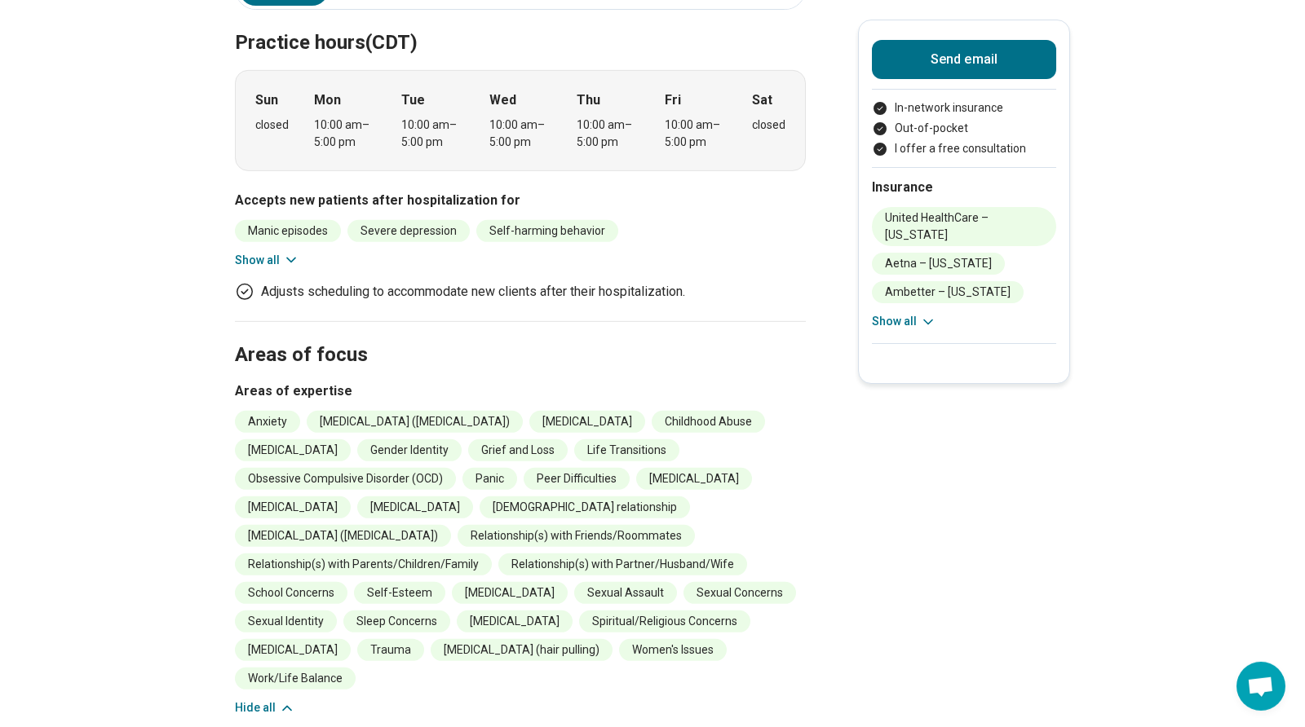
scroll to position [0, 0]
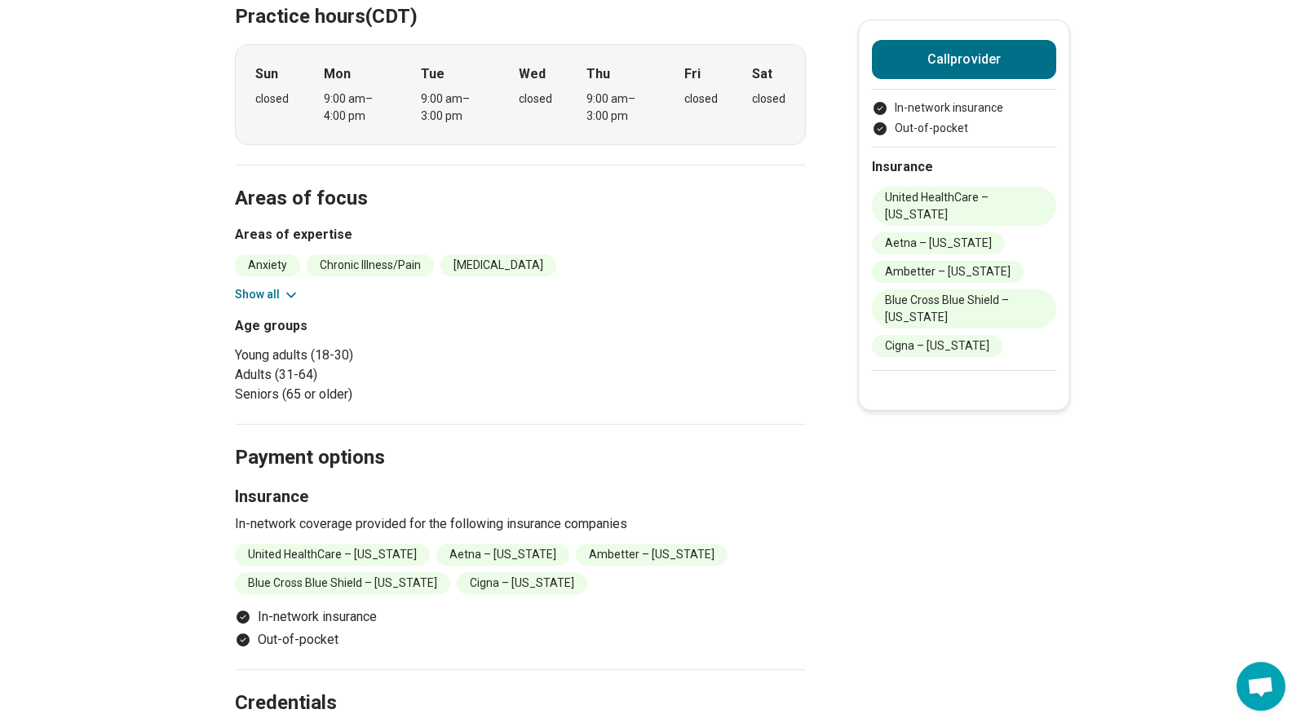
scroll to position [376, 0]
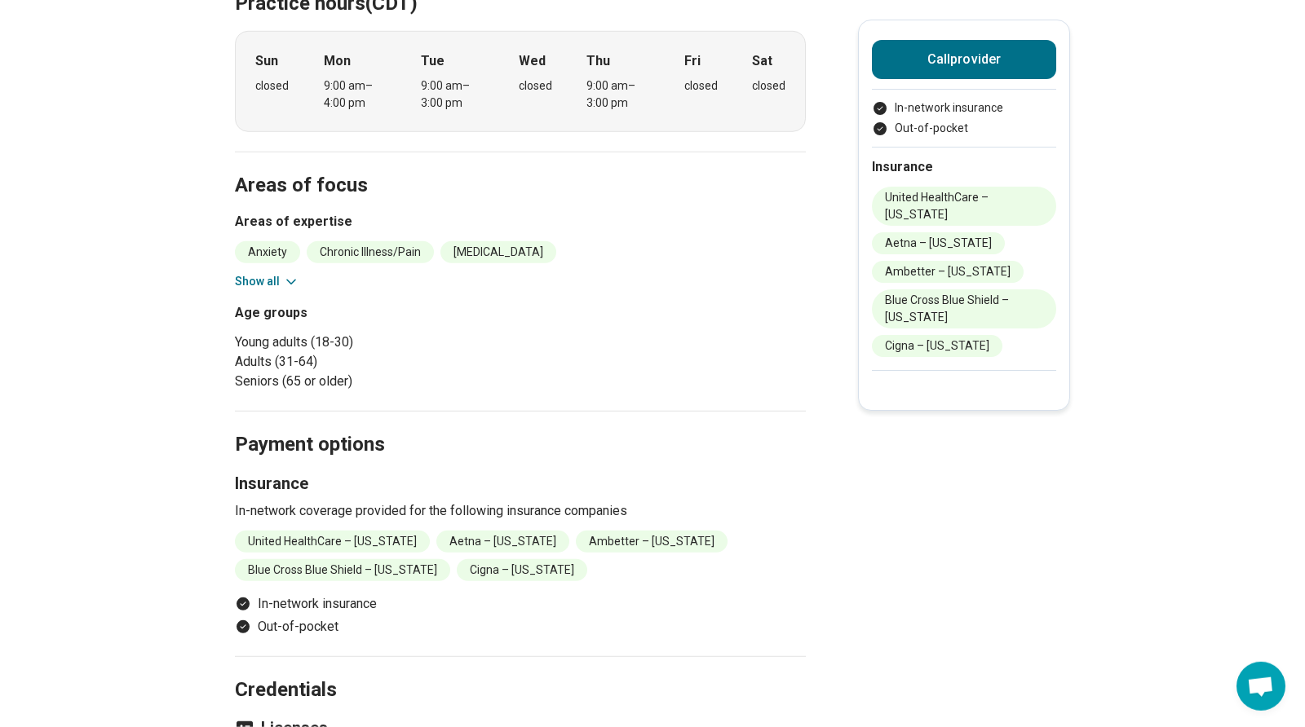
click at [265, 285] on button "Show all" at bounding box center [267, 281] width 64 height 17
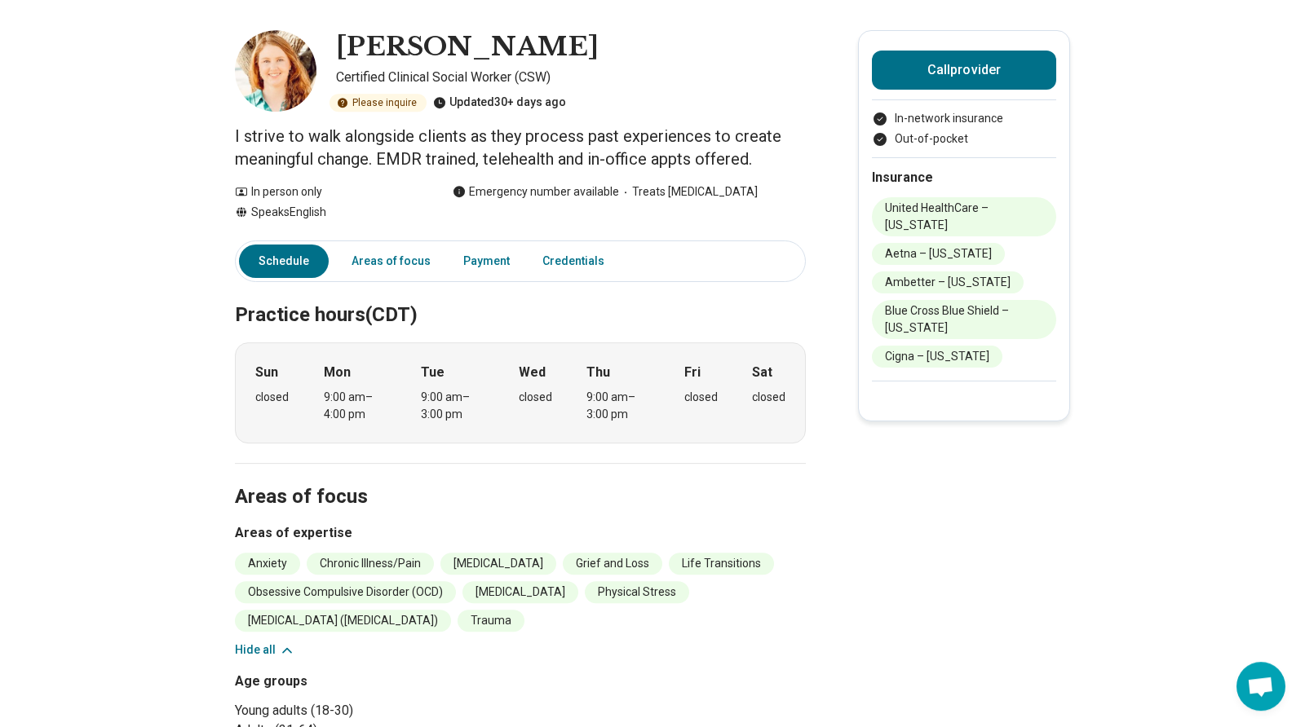
scroll to position [46, 0]
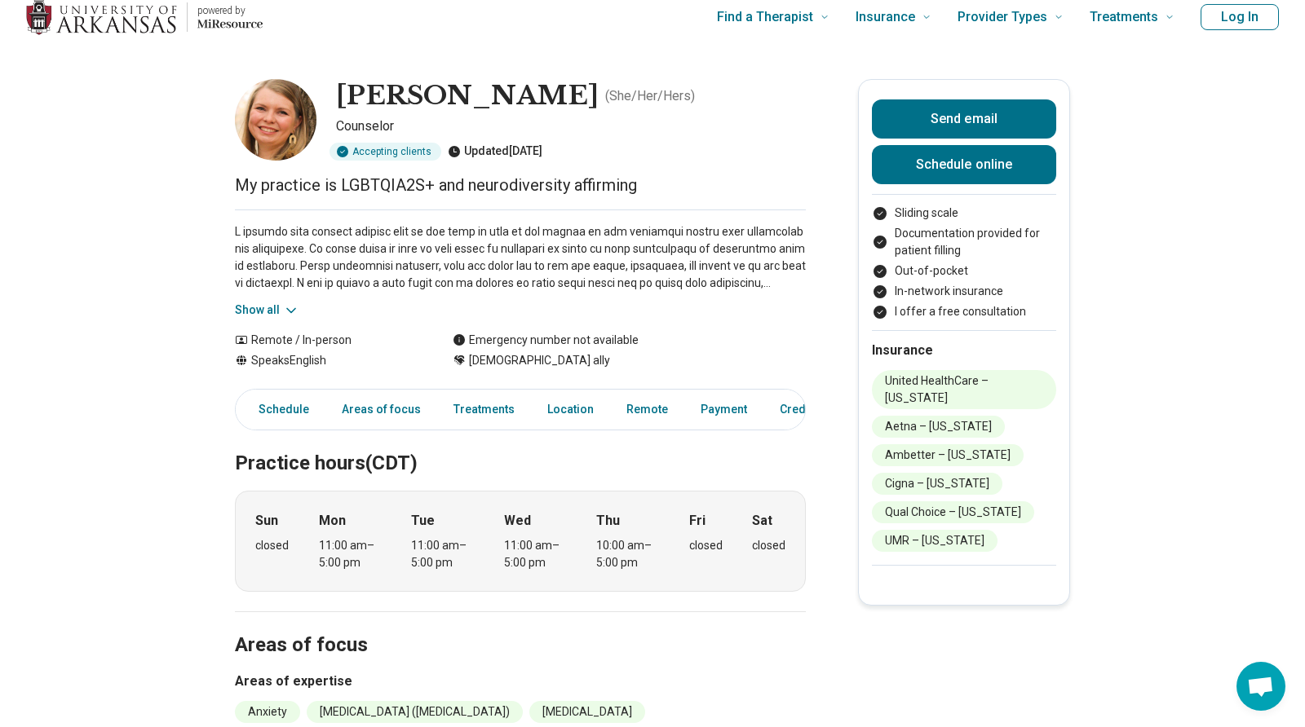
scroll to position [25, 0]
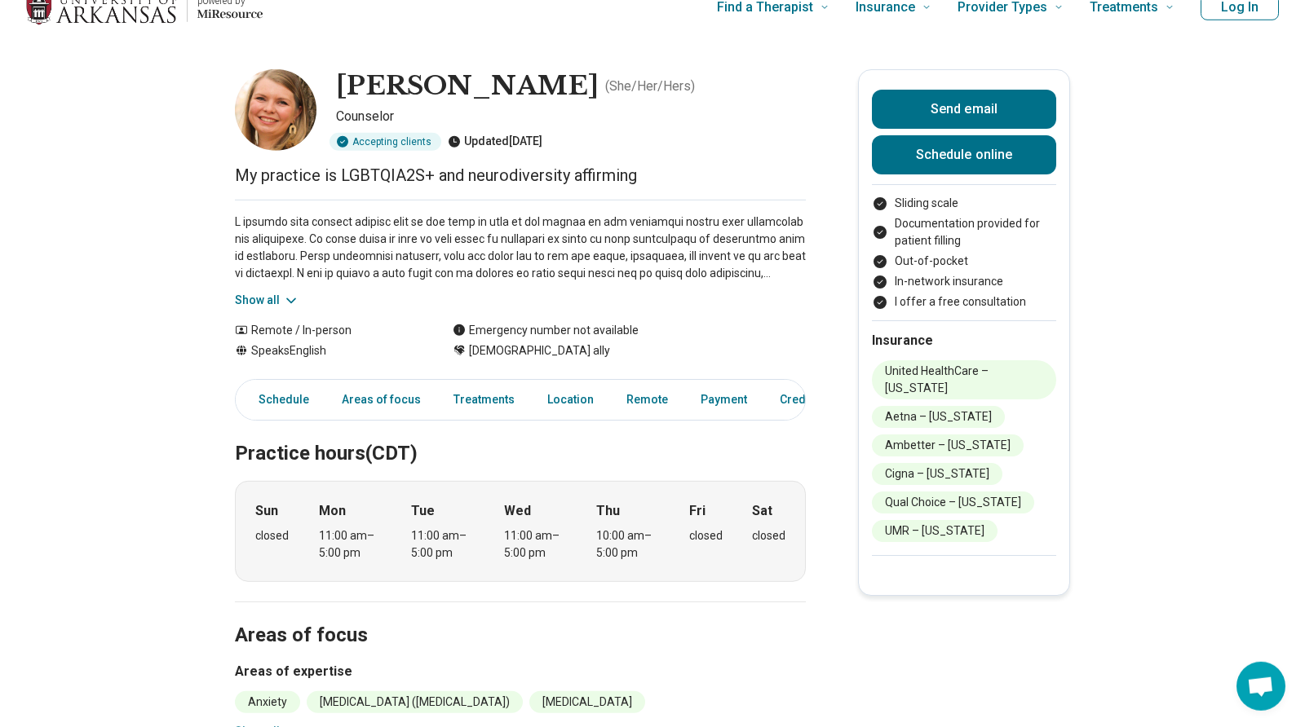
click at [280, 291] on div "Show all" at bounding box center [520, 254] width 571 height 109
click at [276, 300] on button "Show all" at bounding box center [267, 300] width 64 height 17
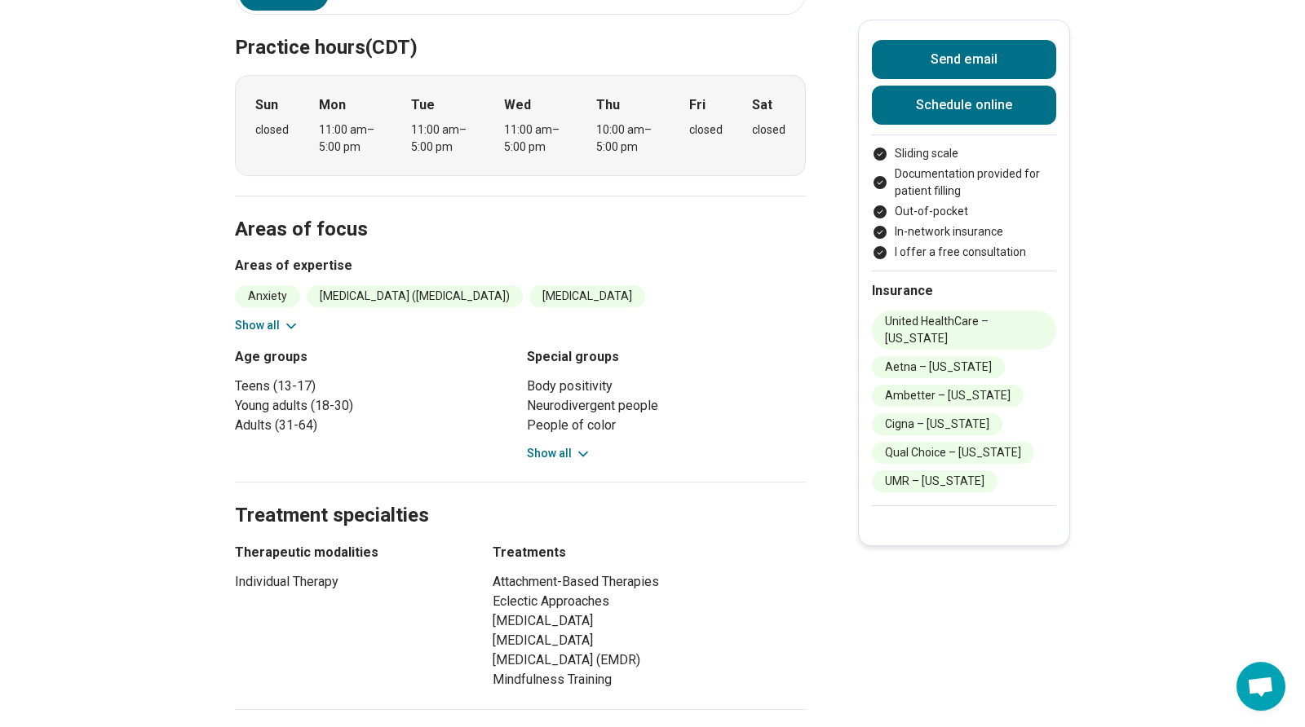
scroll to position [604, 0]
click at [572, 453] on button "Show all" at bounding box center [559, 452] width 64 height 17
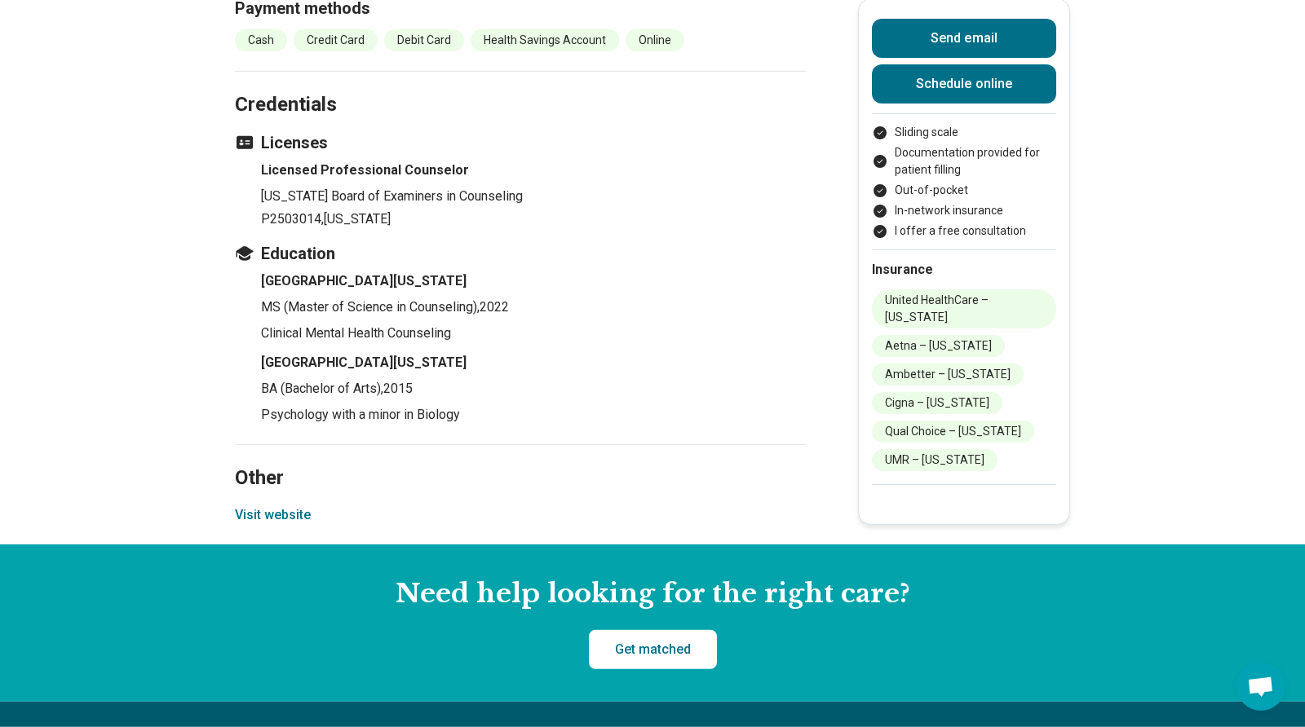
scroll to position [2255, 0]
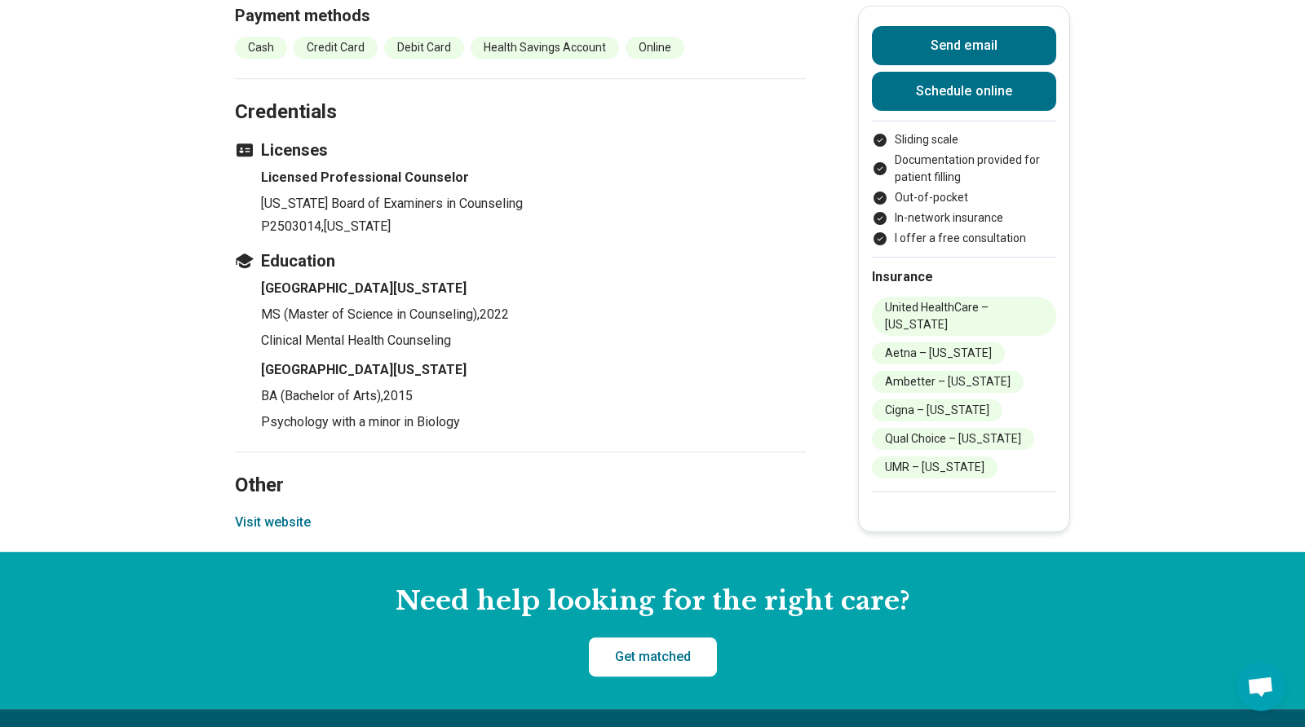
click at [267, 532] on button "Visit website" at bounding box center [273, 523] width 76 height 20
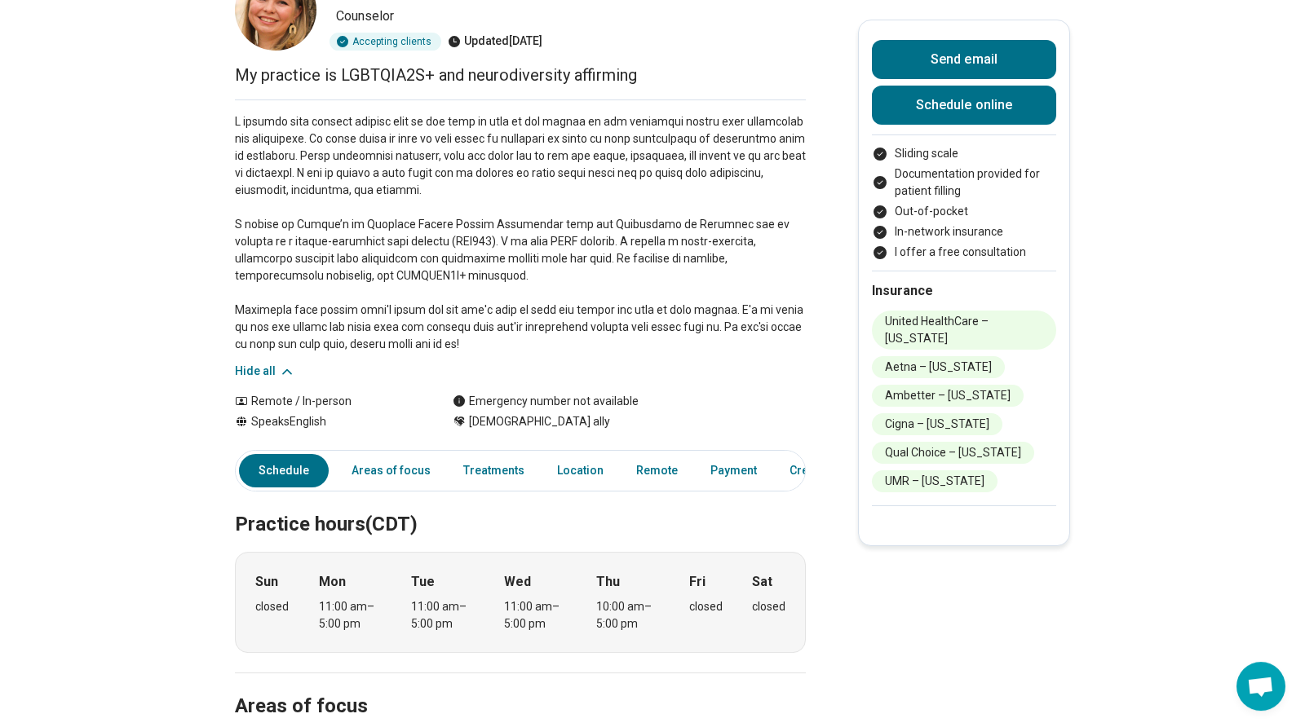
scroll to position [0, 0]
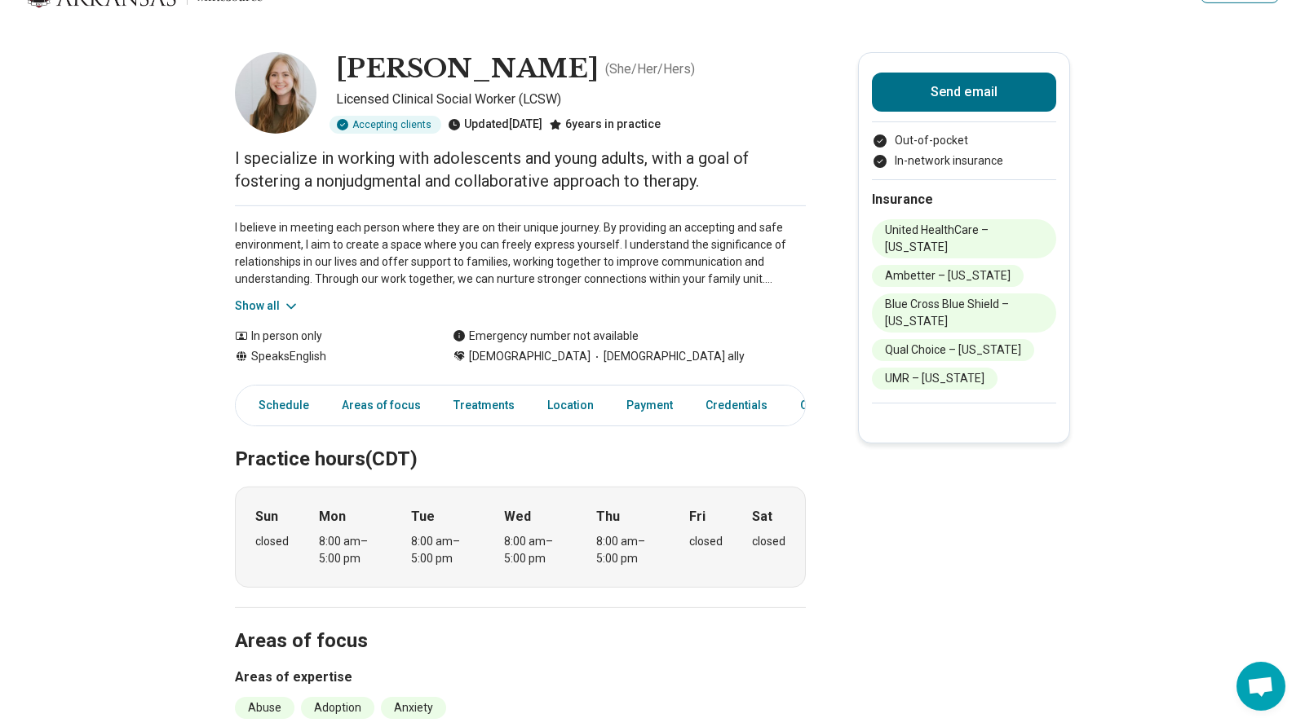
scroll to position [44, 0]
click at [284, 303] on icon at bounding box center [291, 305] width 16 height 16
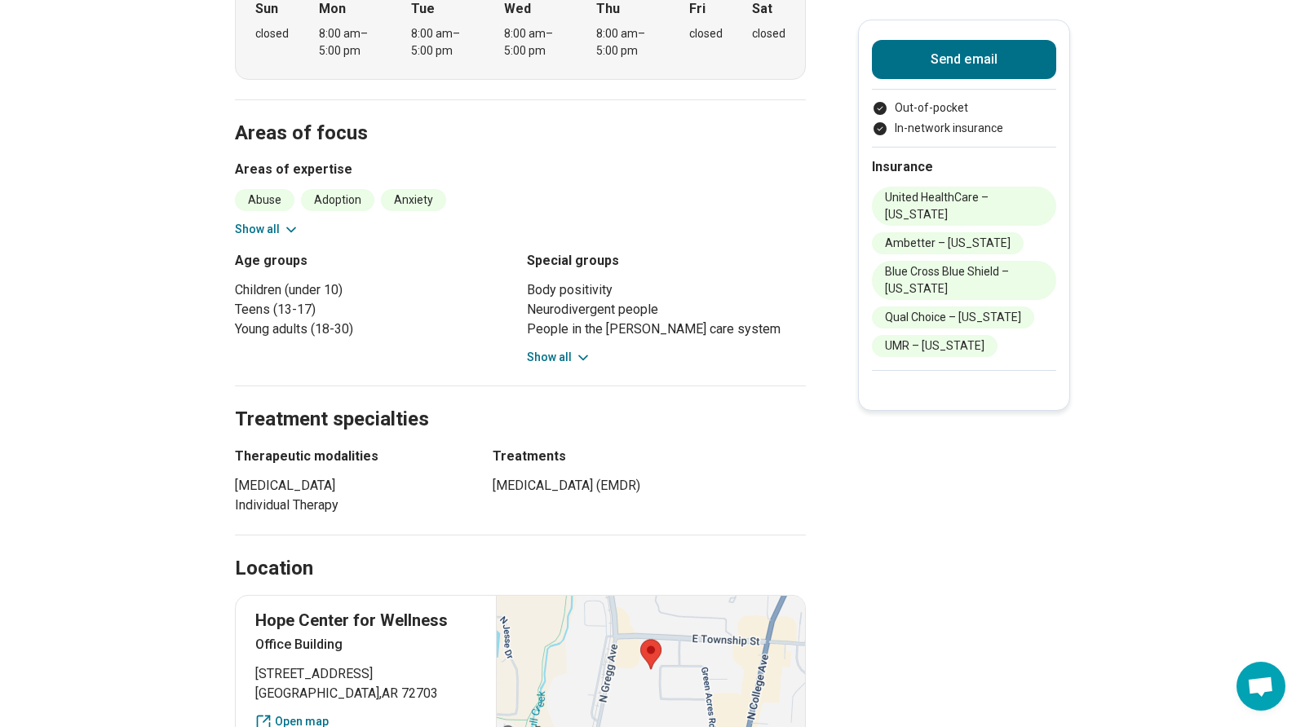
scroll to position [683, 0]
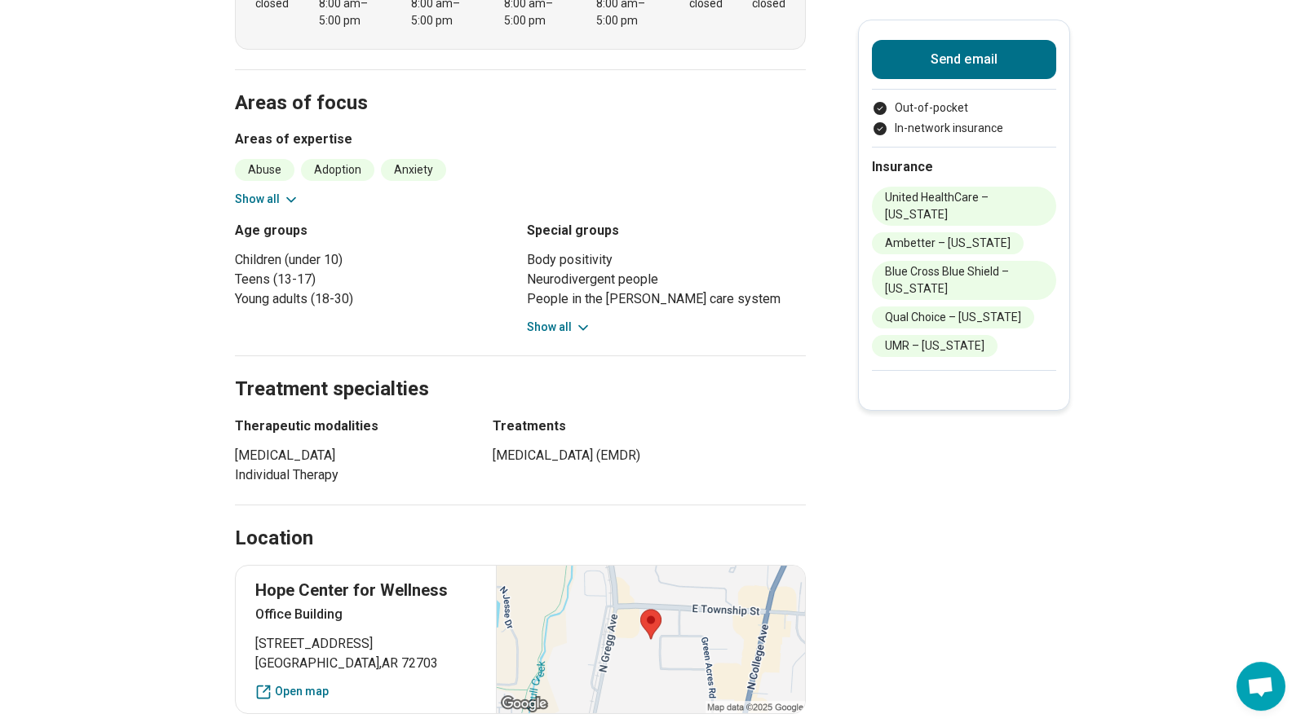
click at [285, 192] on icon at bounding box center [291, 200] width 16 height 16
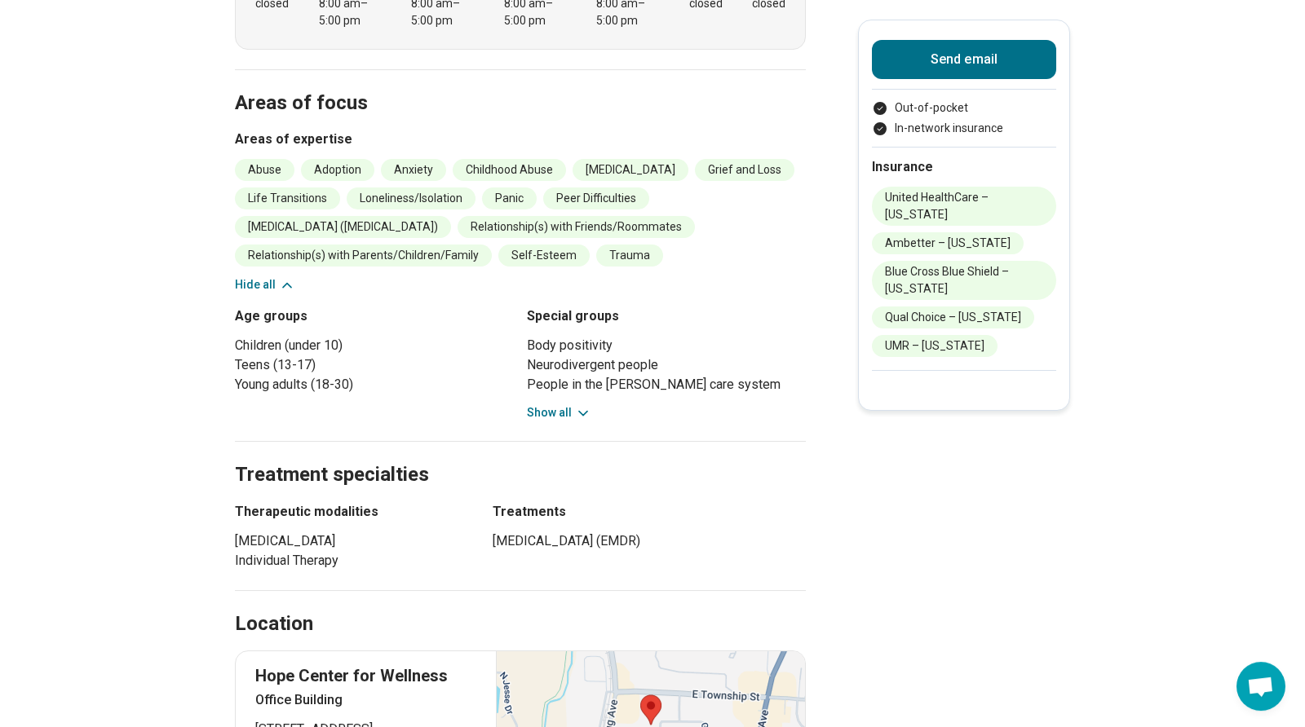
click at [546, 413] on button "Show all" at bounding box center [559, 412] width 64 height 17
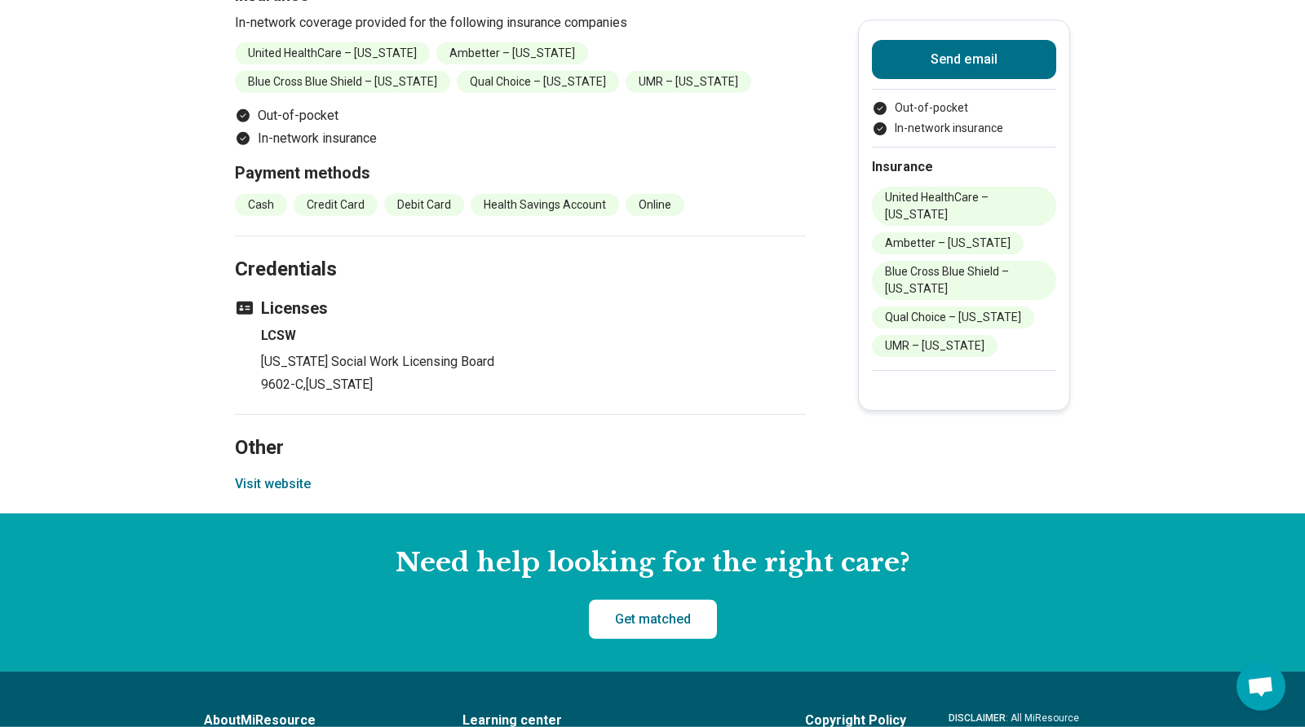
scroll to position [1708, 0]
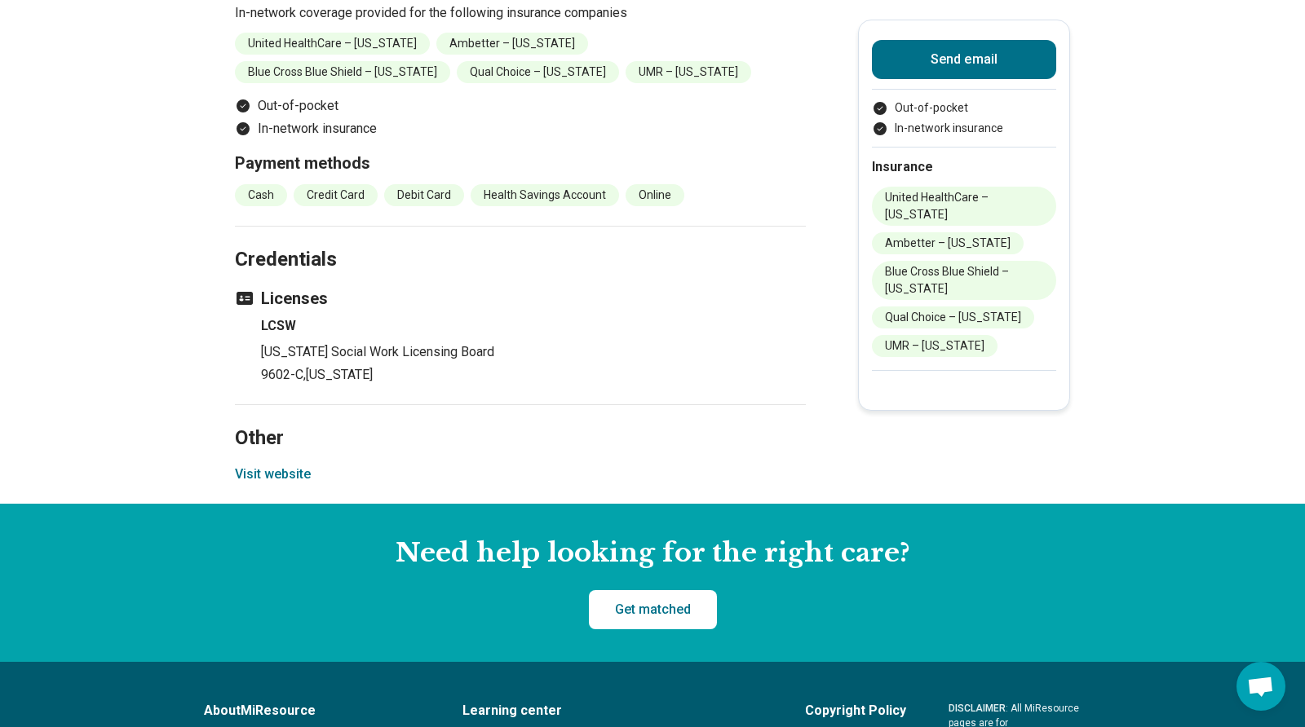
click at [245, 474] on button "Visit website" at bounding box center [273, 475] width 76 height 20
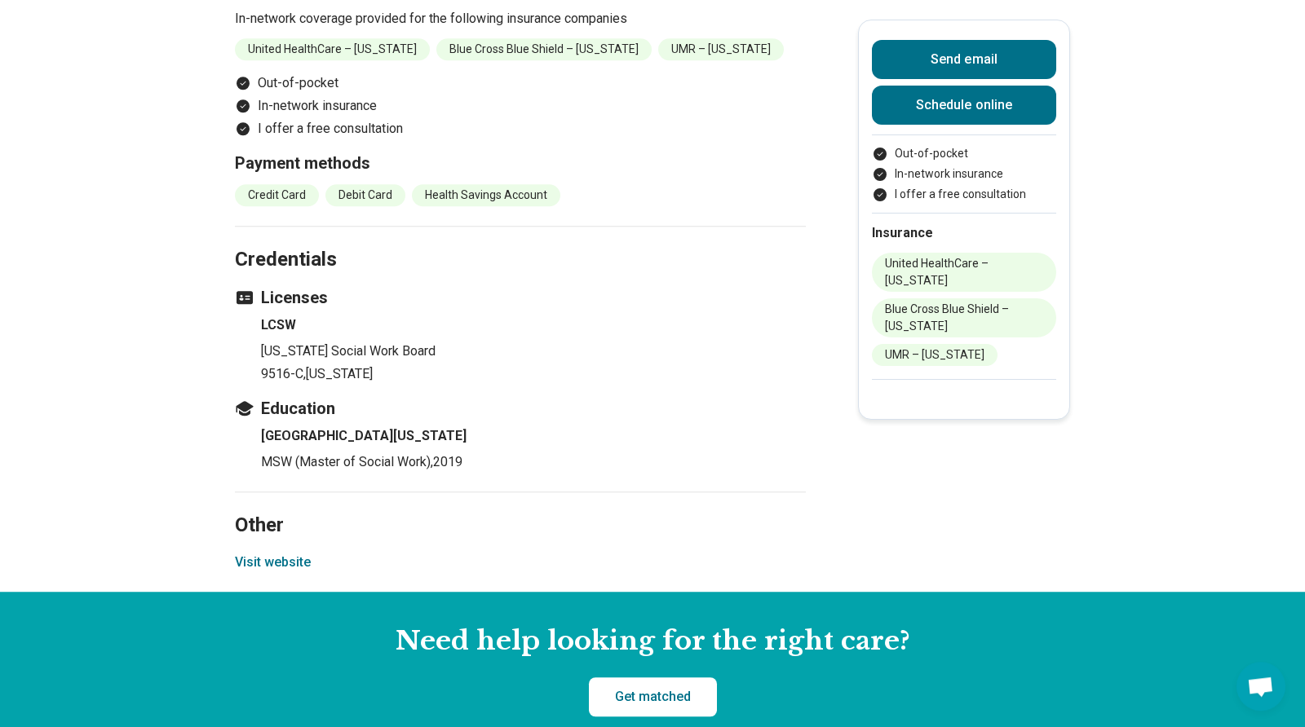
scroll to position [1755, 0]
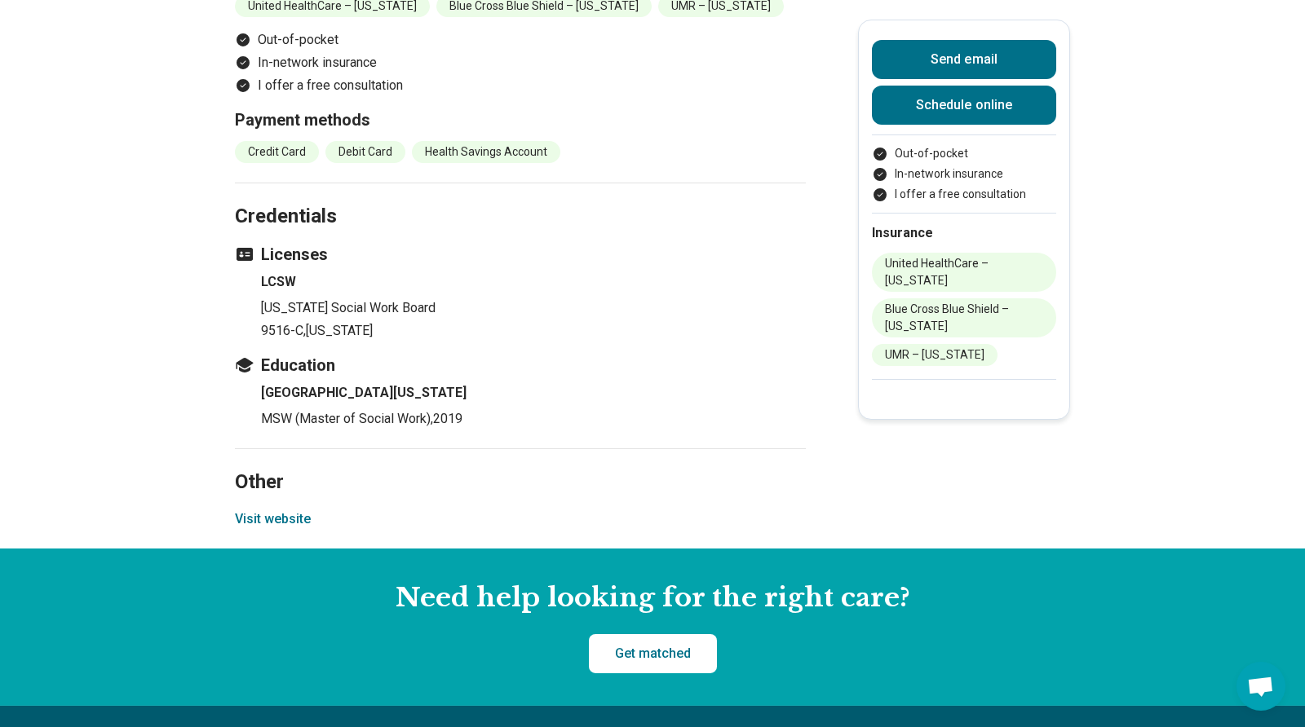
click at [277, 529] on button "Visit website" at bounding box center [273, 520] width 76 height 20
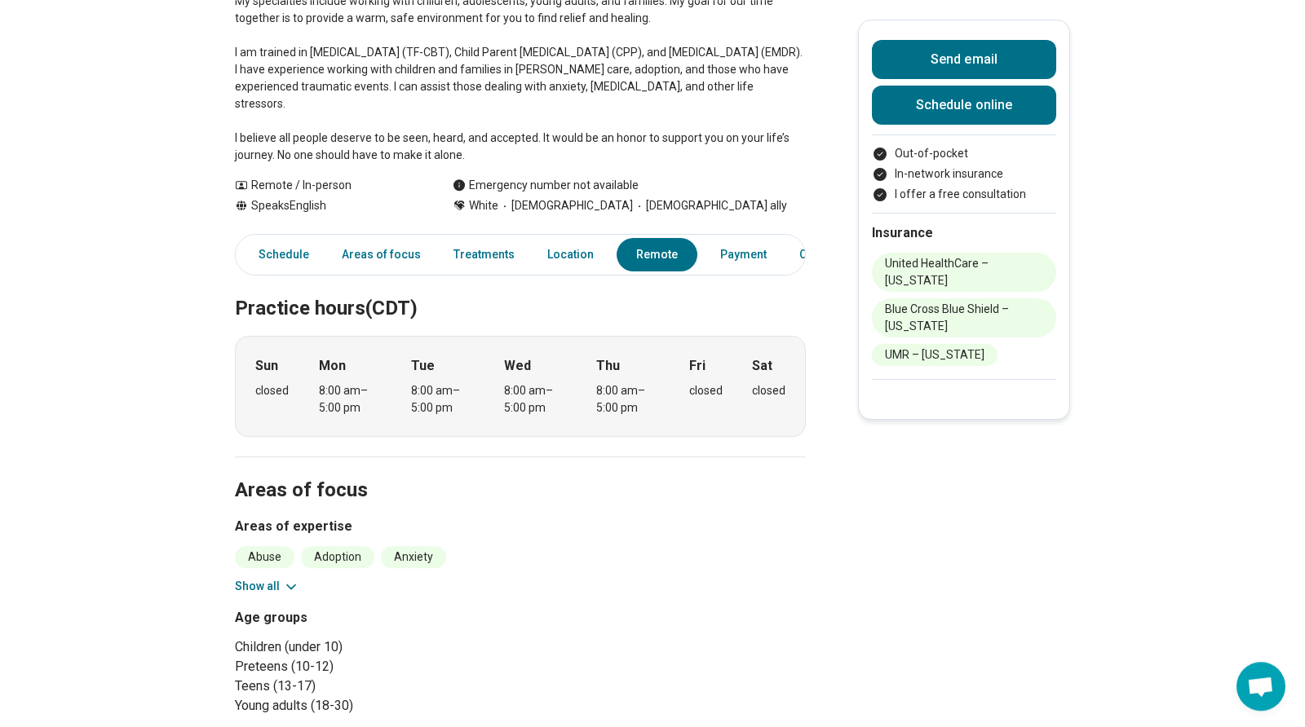
scroll to position [0, 0]
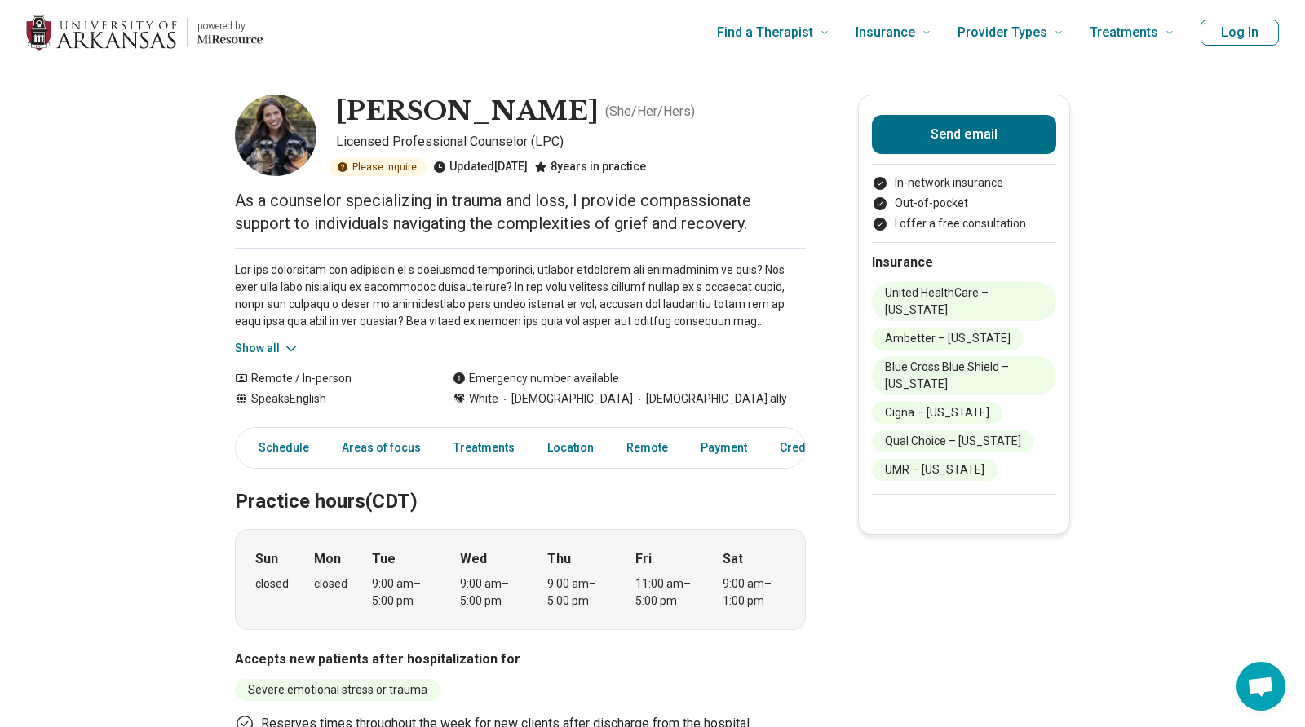
click at [261, 343] on button "Show all" at bounding box center [267, 348] width 64 height 17
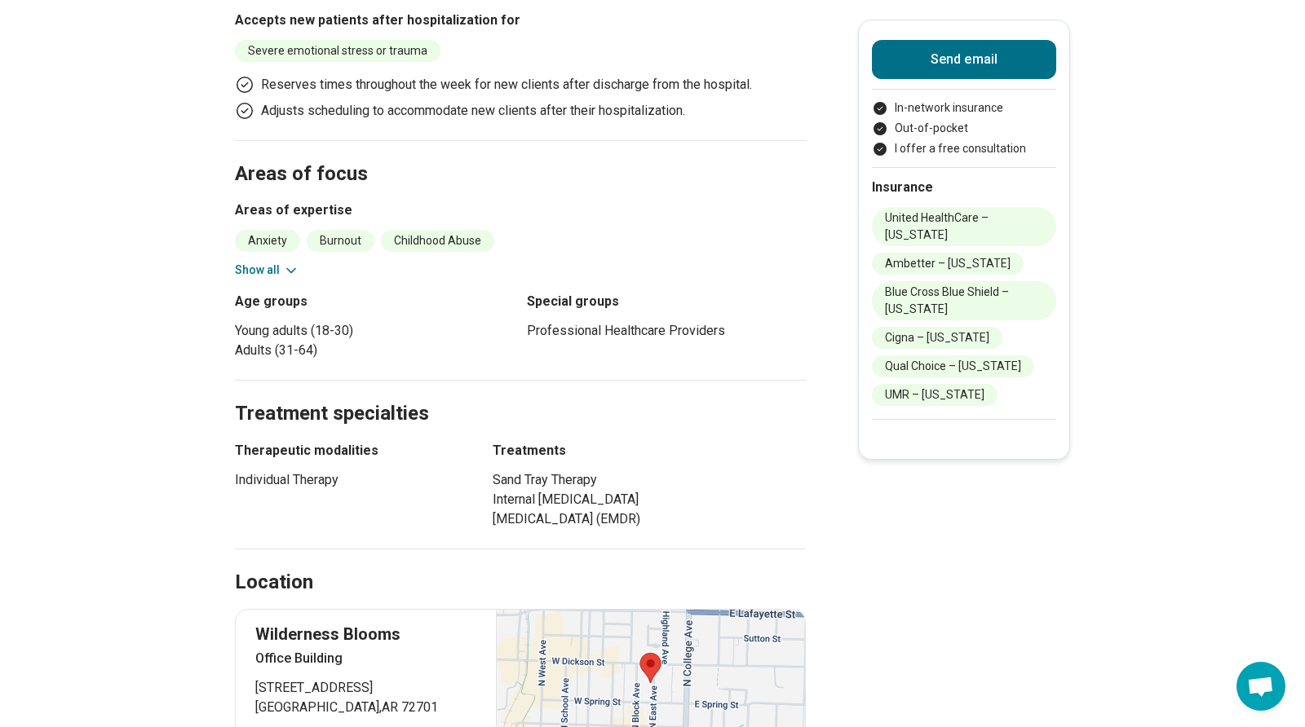
scroll to position [803, 0]
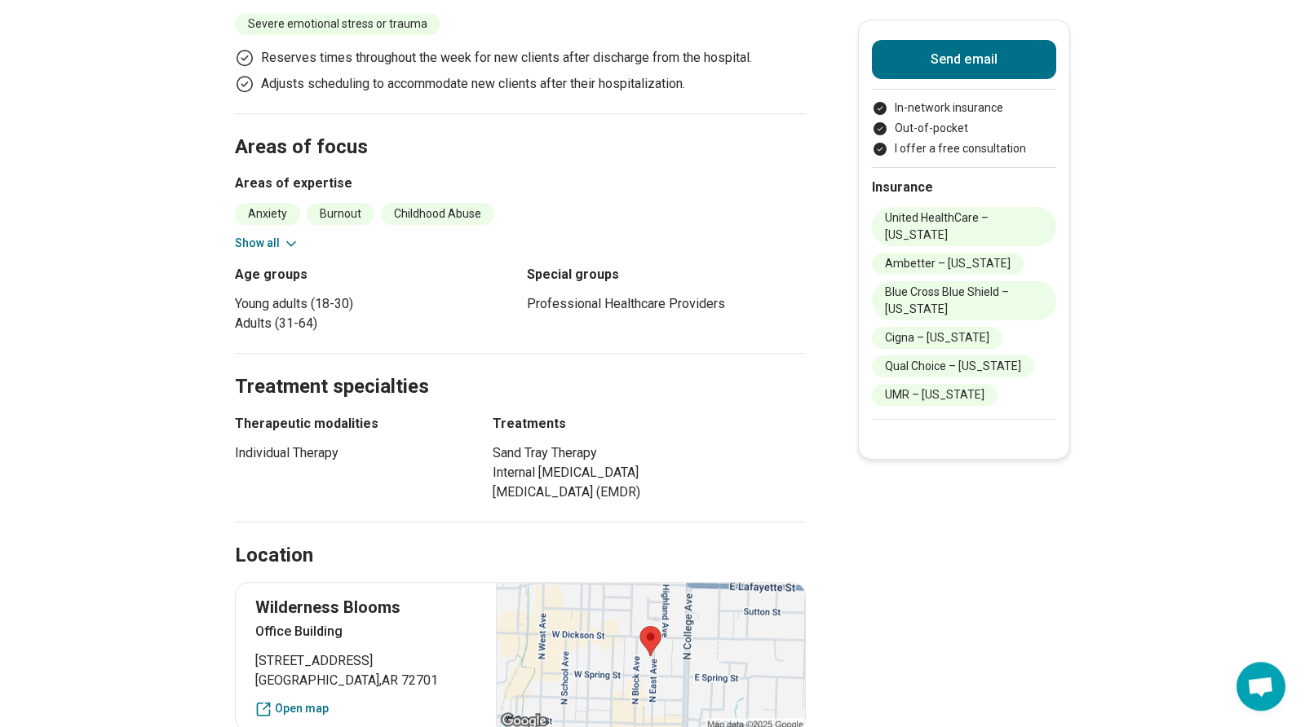
click at [283, 240] on icon at bounding box center [291, 244] width 16 height 16
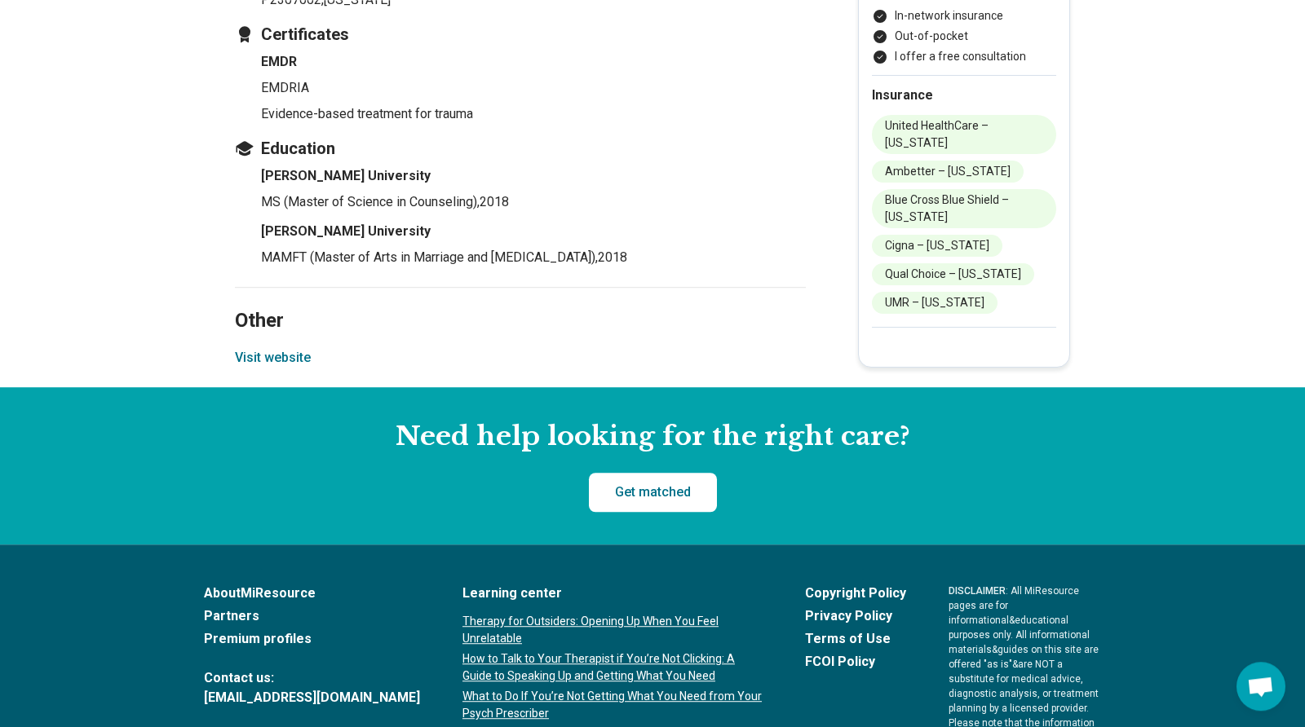
scroll to position [2359, 0]
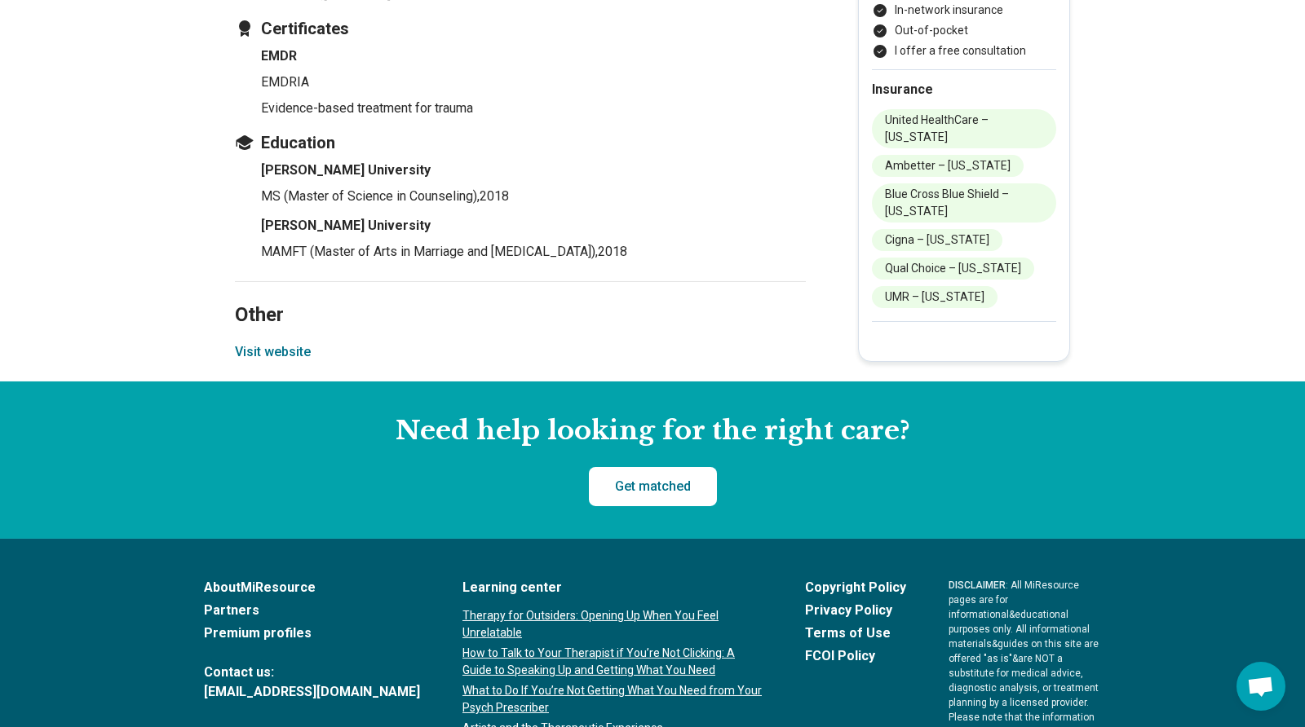
click at [289, 349] on button "Visit website" at bounding box center [273, 352] width 76 height 20
click at [285, 344] on button "Visit website" at bounding box center [273, 352] width 76 height 20
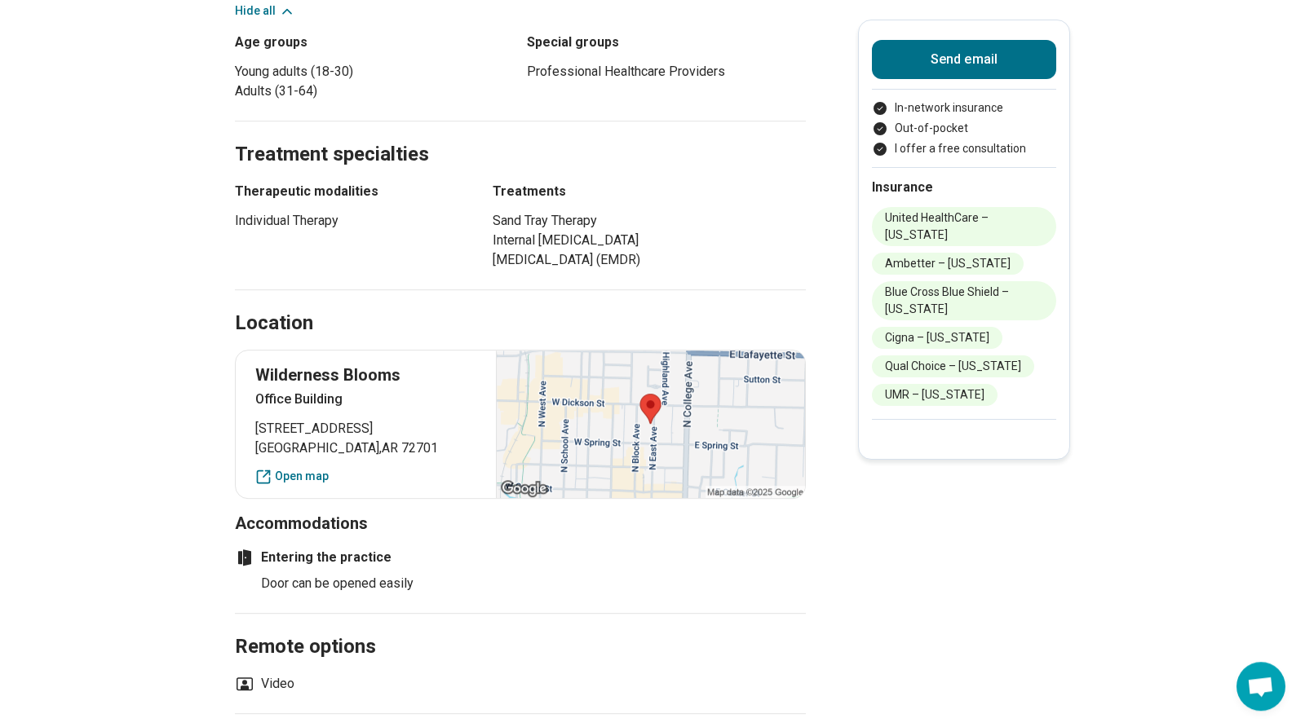
scroll to position [0, 0]
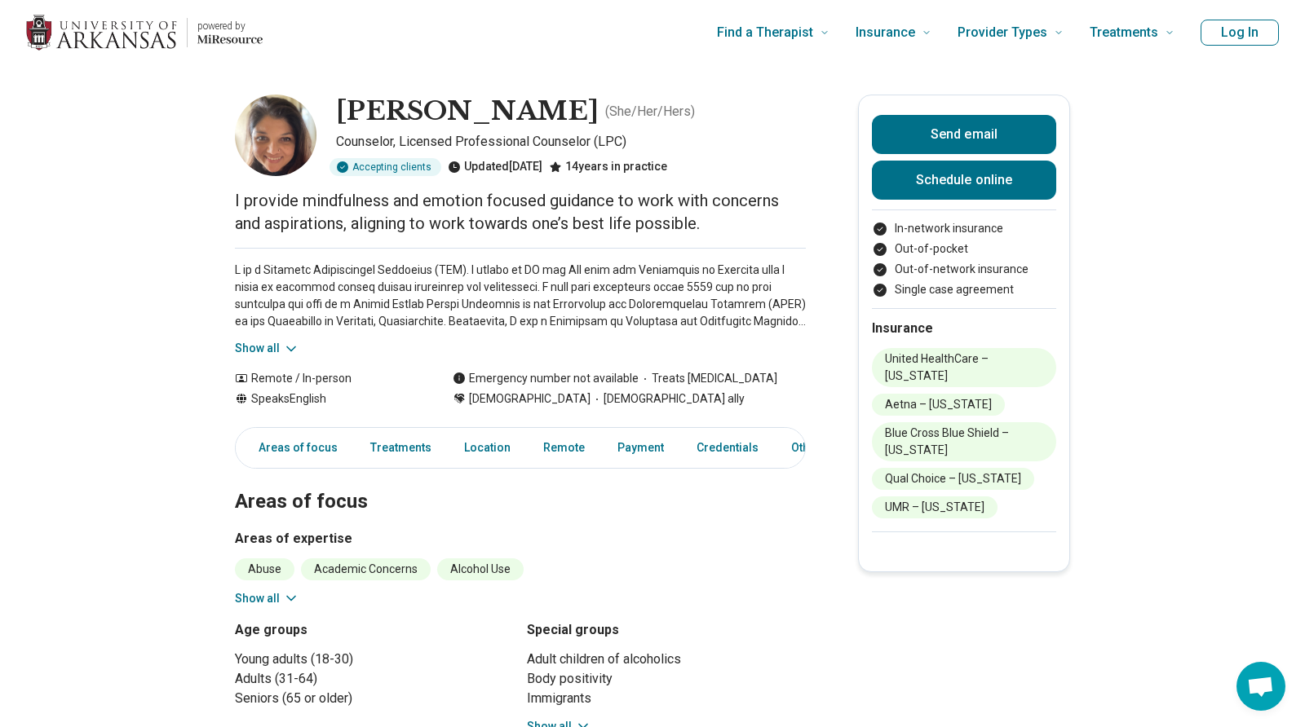
click at [276, 343] on button "Show all" at bounding box center [267, 348] width 64 height 17
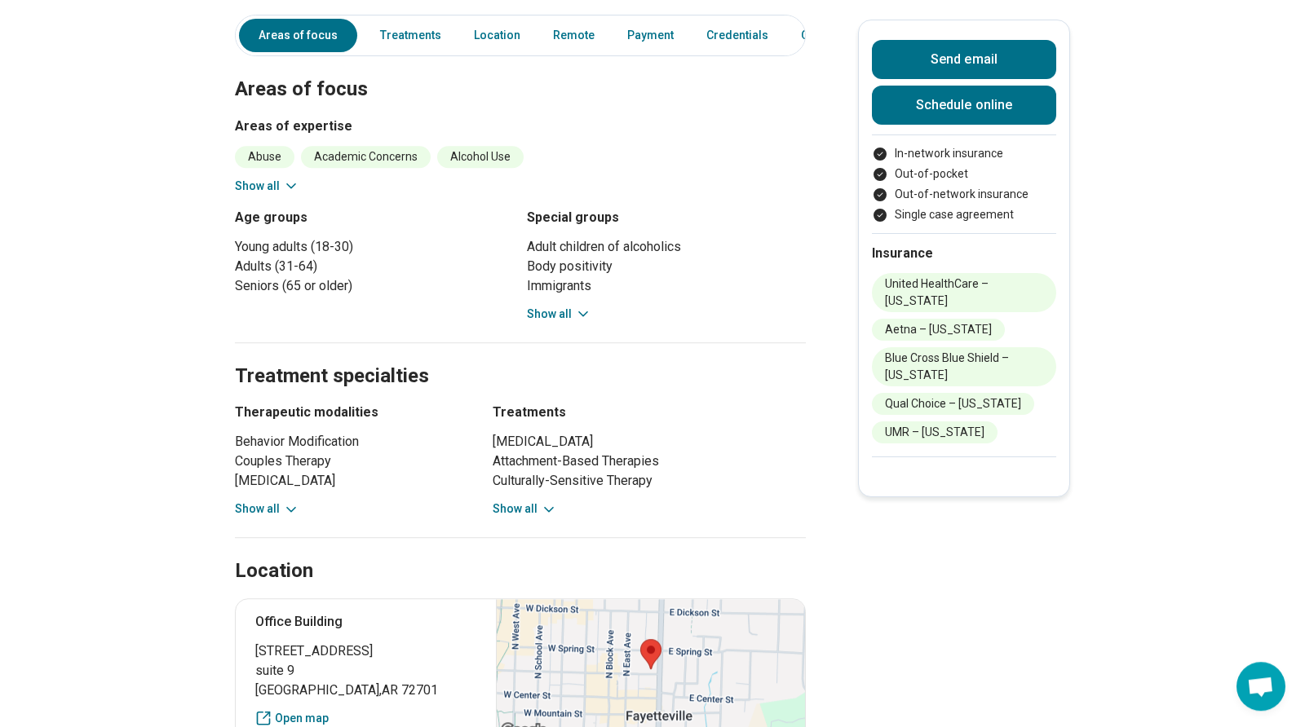
scroll to position [584, 0]
click at [568, 308] on button "Show all" at bounding box center [559, 314] width 64 height 17
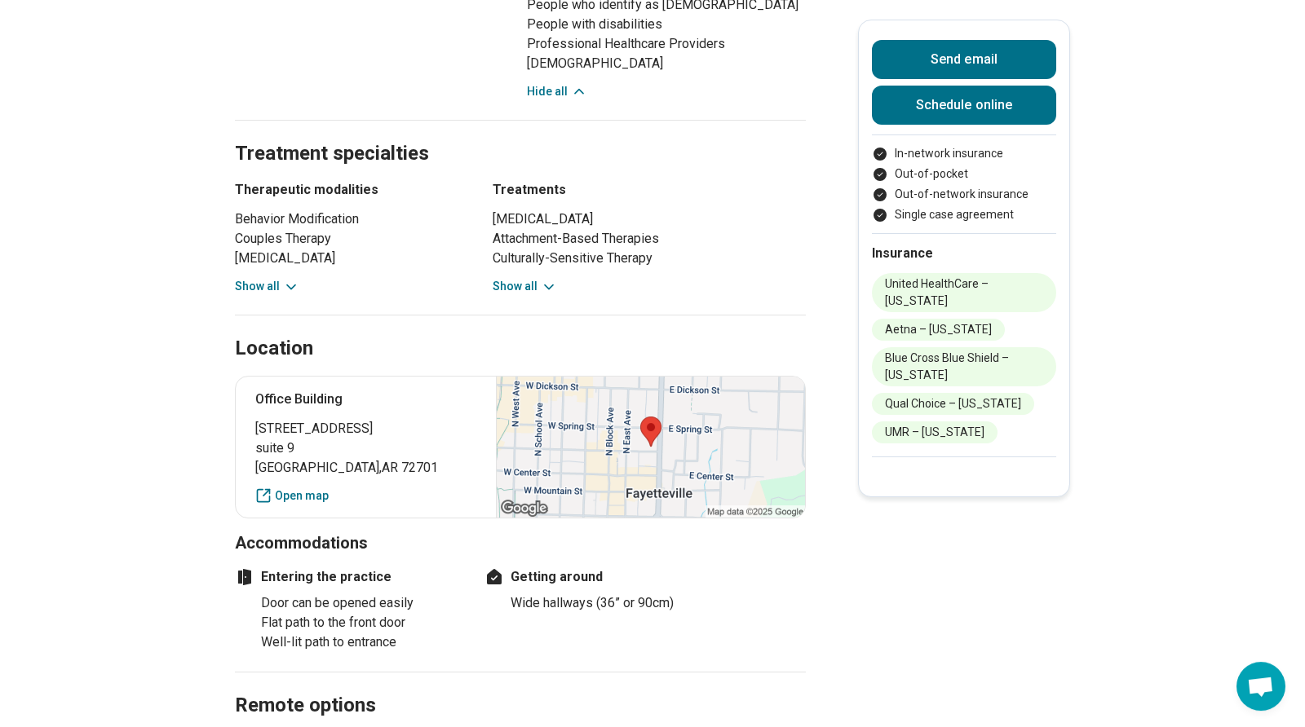
scroll to position [1006, 0]
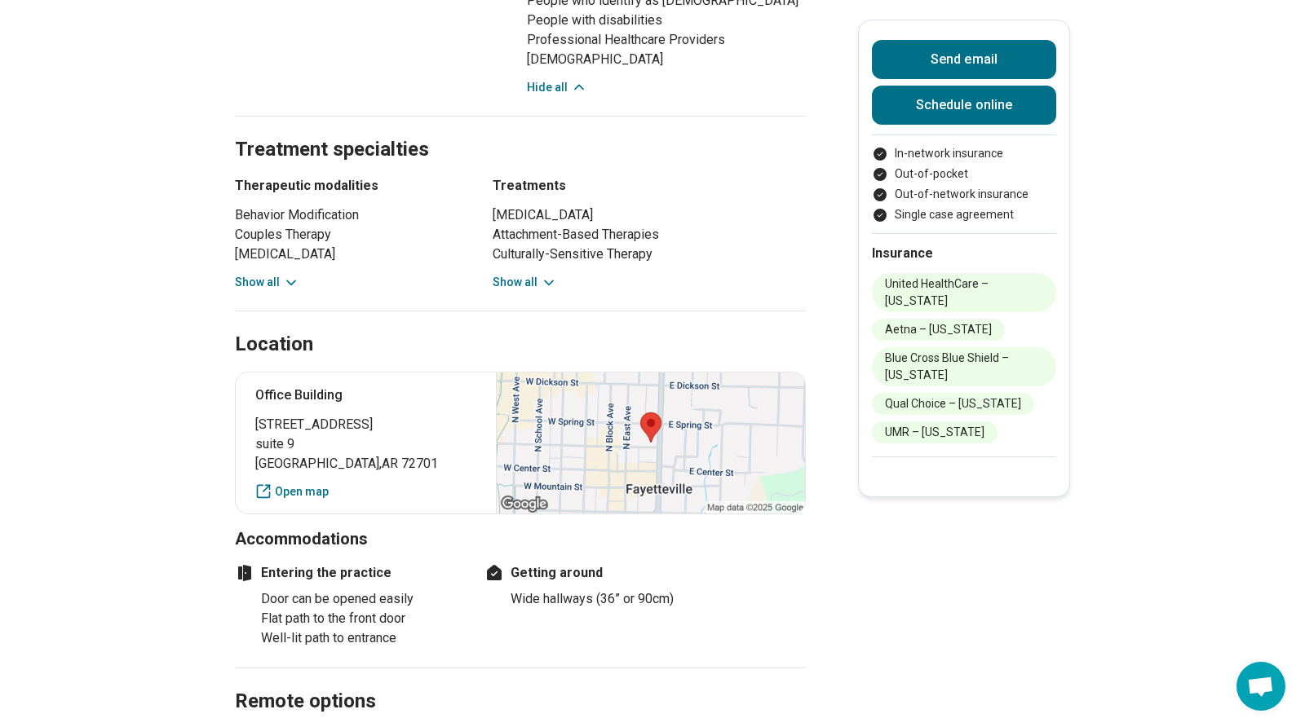
click at [516, 280] on button "Show all" at bounding box center [525, 282] width 64 height 17
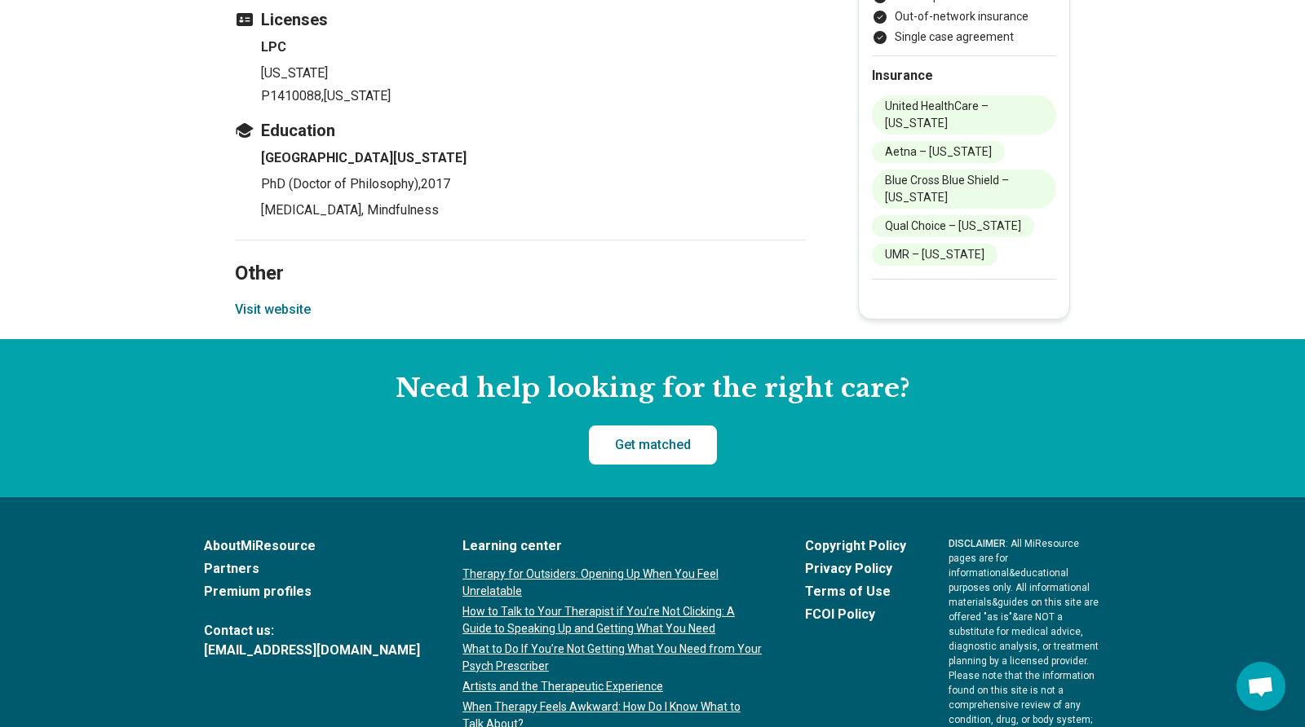
scroll to position [2666, 0]
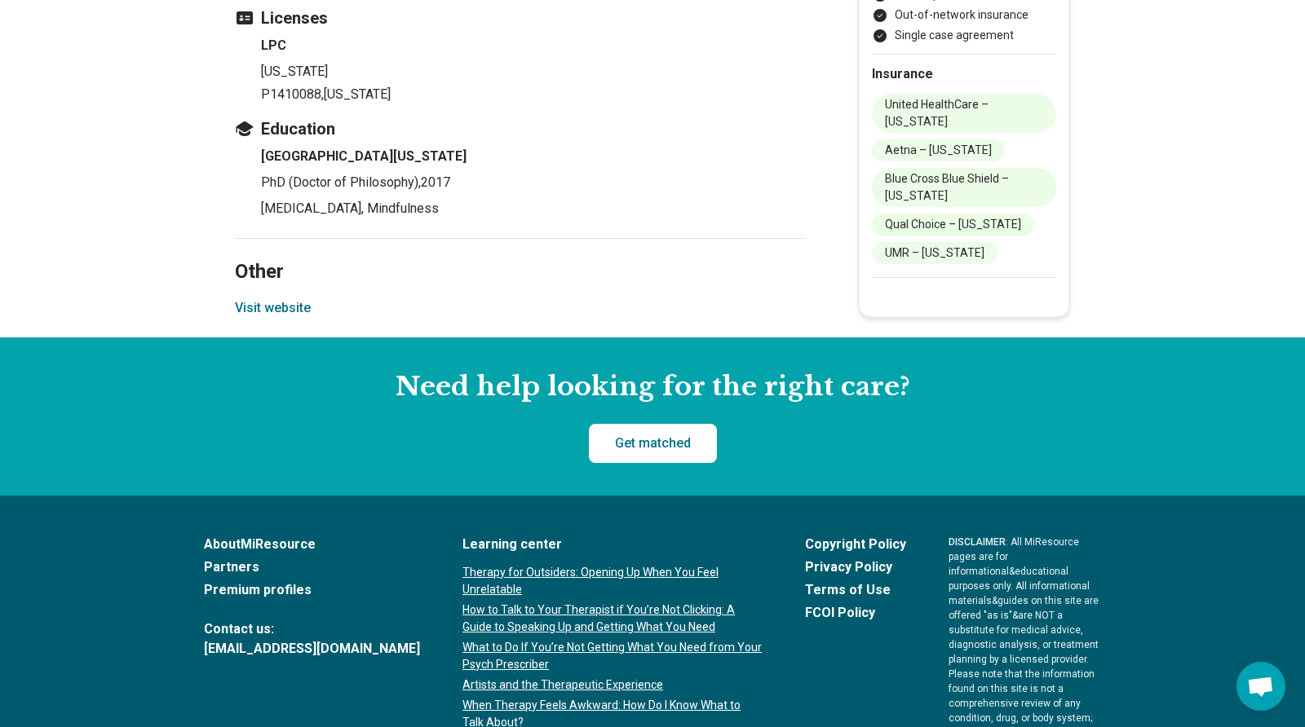
click at [264, 305] on button "Visit website" at bounding box center [273, 308] width 76 height 20
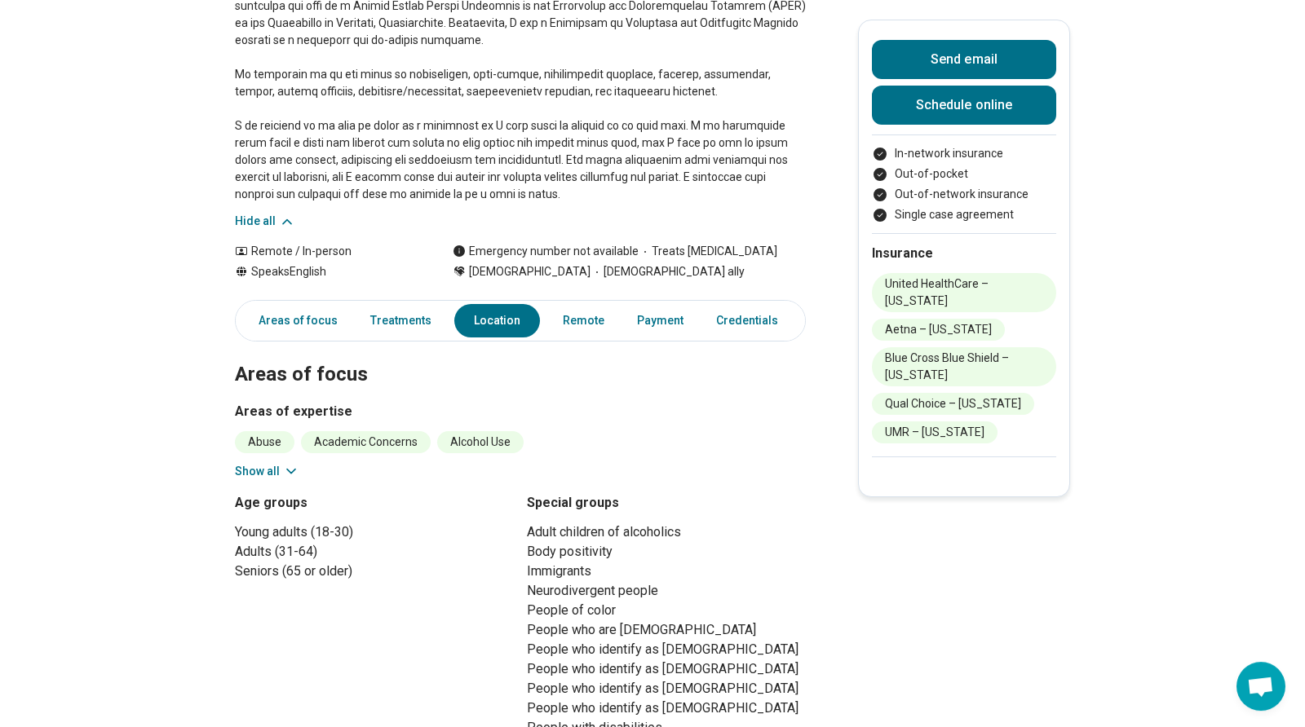
scroll to position [0, 0]
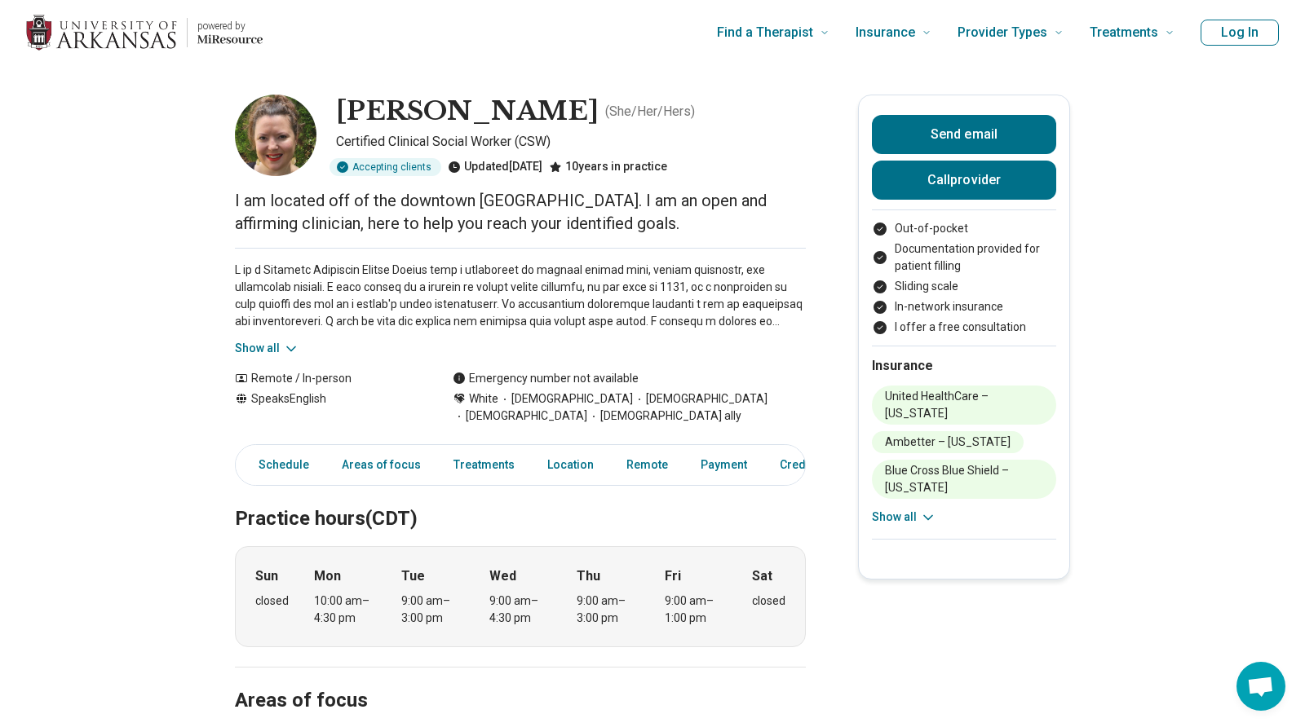
click at [254, 341] on button "Show all" at bounding box center [267, 348] width 64 height 17
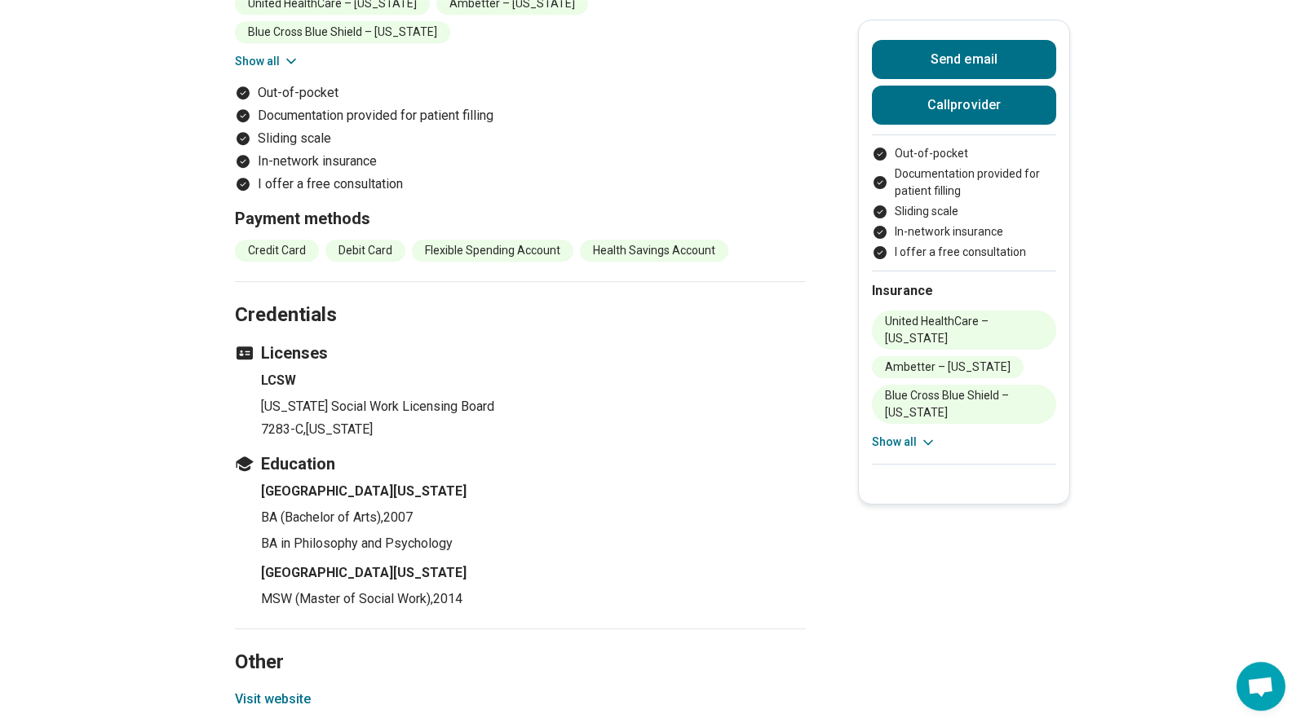
scroll to position [1762, 0]
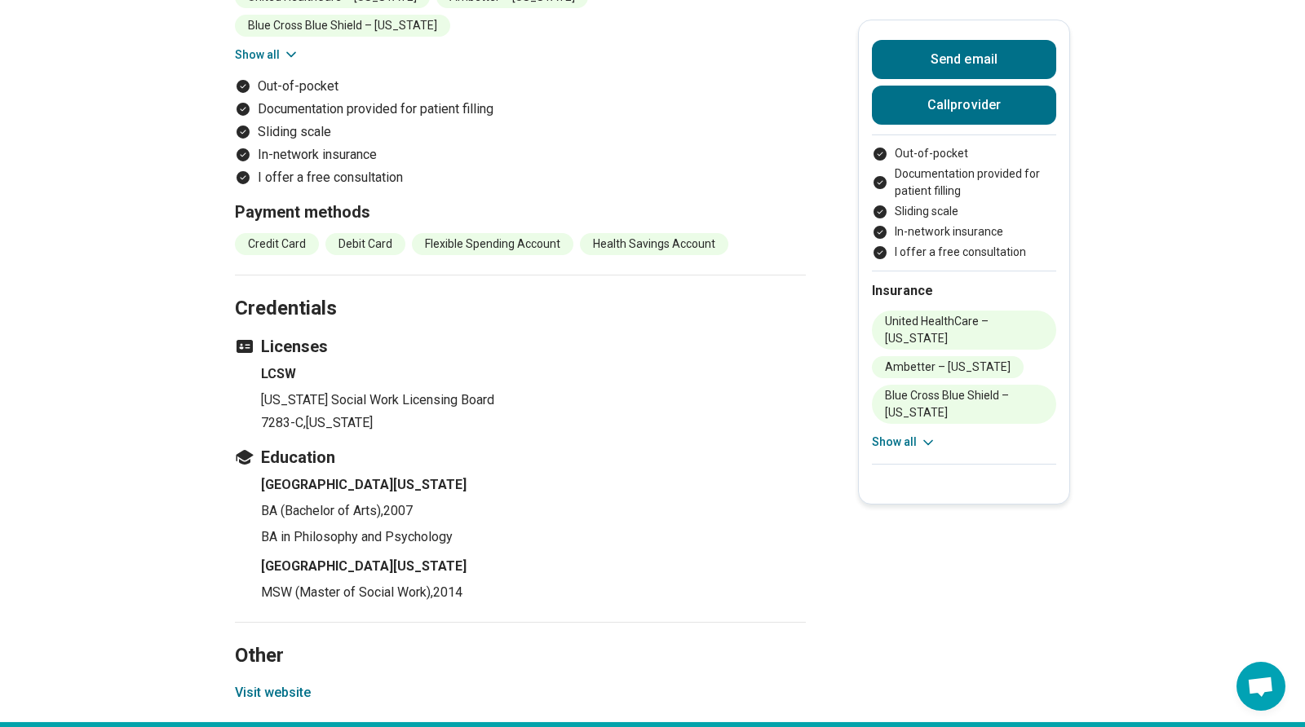
click at [280, 683] on button "Visit website" at bounding box center [273, 693] width 76 height 20
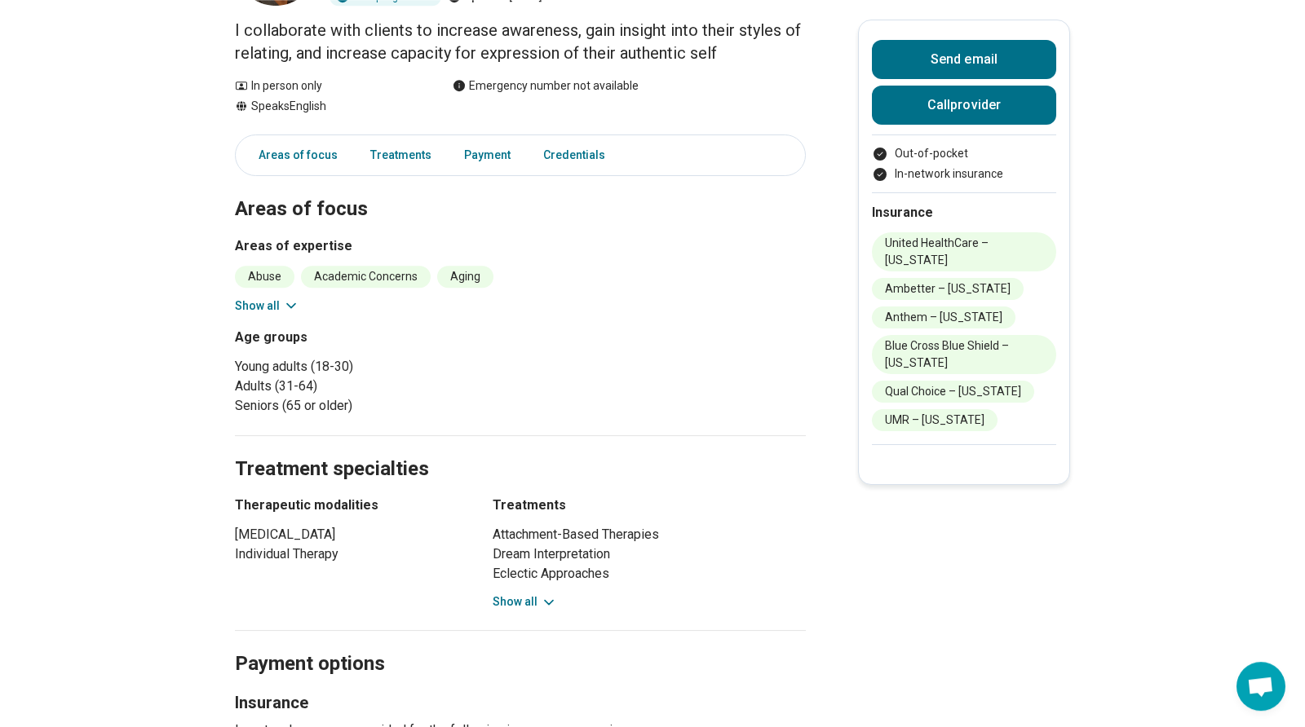
scroll to position [190, 0]
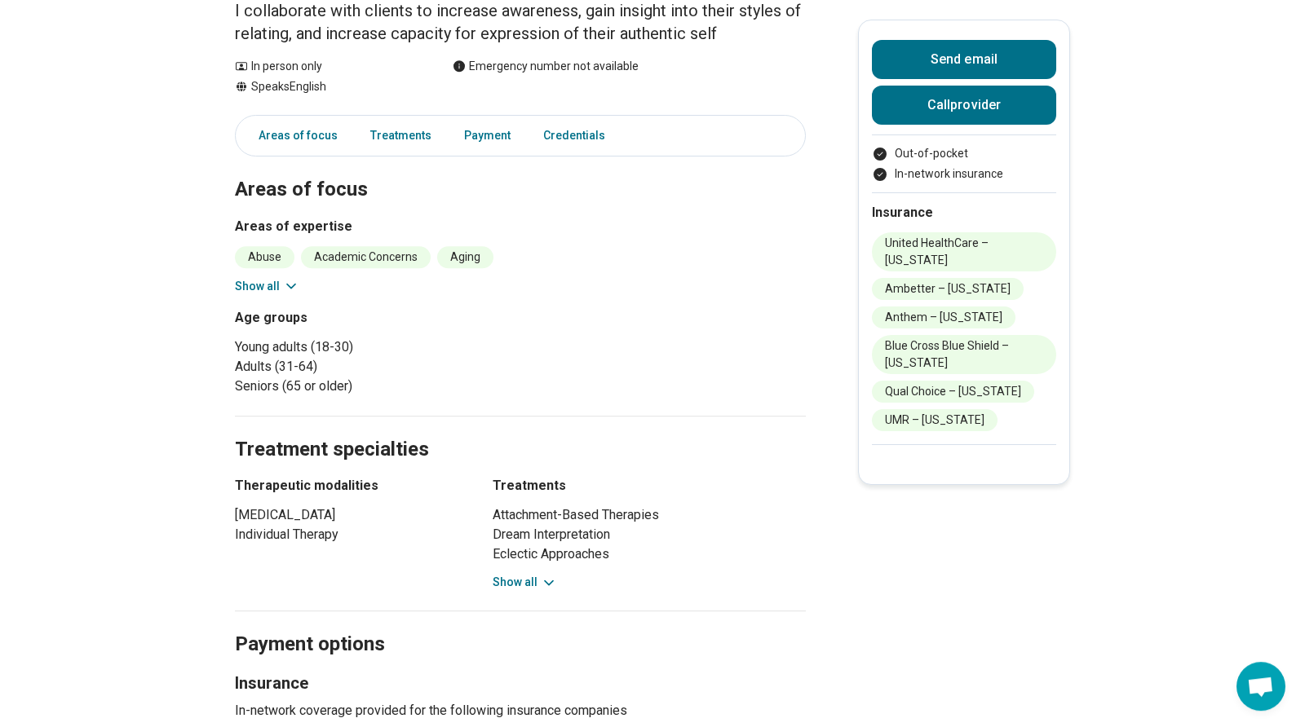
click at [296, 287] on icon at bounding box center [291, 286] width 16 height 16
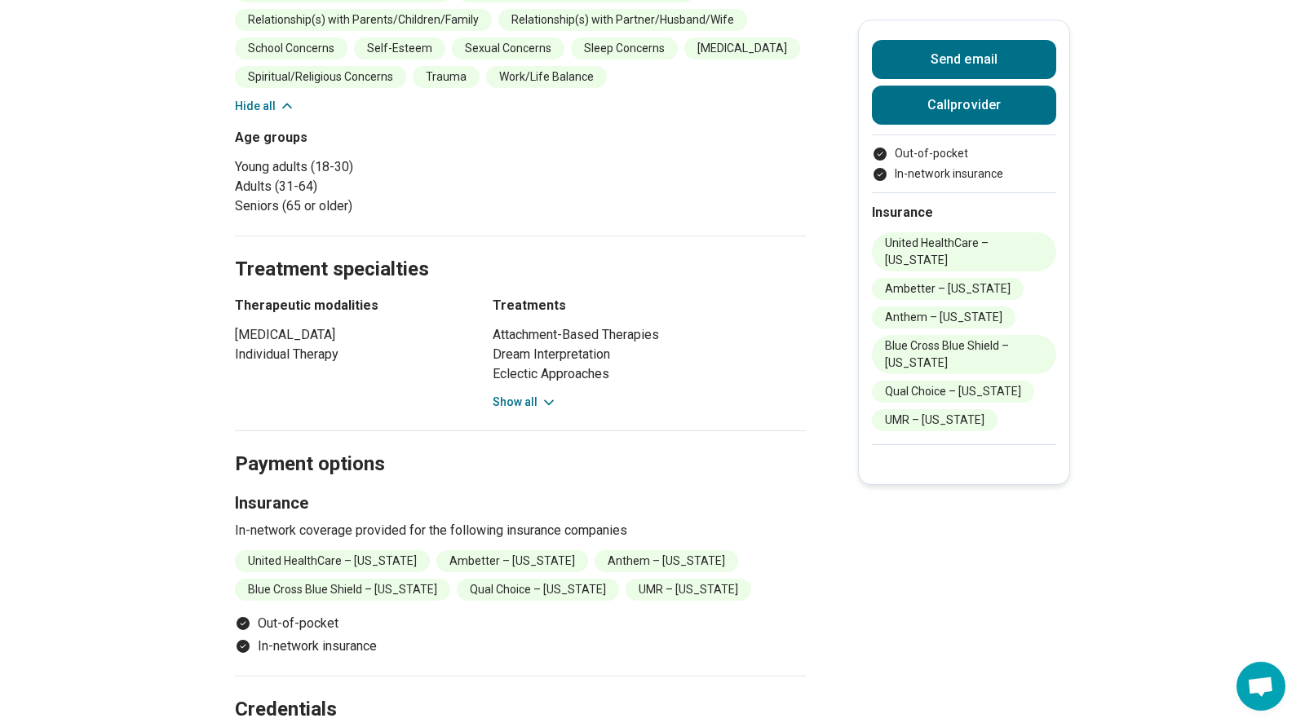
scroll to position [687, 0]
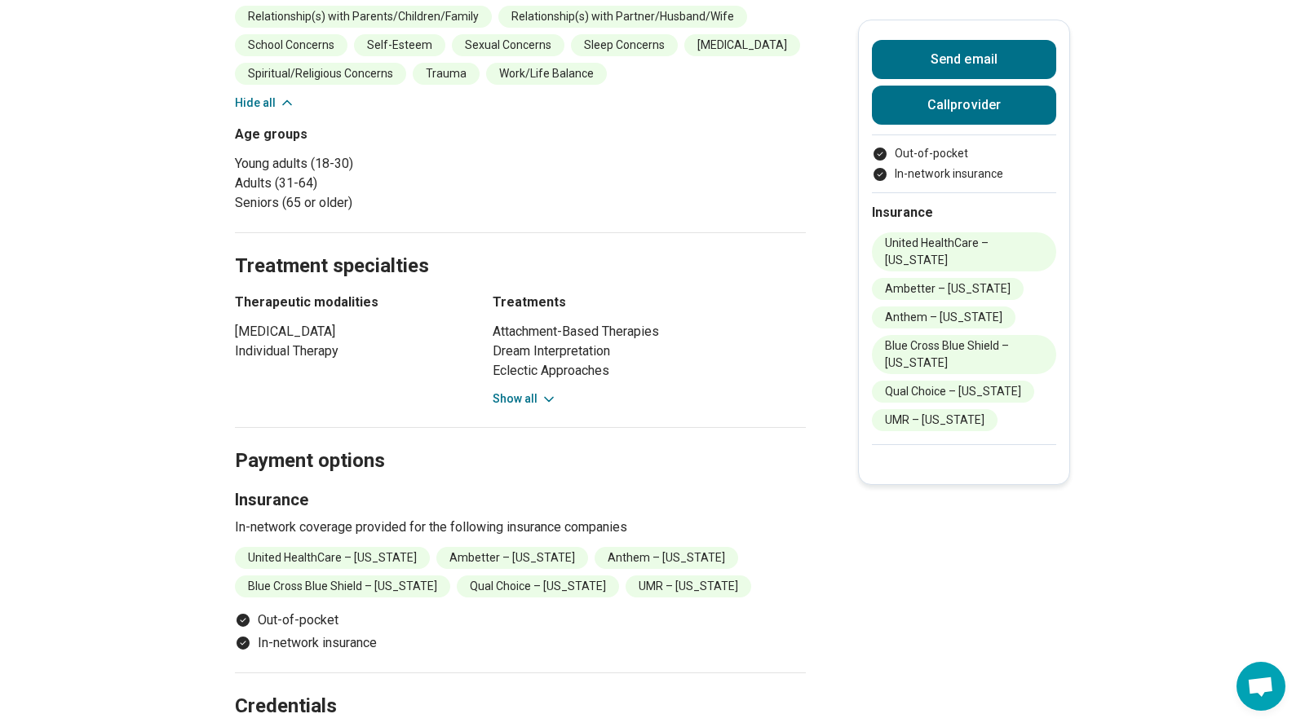
click at [550, 395] on icon at bounding box center [549, 399] width 16 height 16
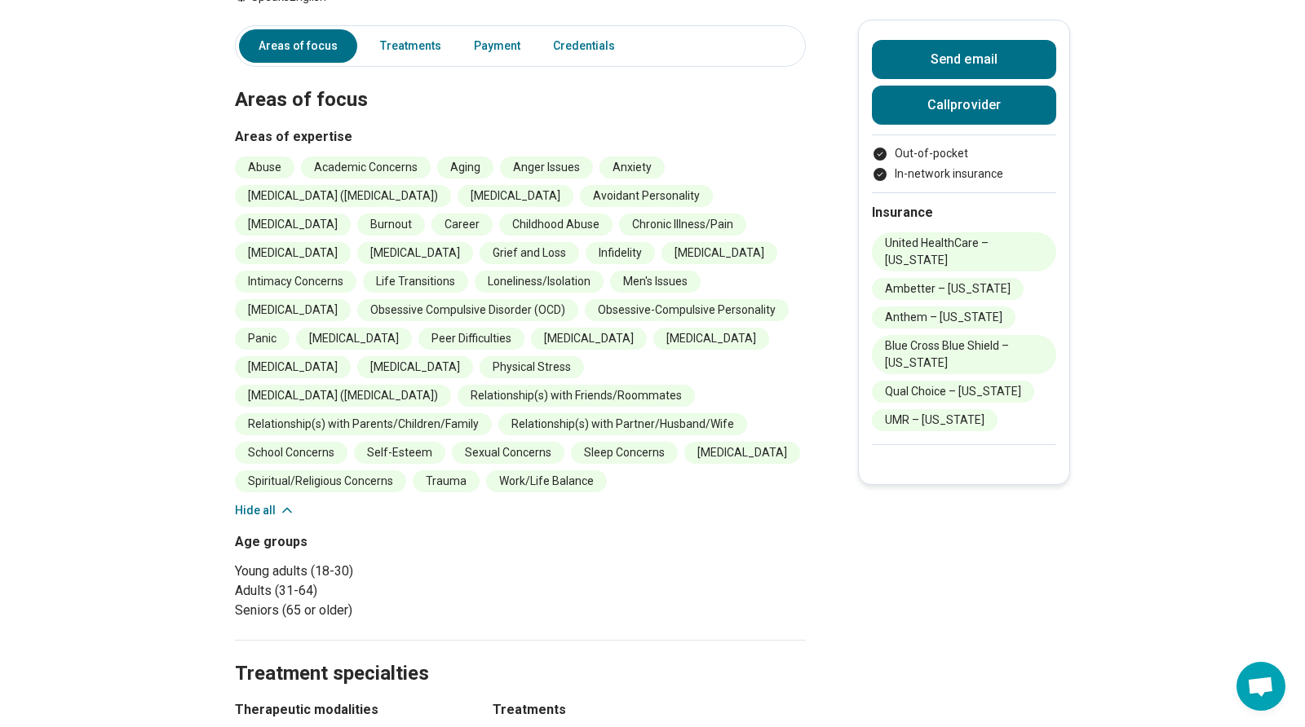
scroll to position [0, 0]
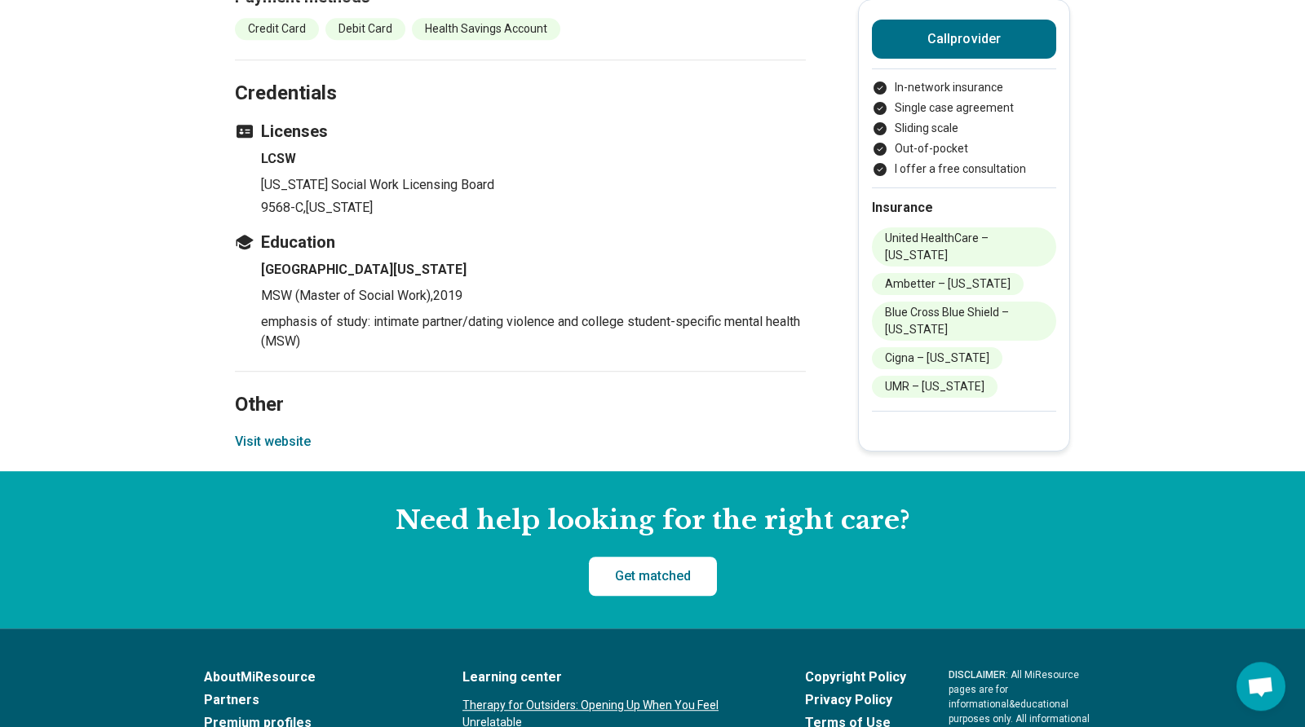
scroll to position [2174, 0]
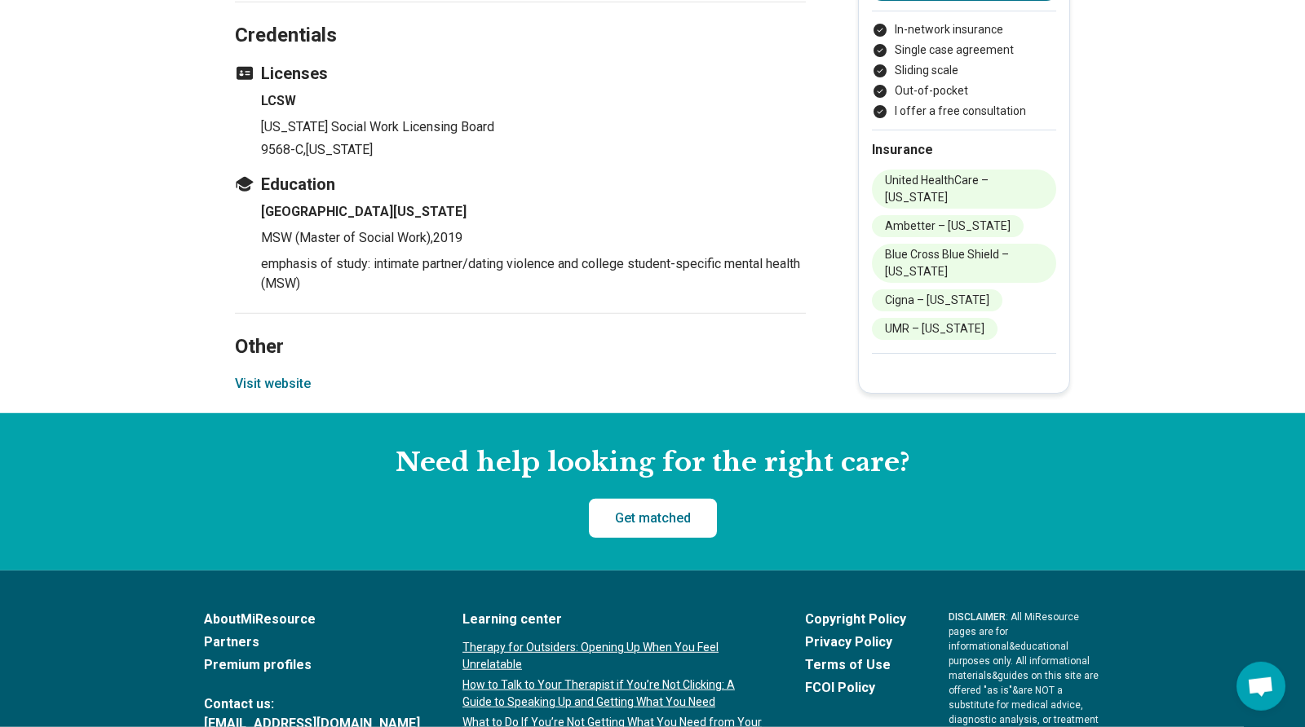
click at [250, 374] on button "Visit website" at bounding box center [273, 384] width 76 height 20
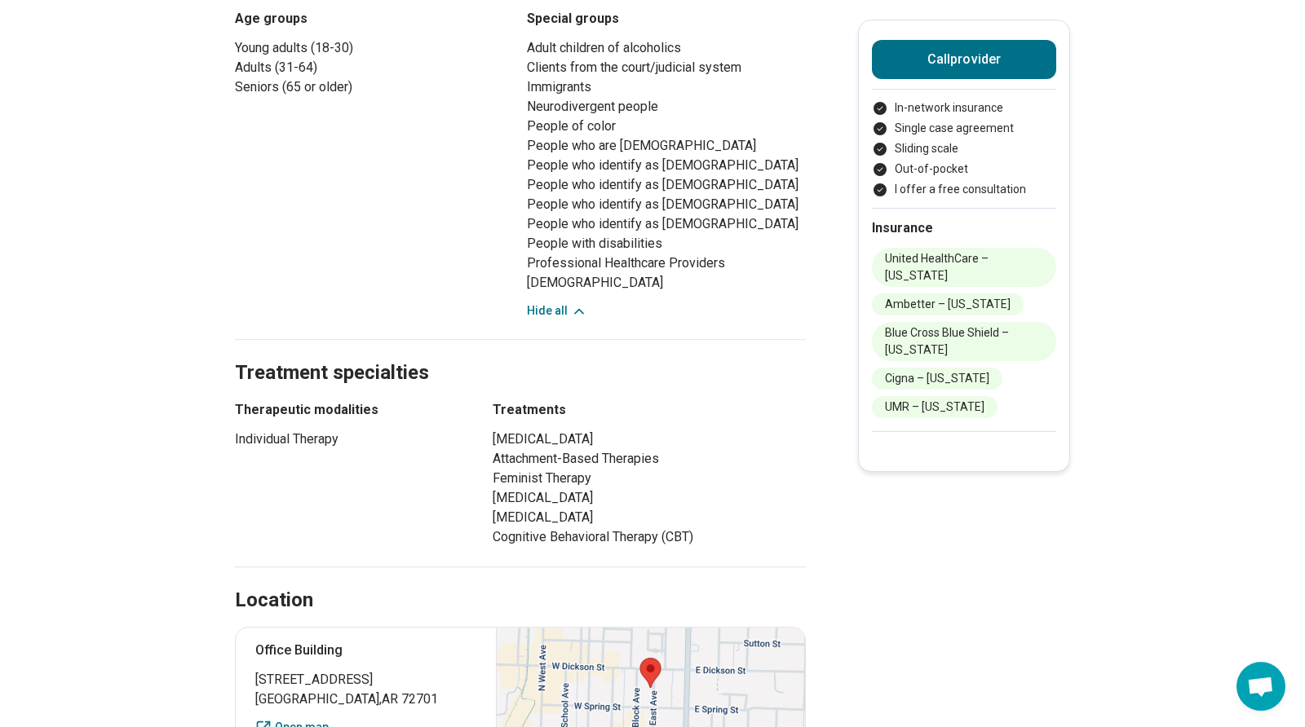
scroll to position [0, 0]
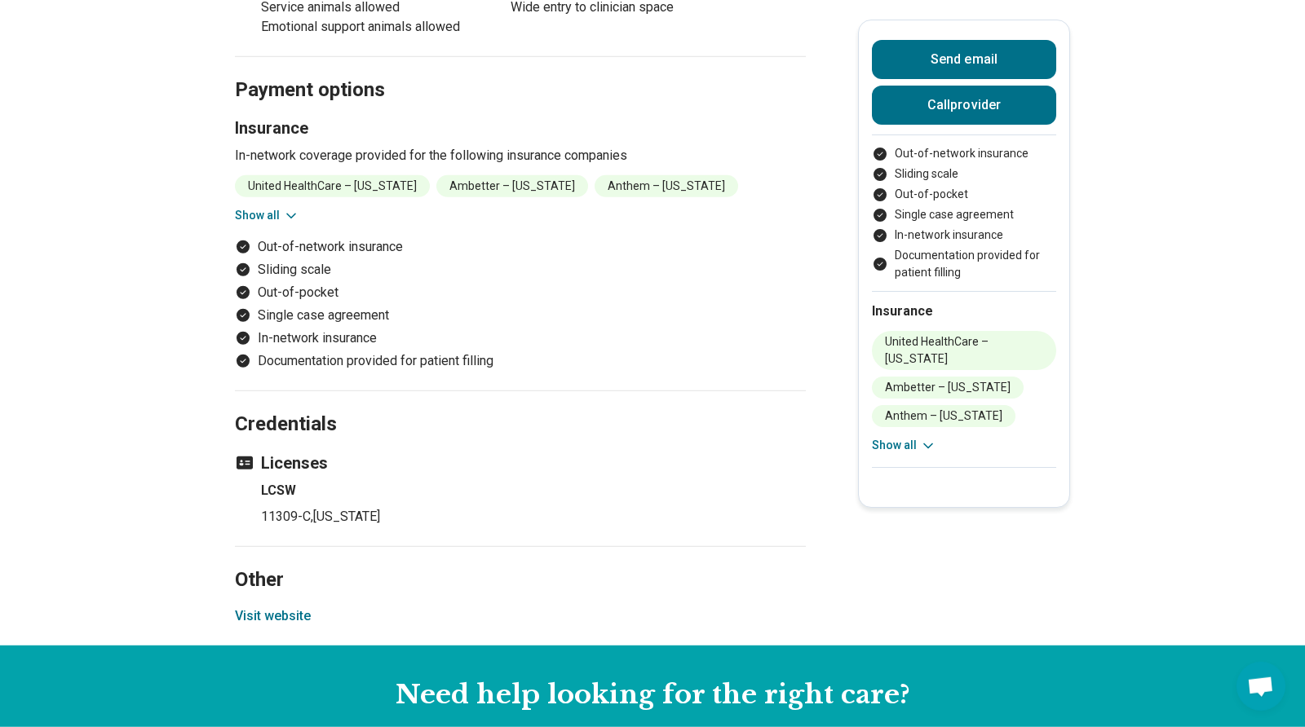
scroll to position [2618, 0]
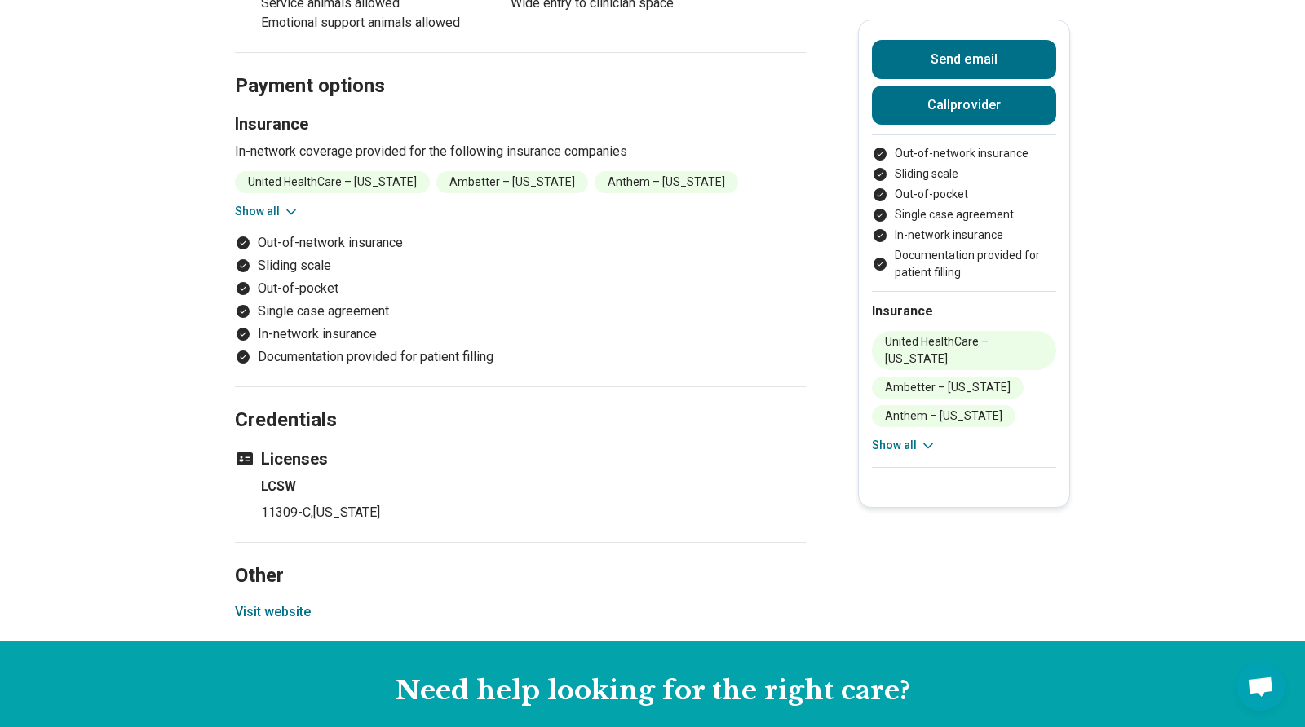
click at [299, 603] on button "Visit website" at bounding box center [273, 613] width 76 height 20
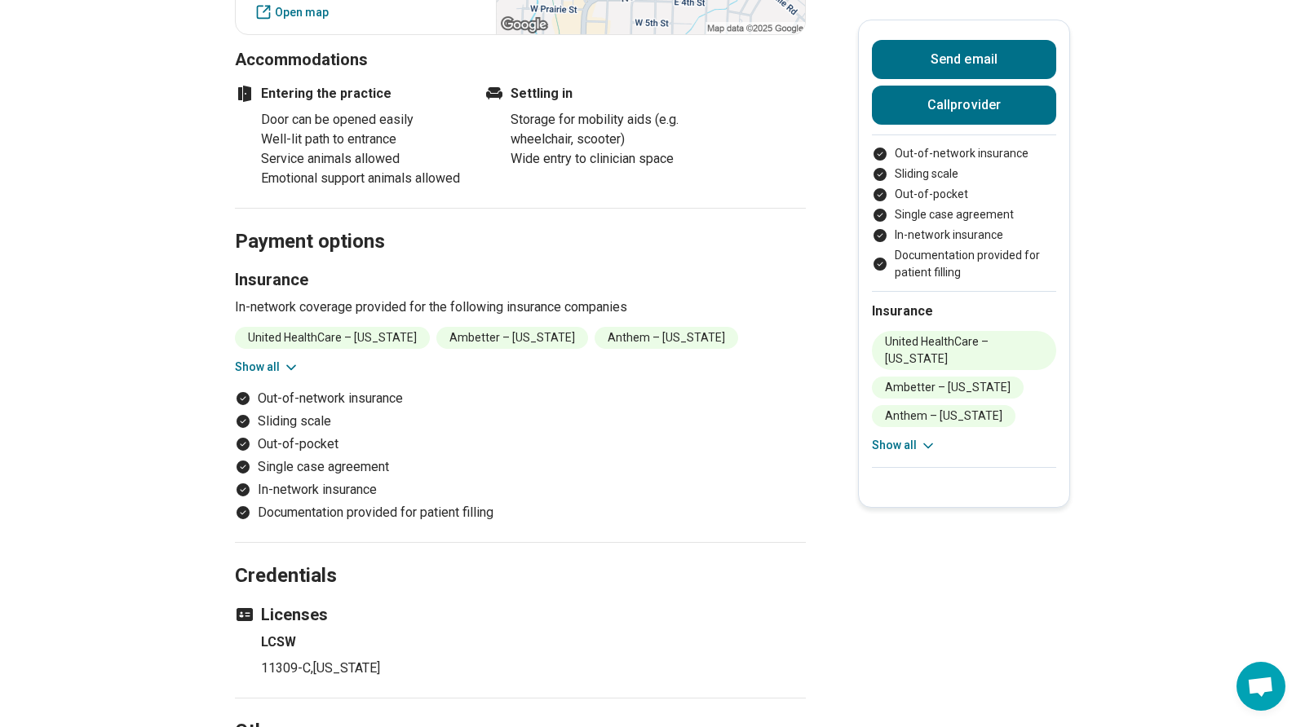
scroll to position [2691, 0]
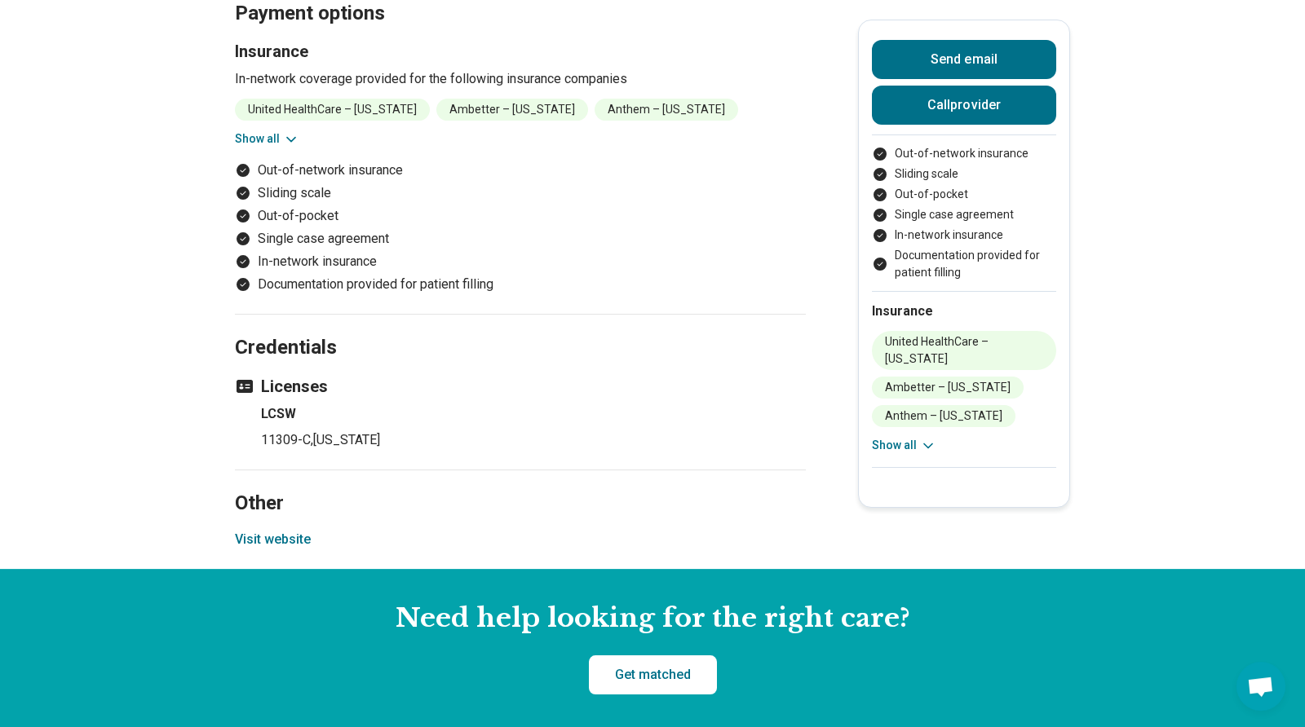
click at [282, 530] on button "Visit website" at bounding box center [273, 540] width 76 height 20
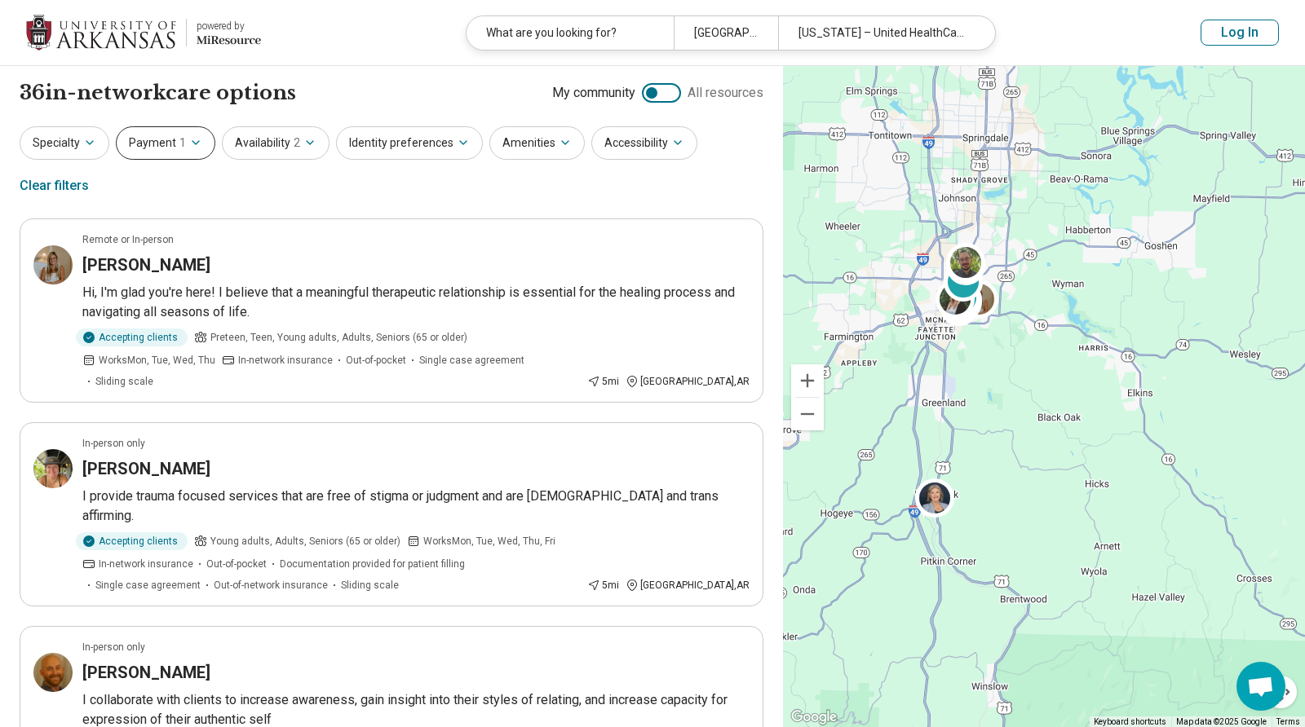
click at [164, 151] on button "Payment 1" at bounding box center [165, 142] width 99 height 33
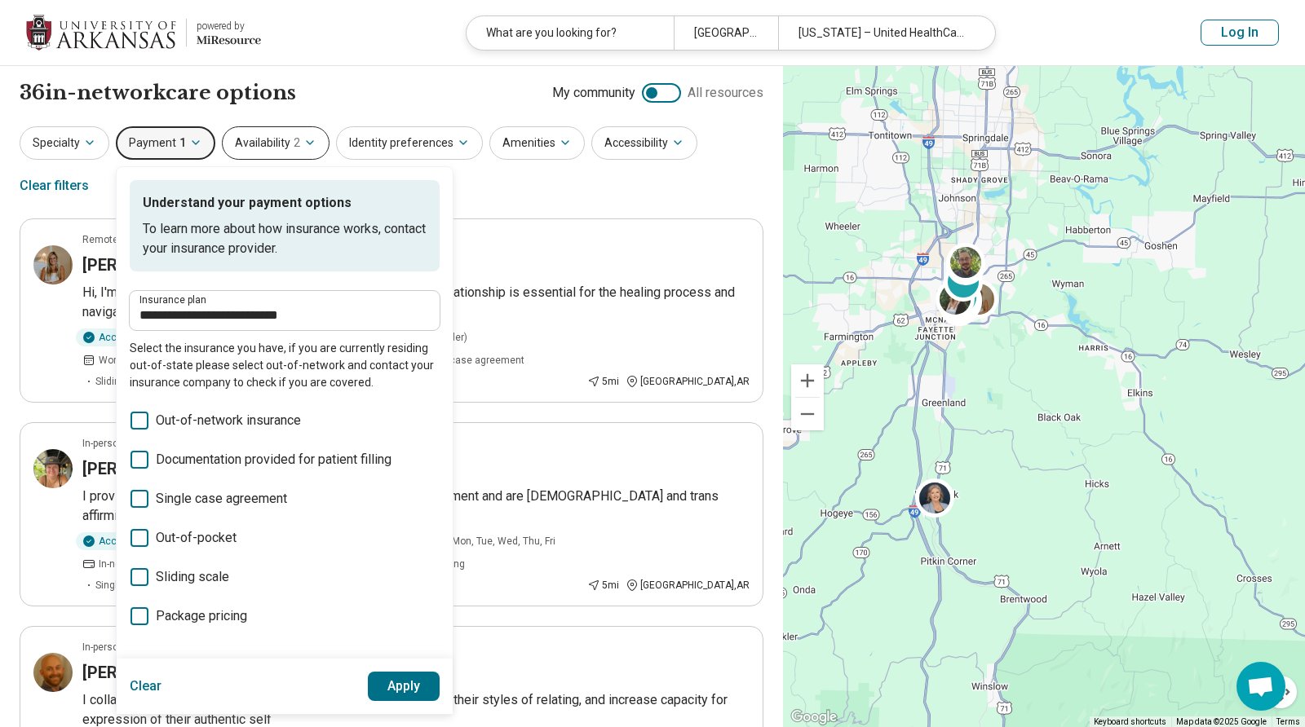
click at [304, 135] on button "Availability 2" at bounding box center [276, 142] width 108 height 33
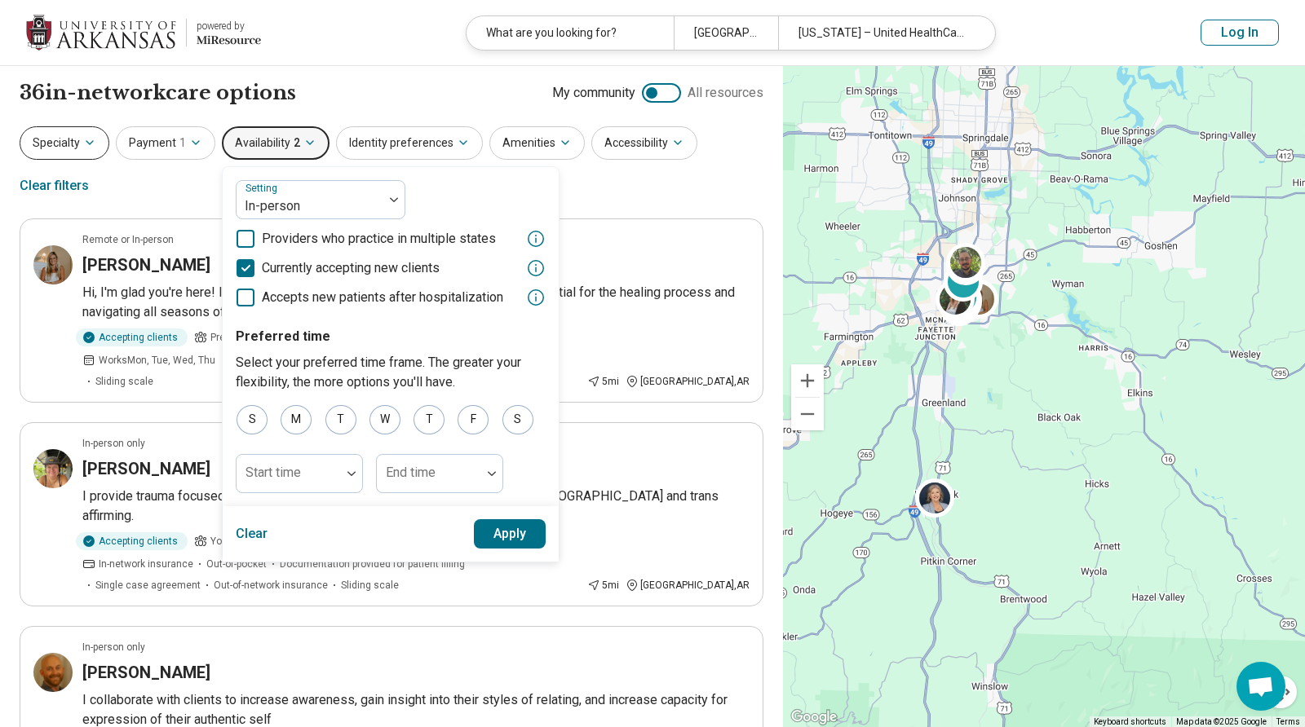
click at [87, 148] on icon "button" at bounding box center [89, 142] width 13 height 13
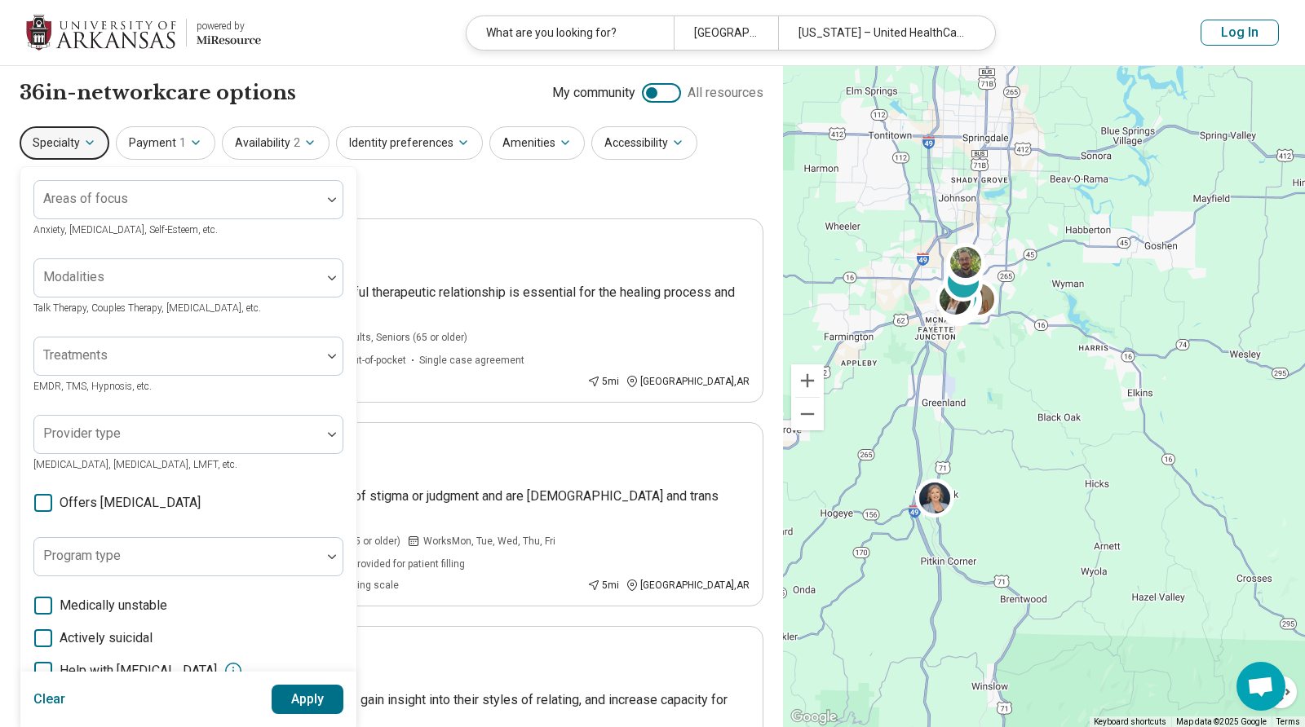
click at [369, 61] on header "powered by Miresource logo What are you looking for? Fayetteville, AR 72701 Ark…" at bounding box center [652, 33] width 1305 height 66
